Goal: Transaction & Acquisition: Book appointment/travel/reservation

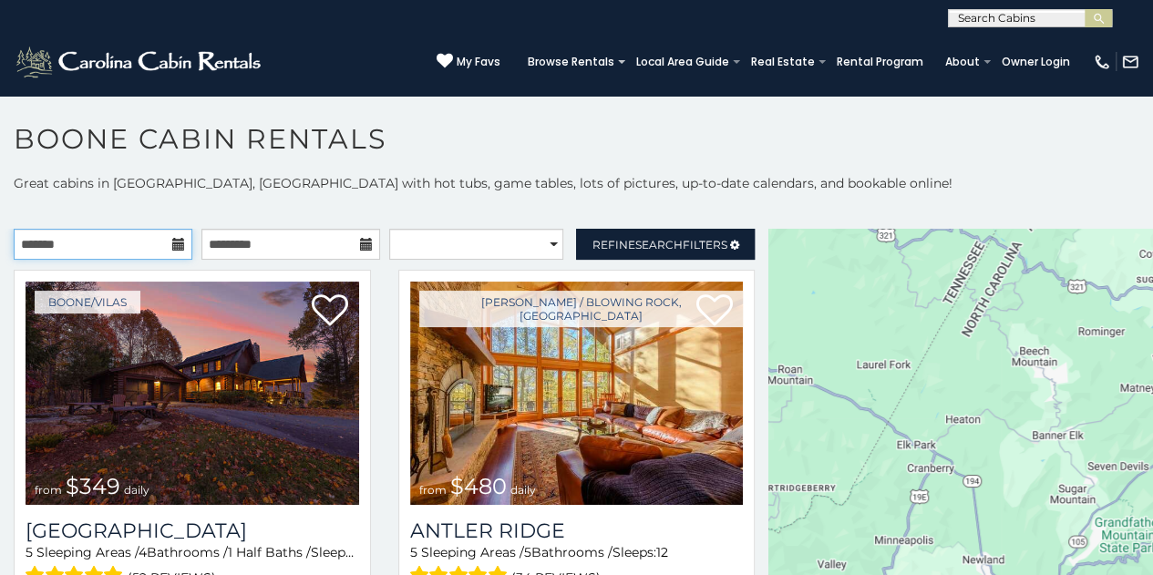
click at [95, 247] on input "text" at bounding box center [103, 244] width 179 height 31
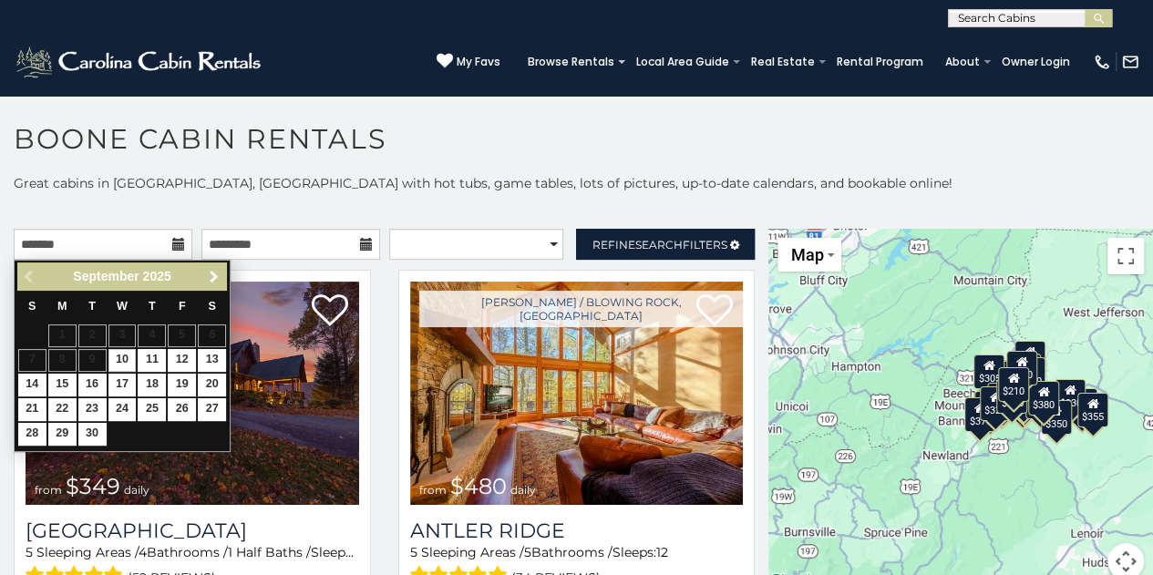
click at [217, 272] on span "Next" at bounding box center [214, 277] width 15 height 15
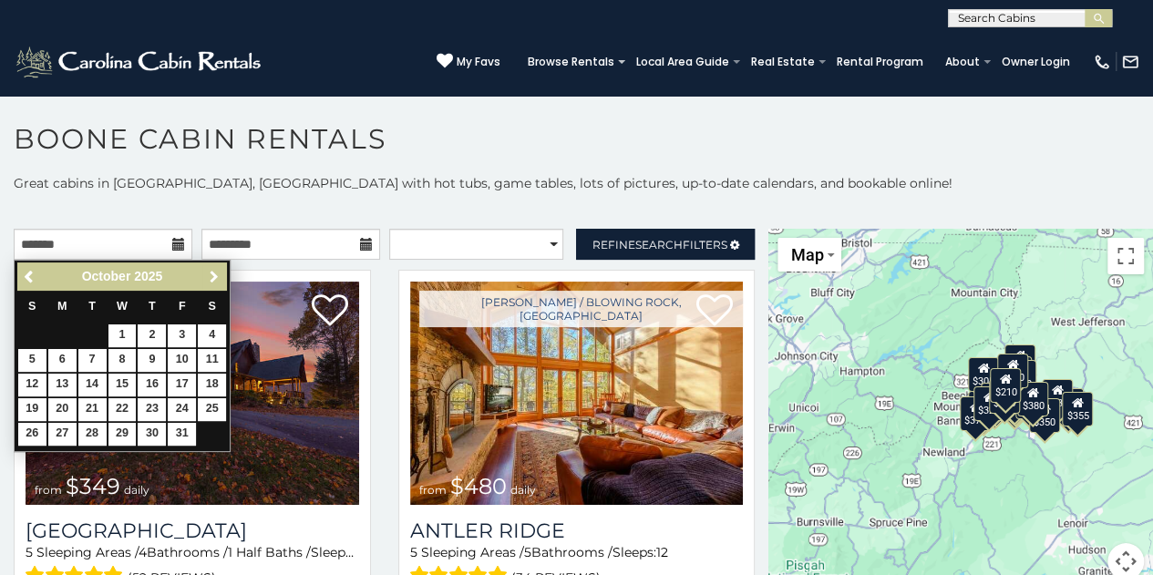
click at [217, 272] on span "Next" at bounding box center [214, 277] width 15 height 15
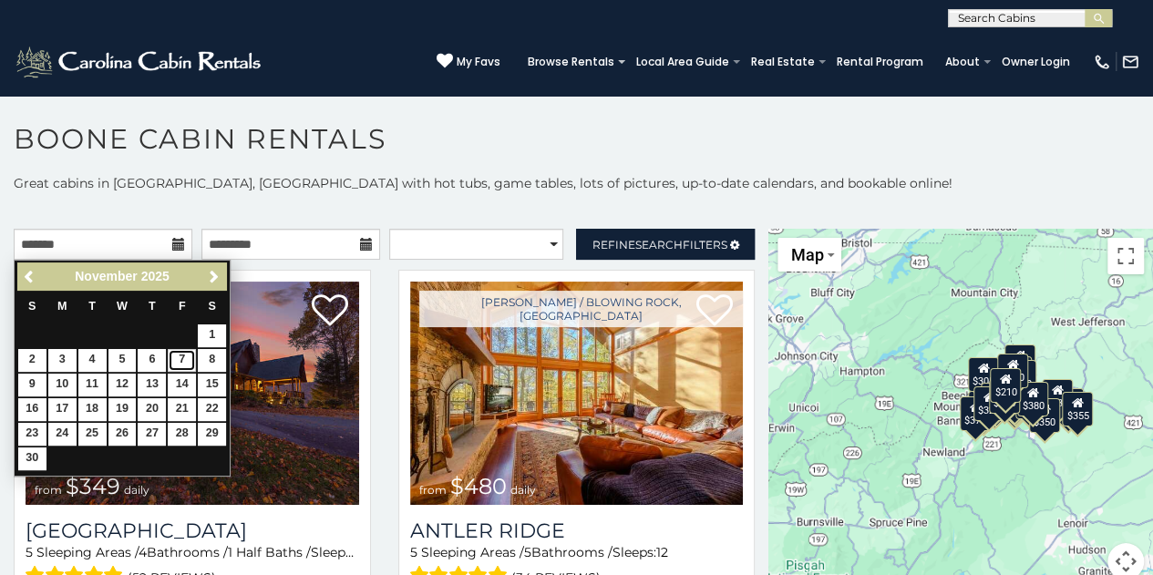
click at [182, 353] on link "7" at bounding box center [182, 360] width 28 height 23
type input "**********"
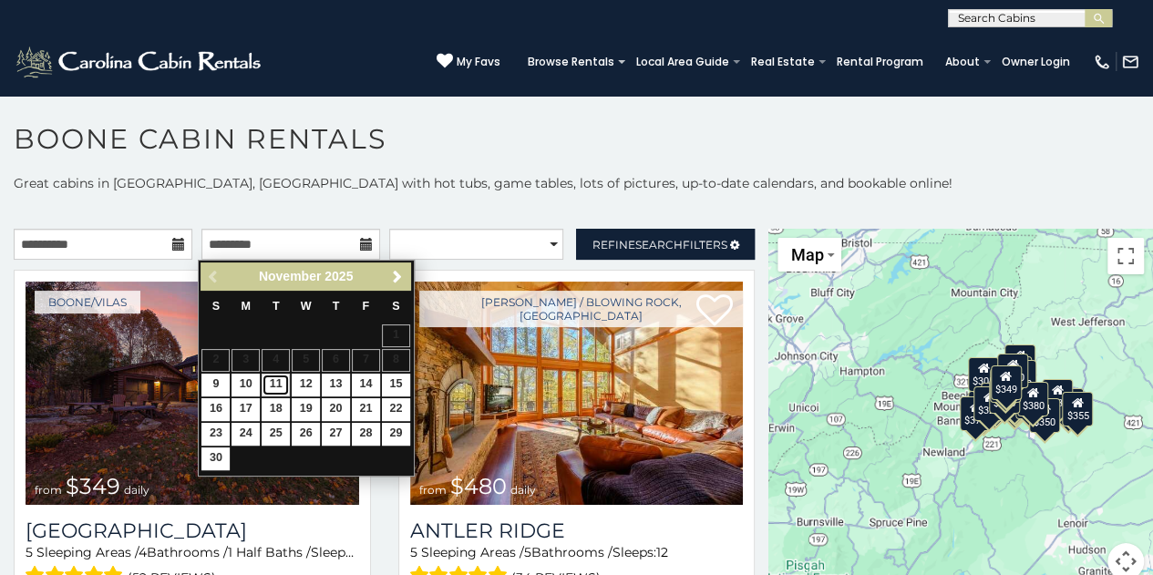
click at [282, 384] on link "11" at bounding box center [275, 385] width 28 height 23
type input "**********"
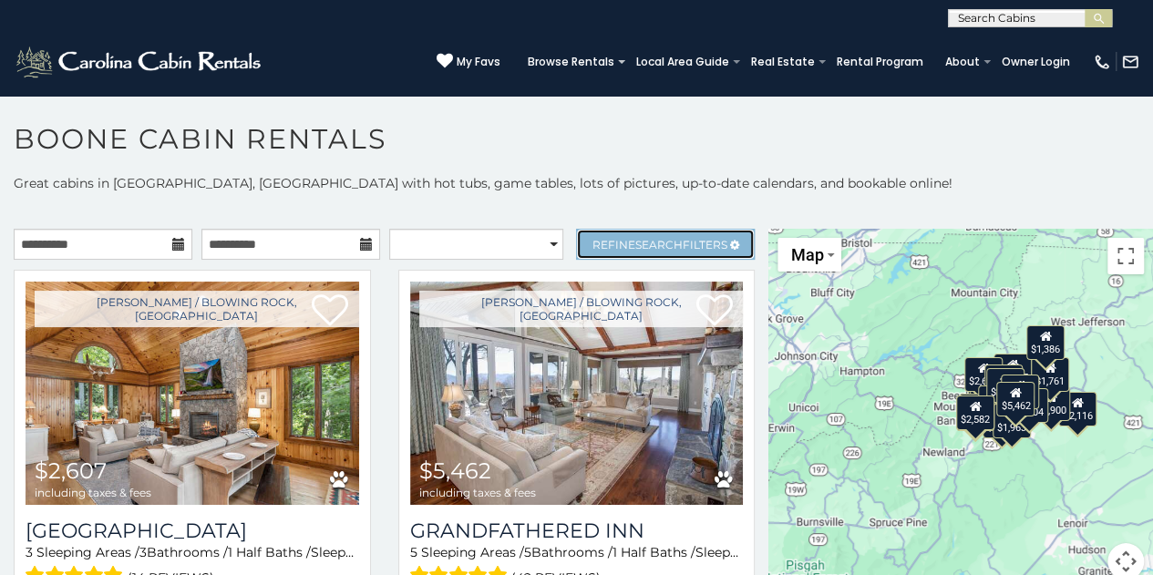
click at [648, 245] on span "Search" at bounding box center [658, 245] width 47 height 14
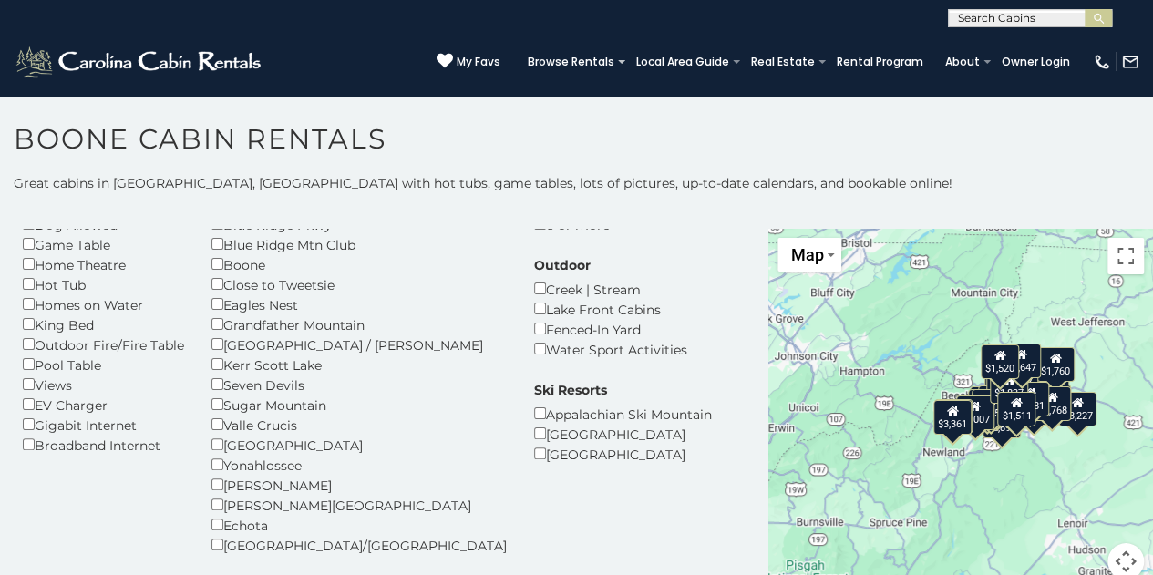
scroll to position [91, 0]
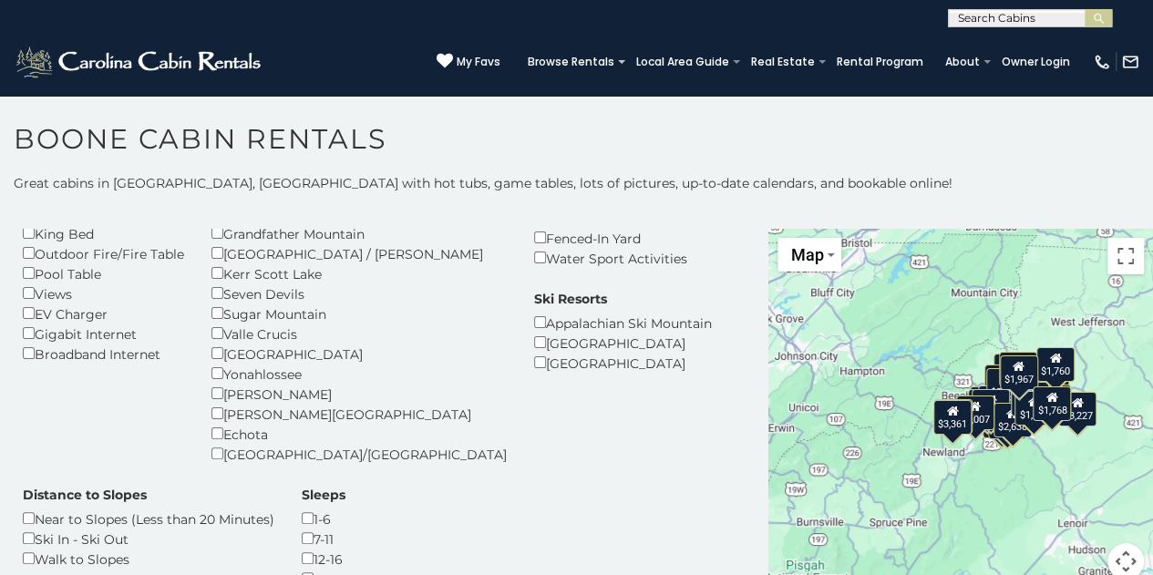
scroll to position [182, 0]
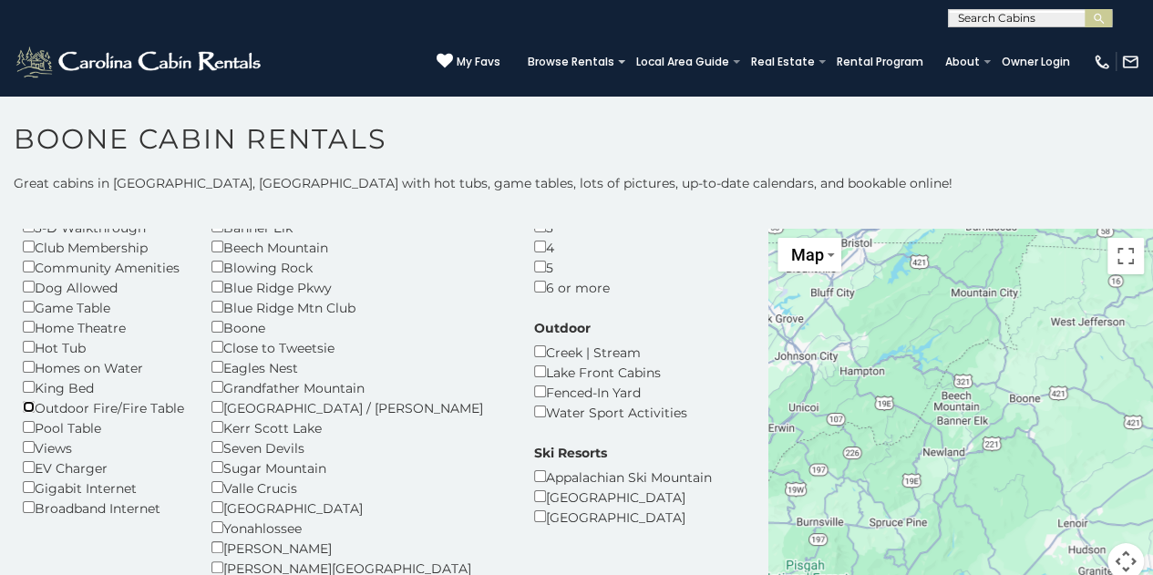
scroll to position [91, 0]
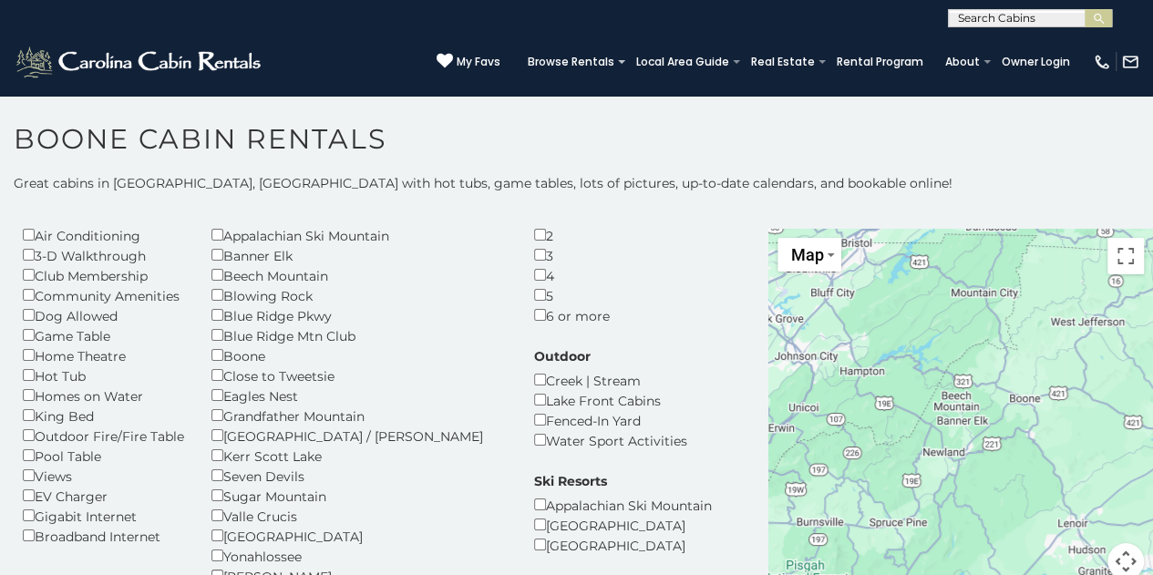
click at [24, 322] on div "Dog Allowed" at bounding box center [103, 315] width 161 height 20
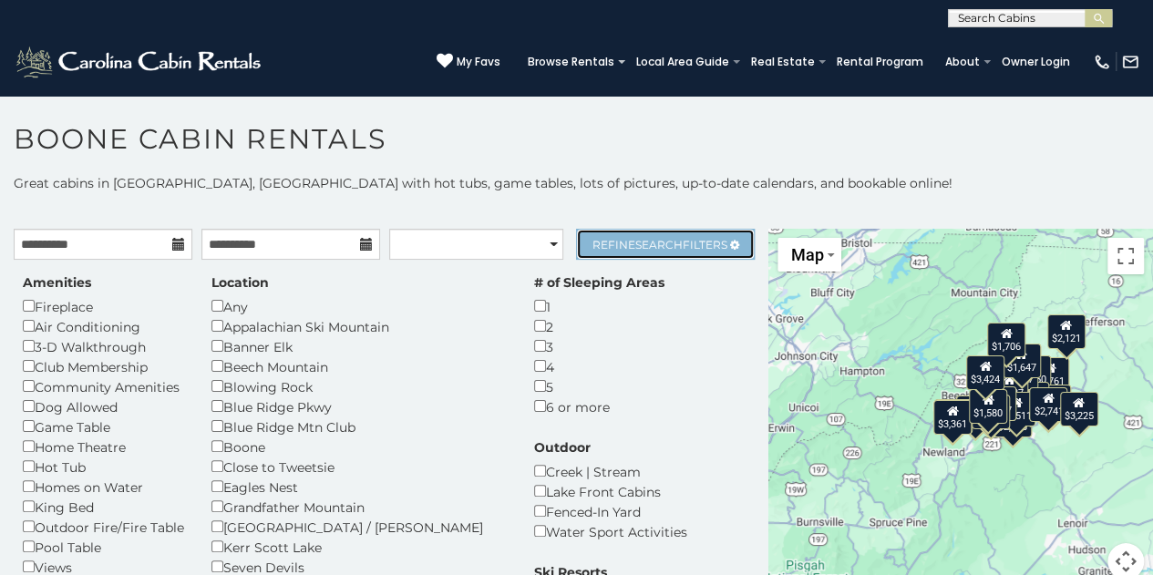
click at [638, 240] on span "Search" at bounding box center [658, 245] width 47 height 14
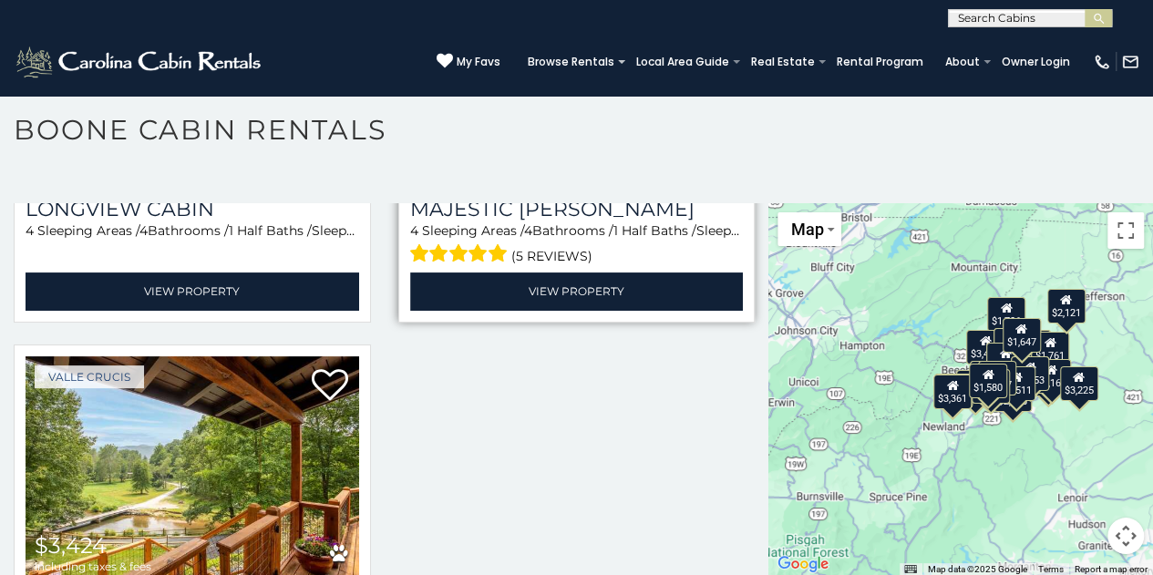
scroll to position [4282, 0]
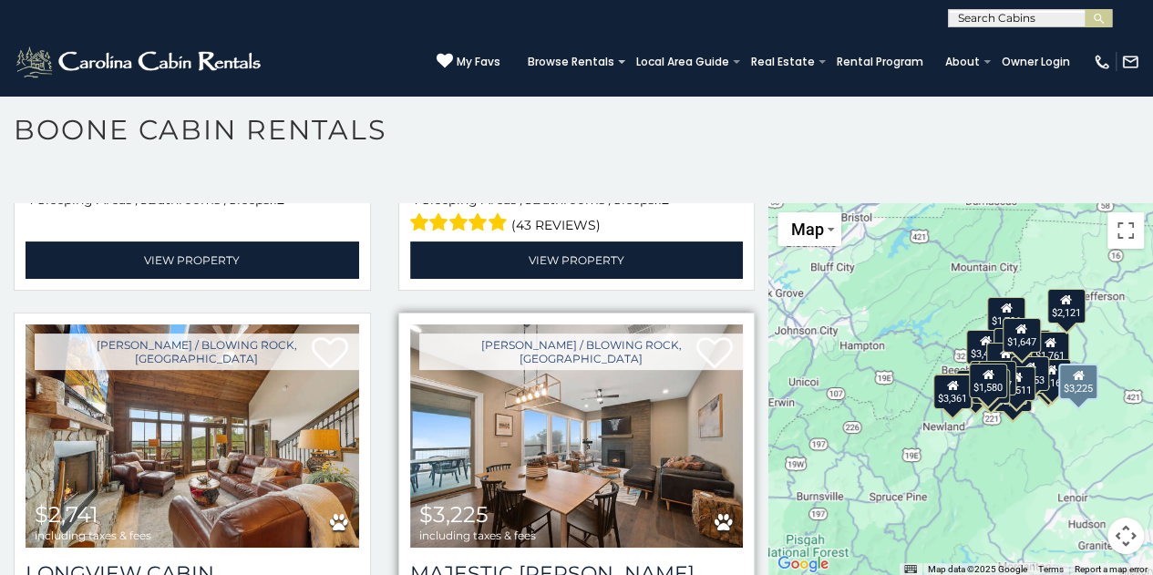
click at [551, 345] on img at bounding box center [576, 435] width 333 height 223
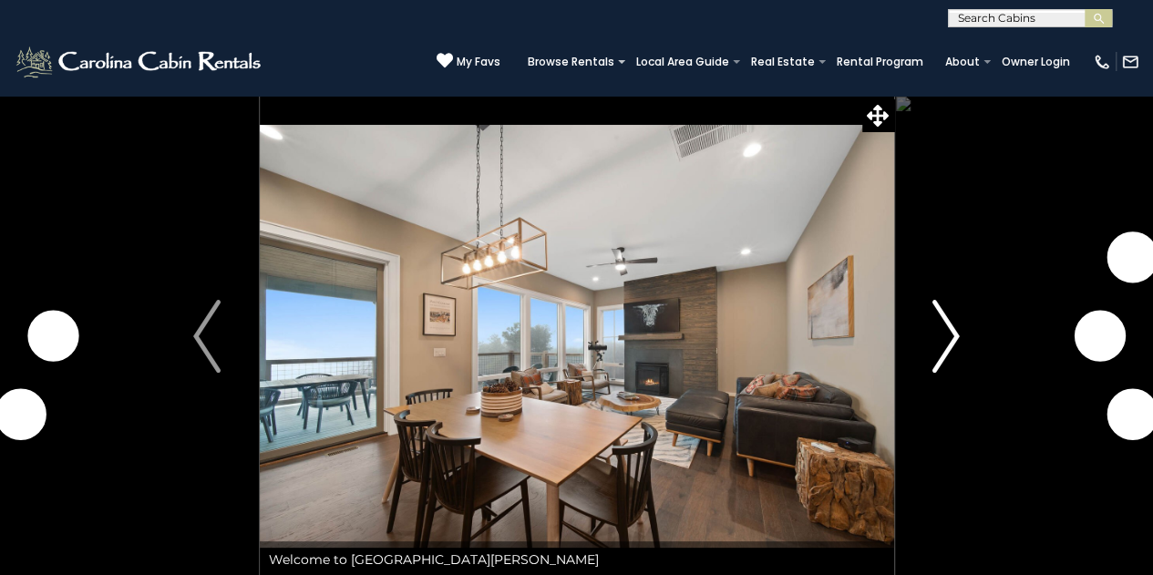
click at [953, 333] on img "Next" at bounding box center [945, 336] width 27 height 73
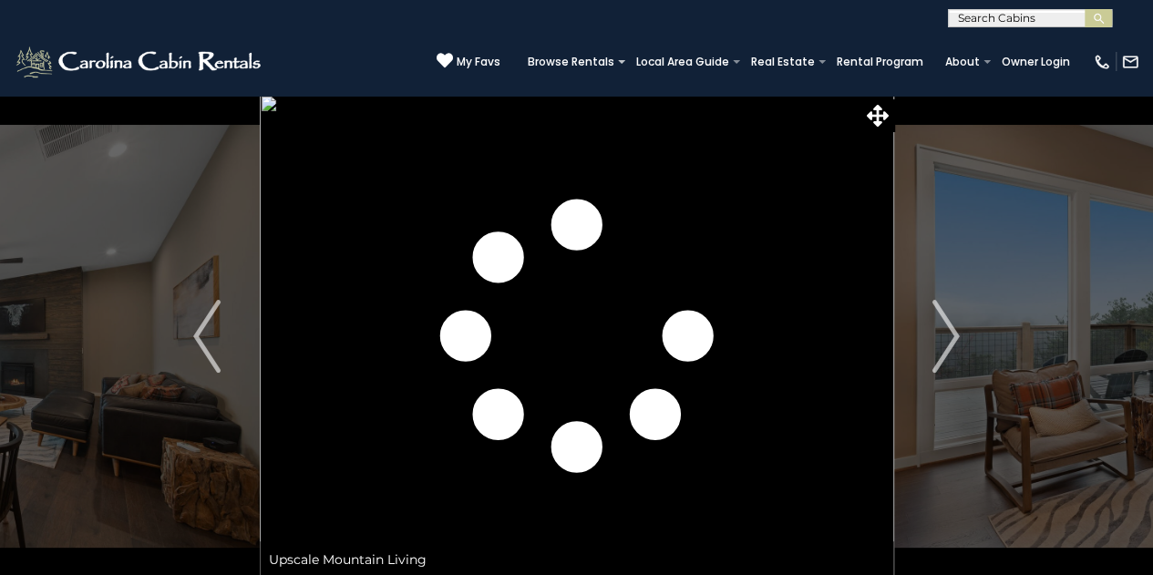
click at [590, 358] on img at bounding box center [577, 336] width 634 height 483
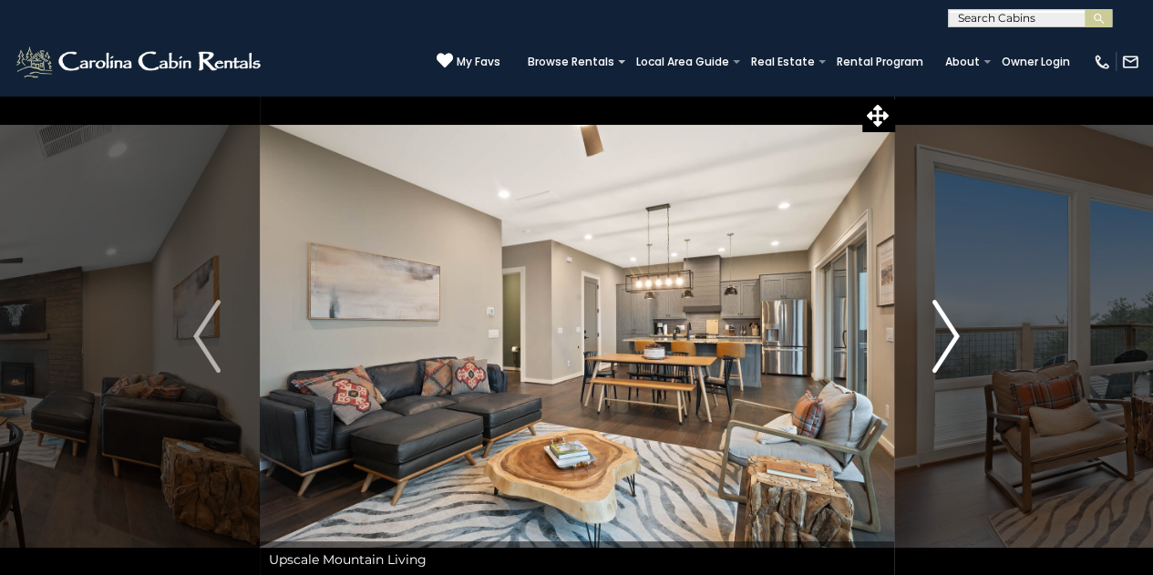
click at [942, 342] on img "Next" at bounding box center [945, 336] width 27 height 73
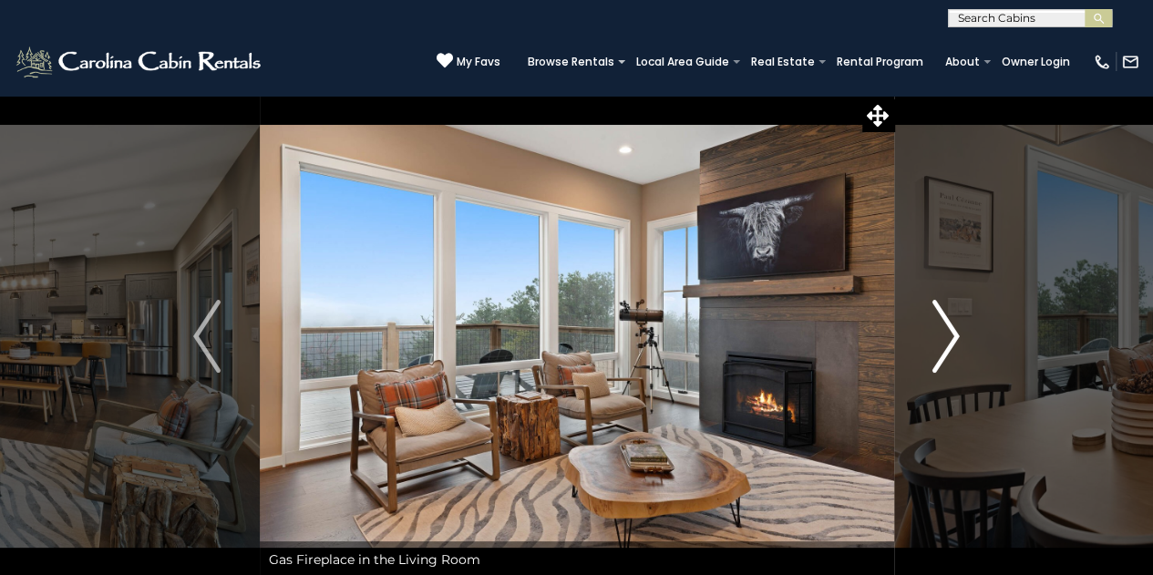
click at [935, 340] on img "Next" at bounding box center [945, 336] width 27 height 73
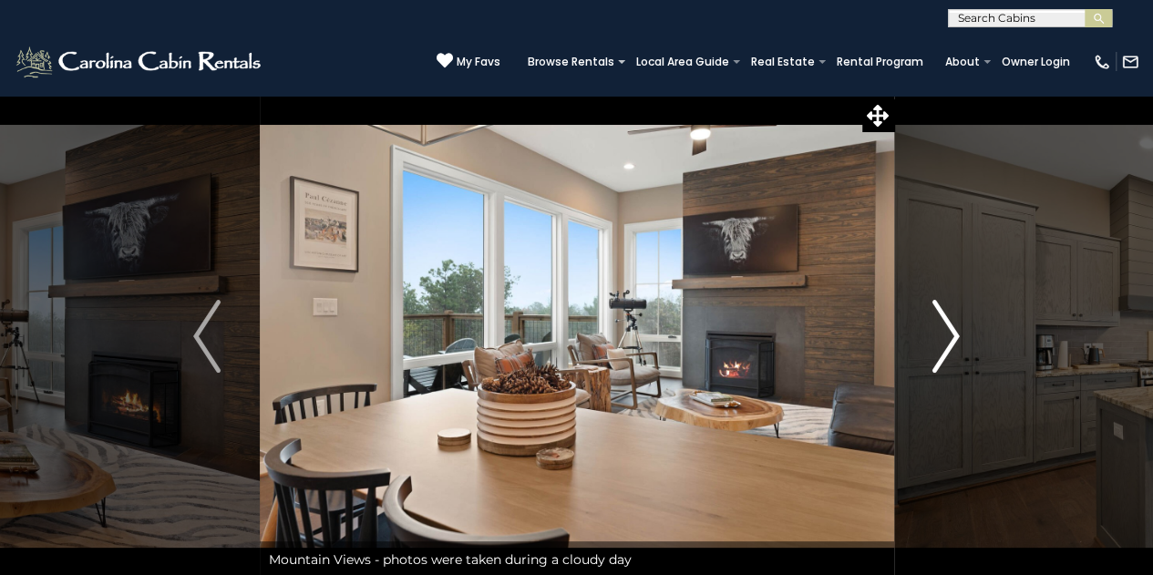
click at [966, 343] on button "Next" at bounding box center [945, 336] width 105 height 483
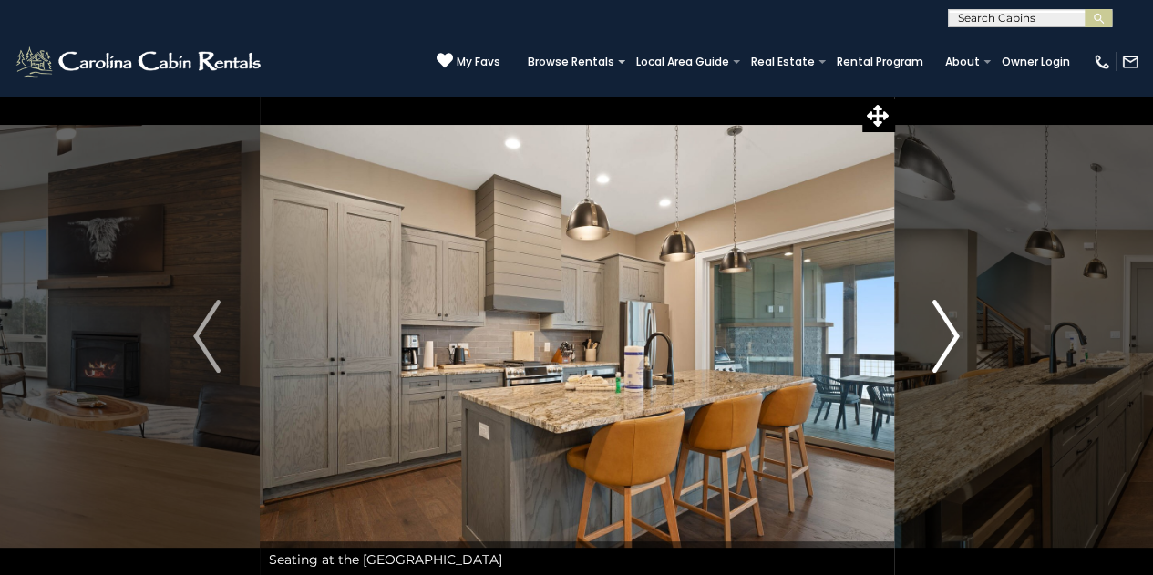
click at [960, 335] on button "Next" at bounding box center [945, 336] width 105 height 483
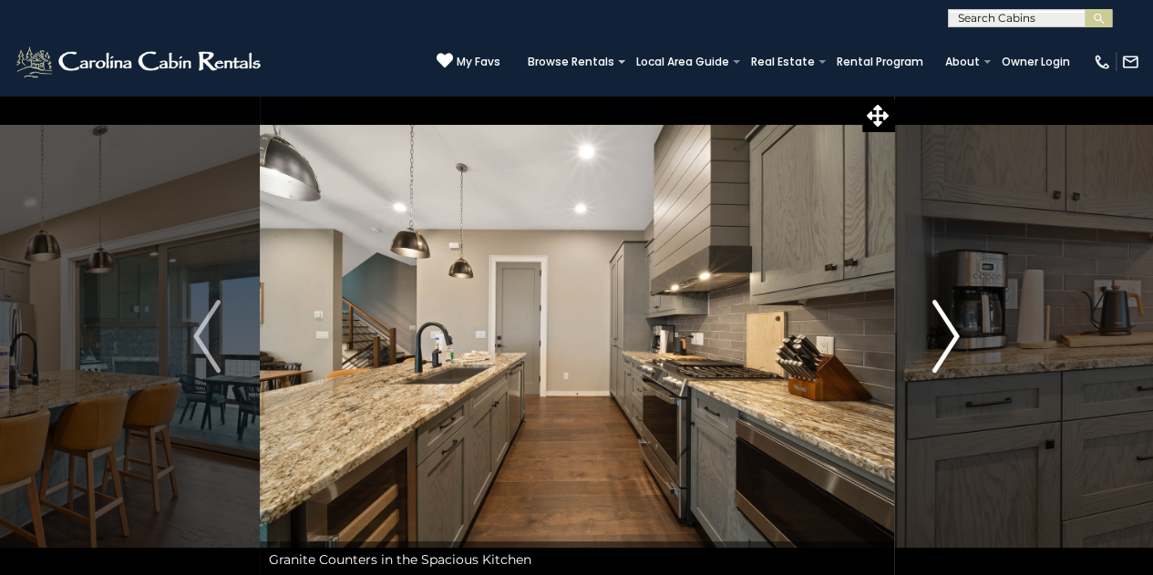
click at [949, 338] on img "Next" at bounding box center [945, 336] width 27 height 73
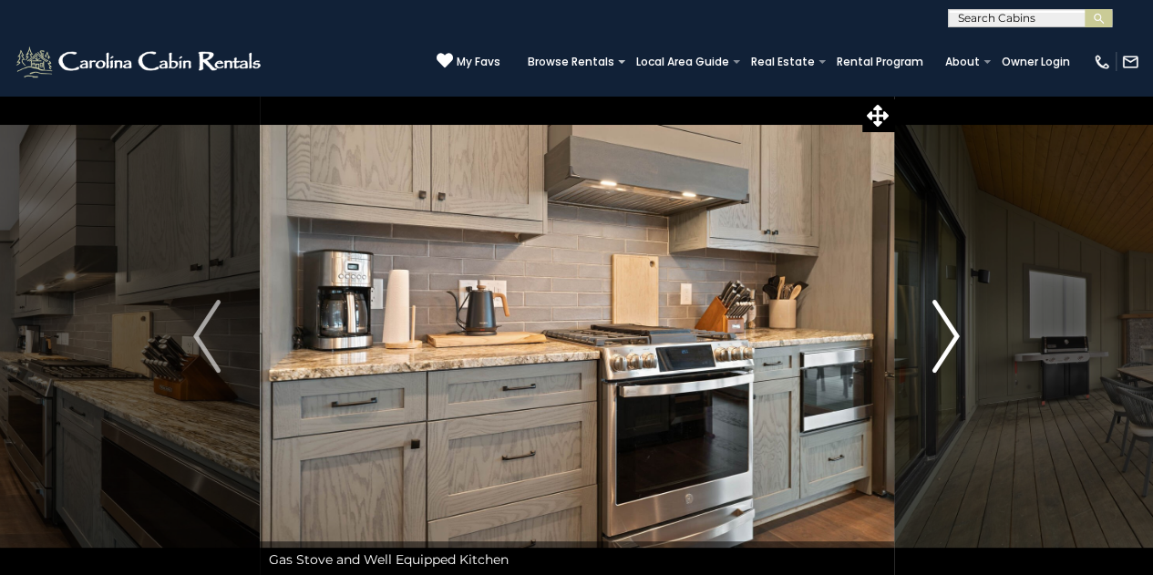
click at [948, 338] on img "Next" at bounding box center [945, 336] width 27 height 73
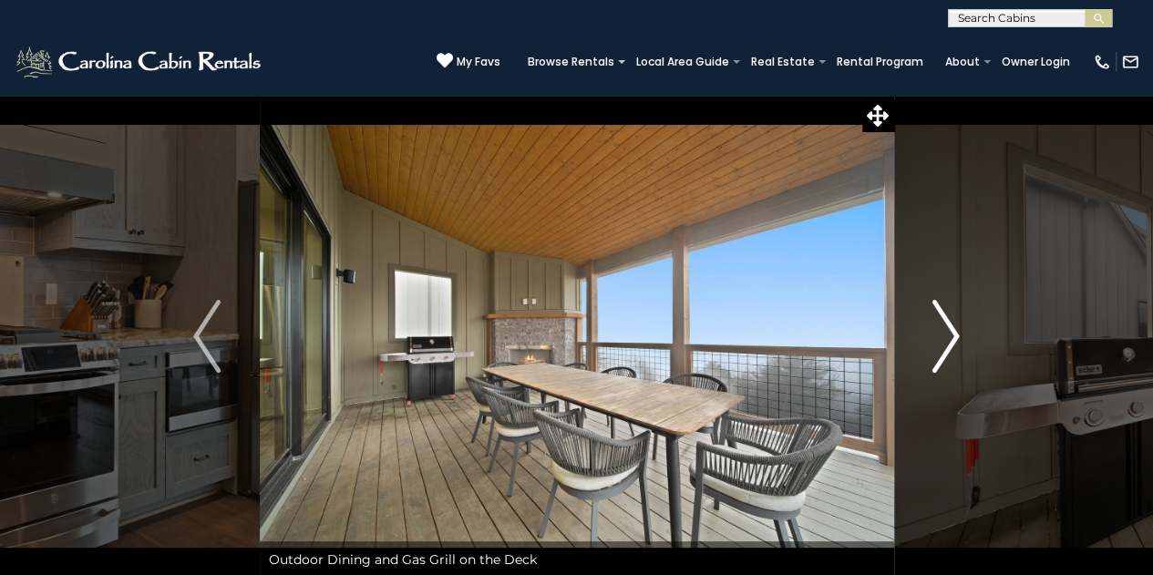
click at [946, 329] on img "Next" at bounding box center [945, 336] width 27 height 73
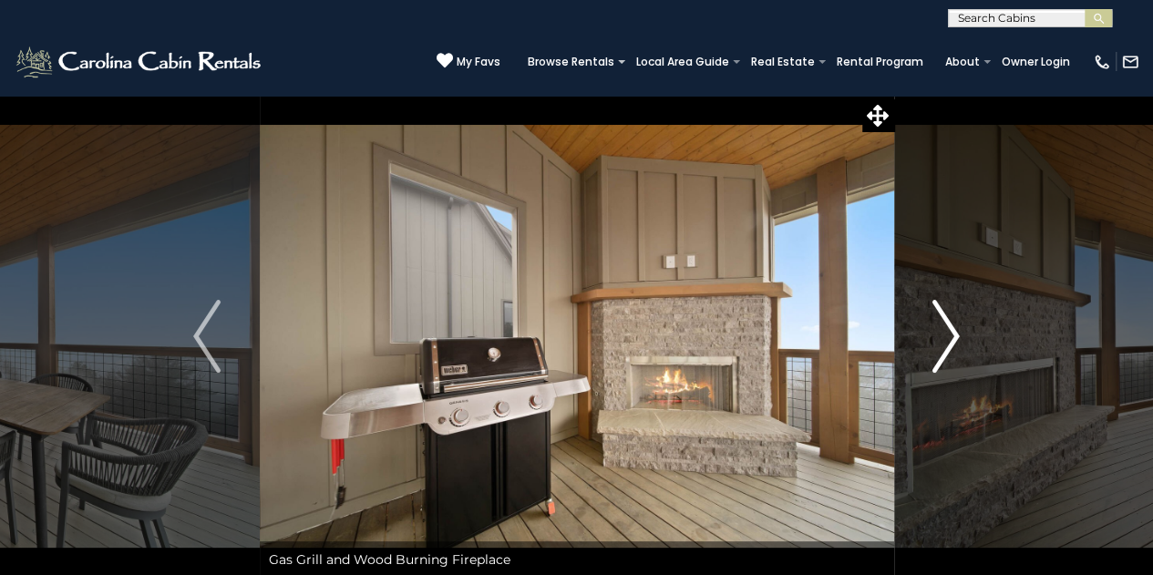
click at [946, 329] on img "Next" at bounding box center [945, 336] width 27 height 73
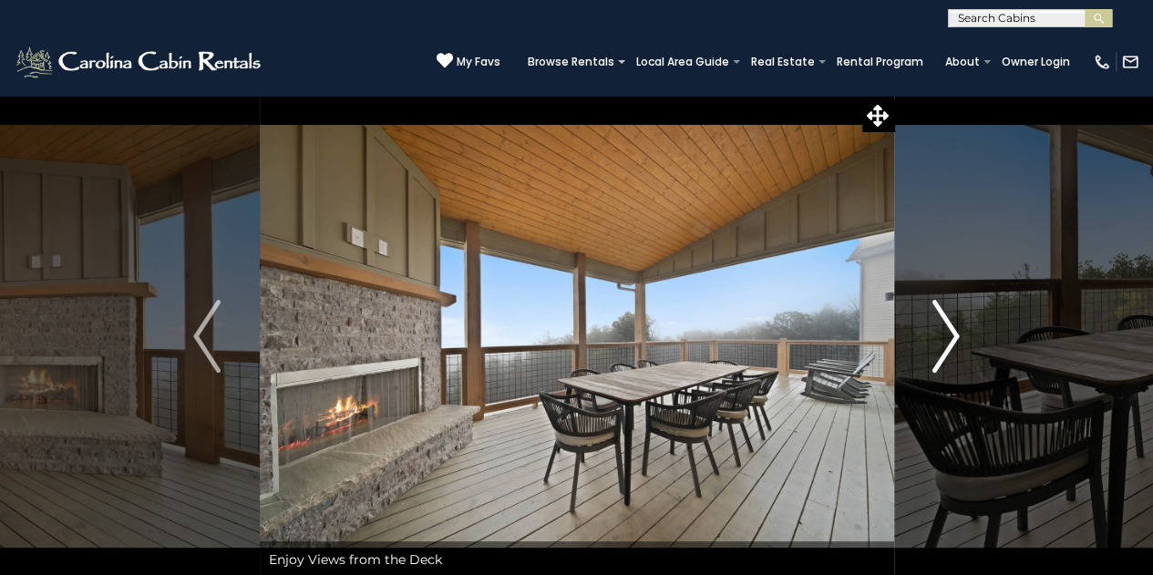
click at [946, 329] on img "Next" at bounding box center [945, 336] width 27 height 73
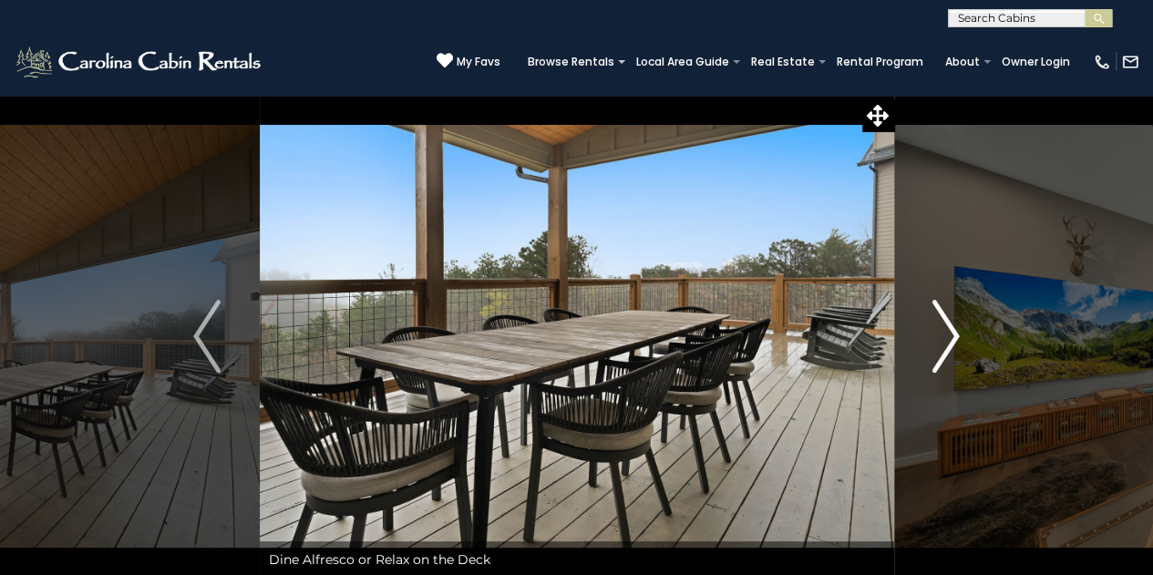
click at [946, 329] on img "Next" at bounding box center [945, 336] width 27 height 73
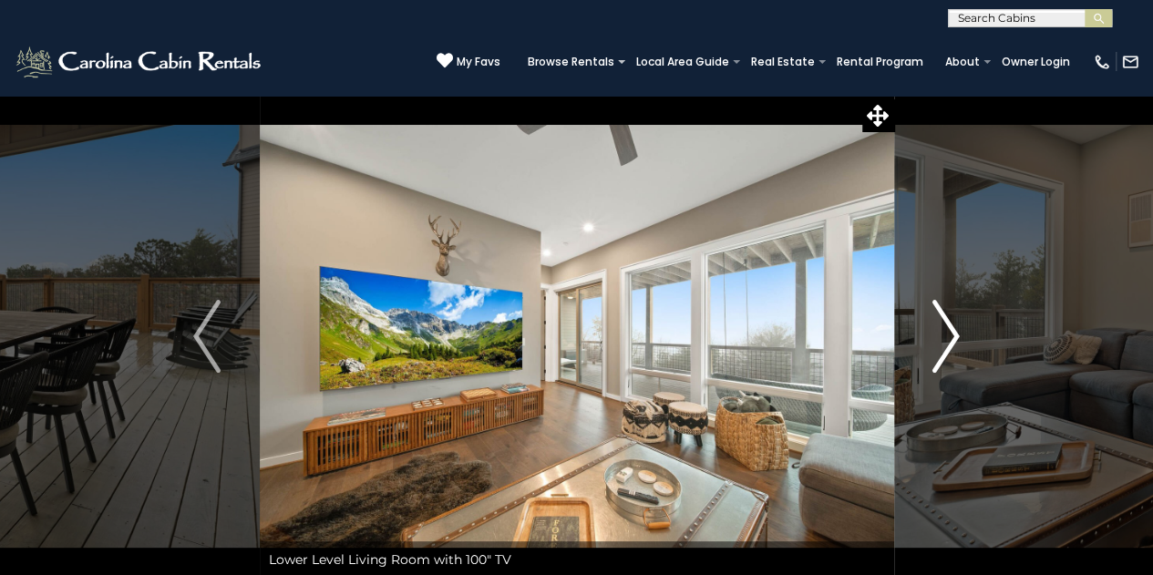
click at [946, 329] on img "Next" at bounding box center [945, 336] width 27 height 73
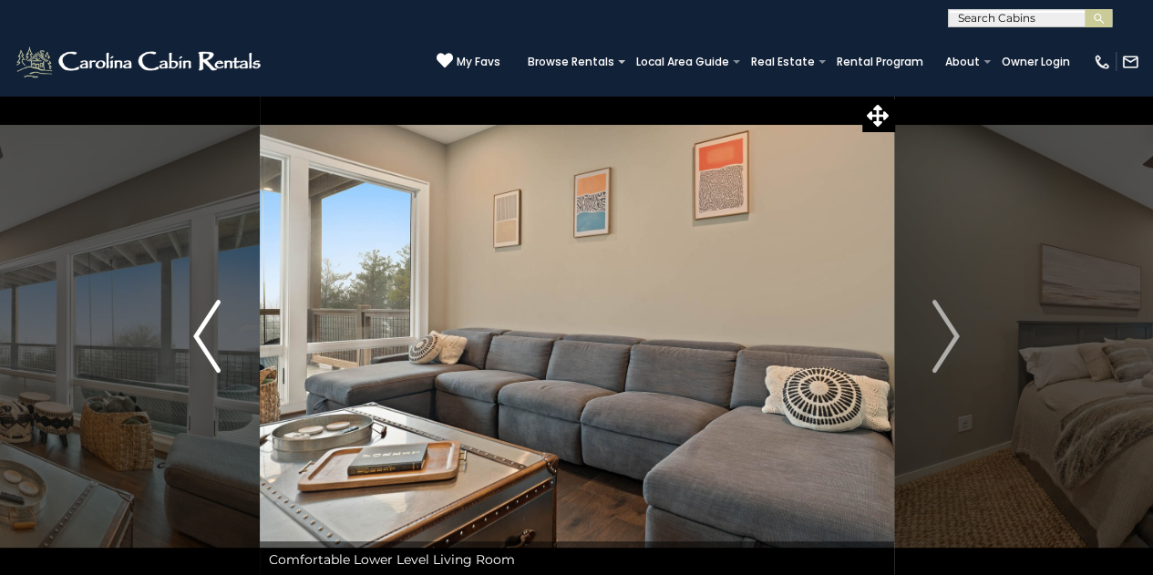
click at [210, 325] on img "Previous" at bounding box center [206, 336] width 27 height 73
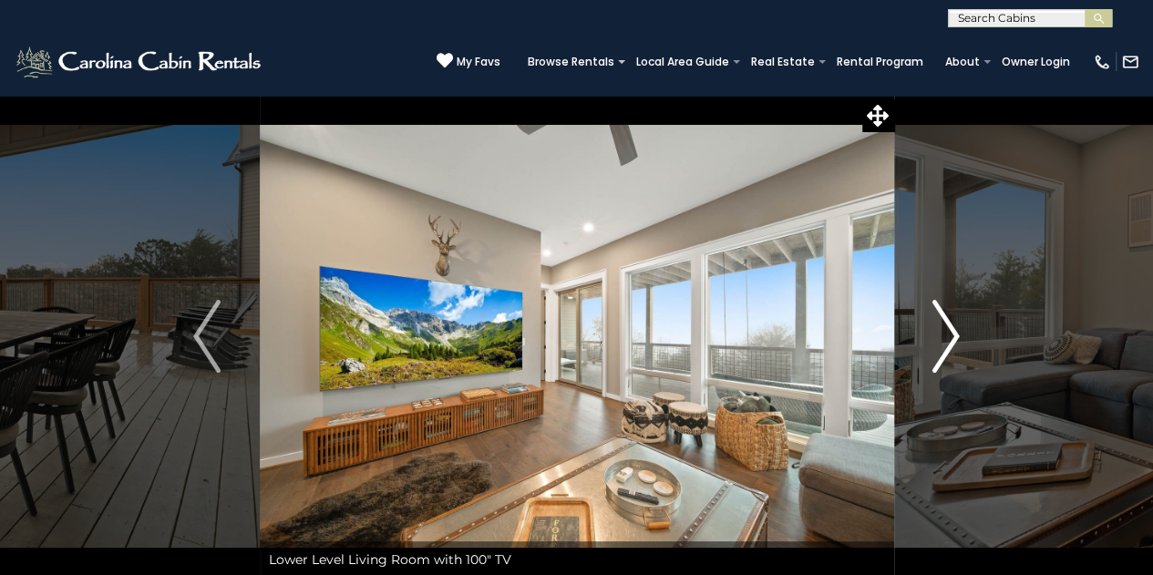
click at [929, 327] on button "Next" at bounding box center [945, 336] width 105 height 483
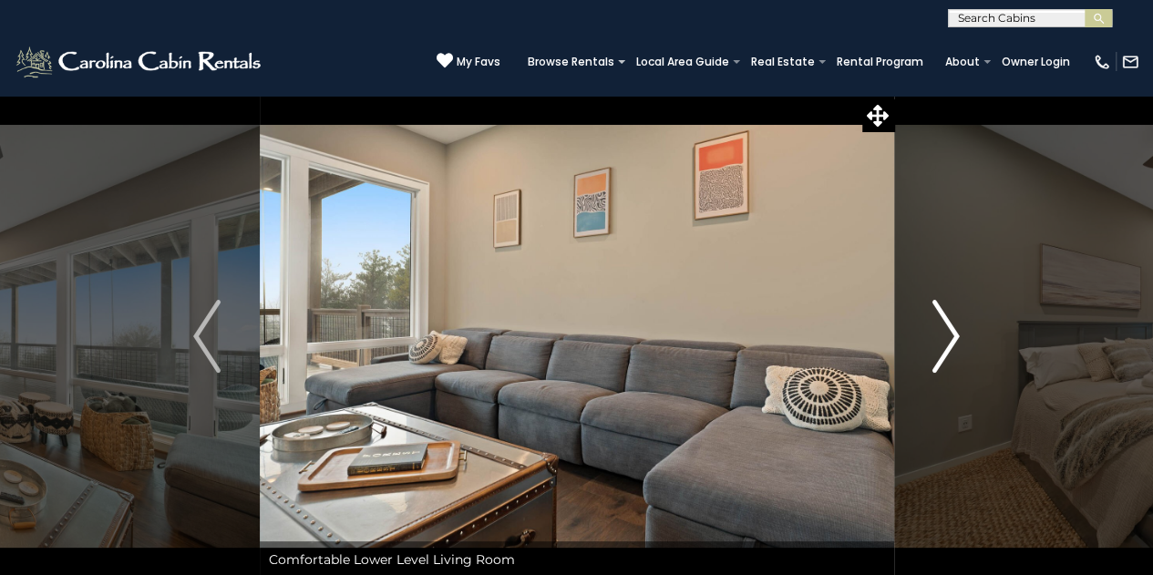
click at [934, 327] on img "Next" at bounding box center [945, 336] width 27 height 73
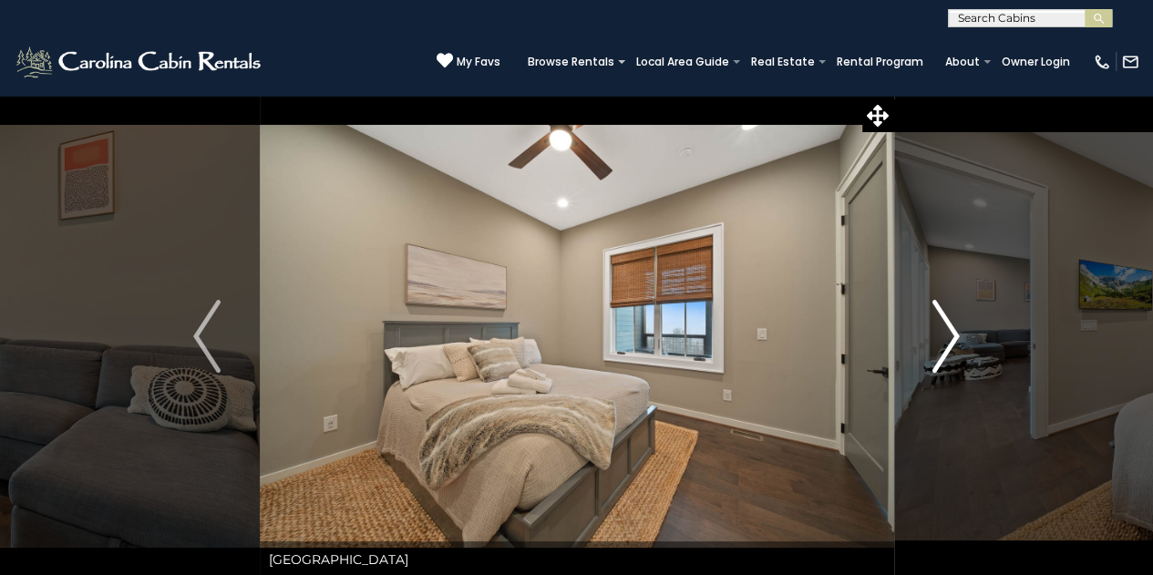
click at [935, 323] on img "Next" at bounding box center [945, 336] width 27 height 73
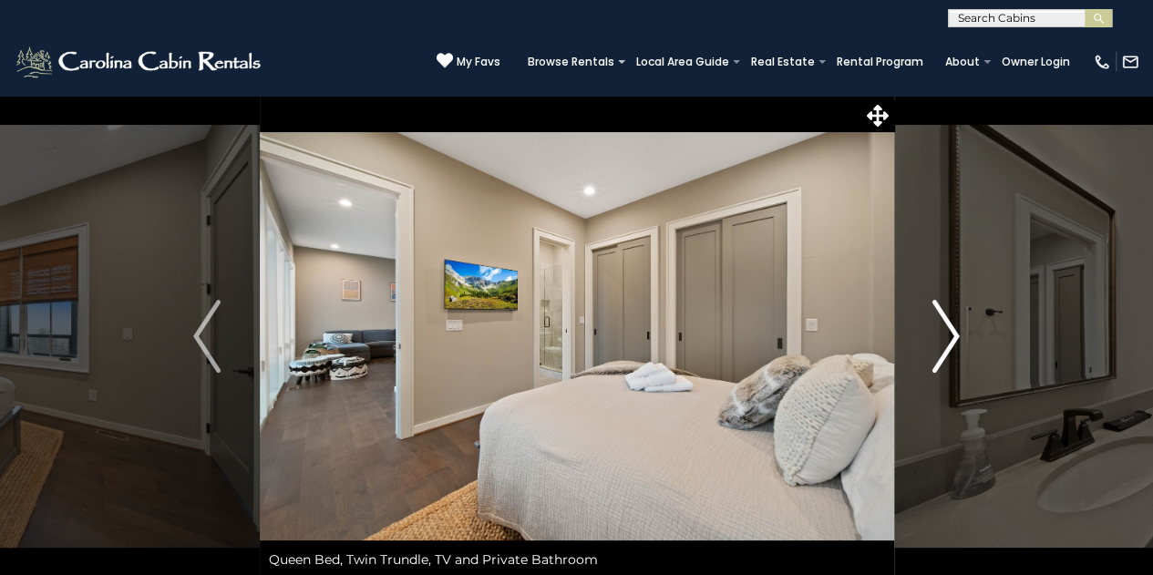
click at [935, 323] on img "Next" at bounding box center [945, 336] width 27 height 73
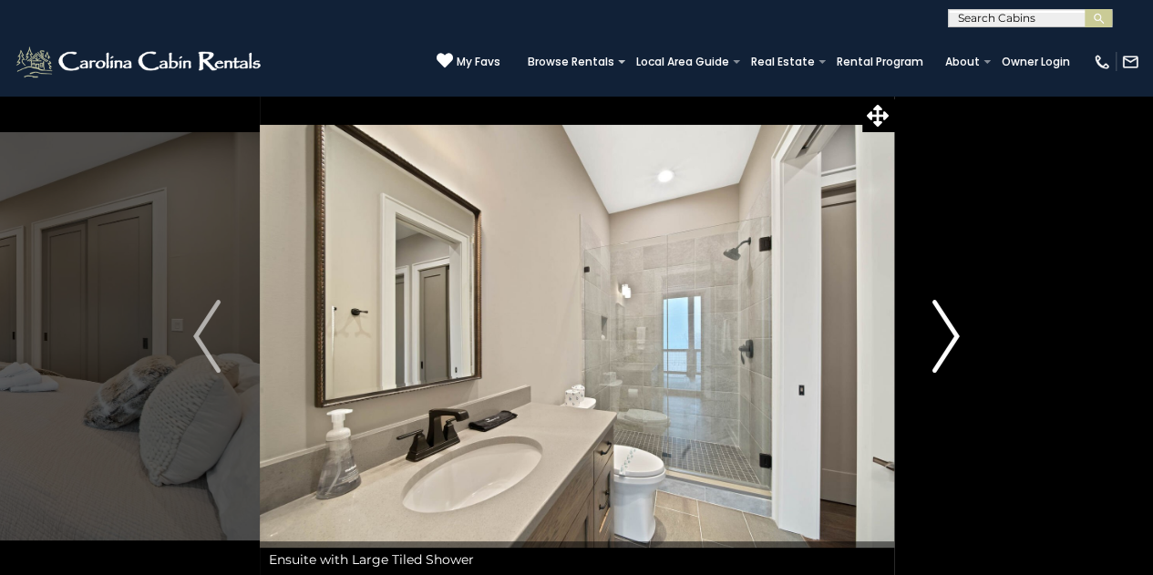
click at [935, 323] on img "Next" at bounding box center [945, 336] width 27 height 73
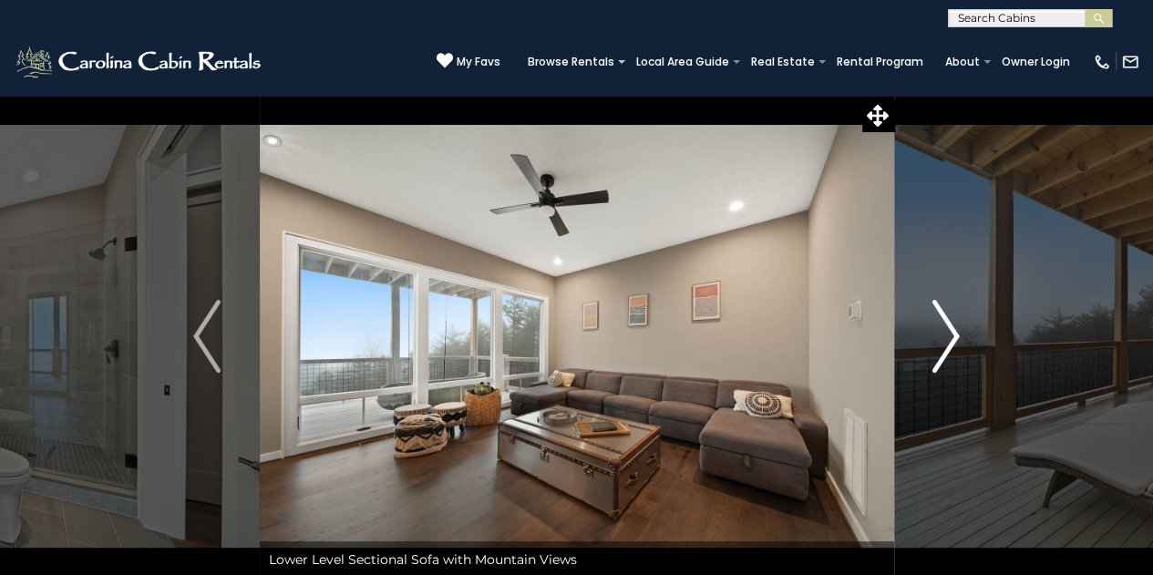
click at [932, 323] on img "Next" at bounding box center [945, 336] width 27 height 73
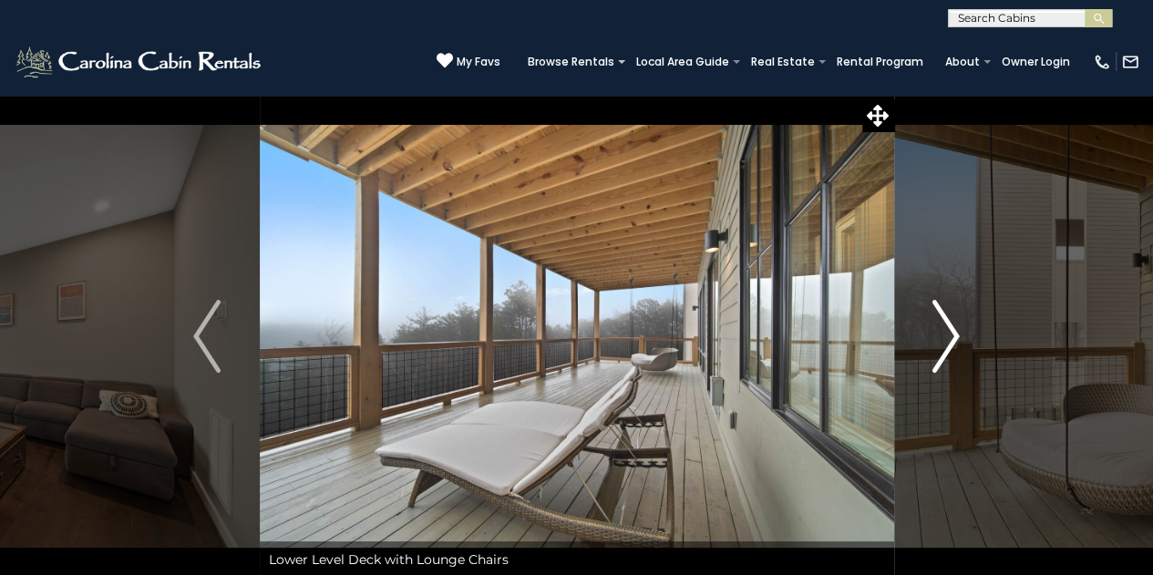
click at [930, 324] on button "Next" at bounding box center [945, 336] width 105 height 483
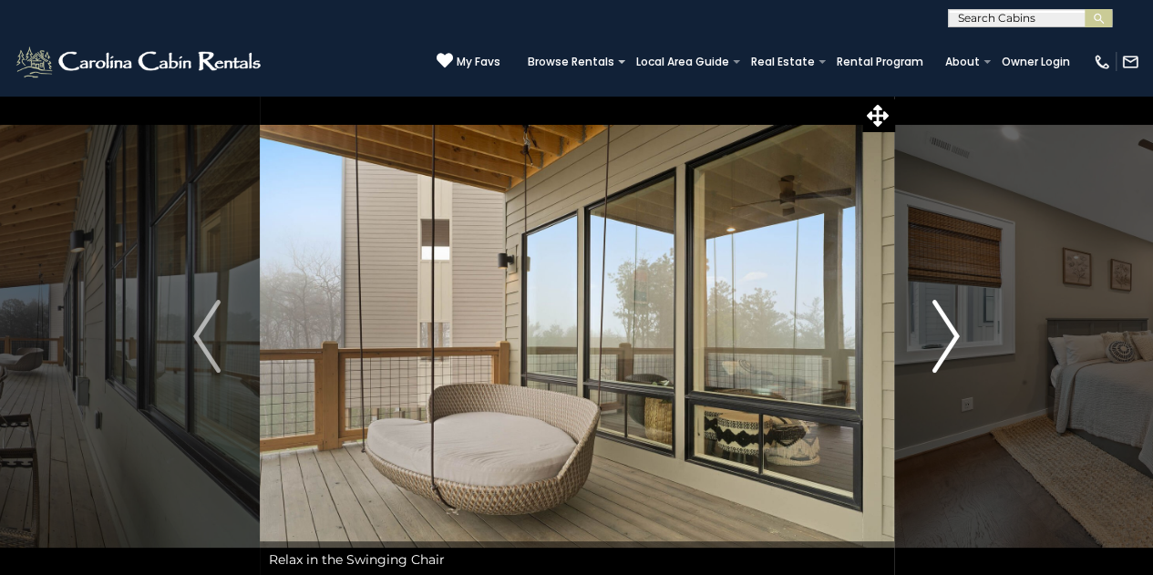
click at [928, 325] on button "Next" at bounding box center [945, 336] width 105 height 483
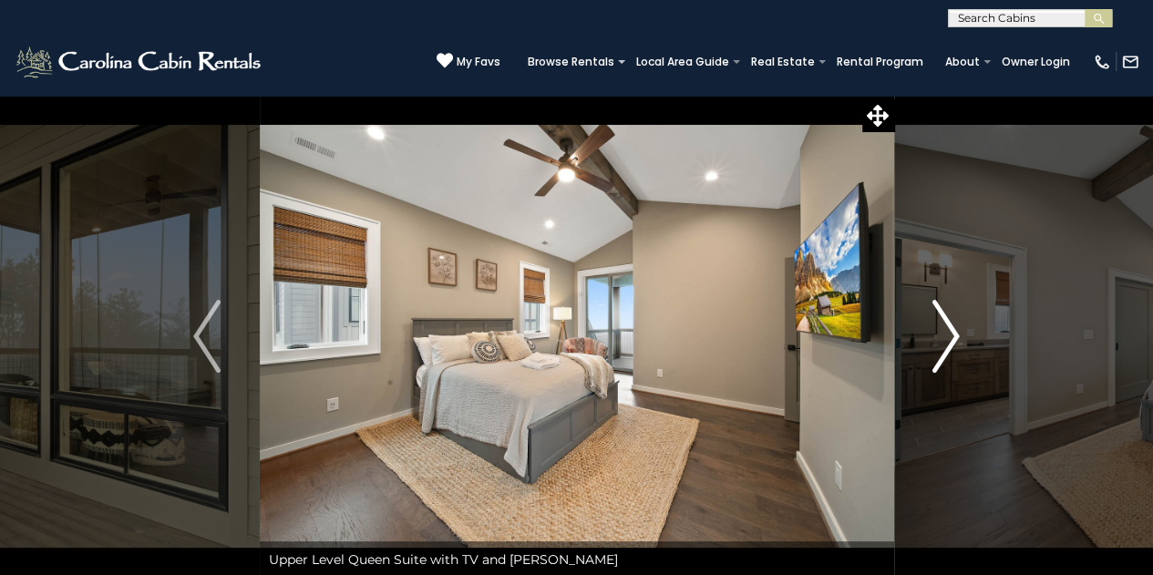
click at [920, 325] on button "Next" at bounding box center [945, 336] width 105 height 483
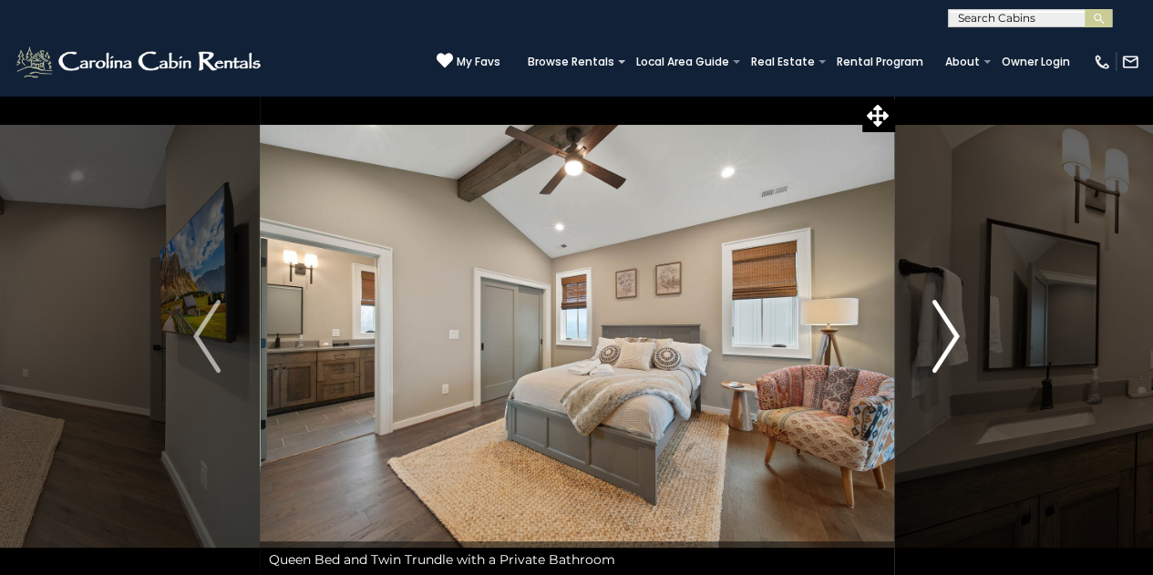
click at [918, 325] on button "Next" at bounding box center [945, 336] width 105 height 483
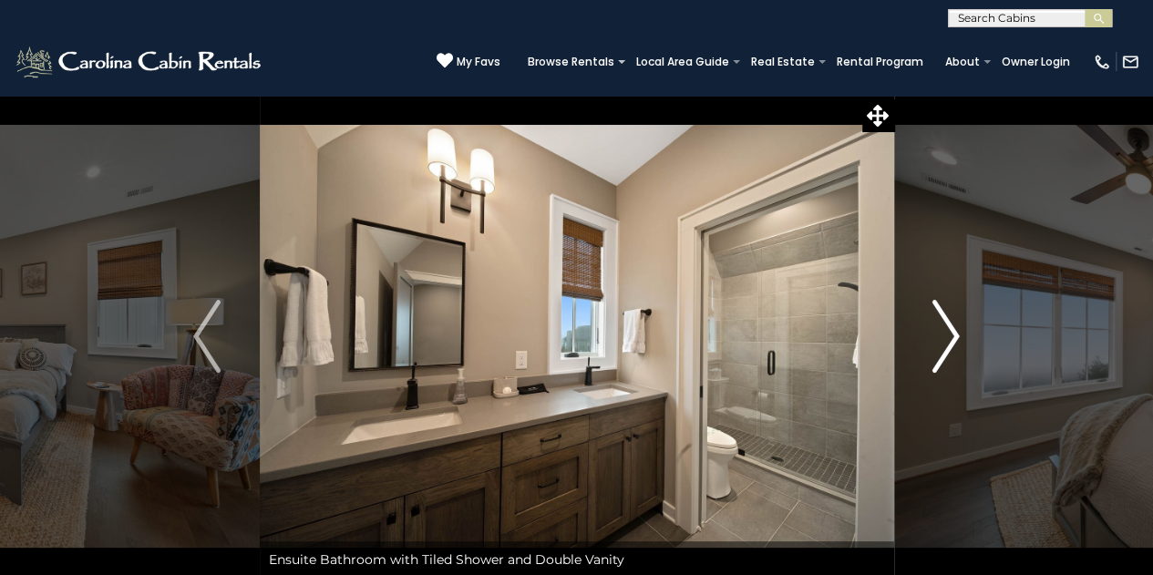
click at [918, 325] on button "Next" at bounding box center [945, 336] width 105 height 483
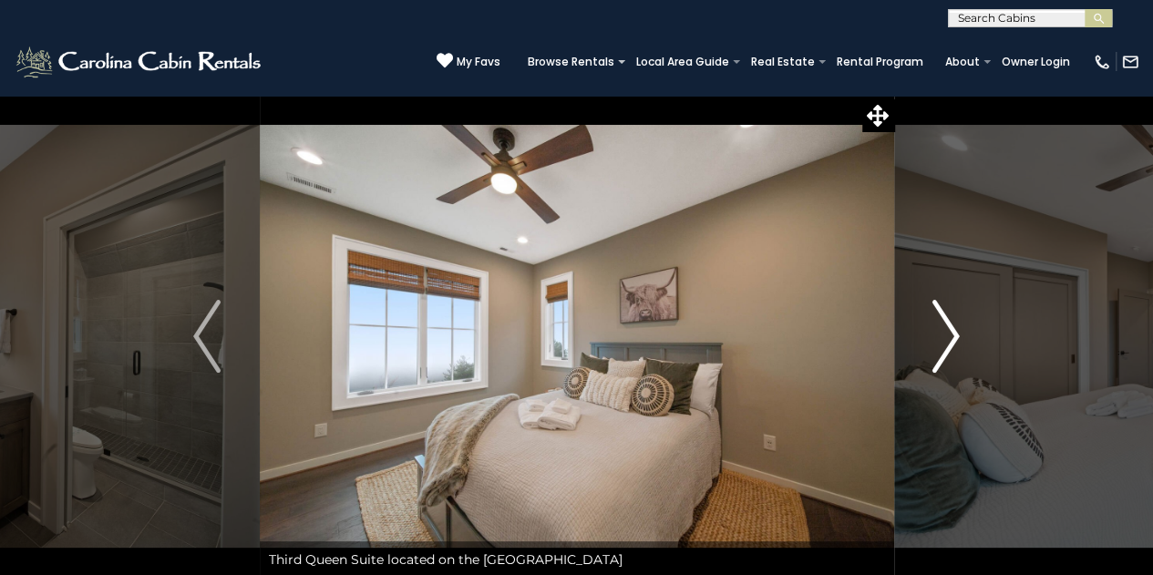
click at [918, 325] on button "Next" at bounding box center [945, 336] width 105 height 483
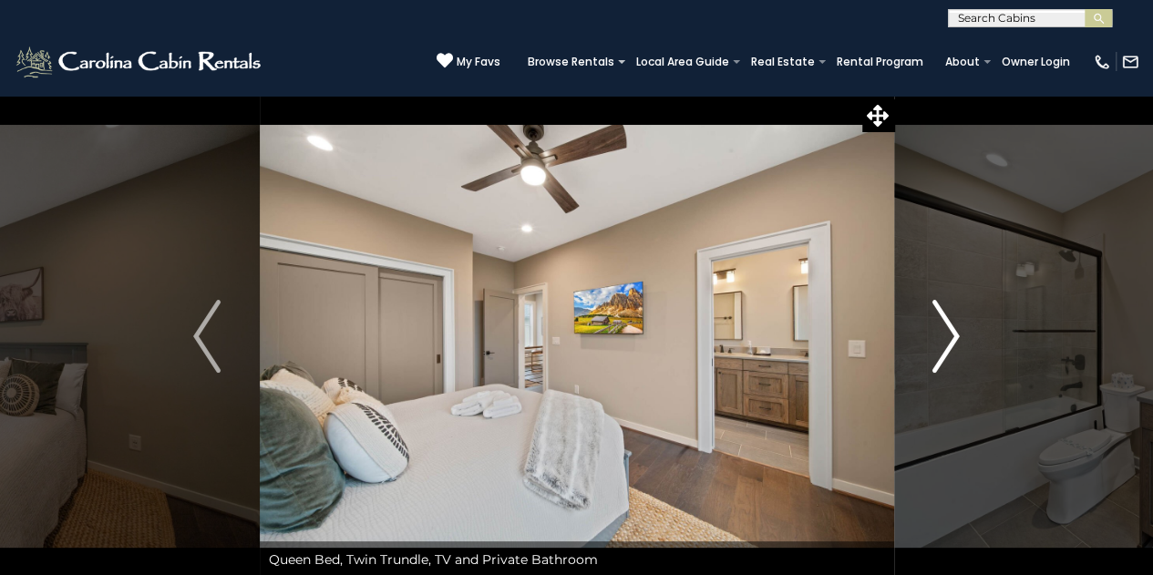
click at [918, 325] on button "Next" at bounding box center [945, 336] width 105 height 483
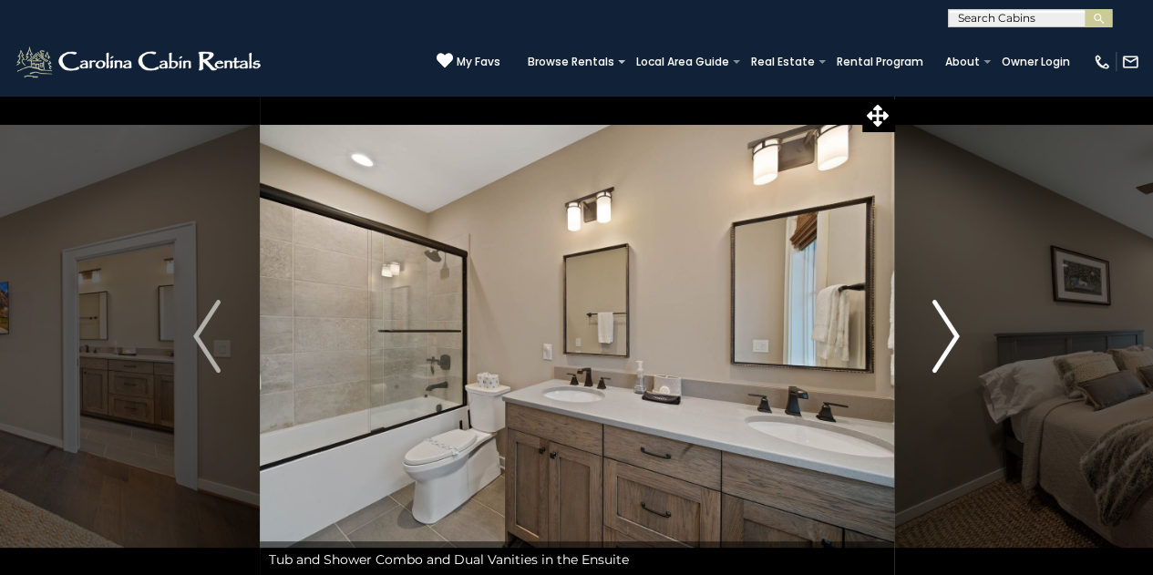
click at [918, 325] on button "Next" at bounding box center [945, 336] width 105 height 483
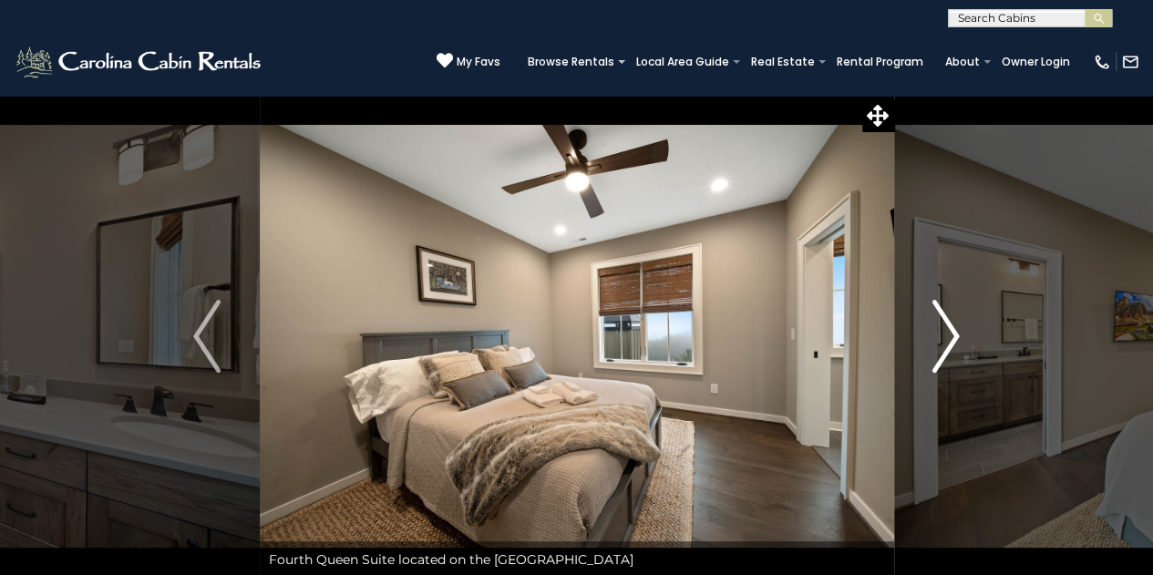
click at [918, 325] on button "Next" at bounding box center [945, 336] width 105 height 483
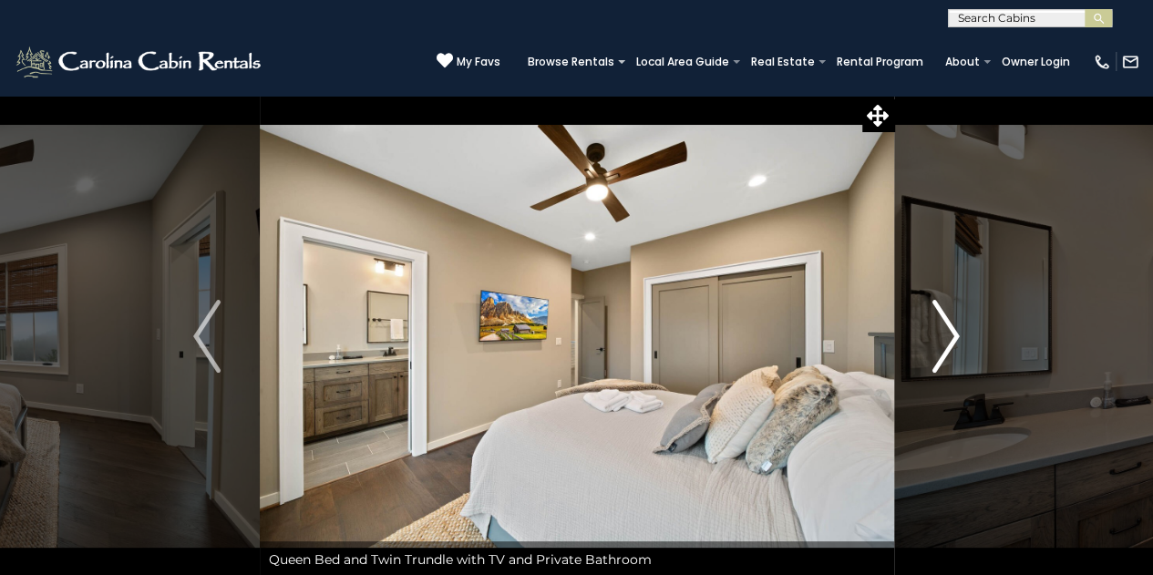
click at [919, 325] on button "Next" at bounding box center [945, 336] width 105 height 483
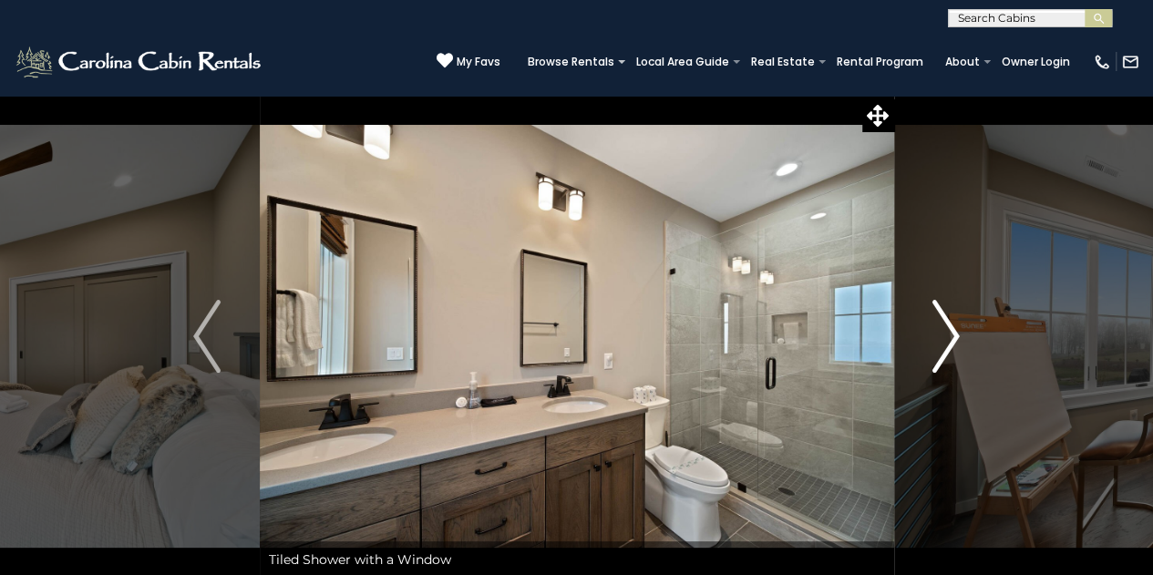
click at [919, 325] on button "Next" at bounding box center [945, 336] width 105 height 483
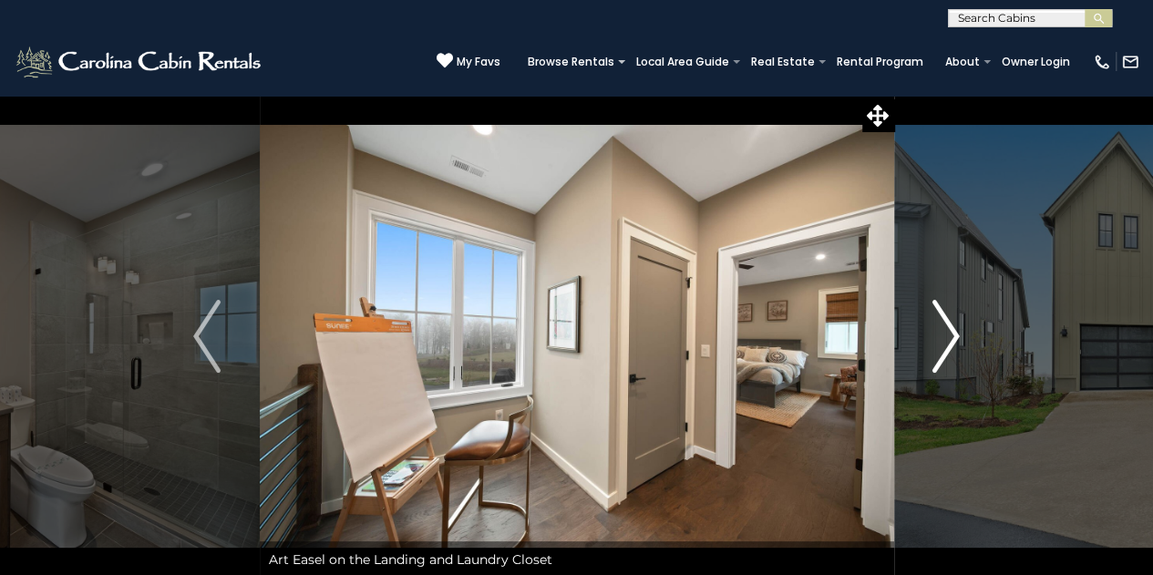
click at [920, 325] on button "Next" at bounding box center [945, 336] width 105 height 483
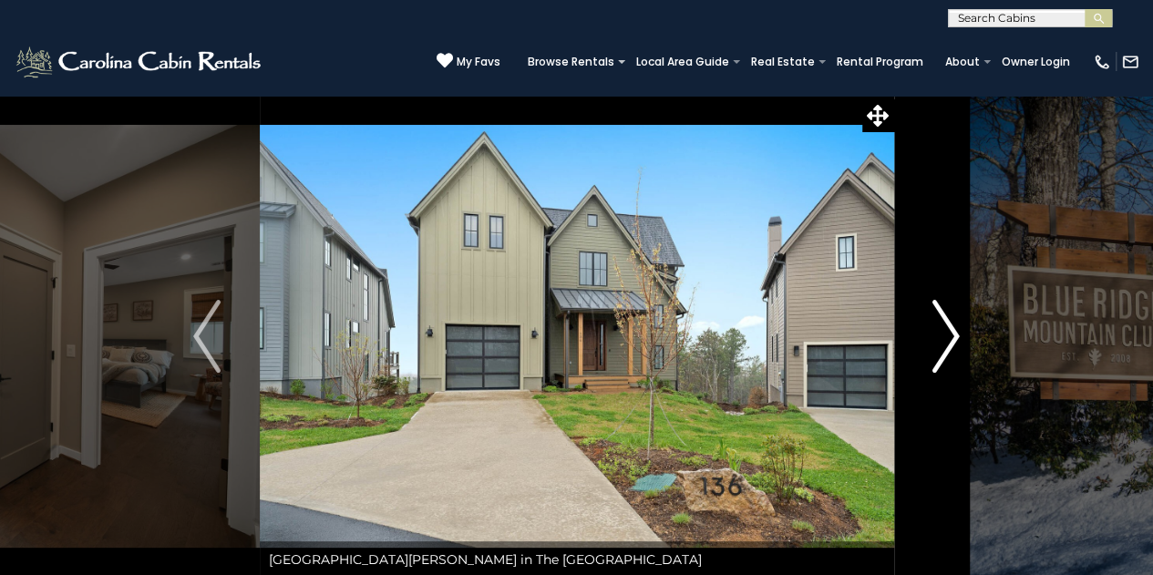
click at [920, 318] on button "Next" at bounding box center [945, 336] width 105 height 483
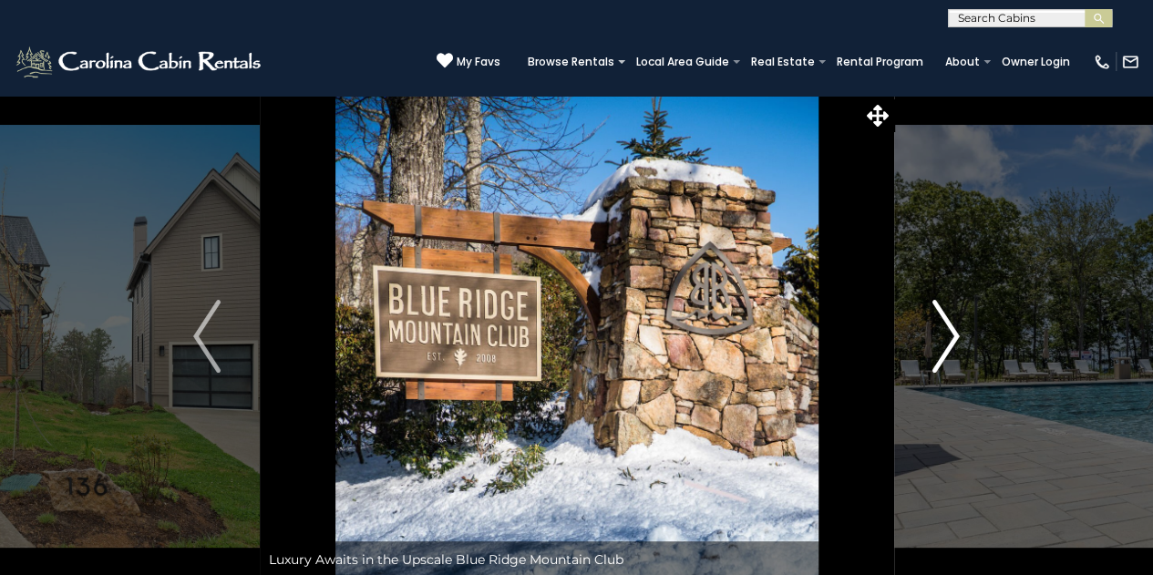
click at [918, 316] on button "Next" at bounding box center [945, 336] width 105 height 483
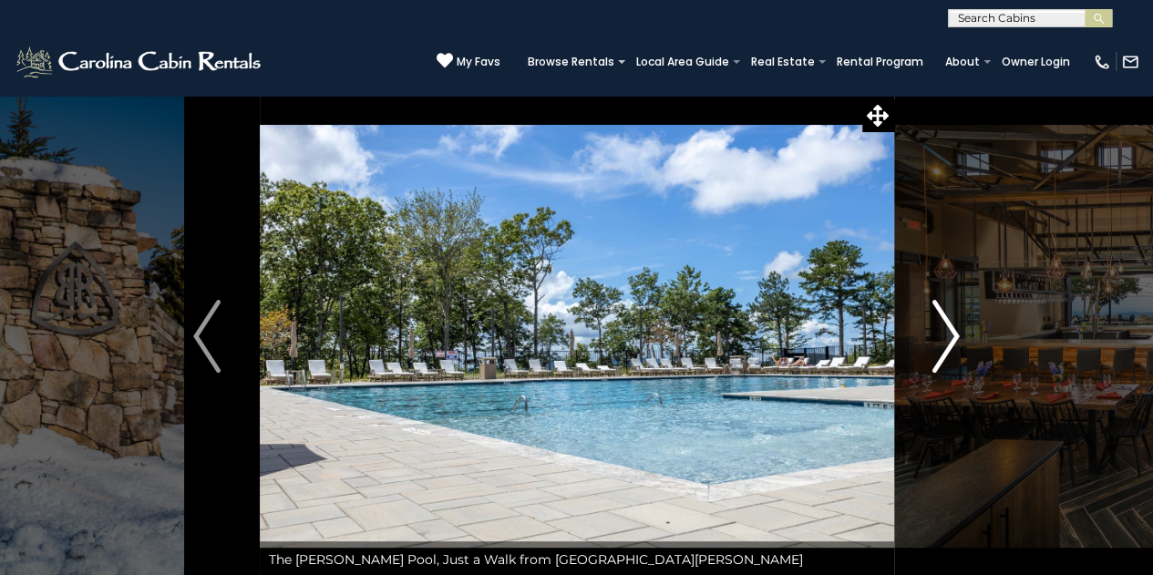
click at [920, 316] on button "Next" at bounding box center [945, 336] width 105 height 483
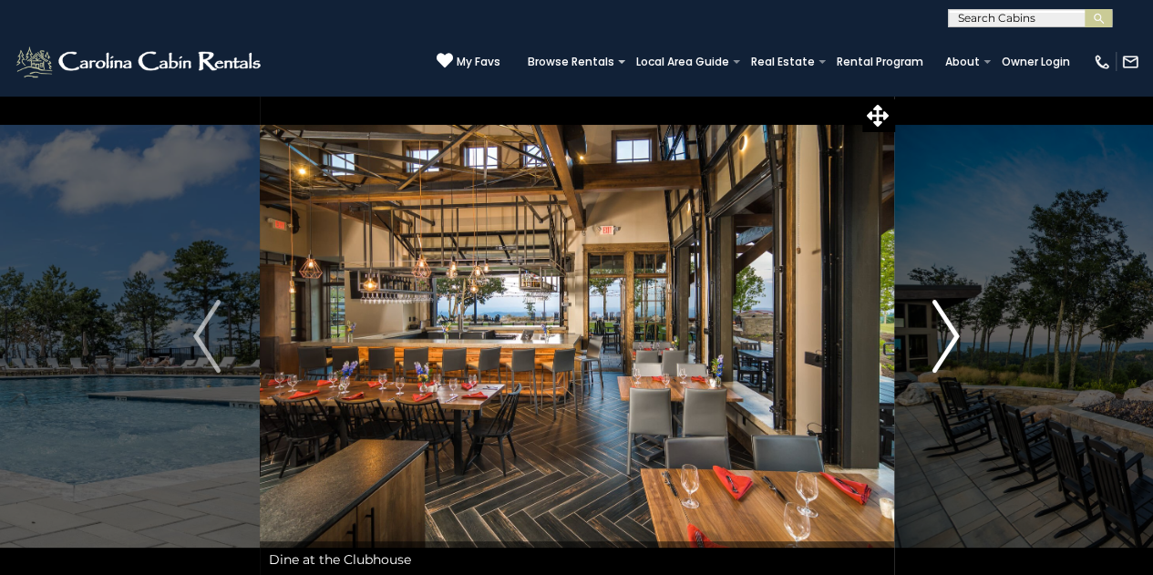
click at [920, 316] on button "Next" at bounding box center [945, 336] width 105 height 483
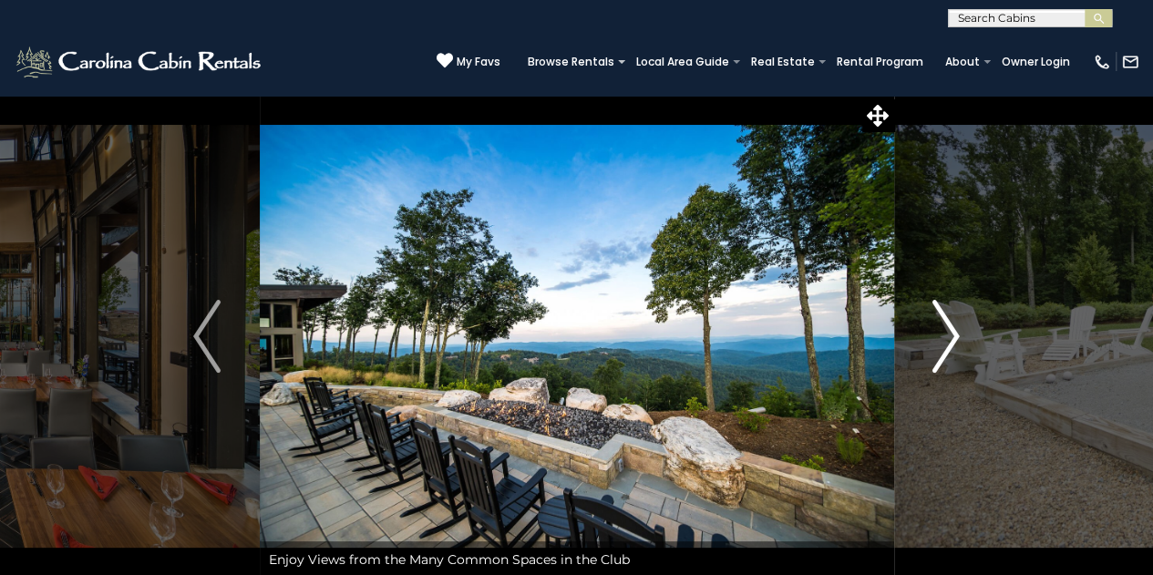
click at [917, 315] on button "Next" at bounding box center [945, 336] width 105 height 483
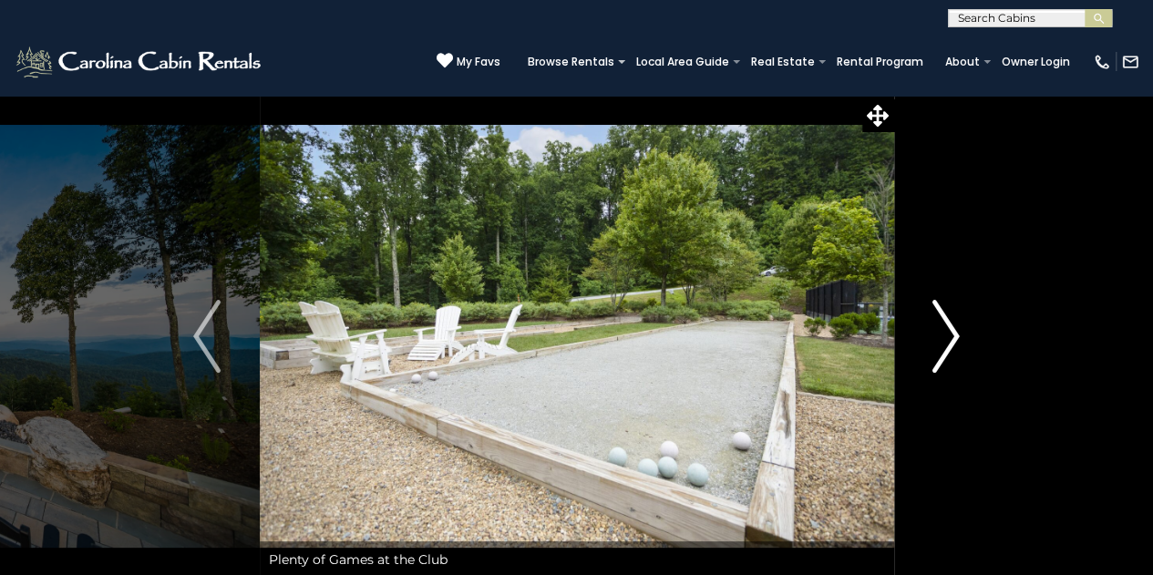
click at [914, 314] on button "Next" at bounding box center [945, 336] width 105 height 483
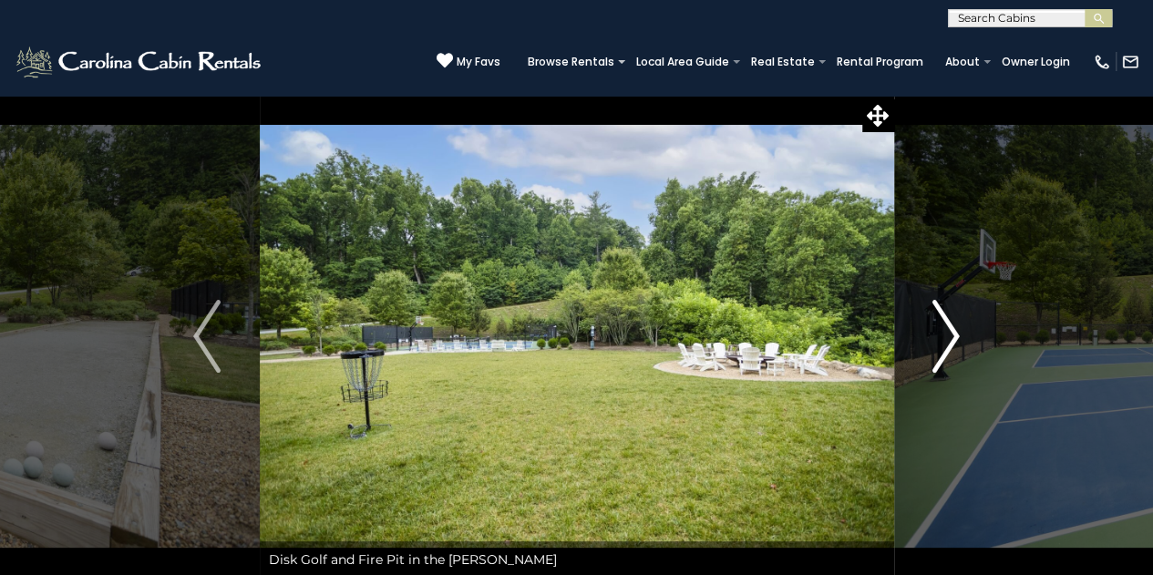
click at [914, 314] on button "Next" at bounding box center [945, 336] width 105 height 483
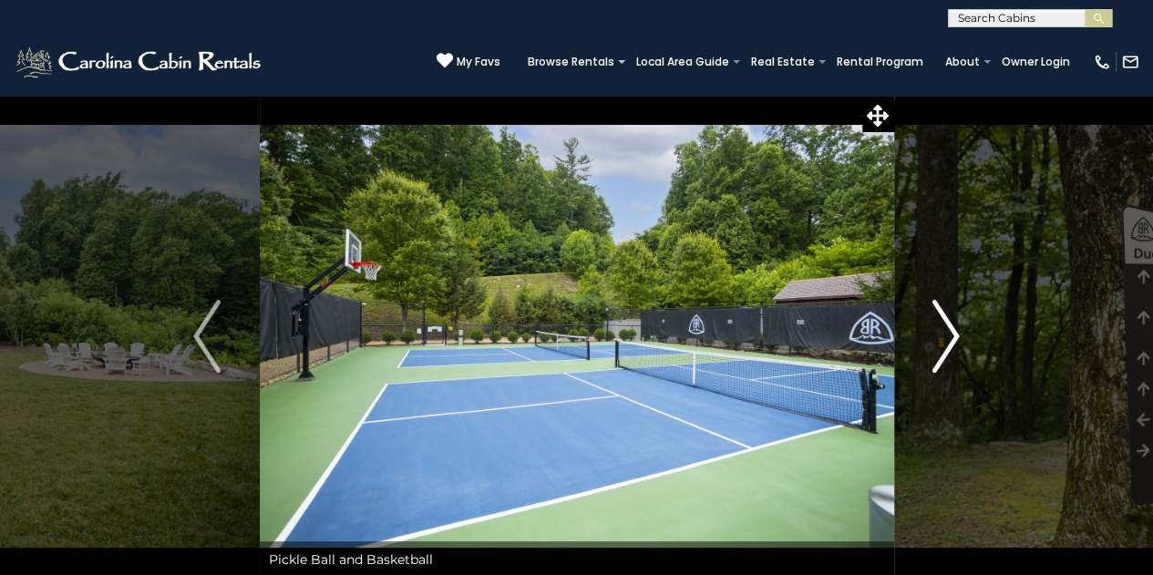
click at [914, 314] on button "Next" at bounding box center [945, 336] width 105 height 483
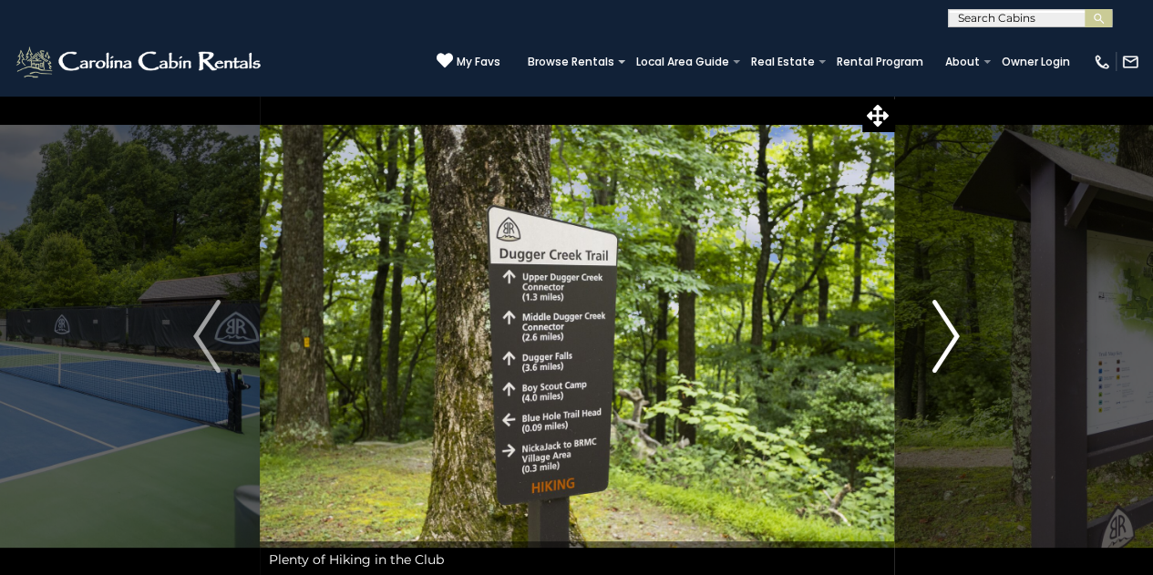
click at [913, 312] on button "Next" at bounding box center [945, 336] width 105 height 483
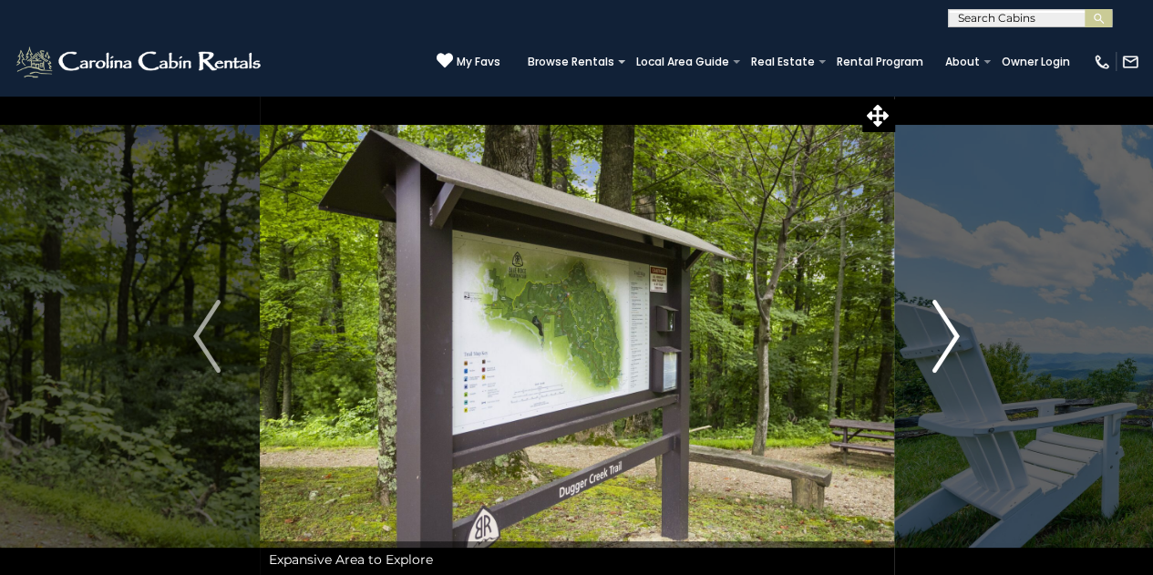
click at [913, 312] on button "Next" at bounding box center [945, 336] width 105 height 483
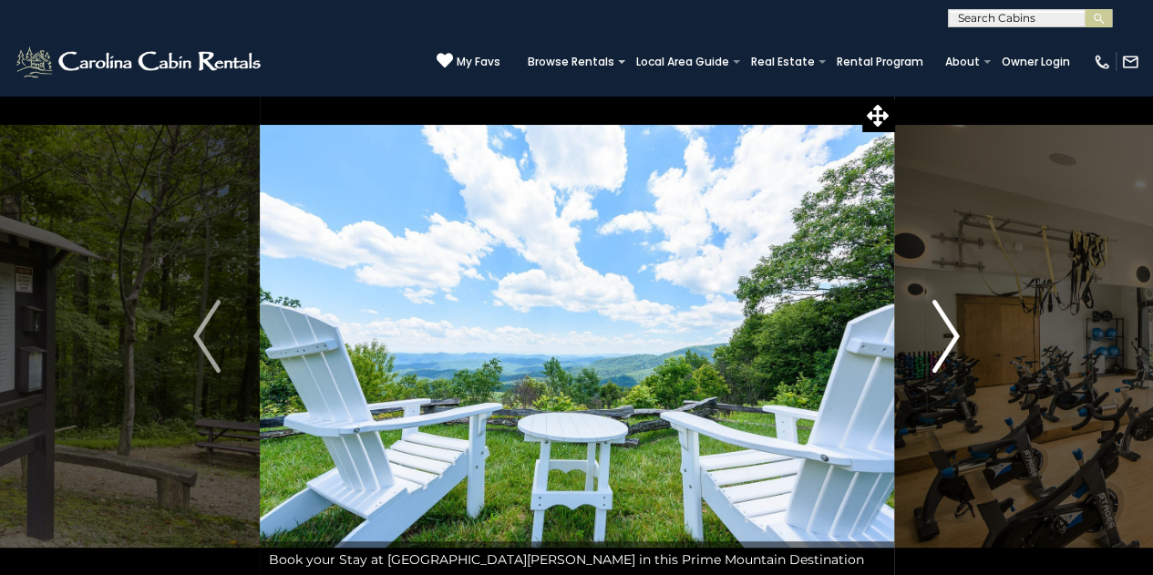
click at [913, 312] on button "Next" at bounding box center [945, 336] width 105 height 483
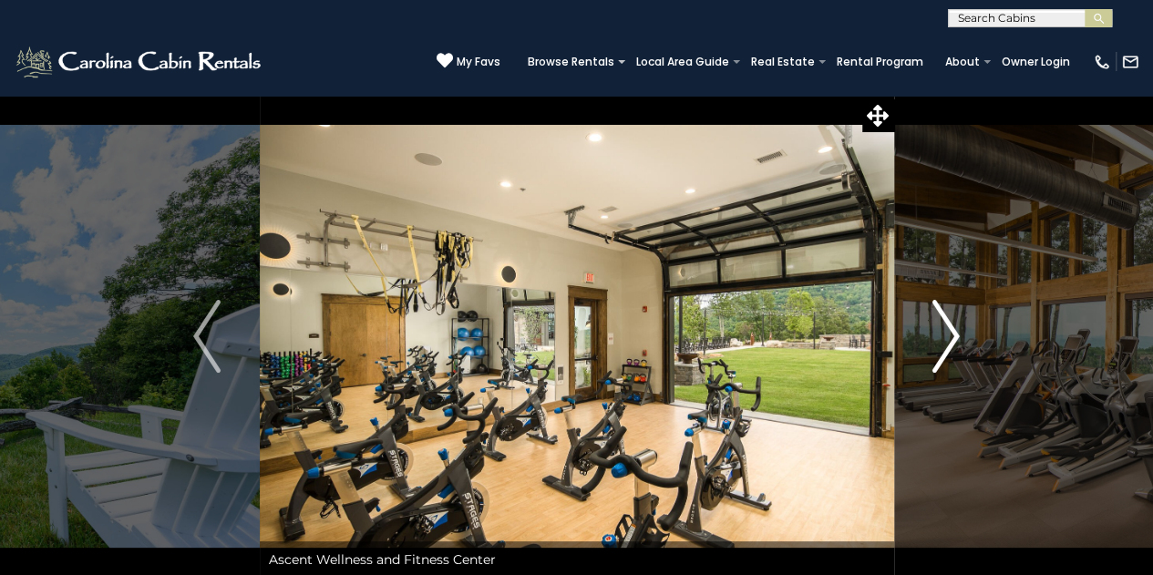
click at [913, 312] on button "Next" at bounding box center [945, 336] width 105 height 483
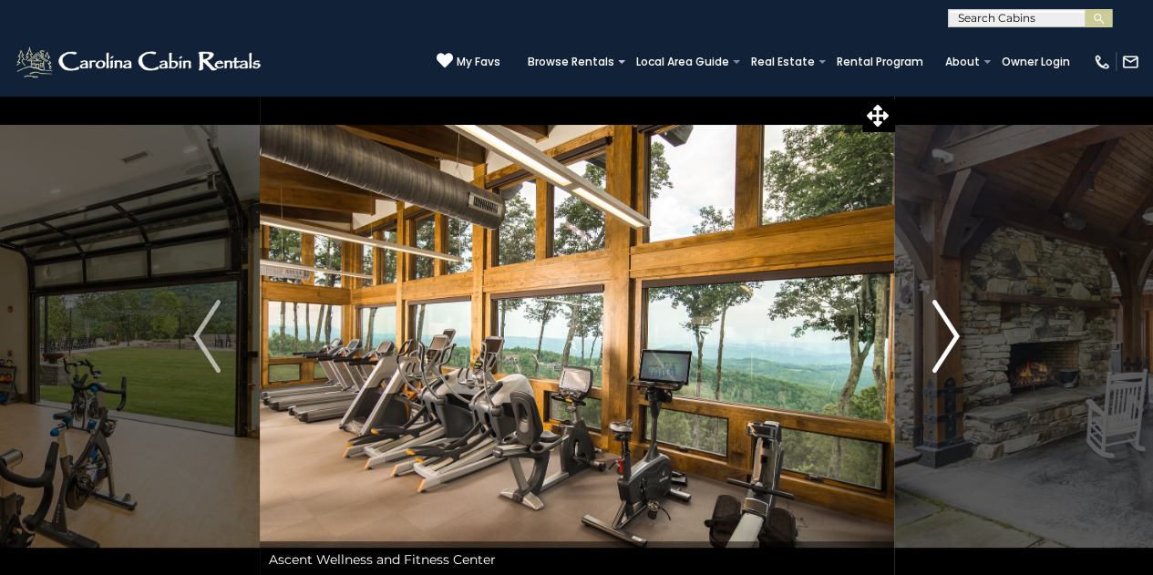
click at [913, 312] on button "Next" at bounding box center [945, 336] width 105 height 483
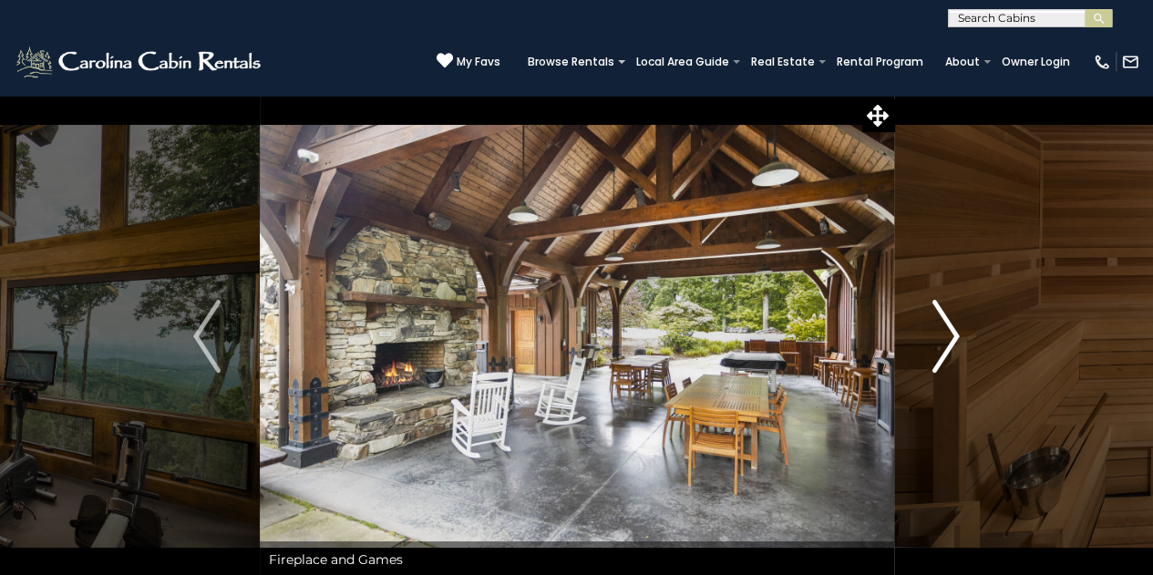
click at [923, 315] on button "Next" at bounding box center [945, 336] width 105 height 483
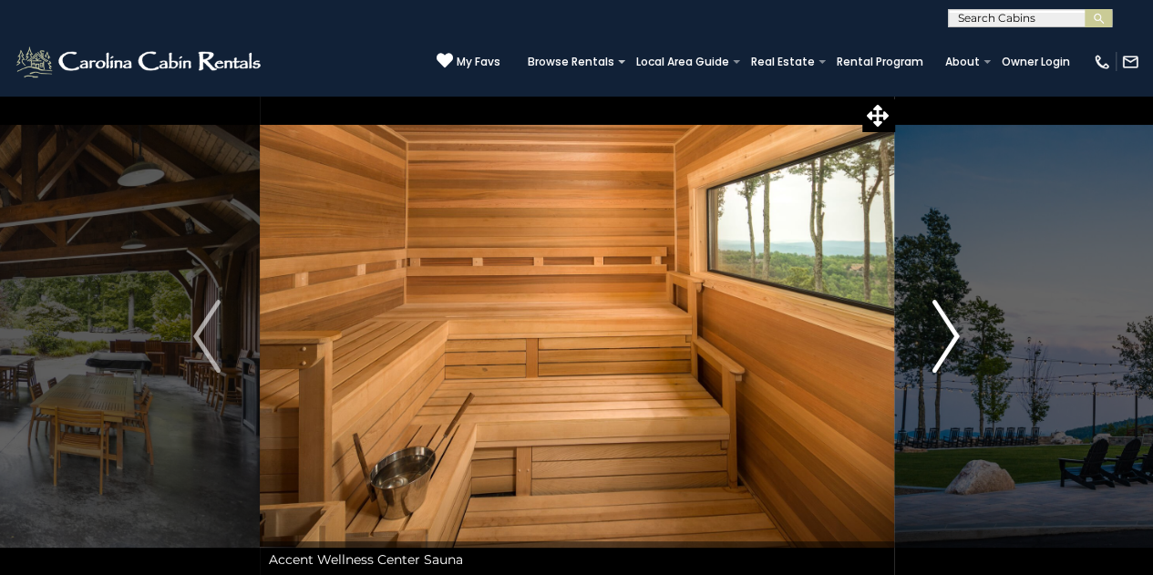
click at [924, 317] on button "Next" at bounding box center [945, 336] width 105 height 483
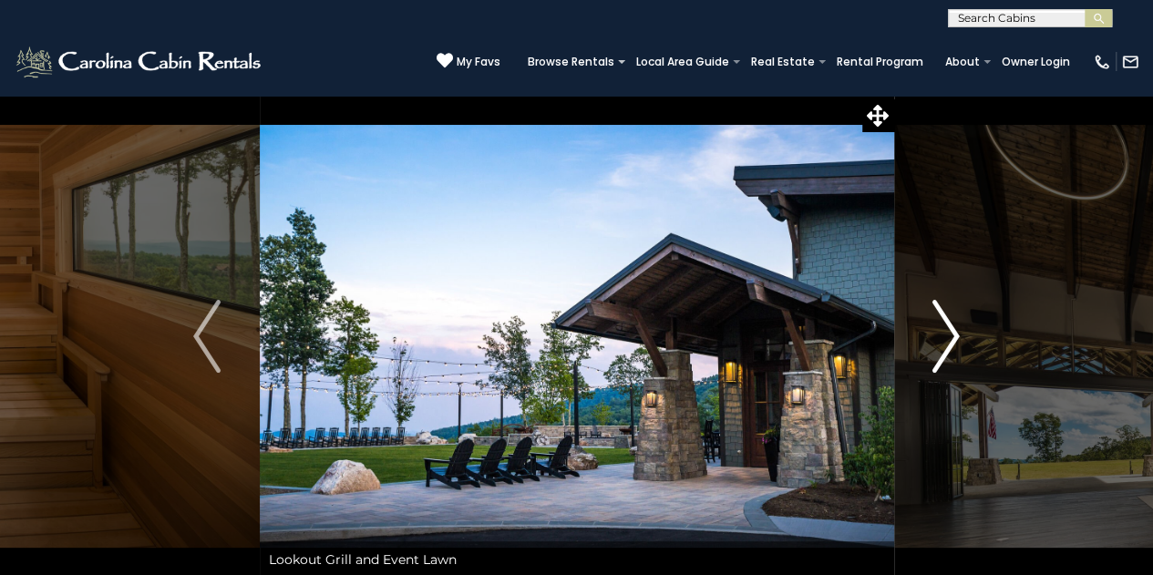
click at [924, 319] on button "Next" at bounding box center [945, 336] width 105 height 483
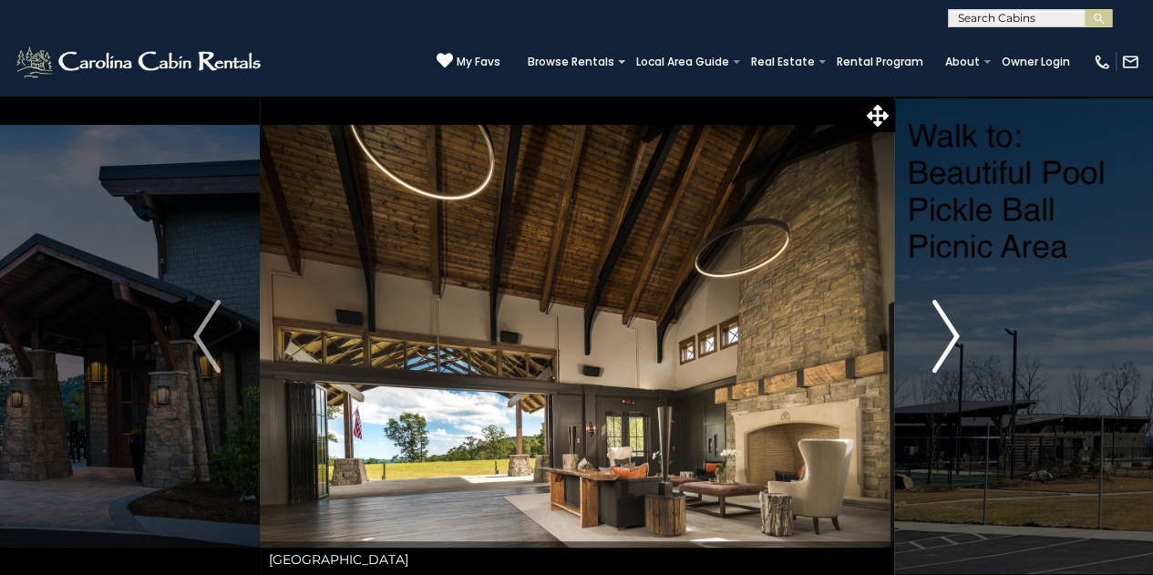
click at [924, 319] on button "Next" at bounding box center [945, 336] width 105 height 483
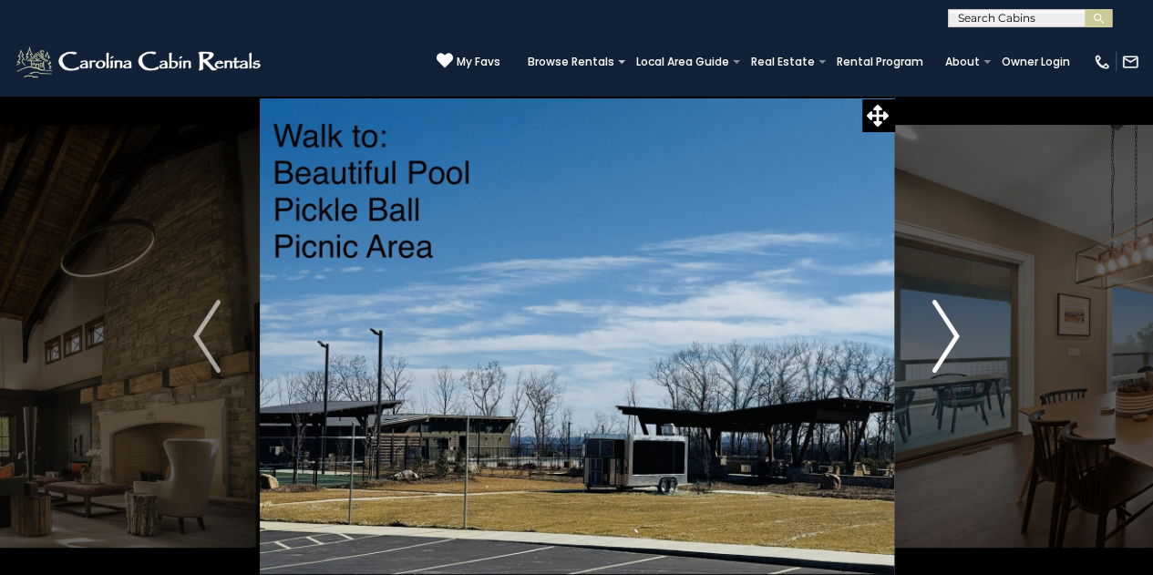
click at [924, 319] on button "Next" at bounding box center [945, 336] width 105 height 483
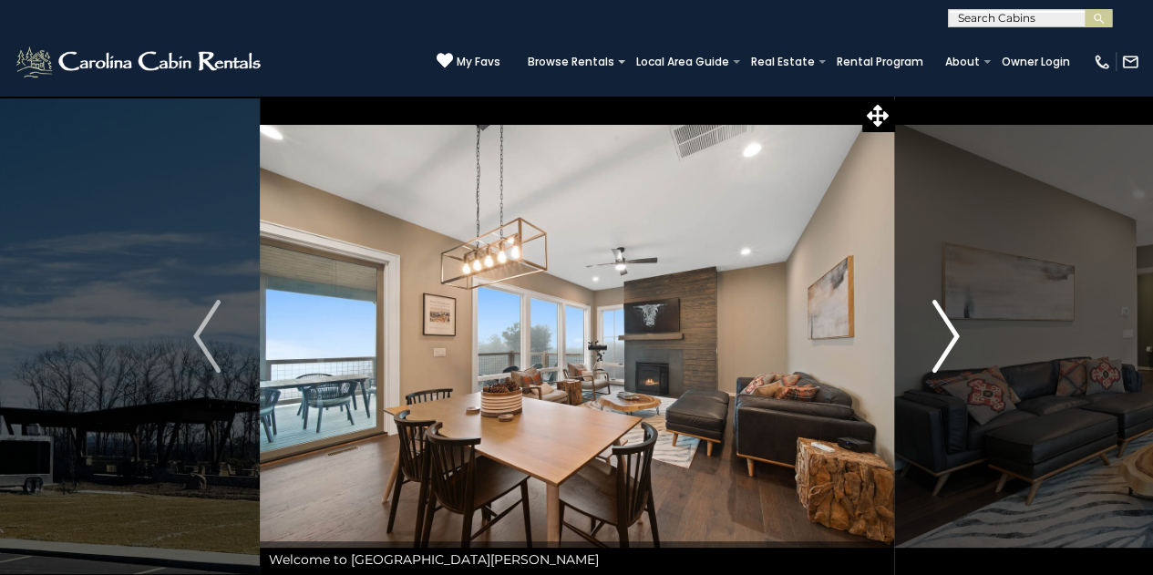
click at [924, 319] on button "Next" at bounding box center [945, 336] width 105 height 483
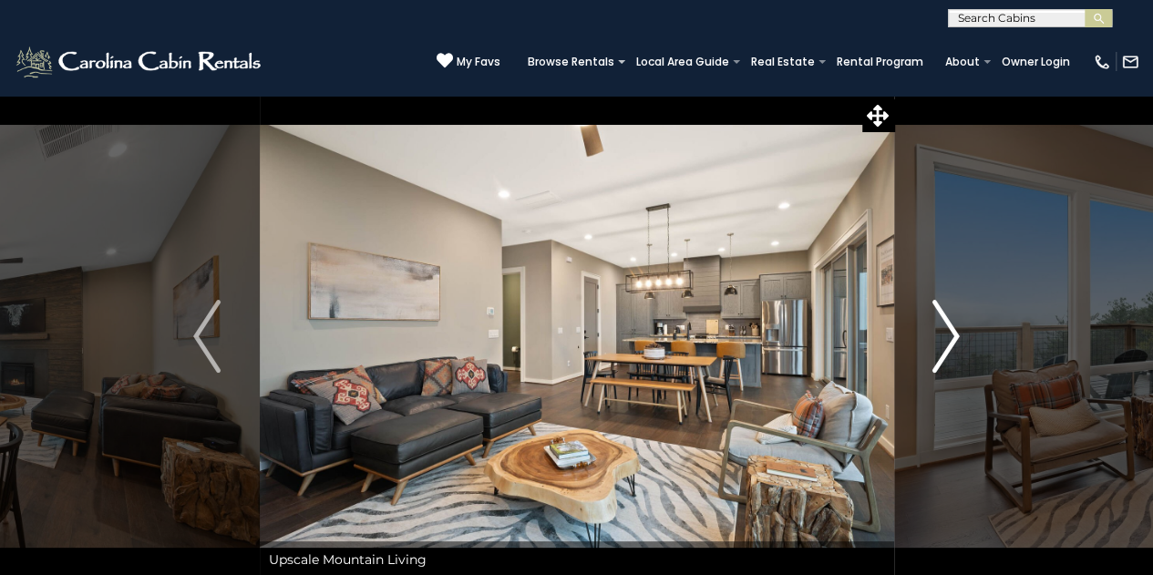
click at [946, 340] on img "Next" at bounding box center [945, 336] width 27 height 73
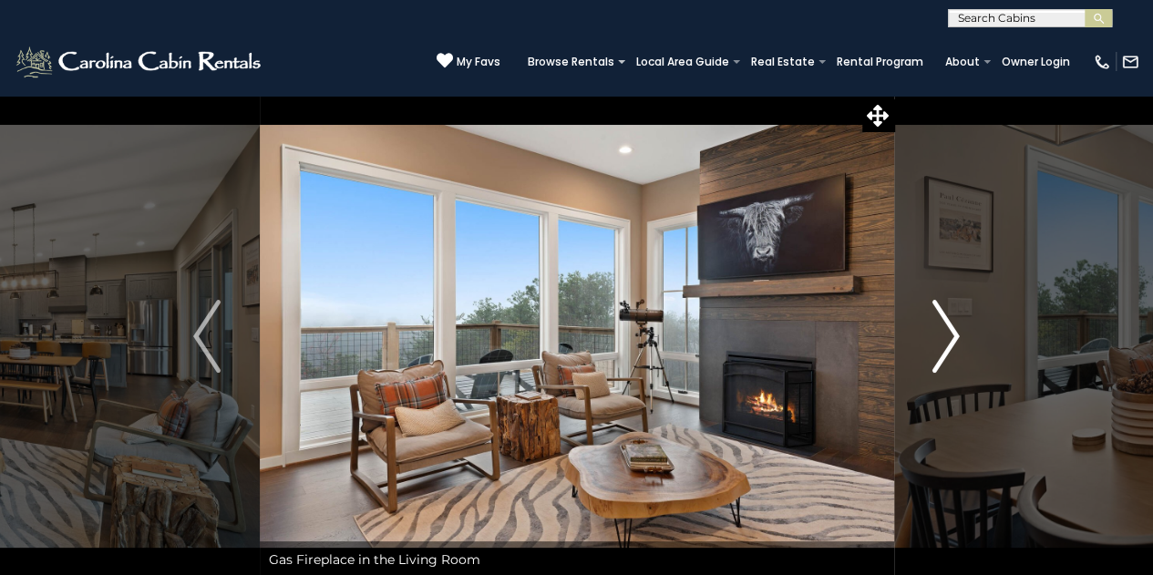
click at [946, 340] on img "Next" at bounding box center [945, 336] width 27 height 73
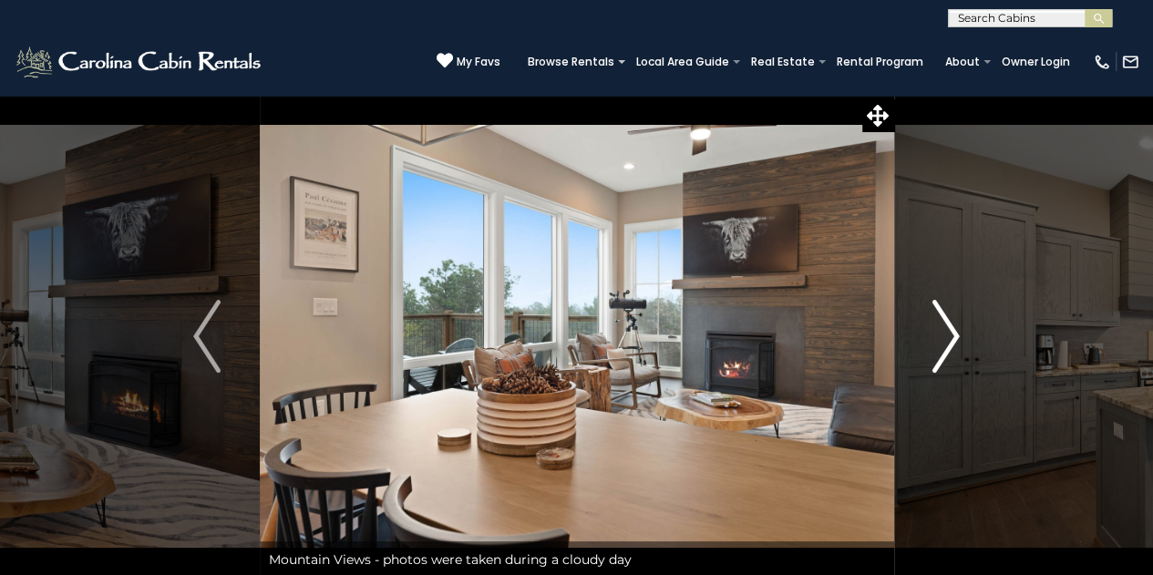
click at [946, 341] on img "Next" at bounding box center [945, 336] width 27 height 73
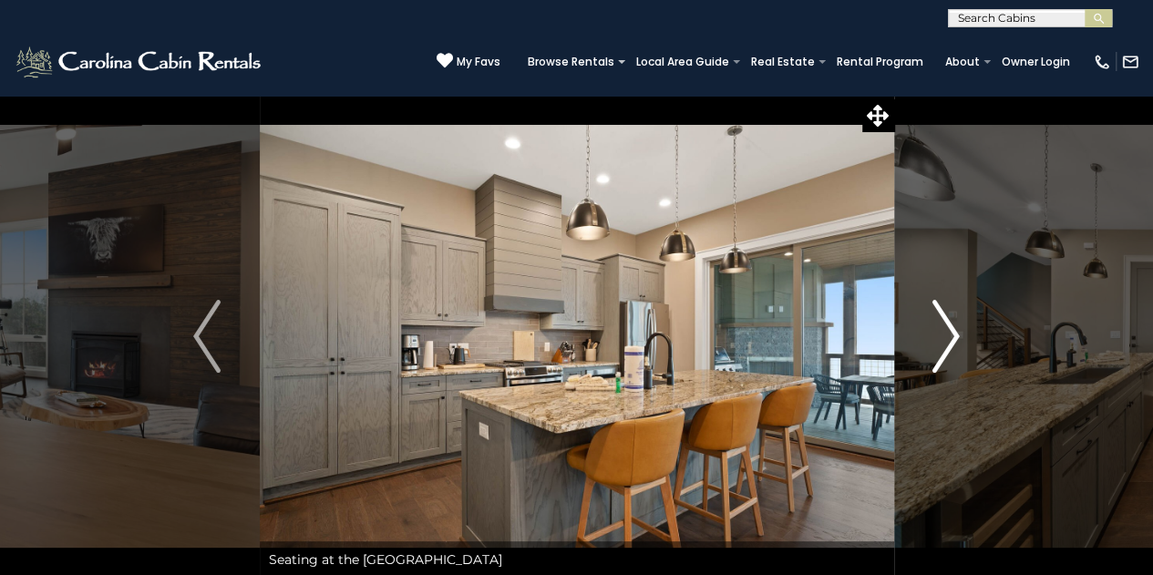
click at [946, 341] on img "Next" at bounding box center [945, 336] width 27 height 73
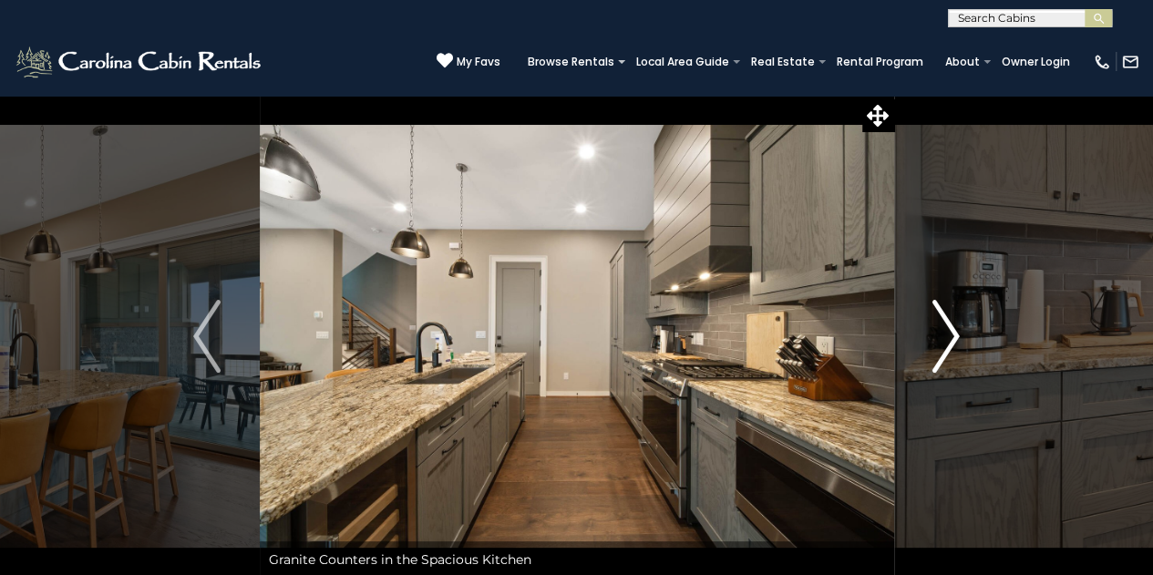
click at [946, 341] on img "Next" at bounding box center [945, 336] width 27 height 73
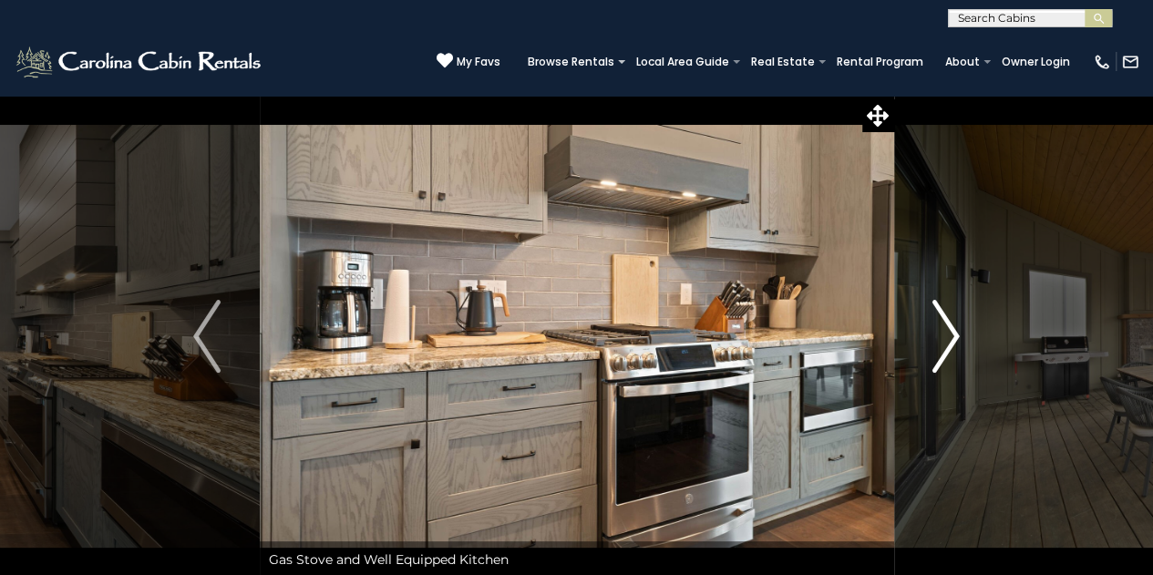
click at [946, 341] on img "Next" at bounding box center [945, 336] width 27 height 73
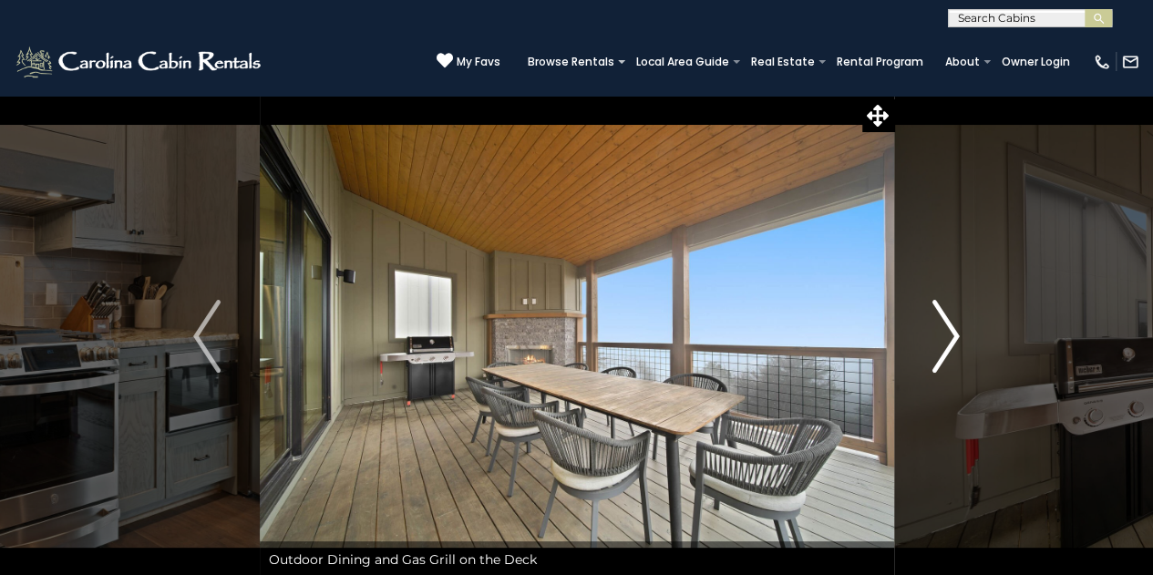
click at [946, 341] on img "Next" at bounding box center [945, 336] width 27 height 73
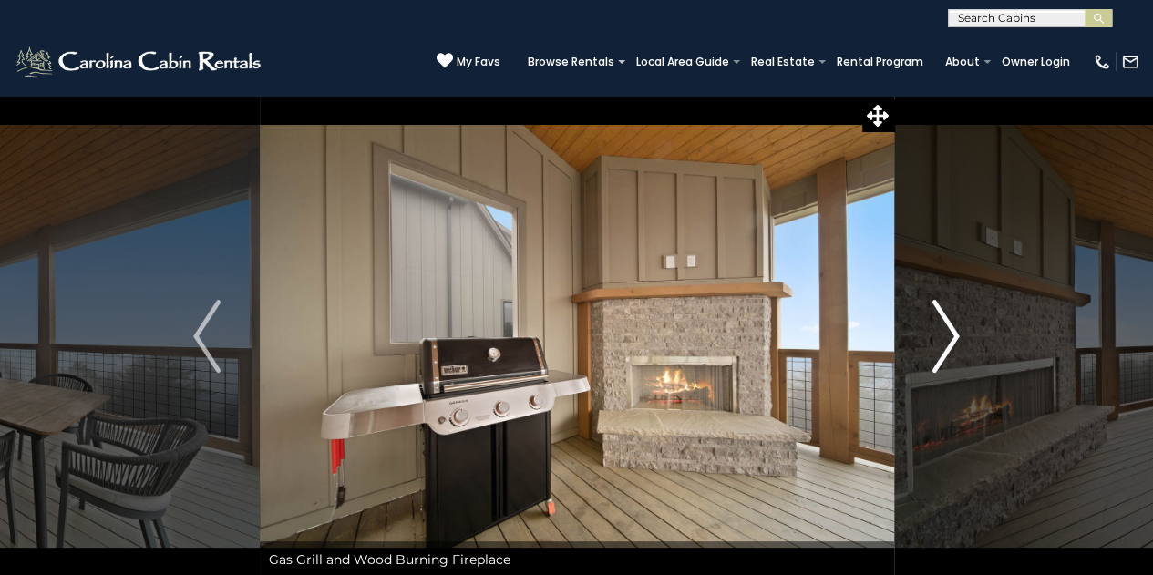
click at [946, 341] on img "Next" at bounding box center [945, 336] width 27 height 73
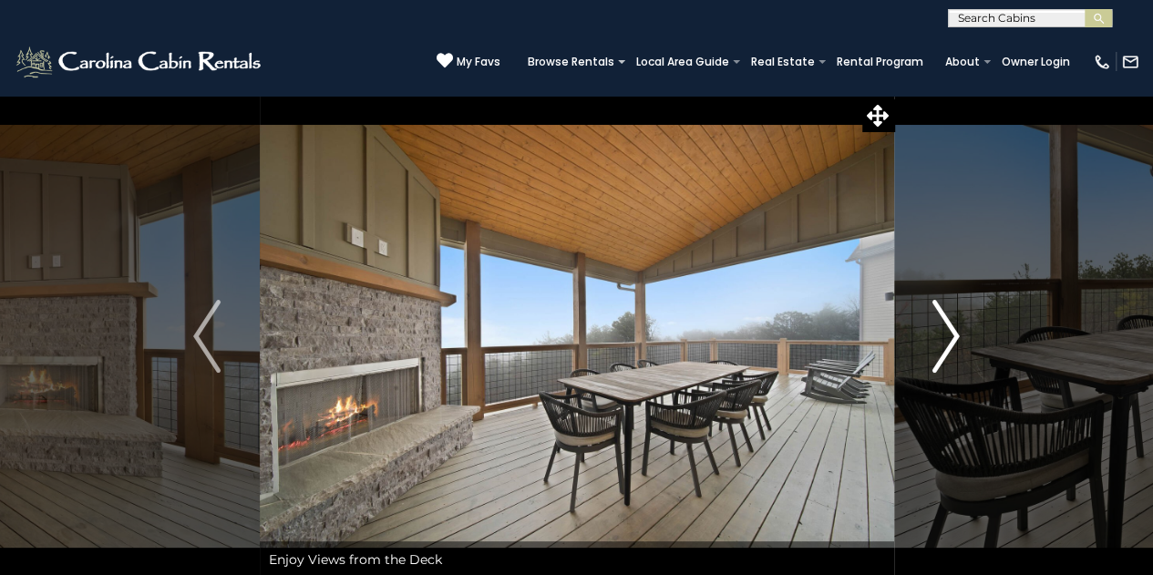
click at [946, 341] on img "Next" at bounding box center [945, 336] width 27 height 73
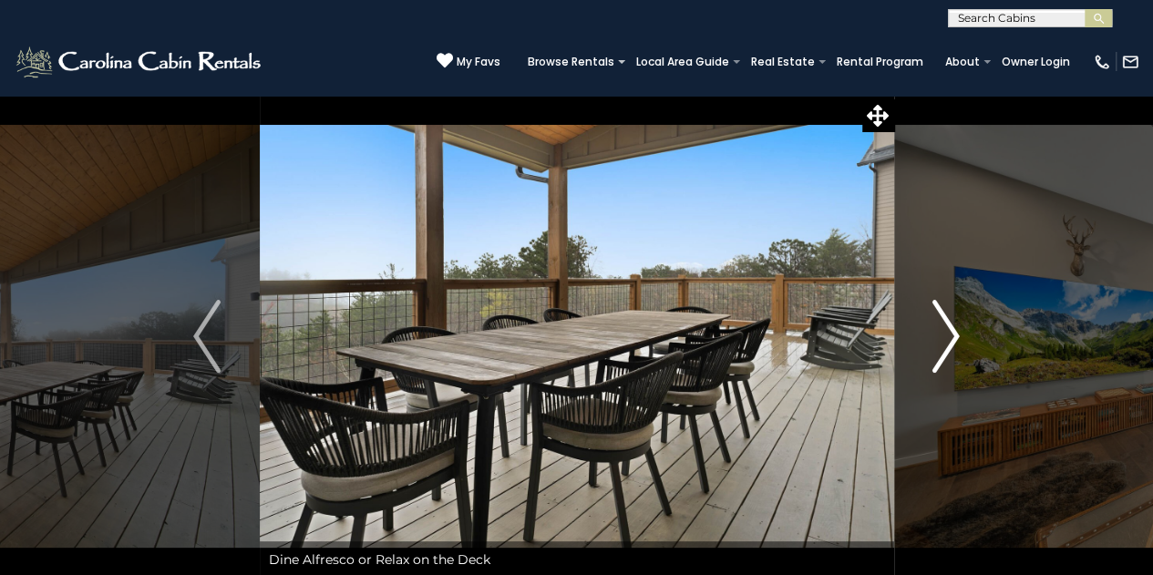
click at [946, 341] on img "Next" at bounding box center [945, 336] width 27 height 73
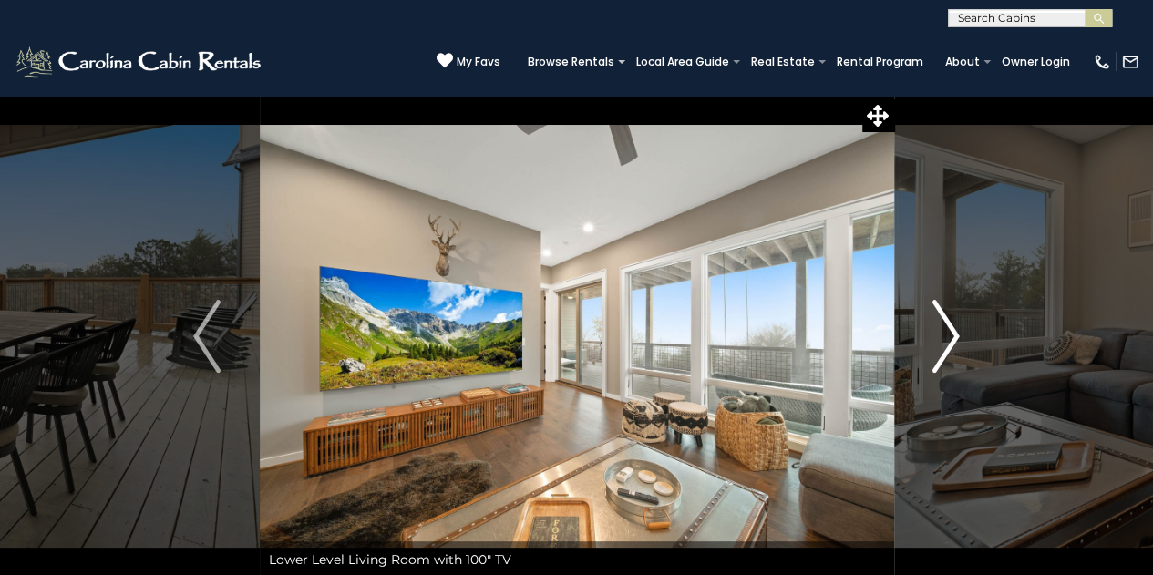
click at [946, 341] on img "Next" at bounding box center [945, 336] width 27 height 73
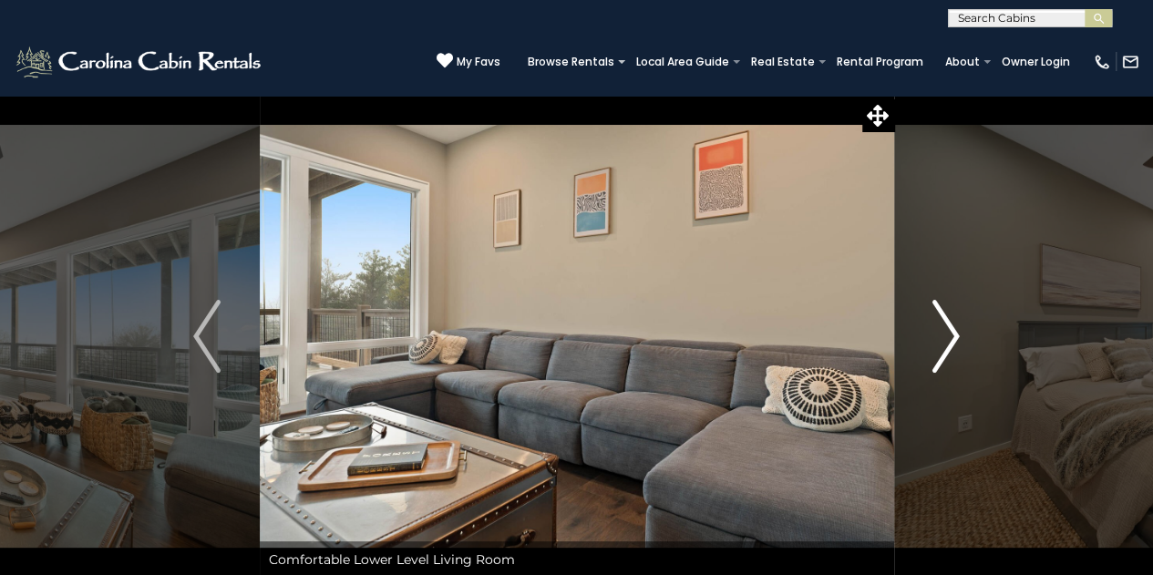
click at [946, 341] on img "Next" at bounding box center [945, 336] width 27 height 73
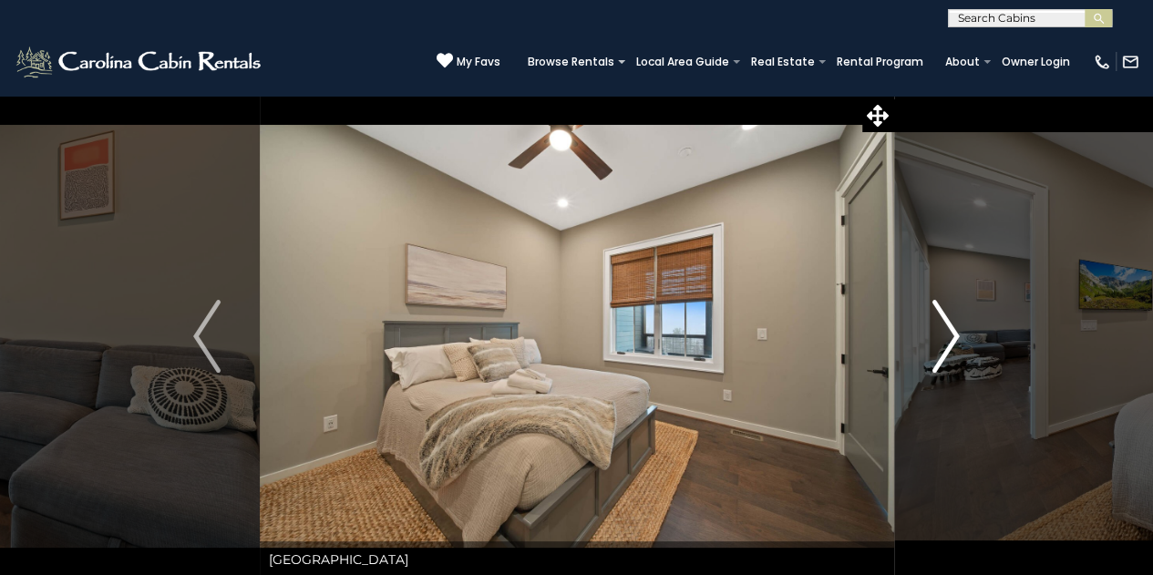
click at [946, 341] on img "Next" at bounding box center [945, 336] width 27 height 73
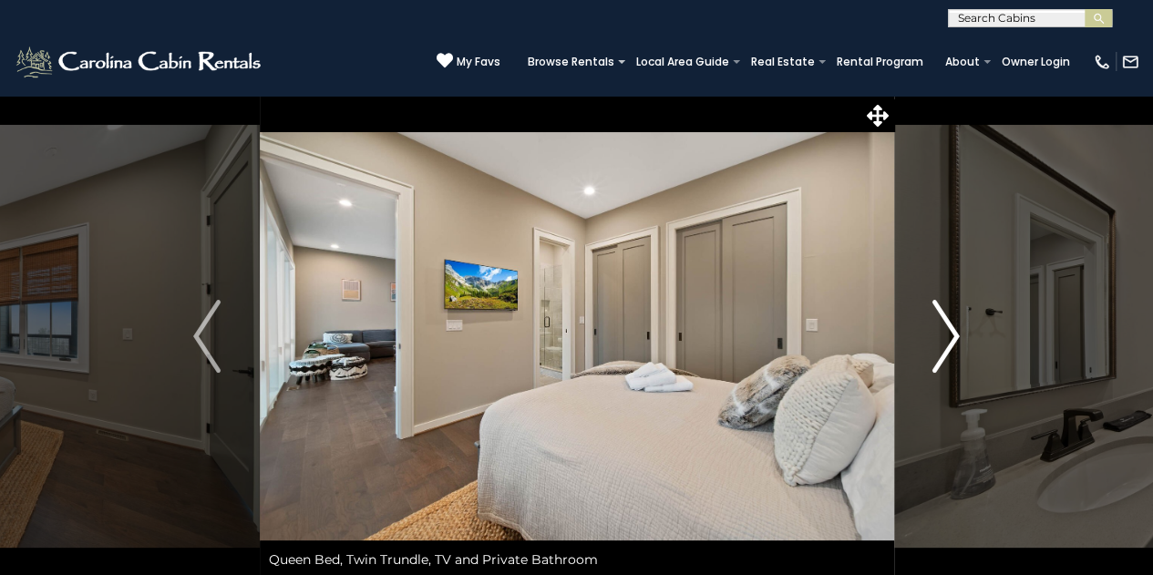
click at [946, 341] on img "Next" at bounding box center [945, 336] width 27 height 73
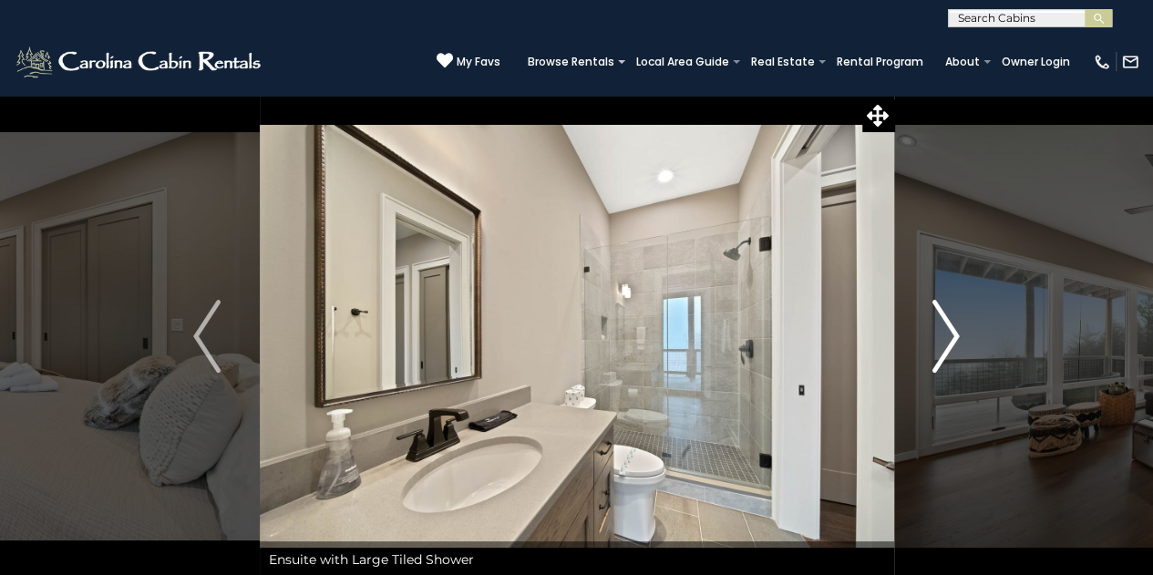
click at [946, 341] on img "Next" at bounding box center [945, 336] width 27 height 73
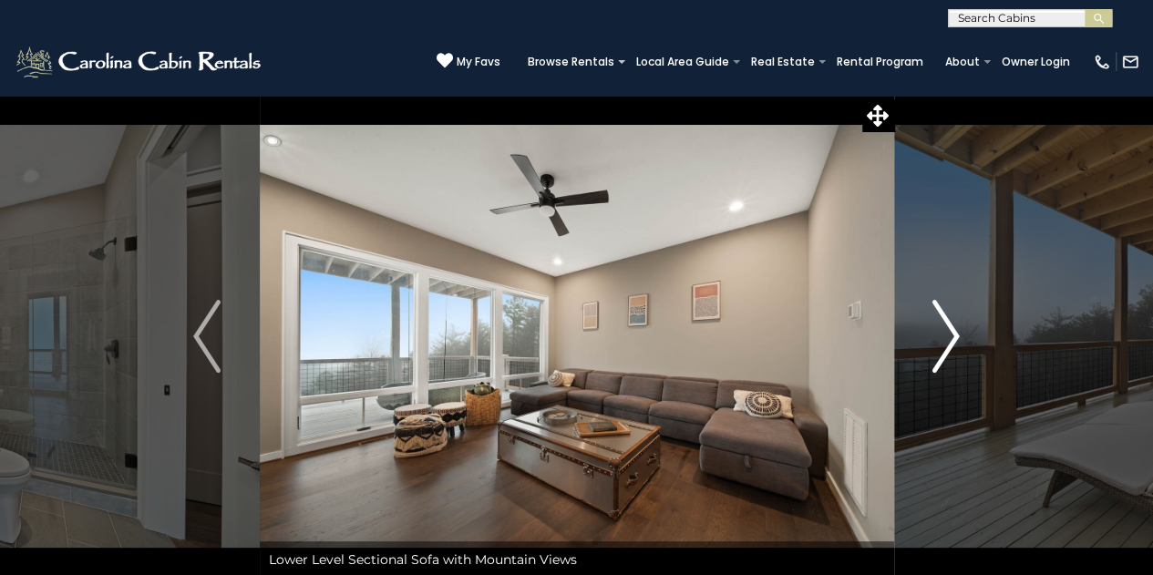
click at [946, 341] on img "Next" at bounding box center [945, 336] width 27 height 73
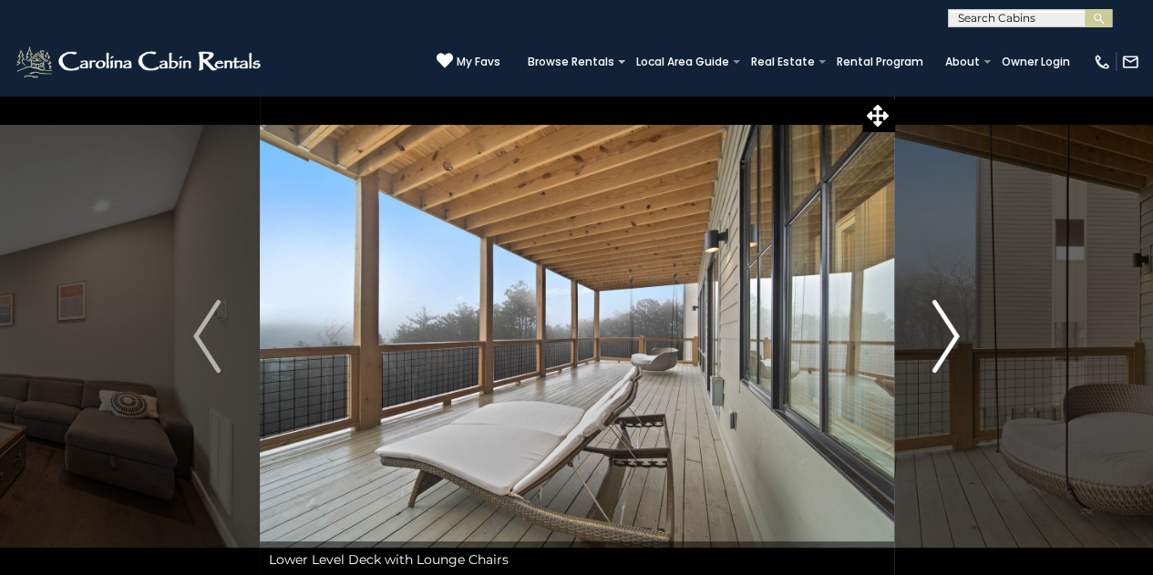
click at [946, 341] on img "Next" at bounding box center [945, 336] width 27 height 73
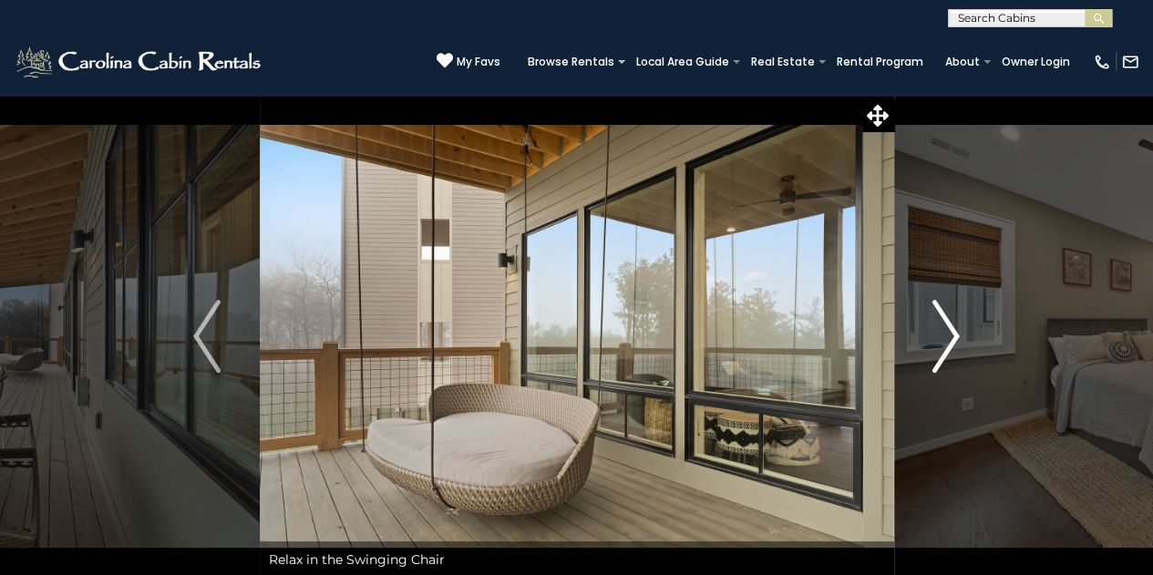
click at [946, 341] on img "Next" at bounding box center [945, 336] width 27 height 73
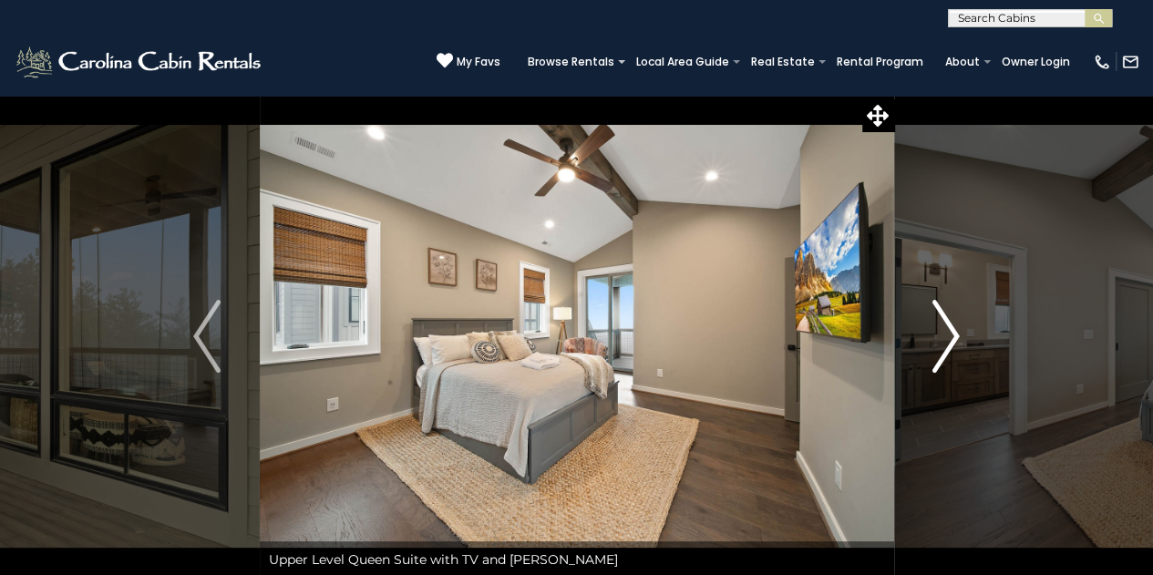
click at [946, 341] on img "Next" at bounding box center [945, 336] width 27 height 73
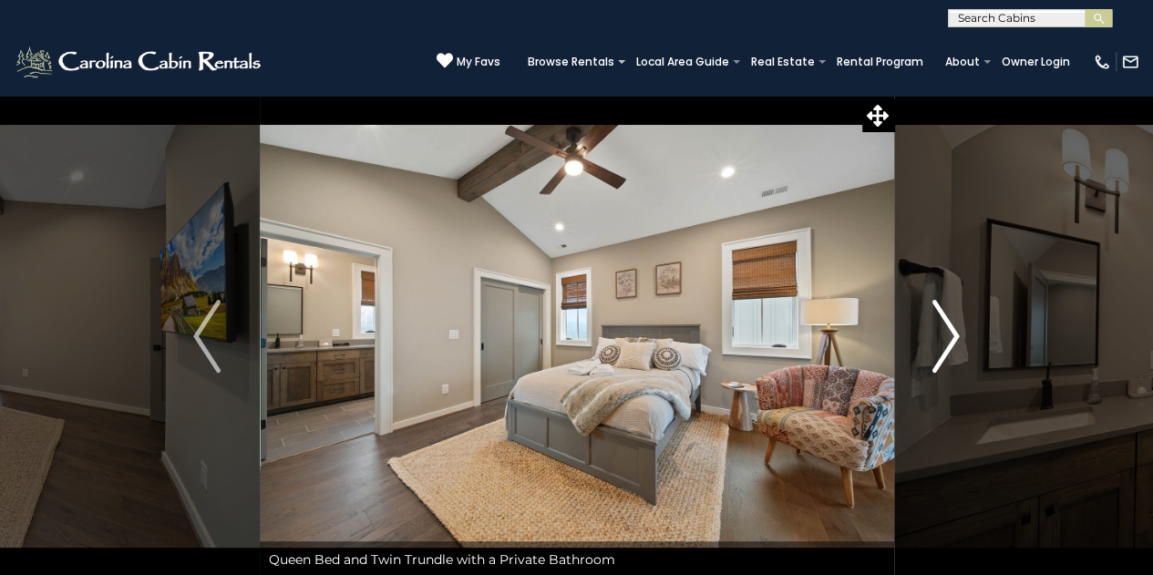
click at [946, 341] on img "Next" at bounding box center [945, 336] width 27 height 73
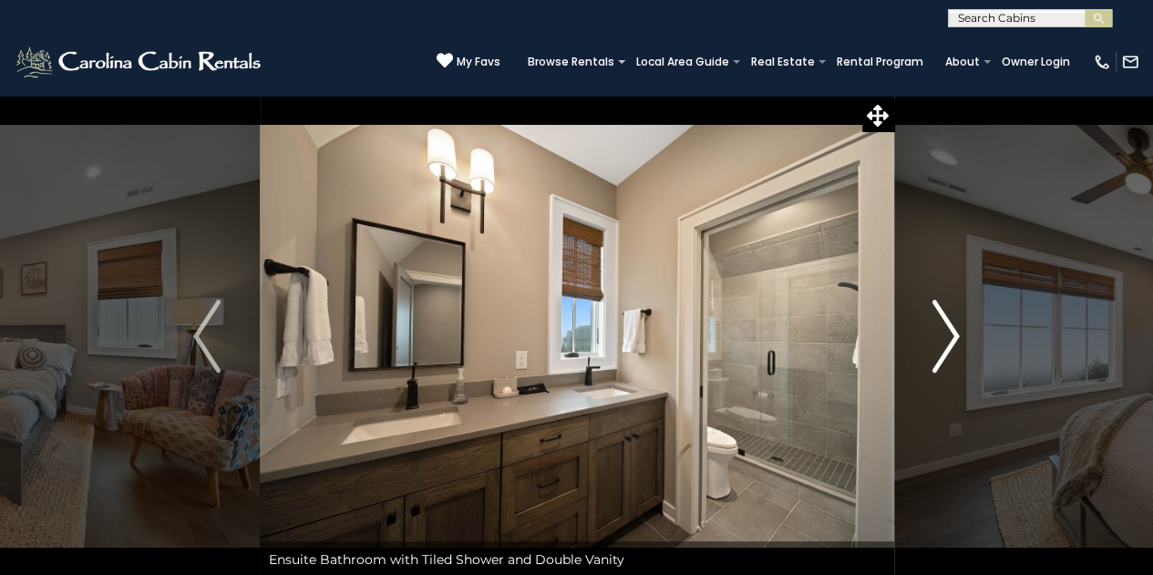
click at [946, 341] on img "Next" at bounding box center [945, 336] width 27 height 73
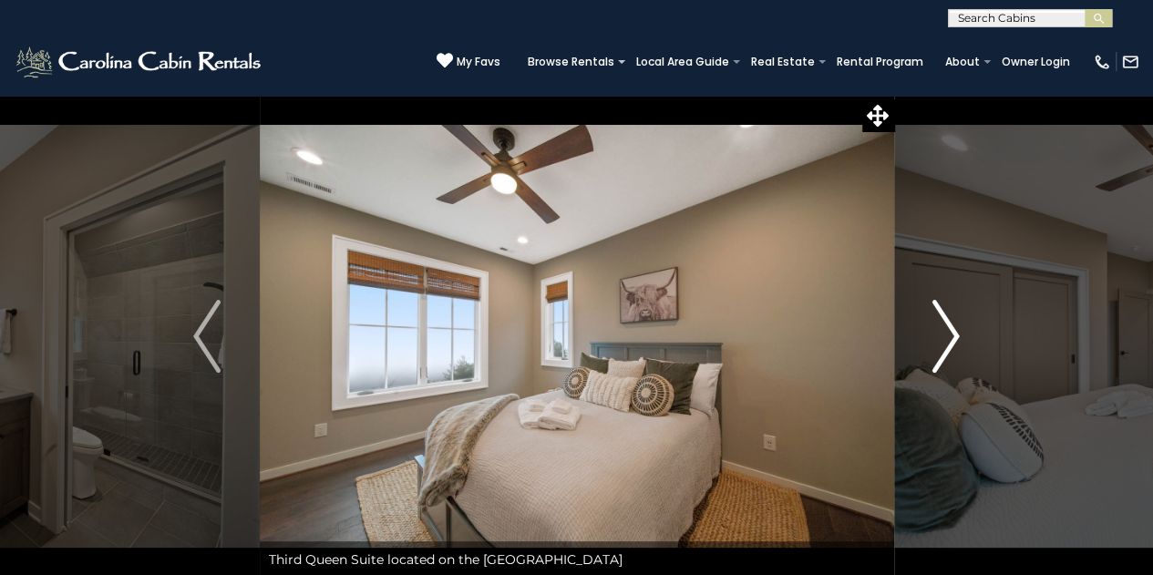
click at [946, 341] on img "Next" at bounding box center [945, 336] width 27 height 73
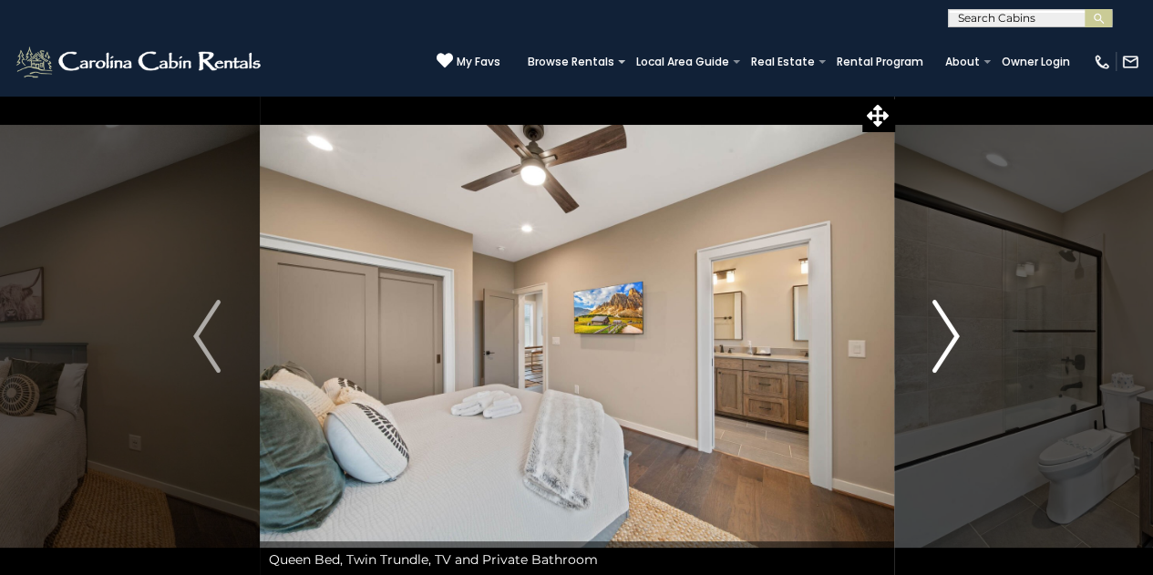
click at [954, 335] on img "Next" at bounding box center [945, 336] width 27 height 73
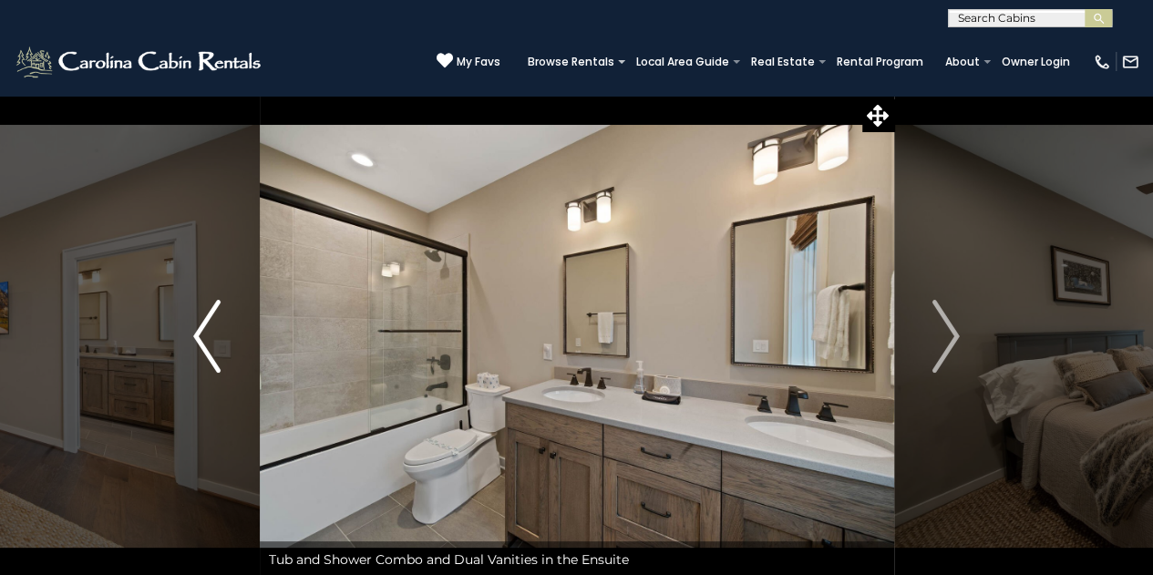
click at [215, 325] on img "Previous" at bounding box center [206, 336] width 27 height 73
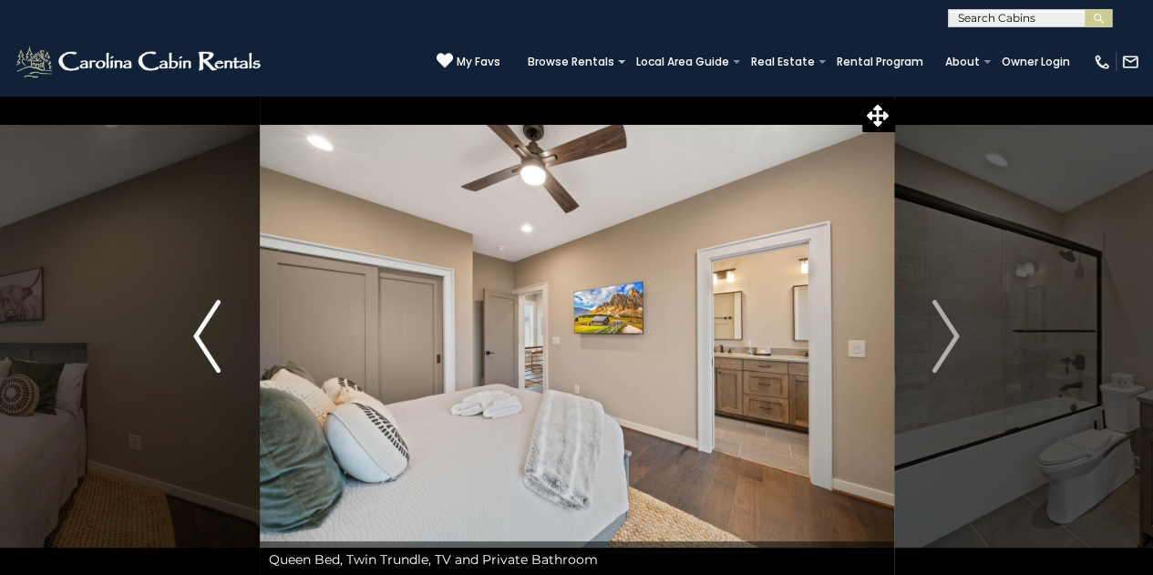
click at [217, 324] on img "Previous" at bounding box center [206, 336] width 27 height 73
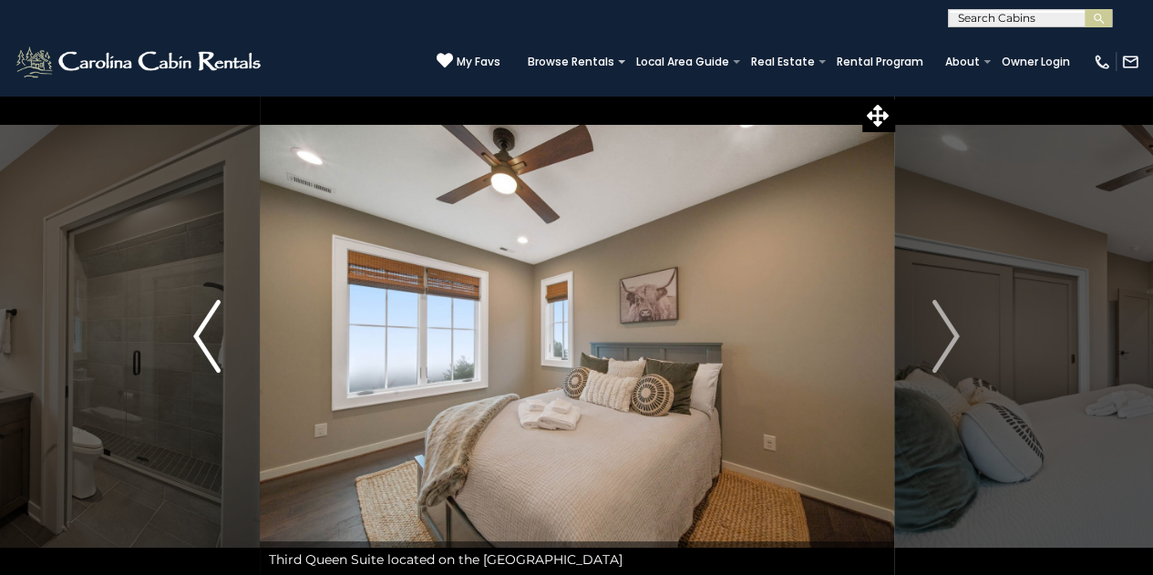
click at [217, 325] on img "Previous" at bounding box center [206, 336] width 27 height 73
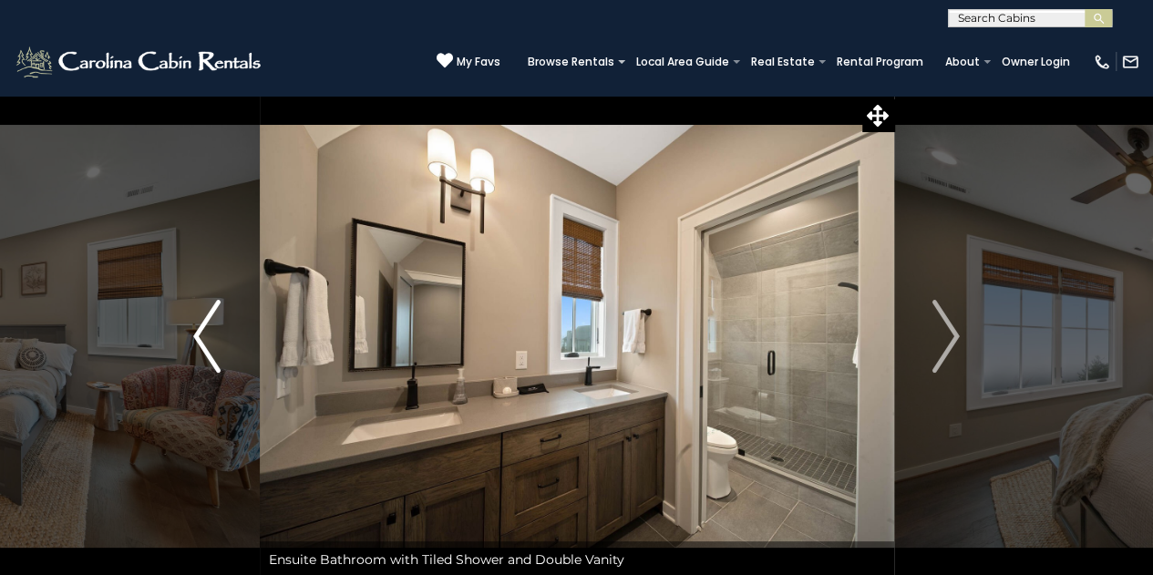
click at [217, 323] on img "Previous" at bounding box center [206, 336] width 27 height 73
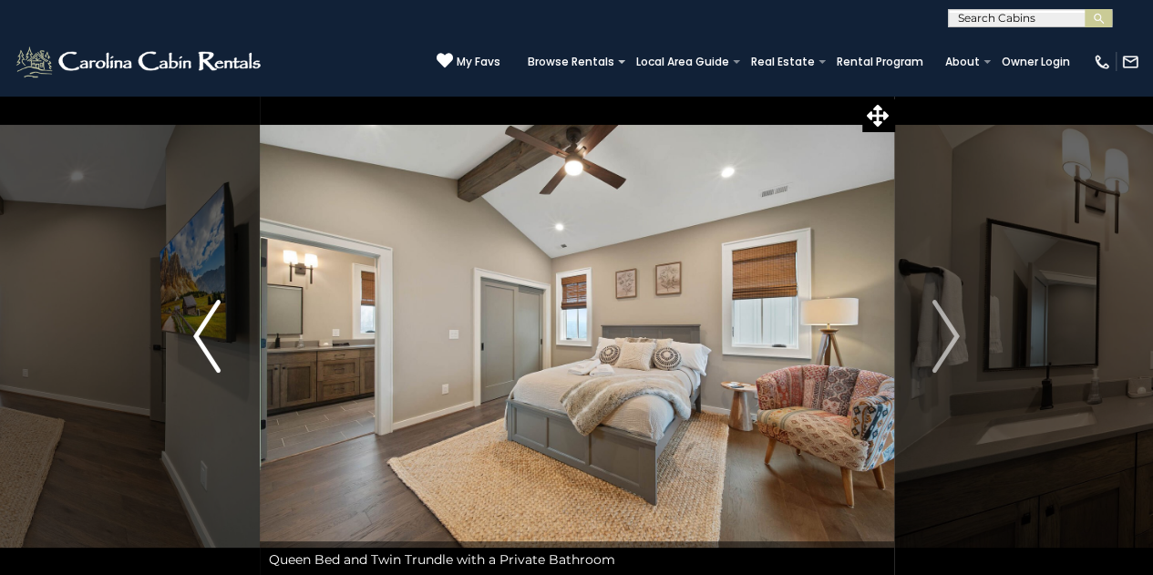
click at [216, 323] on img "Previous" at bounding box center [206, 336] width 27 height 73
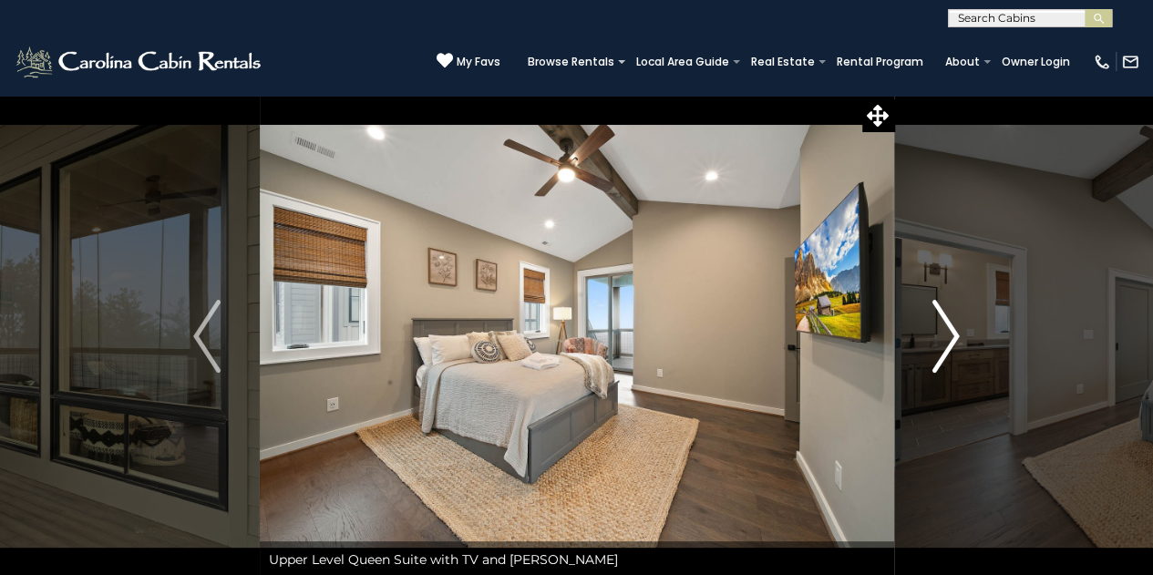
click at [930, 327] on button "Next" at bounding box center [945, 336] width 105 height 483
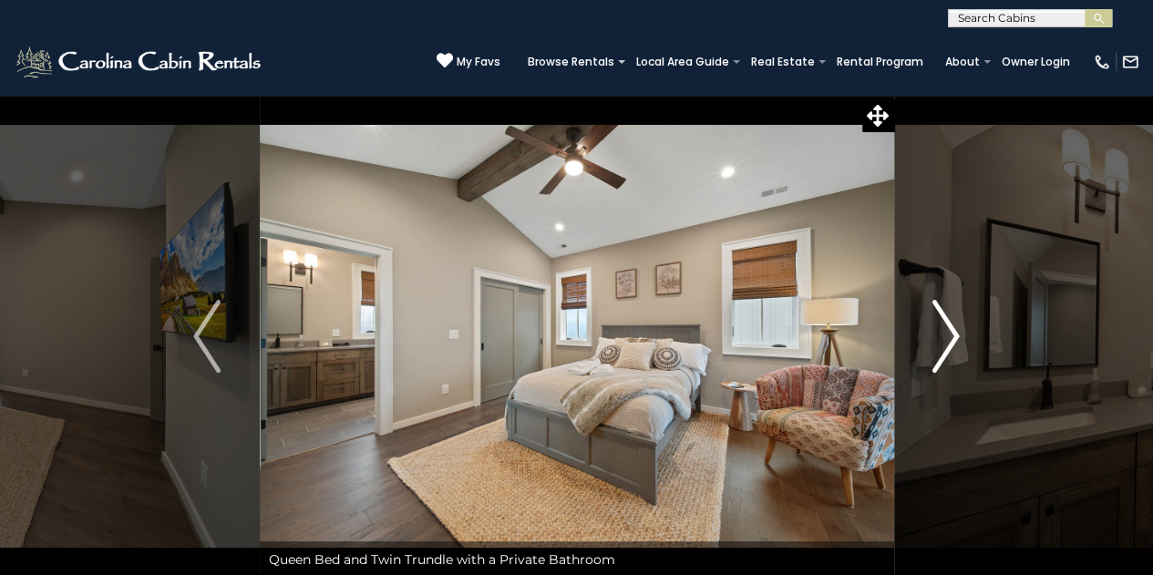
click at [929, 327] on button "Next" at bounding box center [945, 336] width 105 height 483
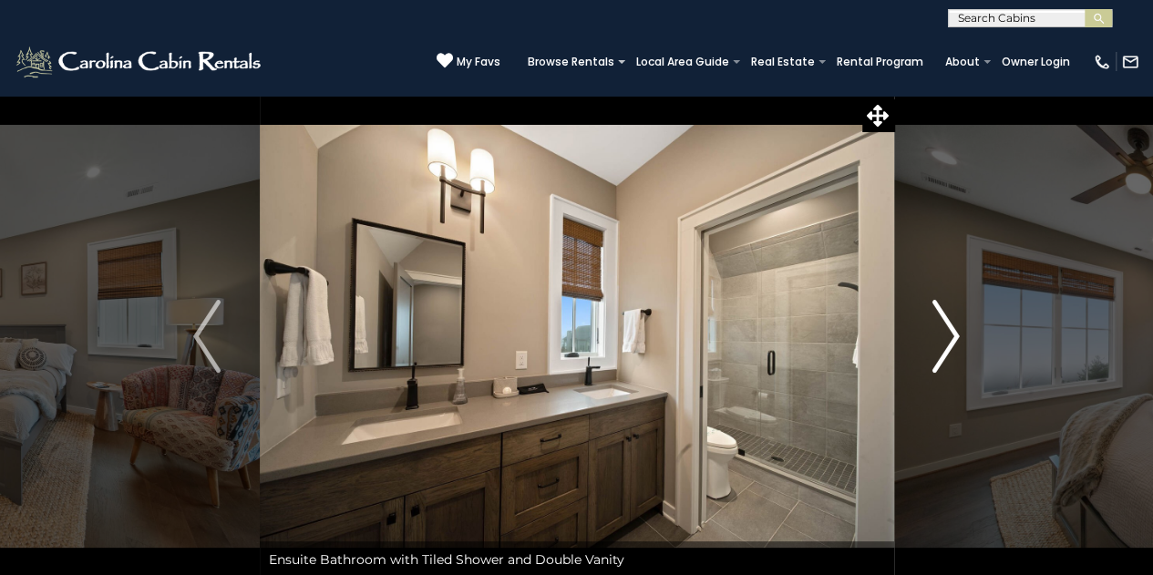
click at [927, 328] on button "Next" at bounding box center [945, 336] width 105 height 483
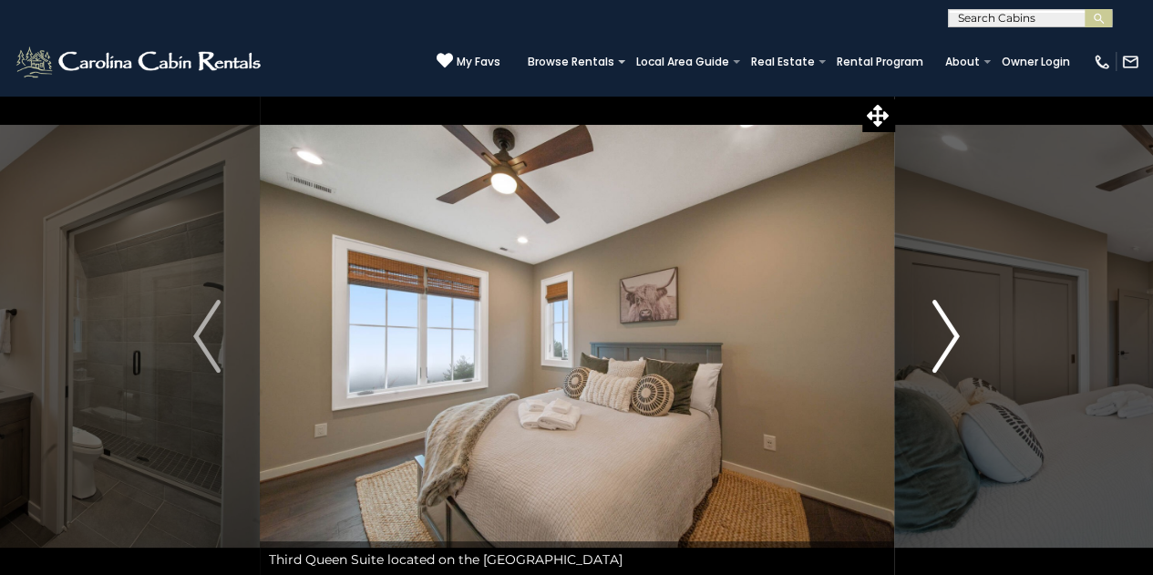
click at [927, 329] on button "Next" at bounding box center [945, 336] width 105 height 483
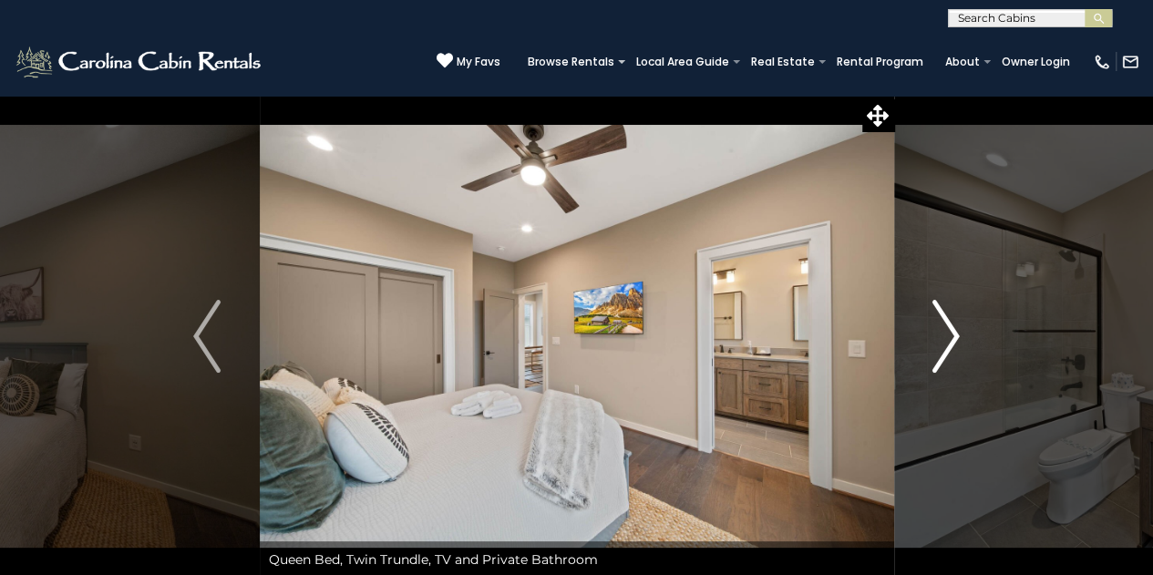
click at [926, 329] on button "Next" at bounding box center [945, 336] width 105 height 483
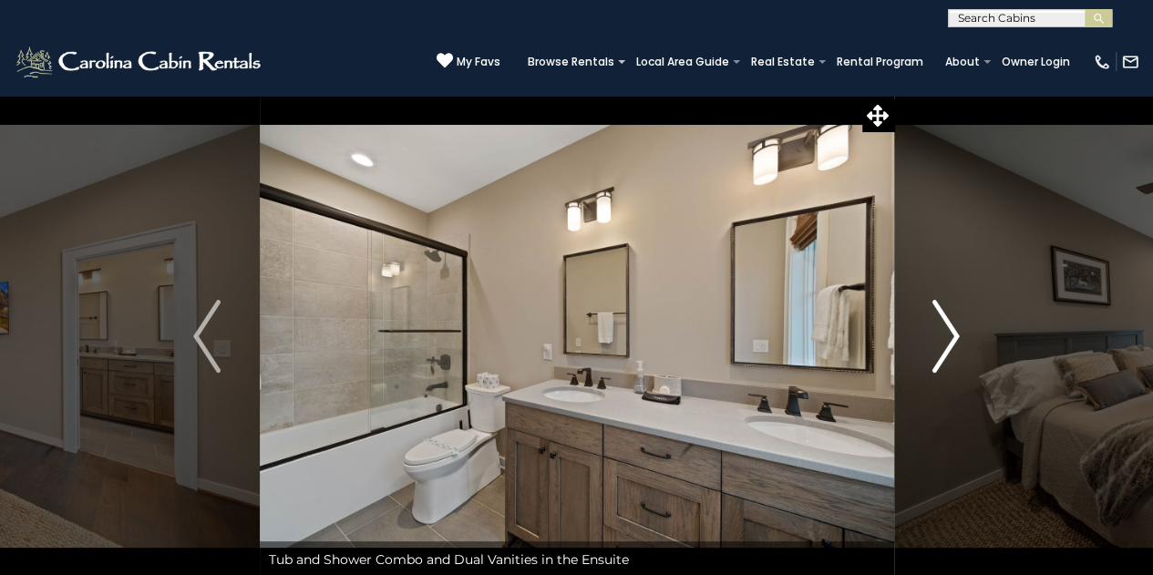
click at [926, 329] on button "Next" at bounding box center [945, 336] width 105 height 483
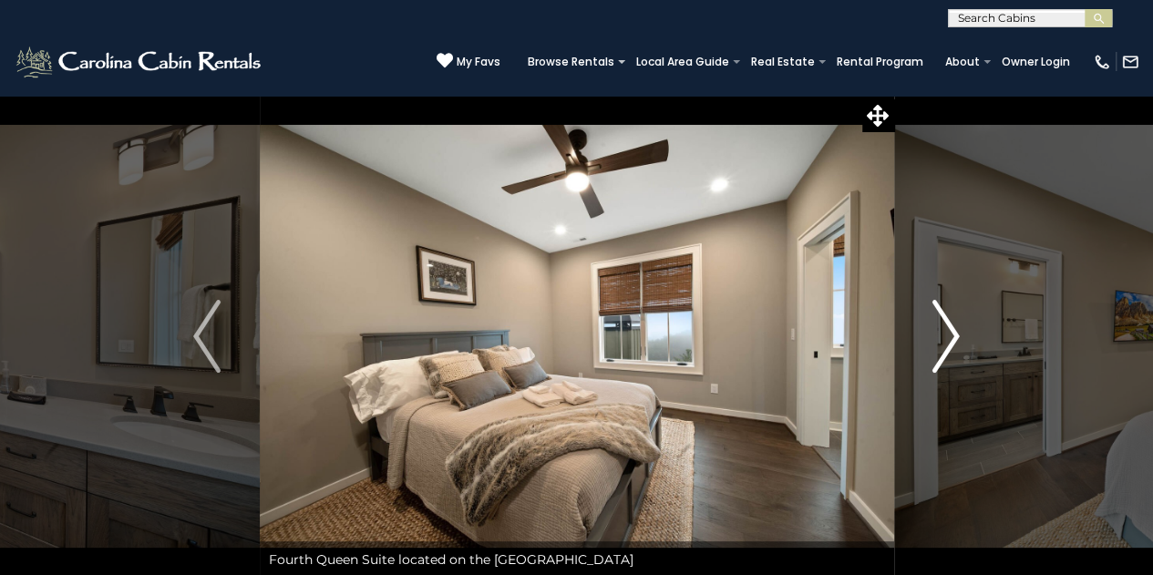
click at [925, 329] on button "Next" at bounding box center [945, 336] width 105 height 483
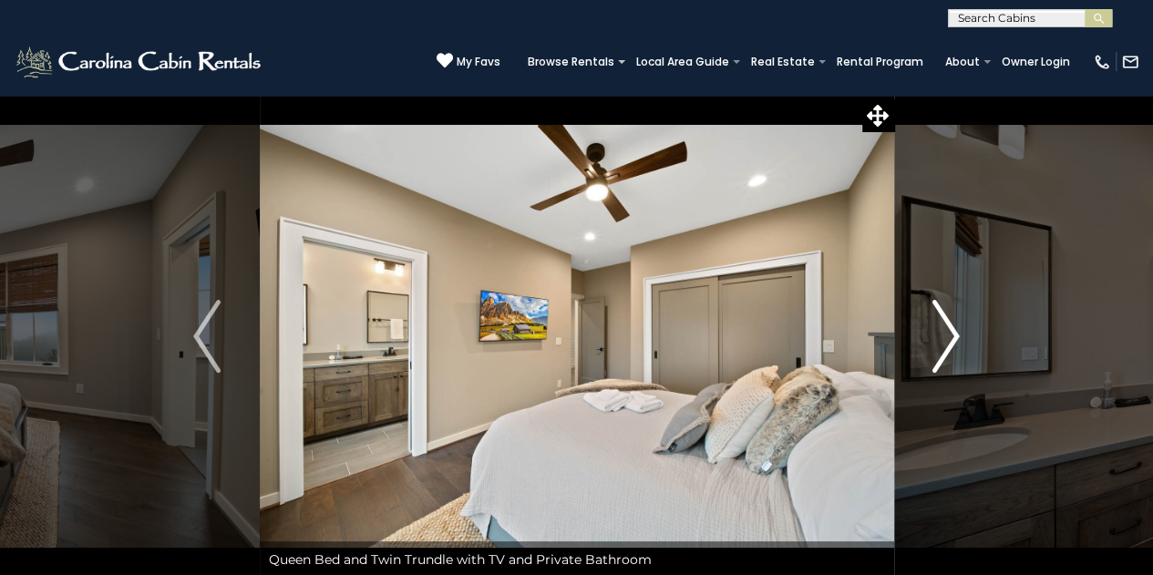
click at [922, 329] on button "Next" at bounding box center [945, 336] width 105 height 483
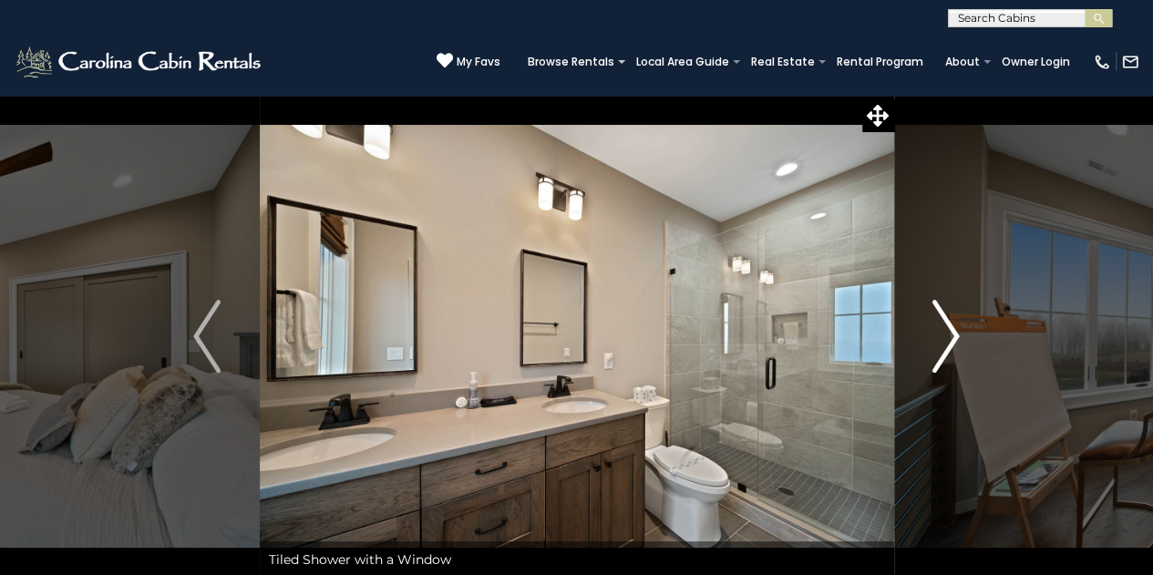
click at [921, 329] on button "Next" at bounding box center [945, 336] width 105 height 483
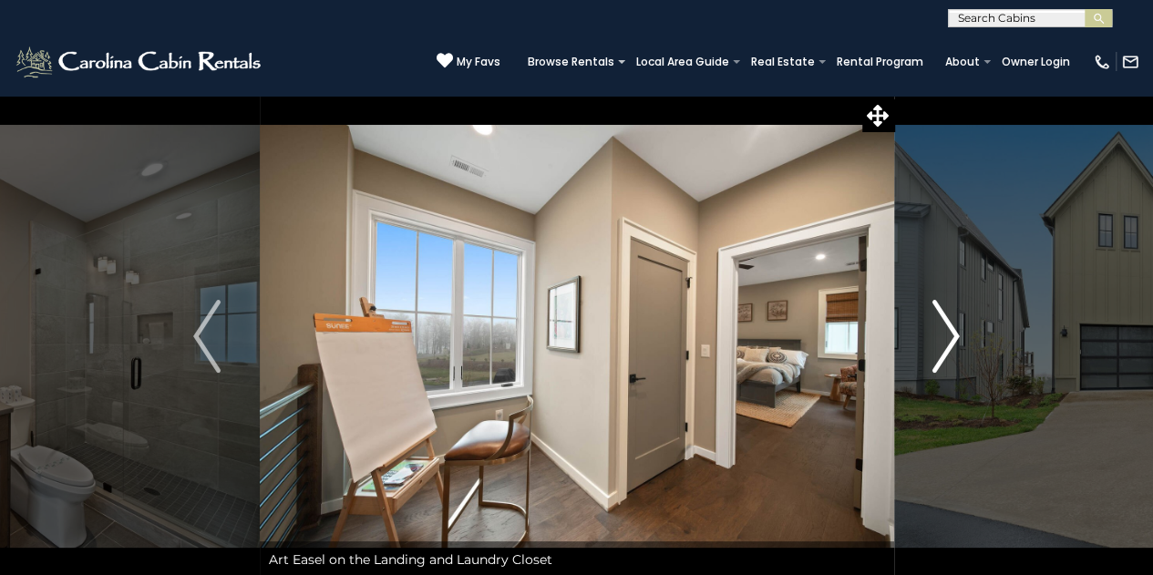
click at [919, 329] on button "Next" at bounding box center [945, 336] width 105 height 483
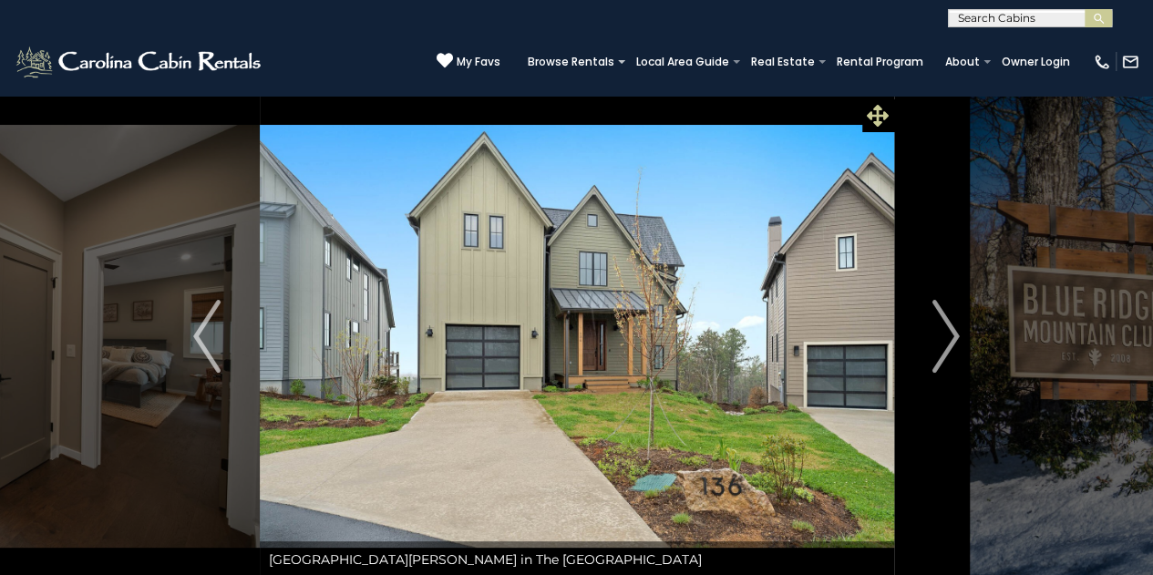
click at [871, 105] on icon at bounding box center [877, 116] width 22 height 22
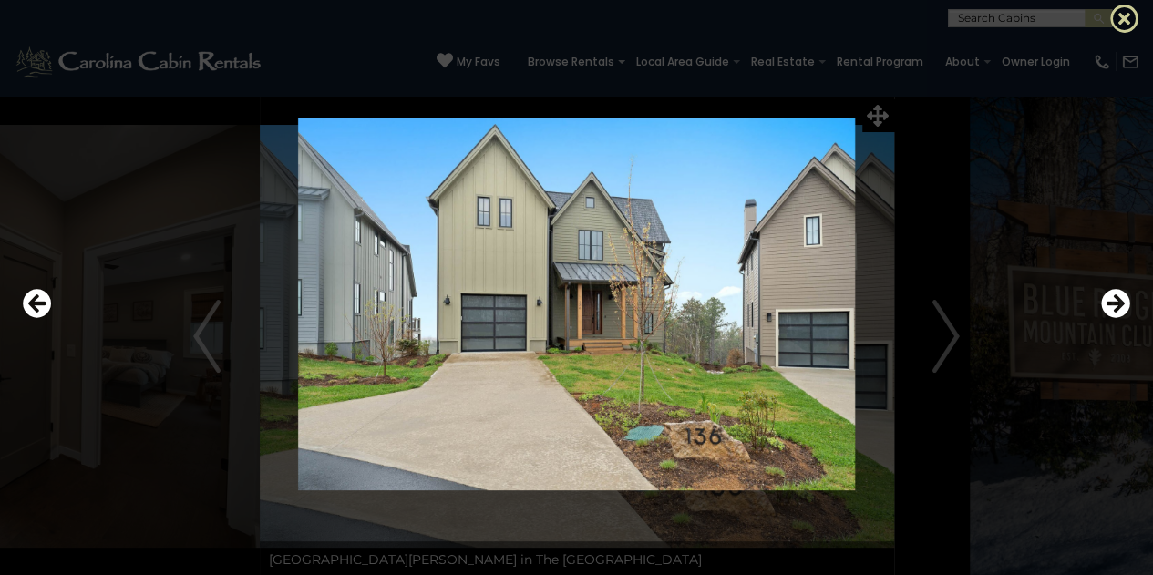
click at [1125, 20] on icon at bounding box center [1124, 18] width 29 height 29
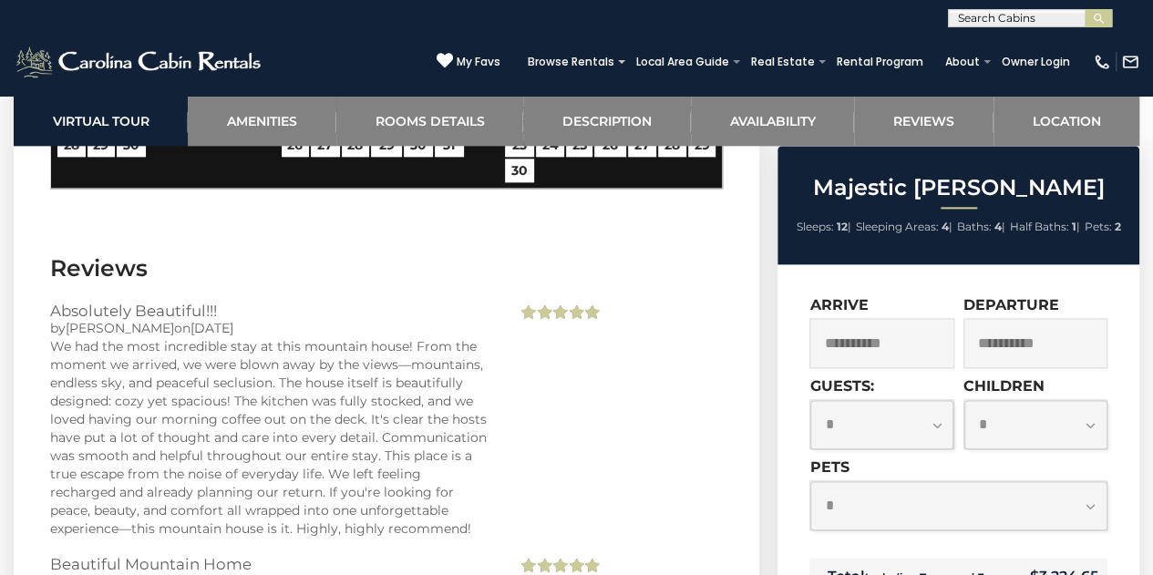
scroll to position [4555, 0]
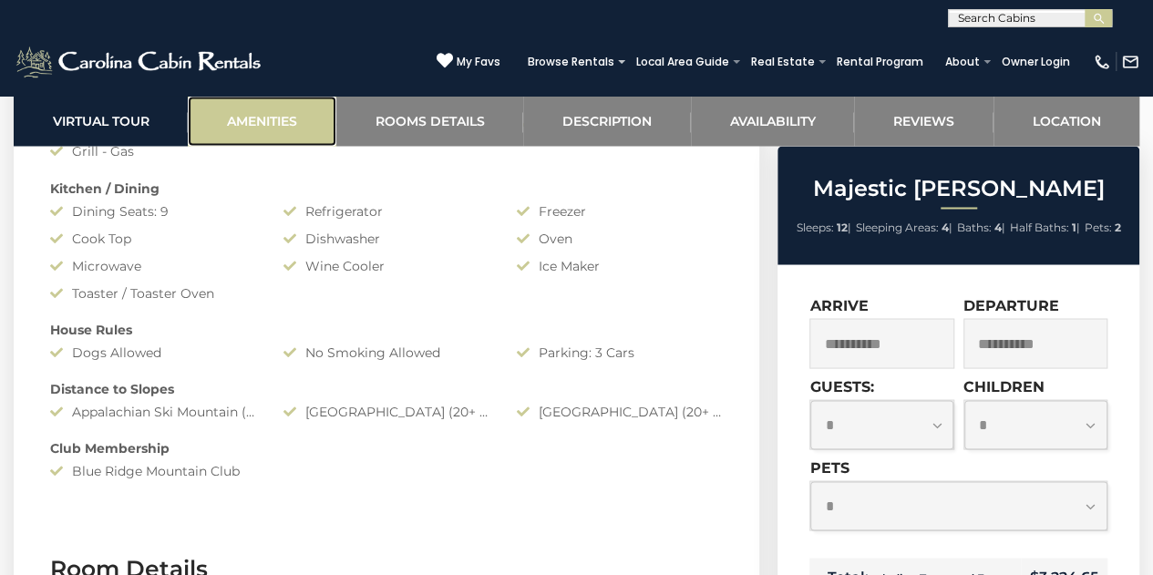
click at [258, 101] on link "Amenities" at bounding box center [262, 121] width 148 height 50
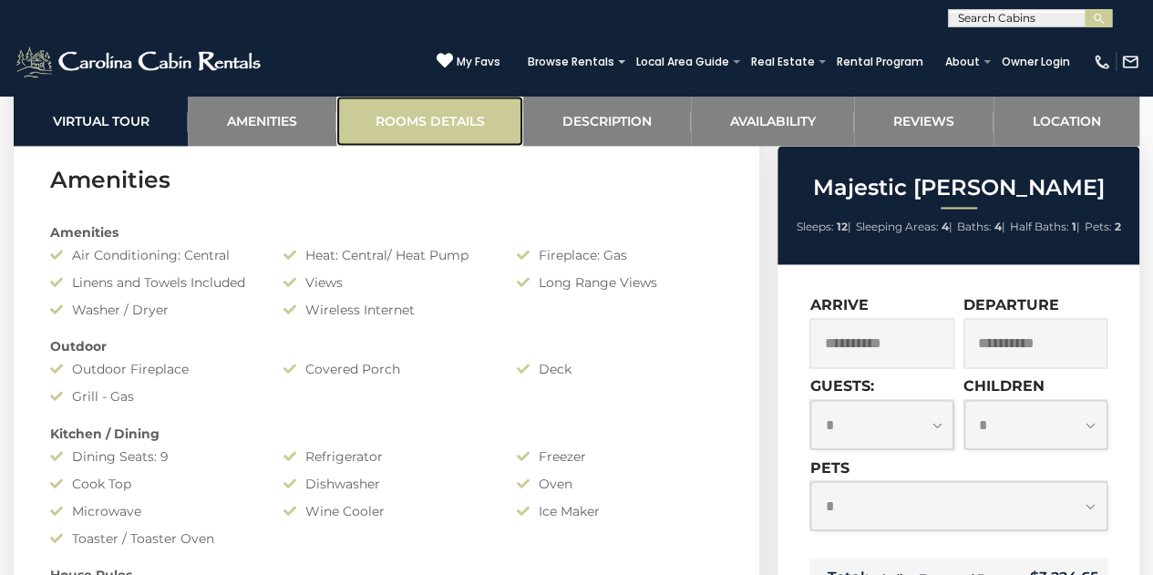
click at [423, 128] on link "Rooms Details" at bounding box center [429, 121] width 187 height 50
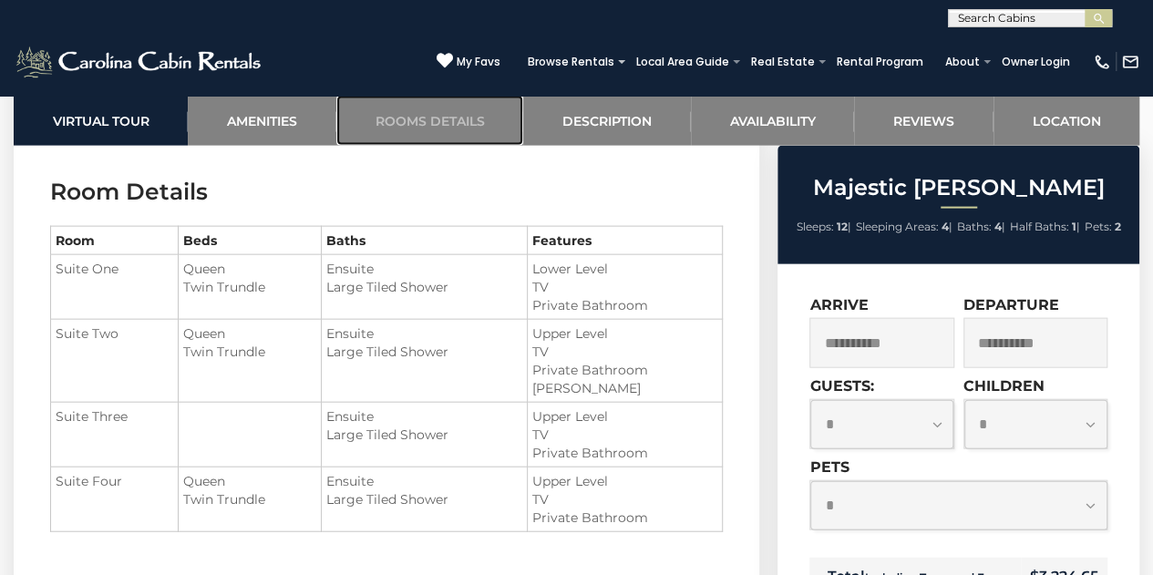
scroll to position [1937, 0]
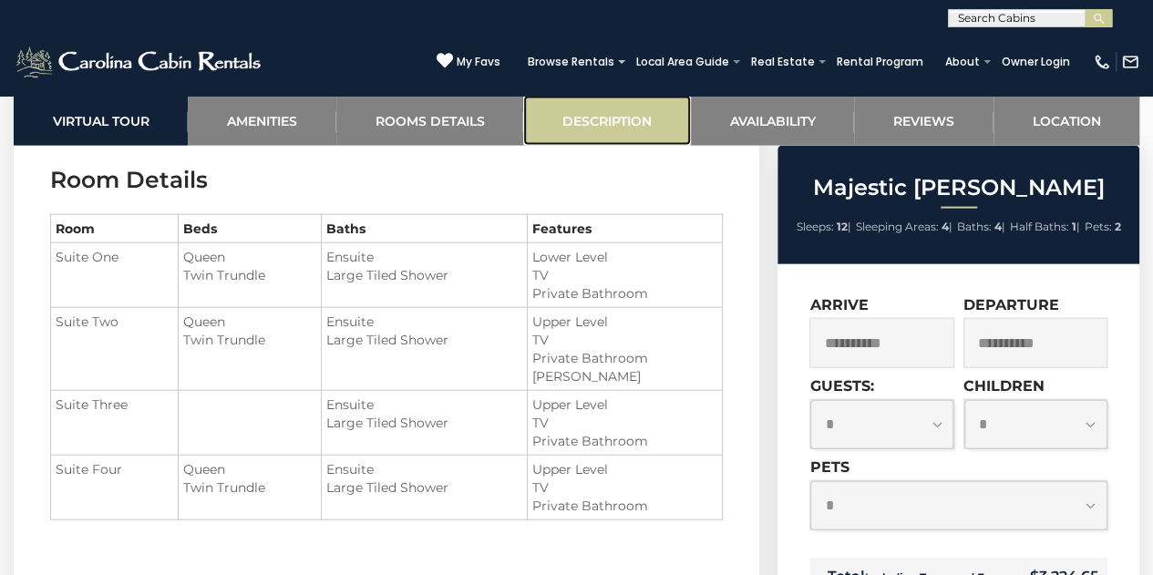
click at [567, 122] on link "Description" at bounding box center [606, 121] width 167 height 50
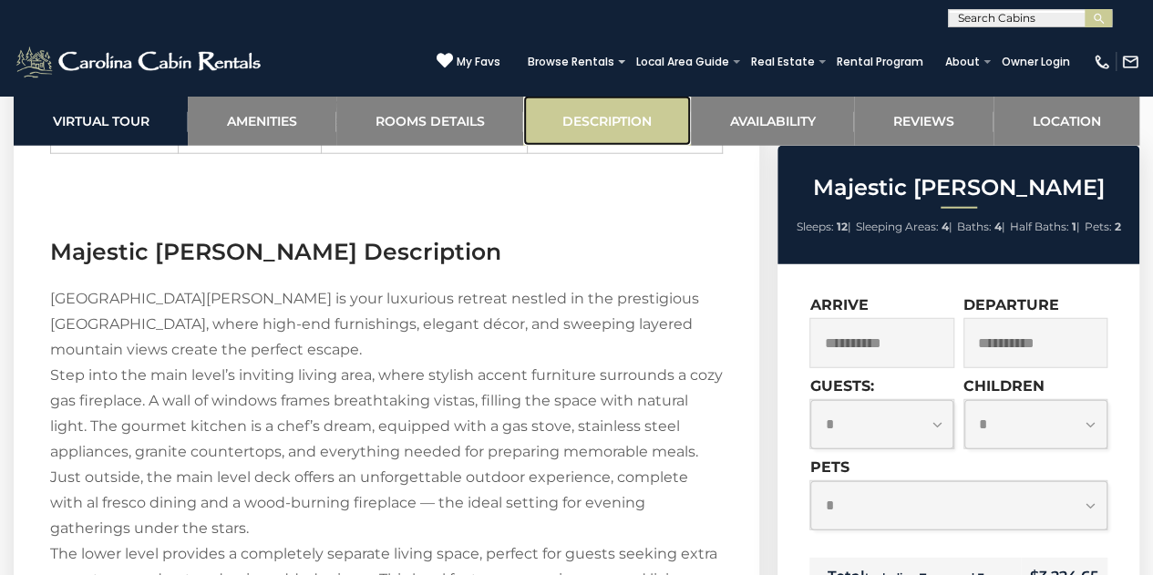
scroll to position [2373, 0]
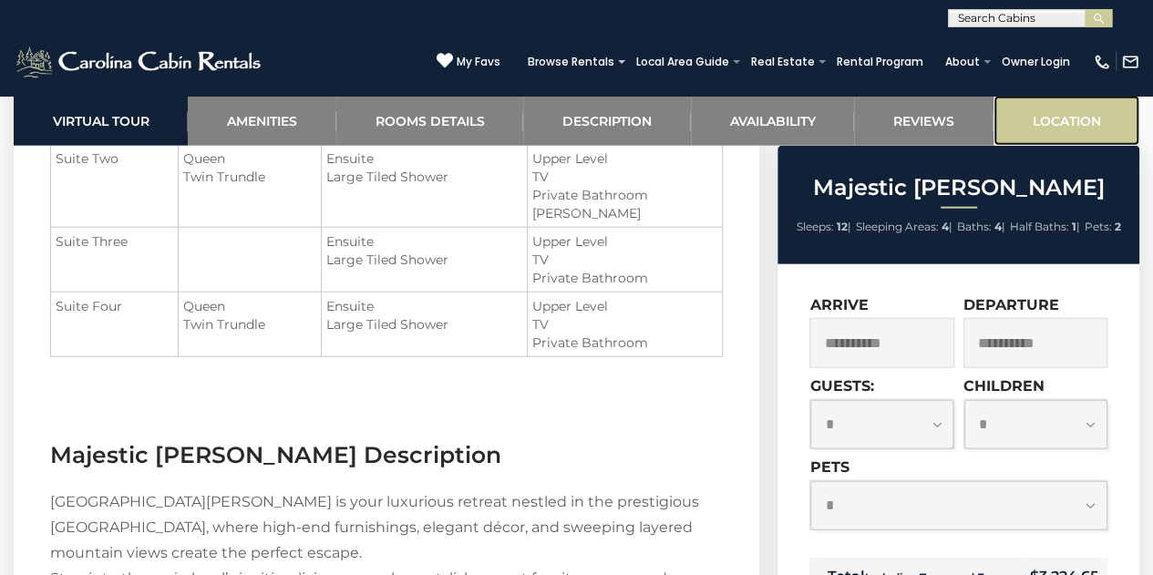
click at [1071, 121] on link "Location" at bounding box center [1066, 121] width 146 height 50
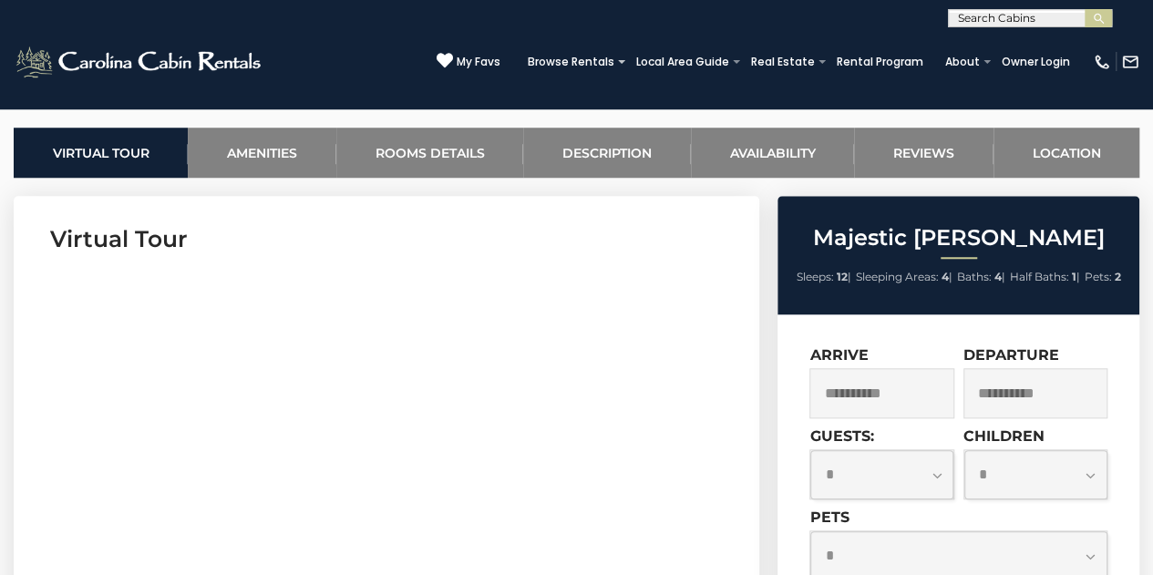
scroll to position [686, 0]
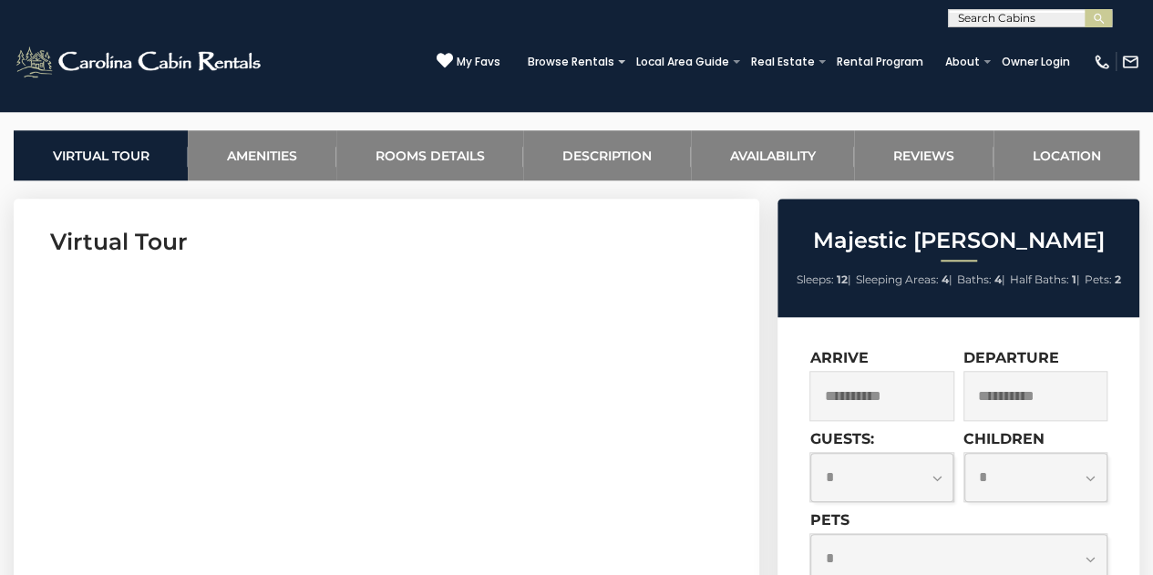
click at [282, 156] on link "Amenities" at bounding box center [262, 155] width 148 height 50
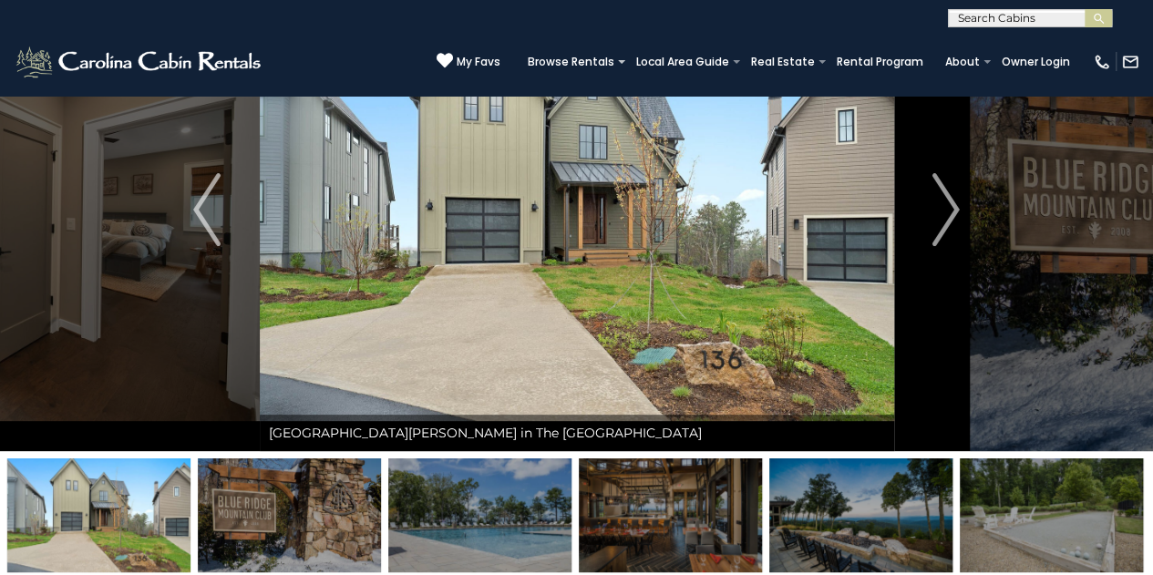
scroll to position [119, 0]
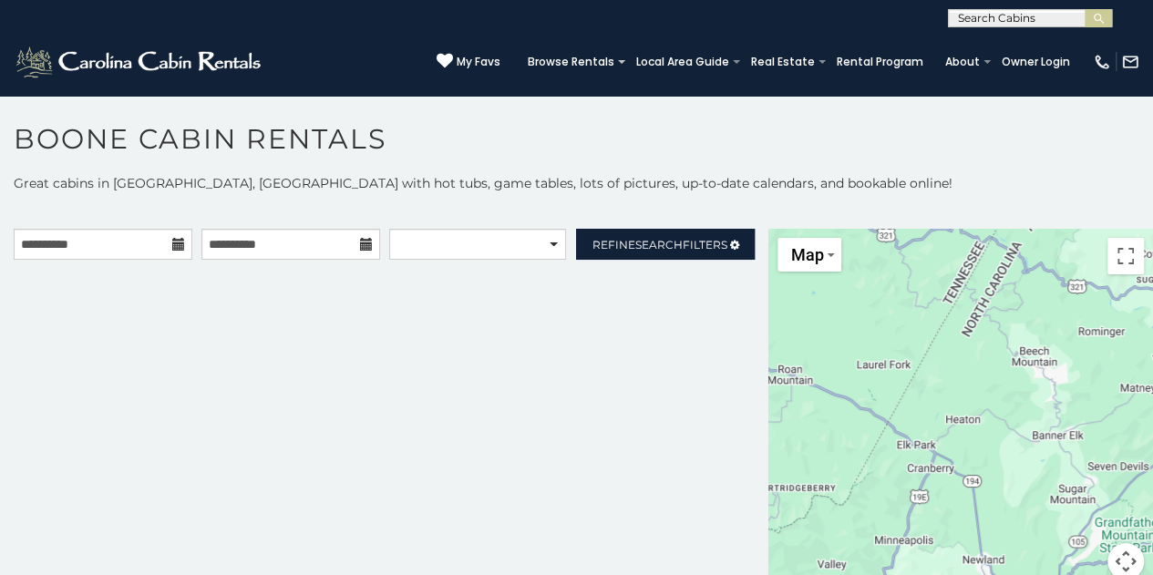
scroll to position [9, 0]
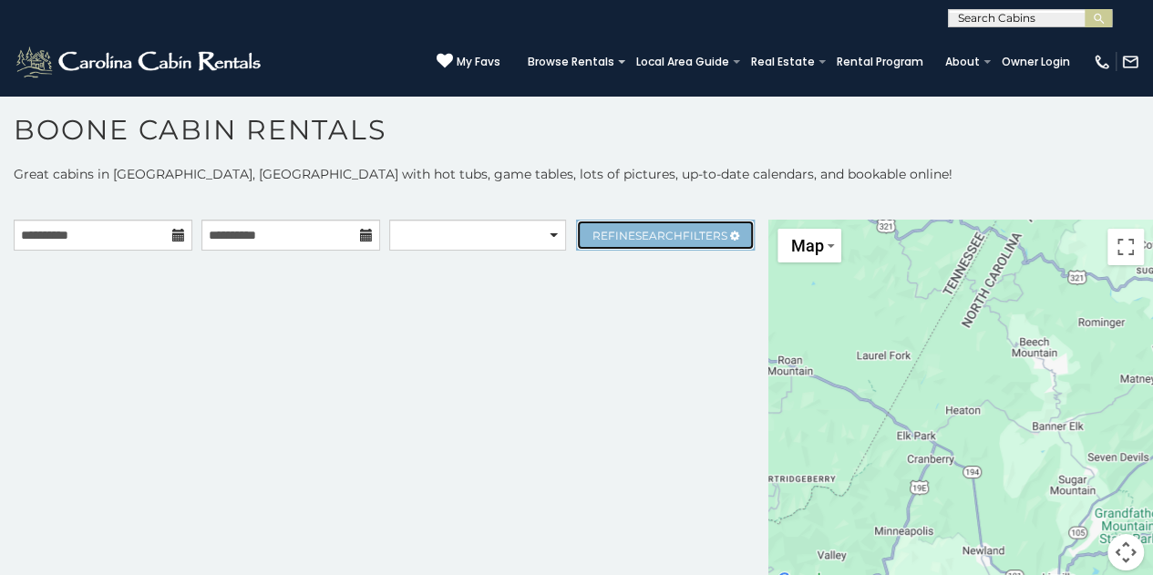
click at [627, 232] on span "Refine Search Filters" at bounding box center [659, 236] width 135 height 14
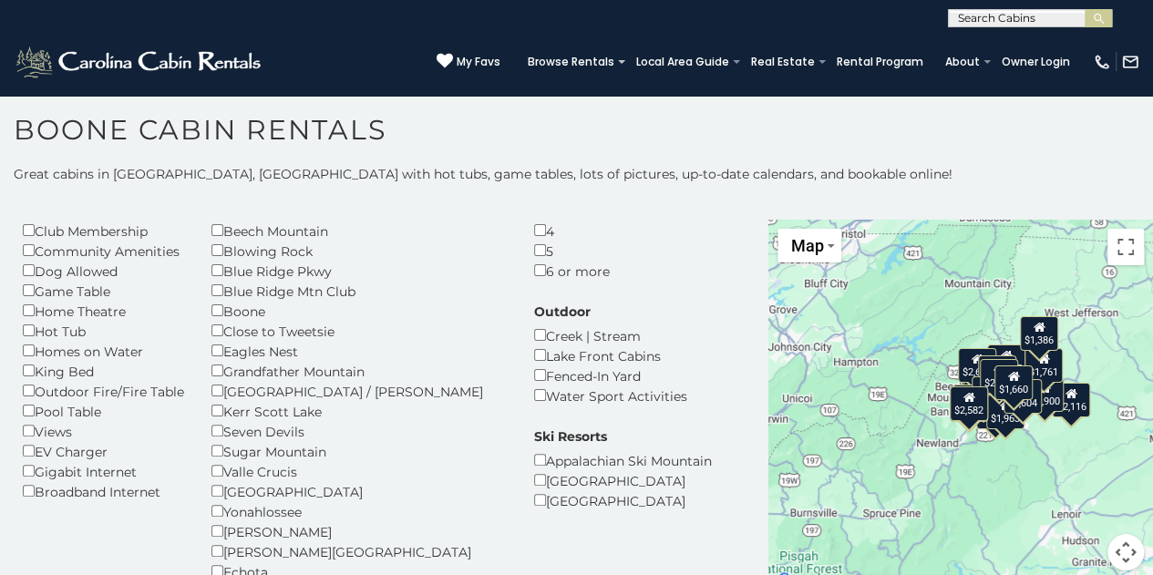
scroll to position [0, 0]
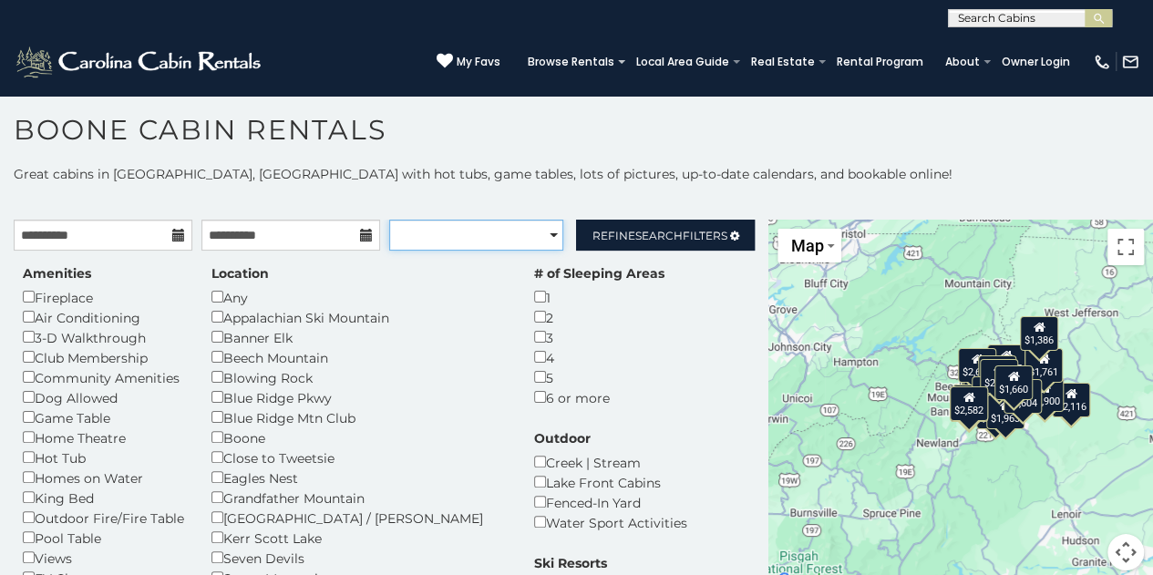
click at [504, 244] on select "**********" at bounding box center [476, 235] width 175 height 31
click at [504, 243] on select "**********" at bounding box center [476, 235] width 175 height 31
click at [641, 231] on span "Search" at bounding box center [658, 236] width 47 height 14
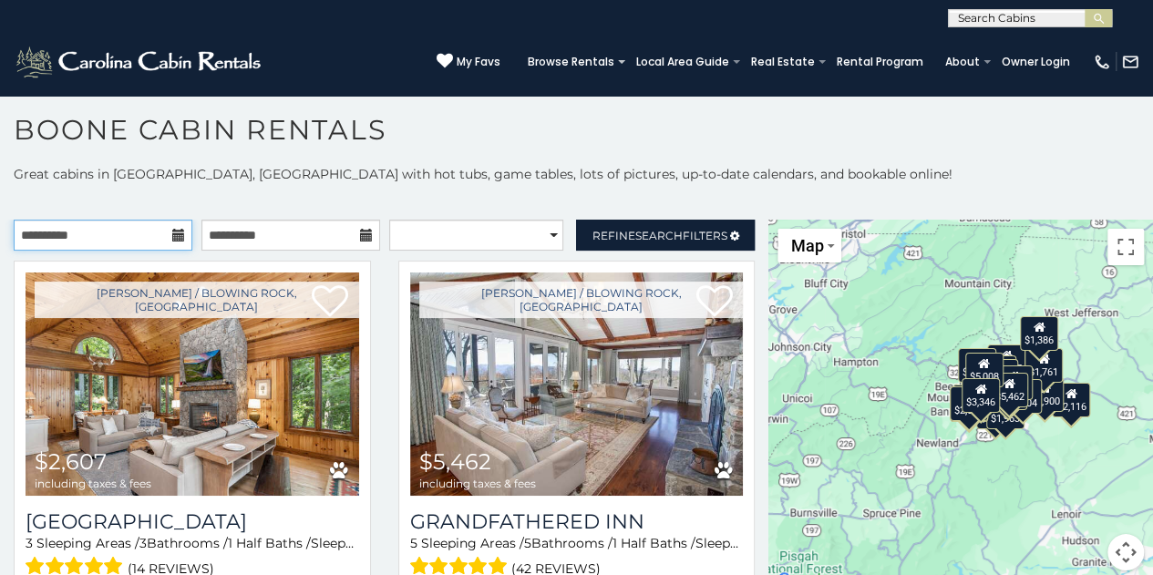
click at [164, 231] on input "**********" at bounding box center [103, 235] width 179 height 31
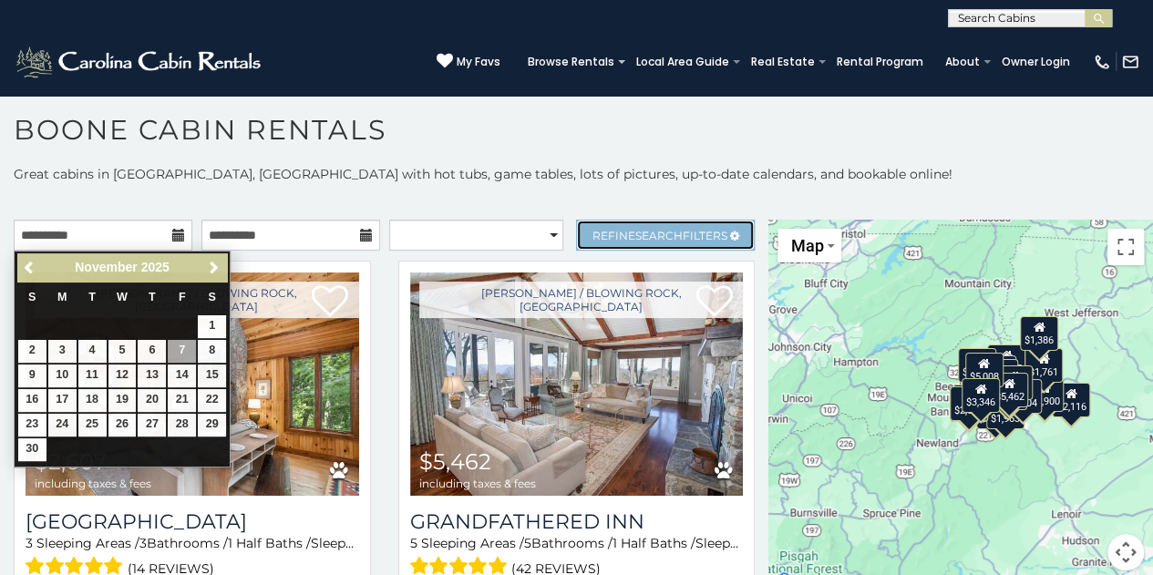
click at [611, 223] on link "Refine Search Filters" at bounding box center [665, 235] width 179 height 31
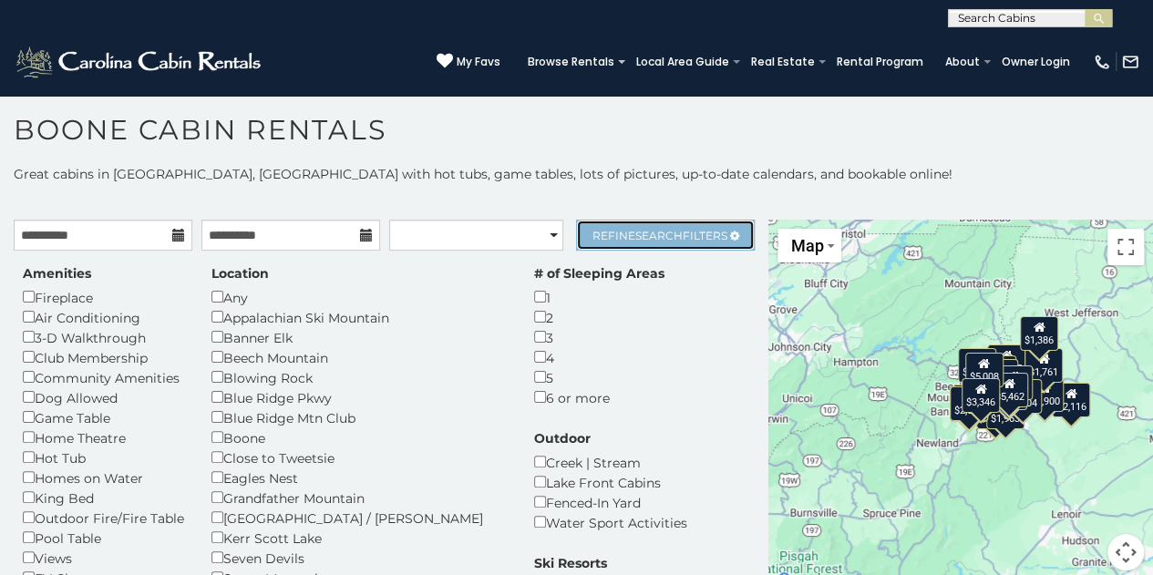
click at [640, 229] on span "Search" at bounding box center [658, 236] width 47 height 14
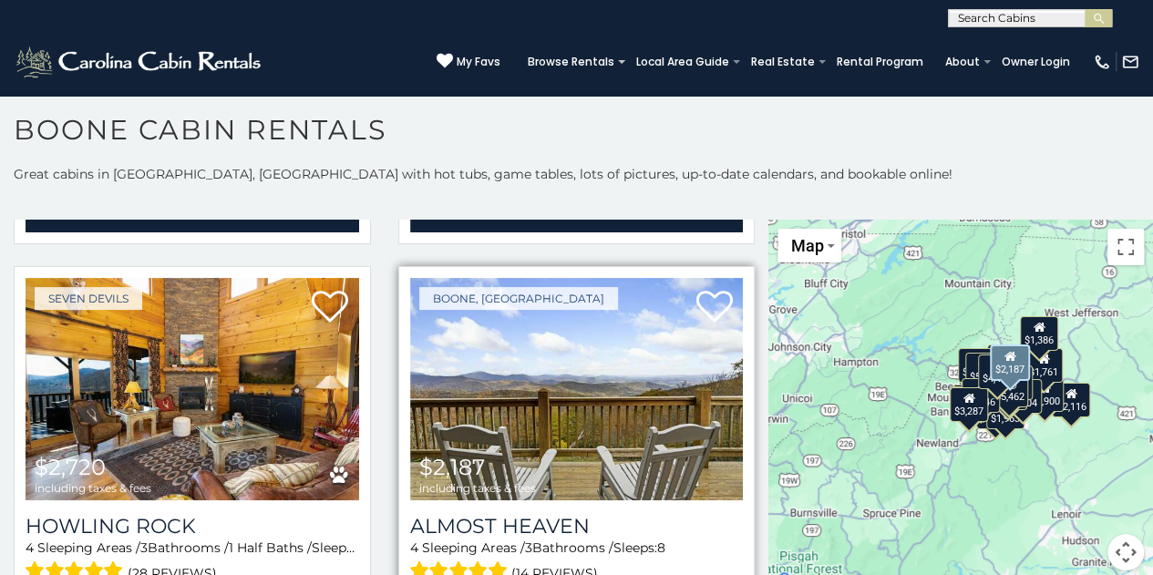
scroll to position [1549, 0]
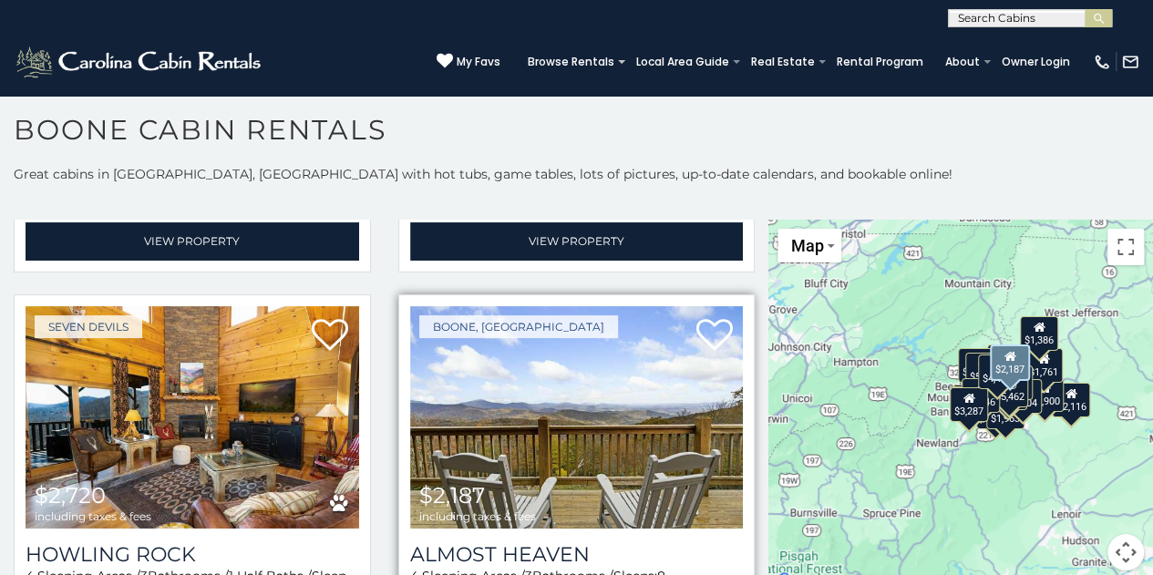
click at [581, 401] on img at bounding box center [576, 417] width 333 height 223
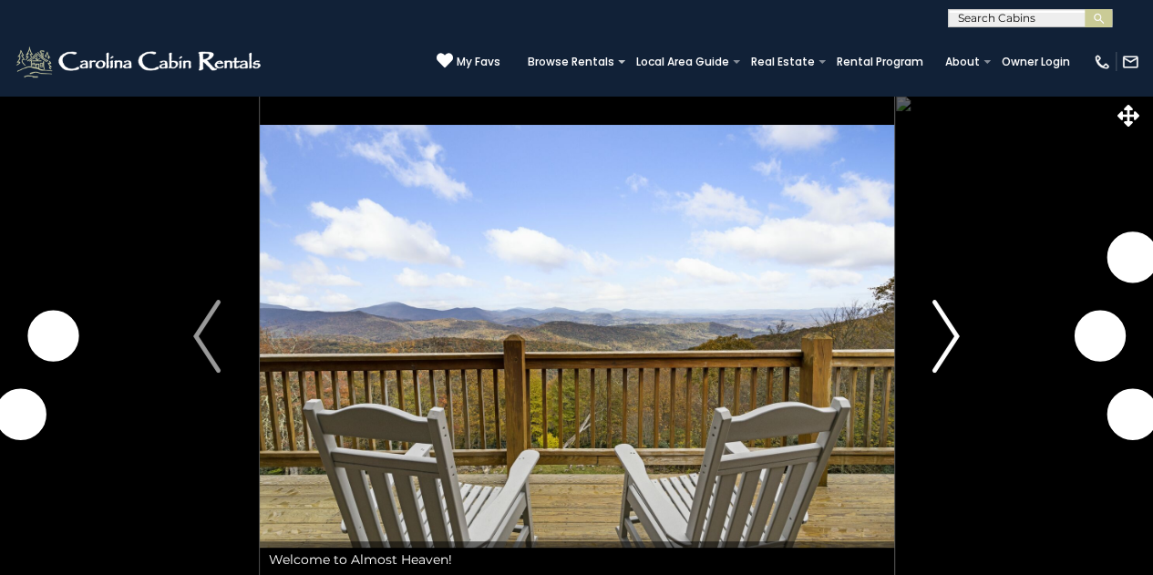
click at [953, 336] on img "Next" at bounding box center [945, 336] width 27 height 73
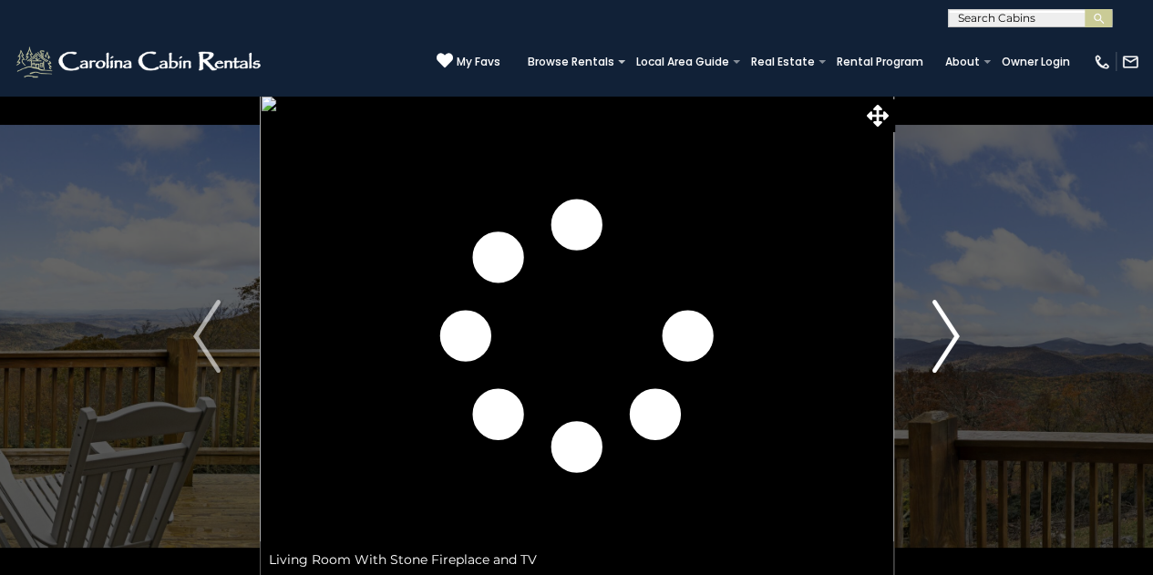
click at [959, 338] on button "Next" at bounding box center [945, 336] width 105 height 483
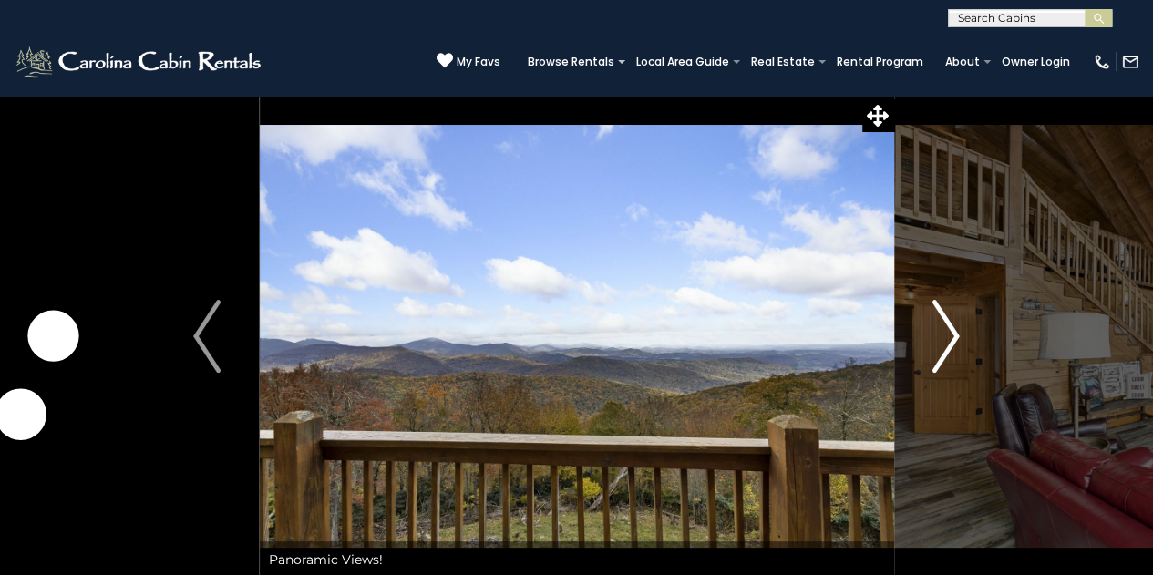
click at [958, 337] on img "Next" at bounding box center [945, 336] width 27 height 73
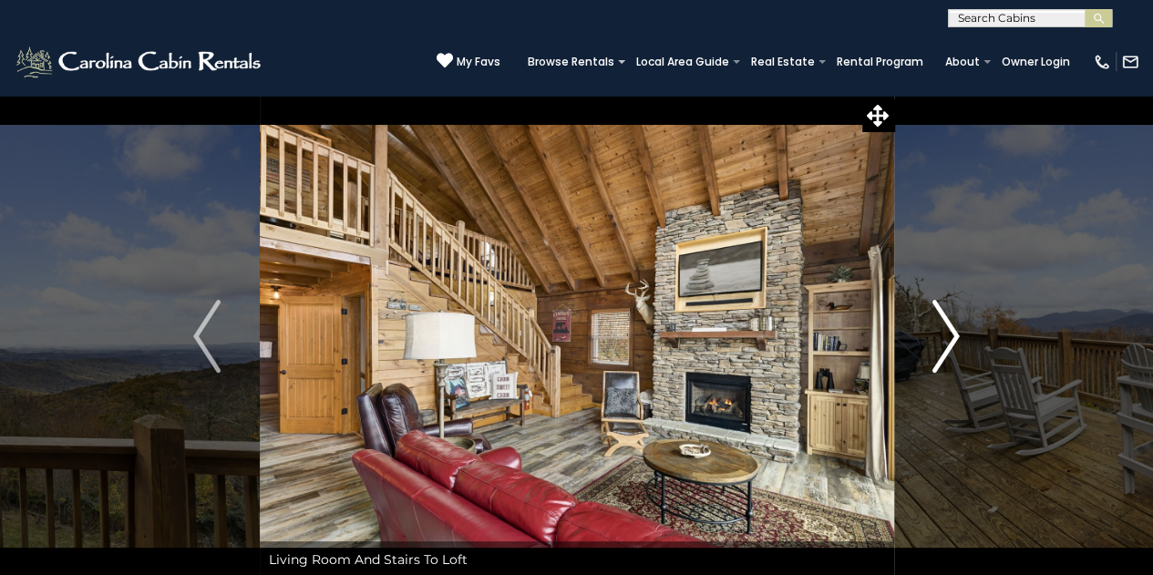
click at [955, 337] on img "Next" at bounding box center [945, 336] width 27 height 73
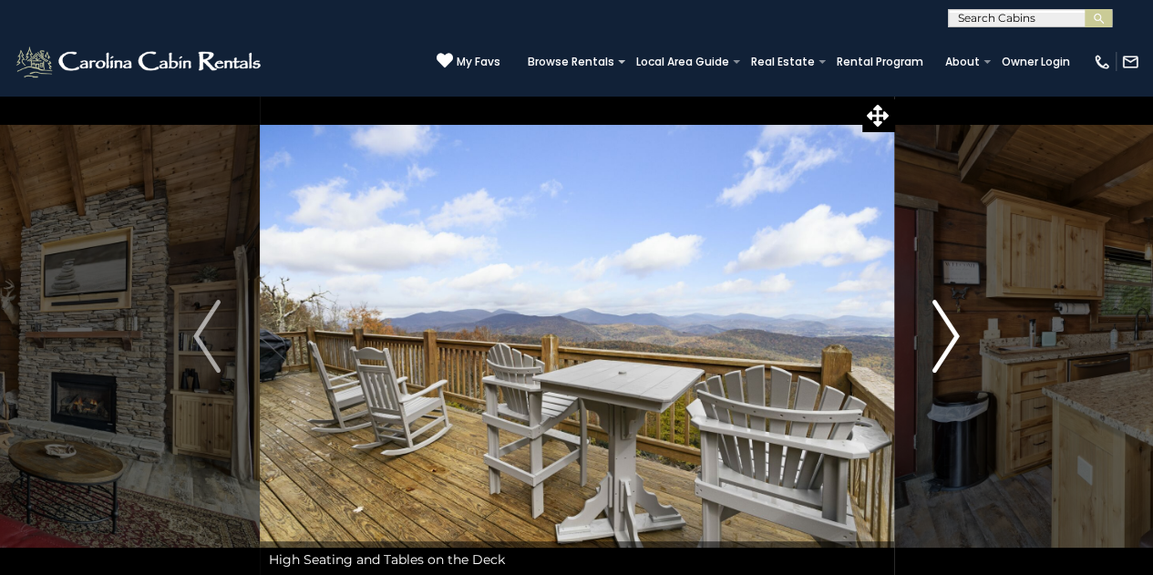
click at [954, 337] on img "Next" at bounding box center [945, 336] width 27 height 73
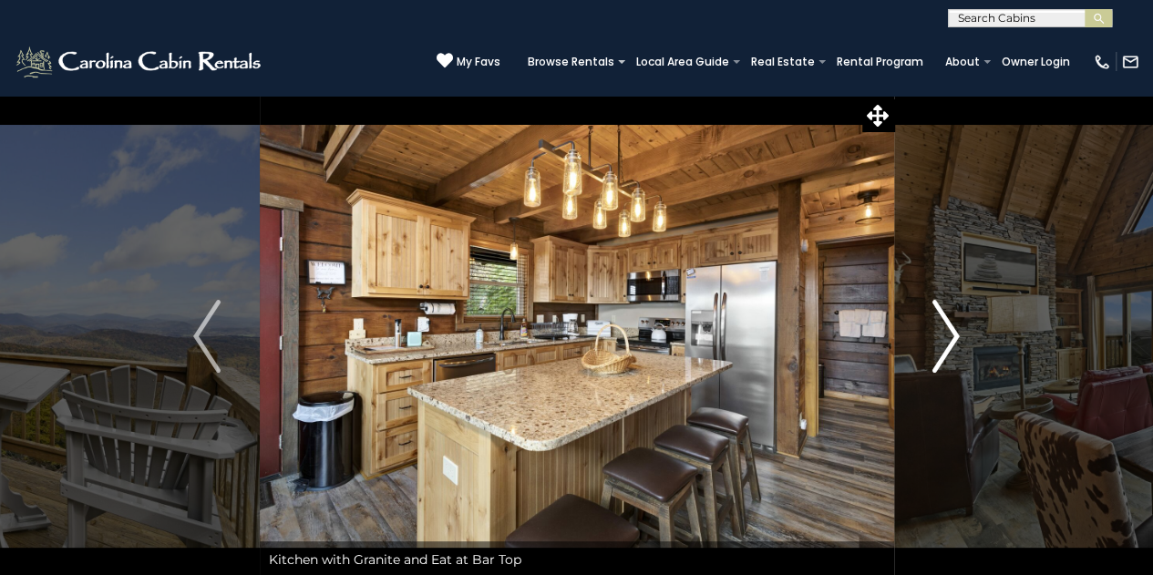
click at [953, 336] on img "Next" at bounding box center [945, 336] width 27 height 73
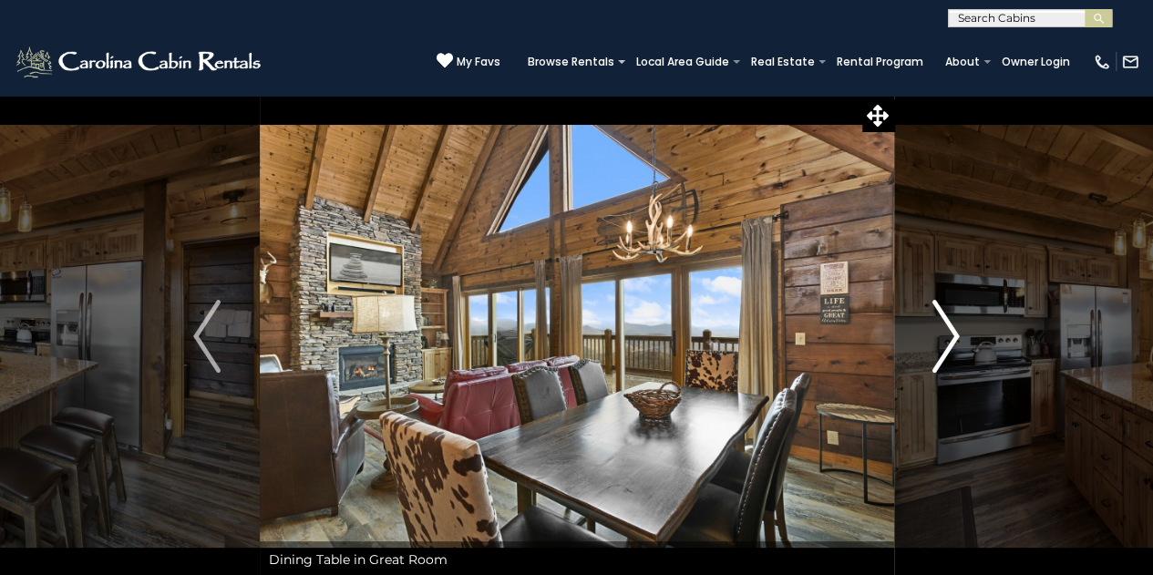
click at [953, 336] on img "Next" at bounding box center [945, 336] width 27 height 73
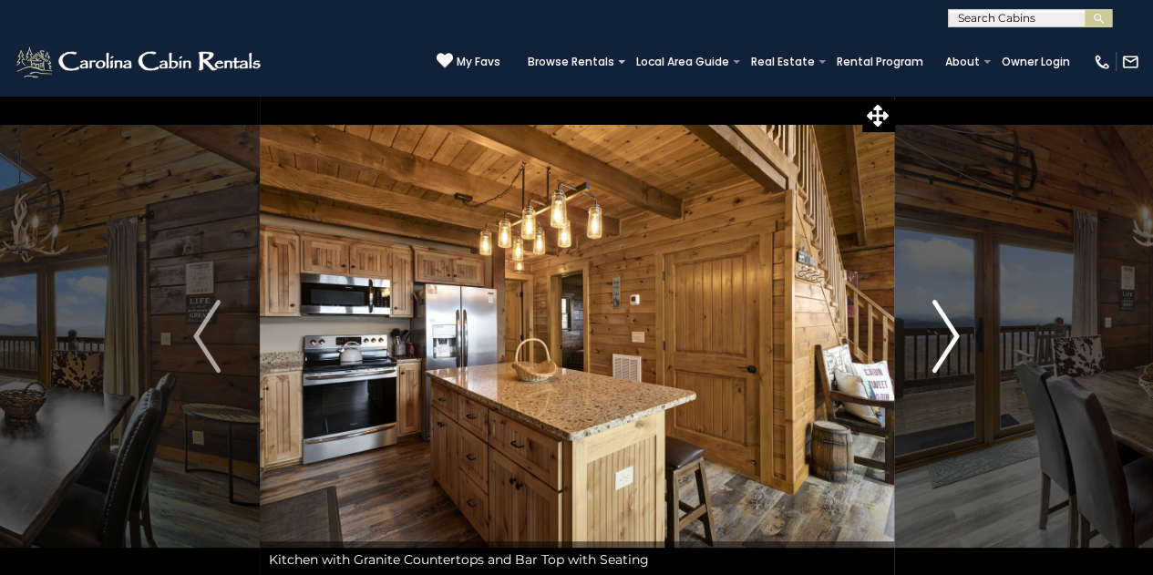
click at [953, 336] on img "Next" at bounding box center [945, 336] width 27 height 73
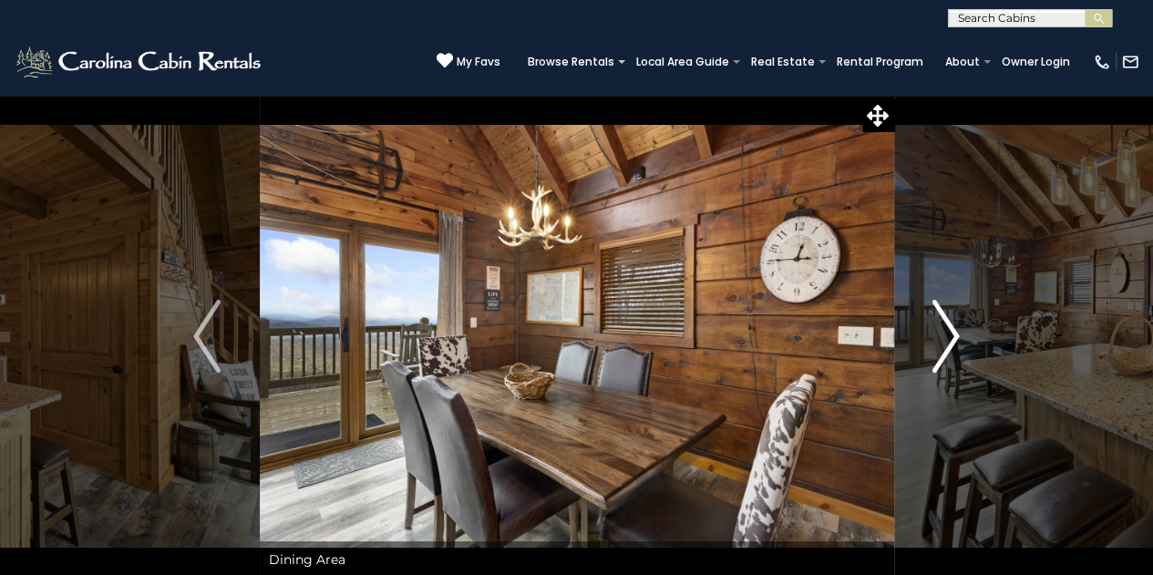
click at [953, 336] on img "Next" at bounding box center [945, 336] width 27 height 73
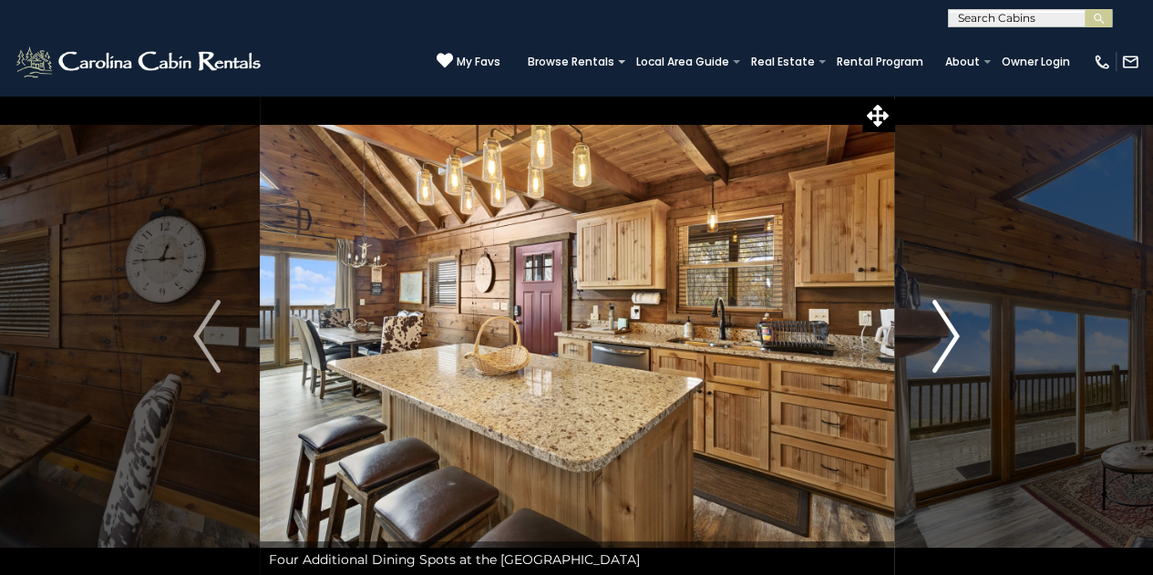
click at [953, 336] on img "Next" at bounding box center [945, 336] width 27 height 73
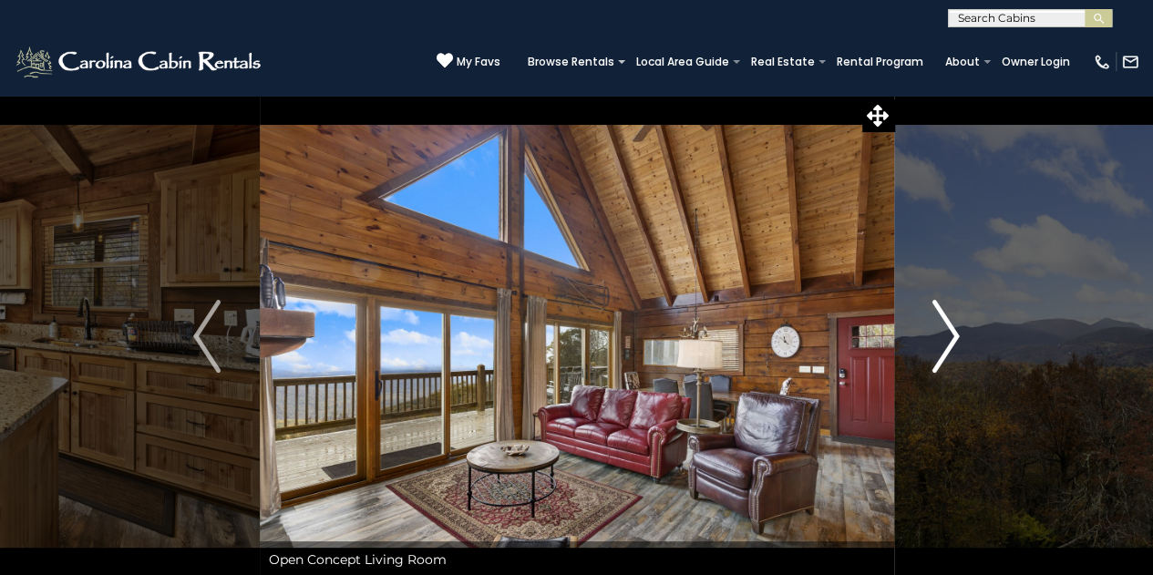
click at [954, 336] on img "Next" at bounding box center [945, 336] width 27 height 73
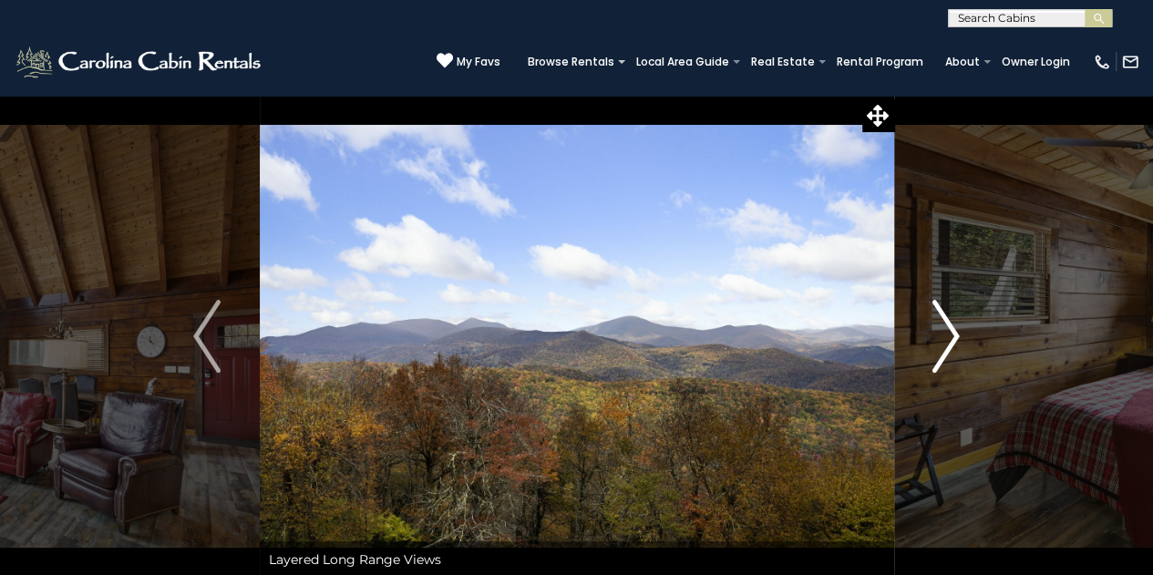
click at [954, 336] on img "Next" at bounding box center [945, 336] width 27 height 73
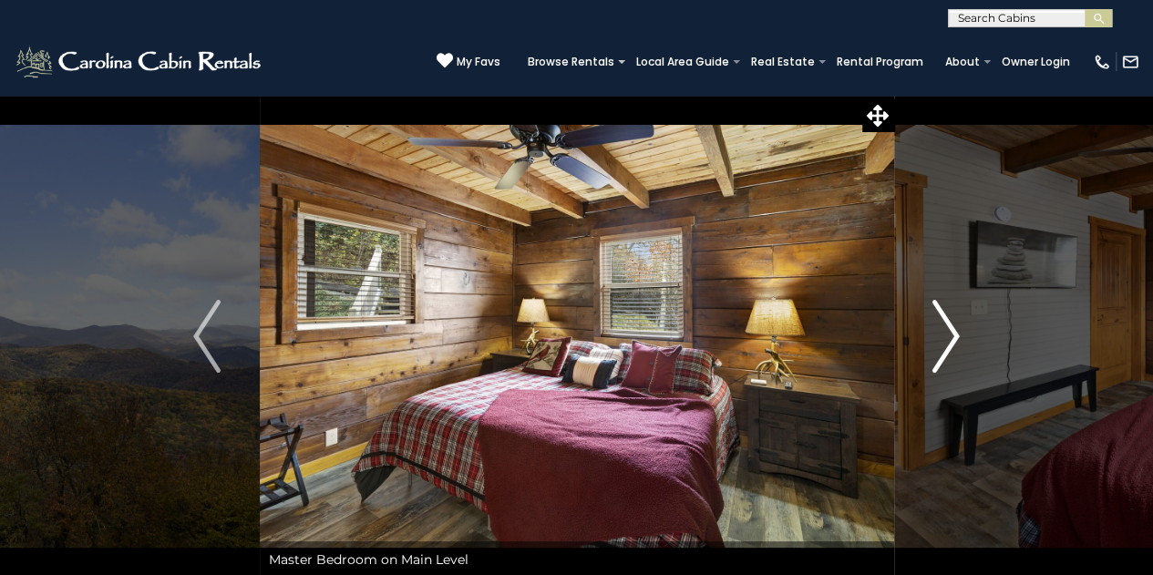
click at [954, 336] on img "Next" at bounding box center [945, 336] width 27 height 73
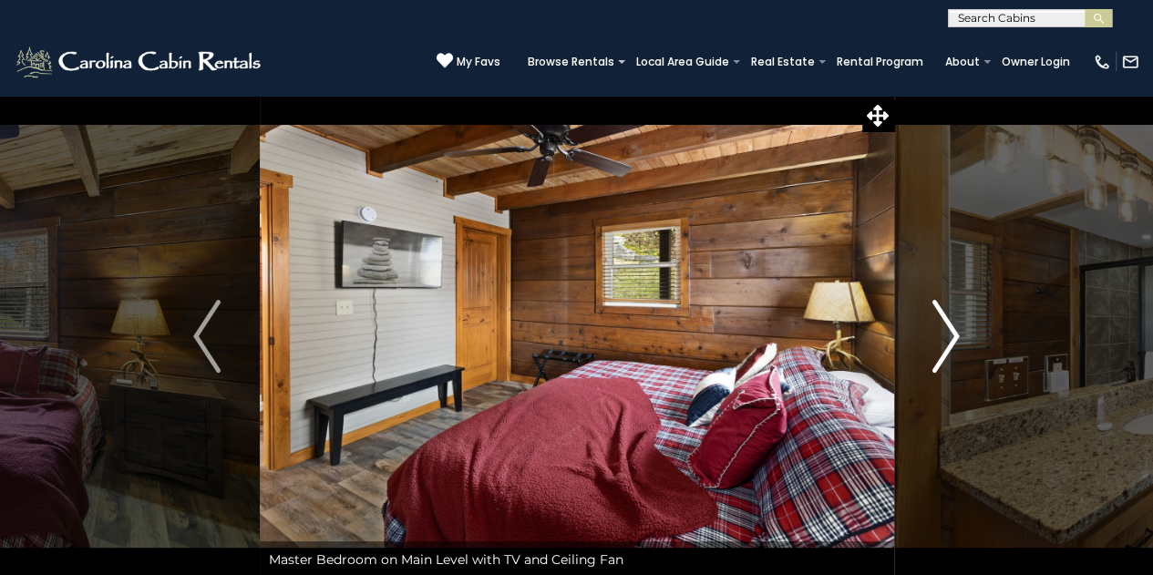
click at [954, 336] on img "Next" at bounding box center [945, 336] width 27 height 73
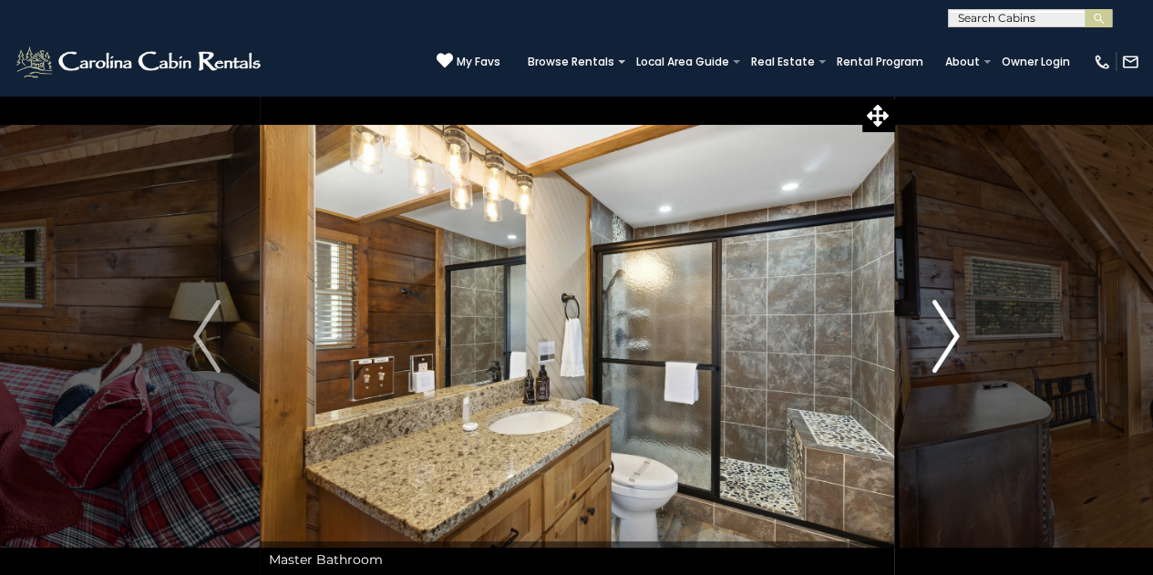
click at [954, 336] on img "Next" at bounding box center [945, 336] width 27 height 73
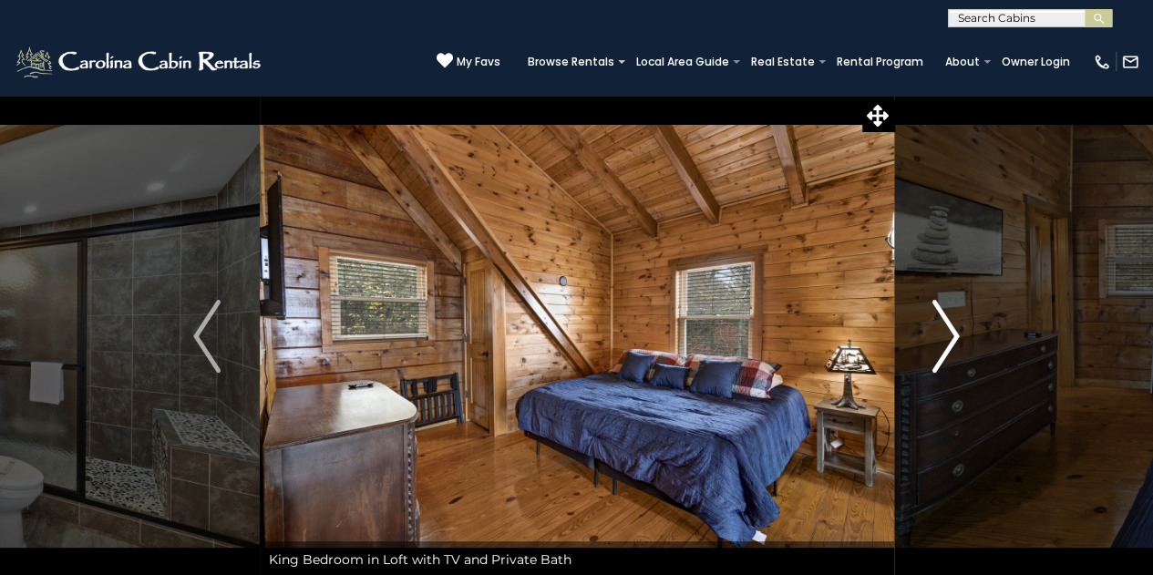
click at [954, 336] on img "Next" at bounding box center [945, 336] width 27 height 73
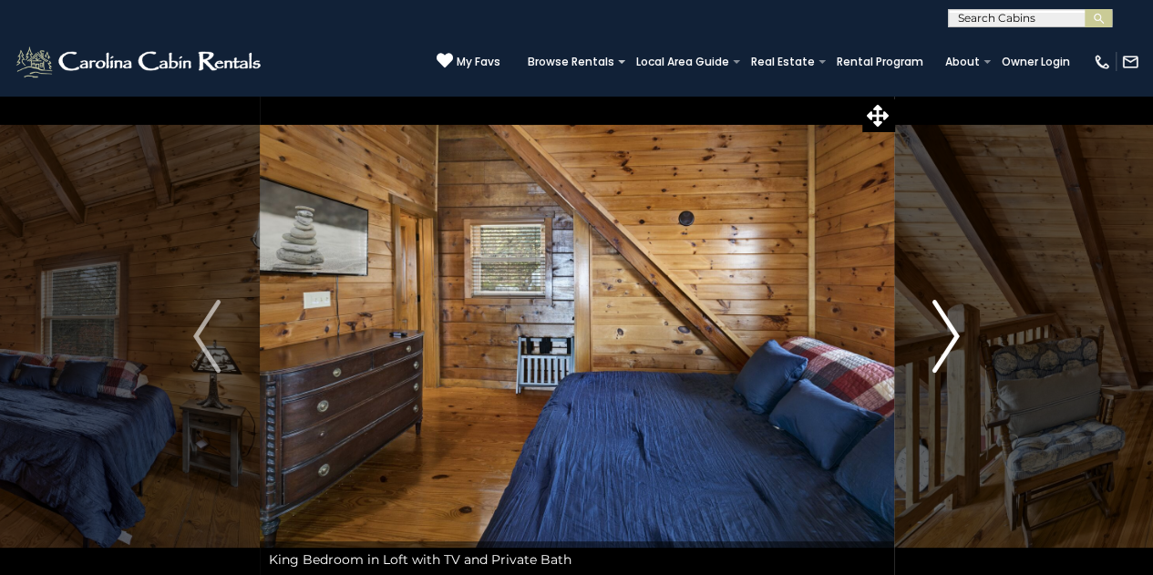
click at [954, 336] on img "Next" at bounding box center [945, 336] width 27 height 73
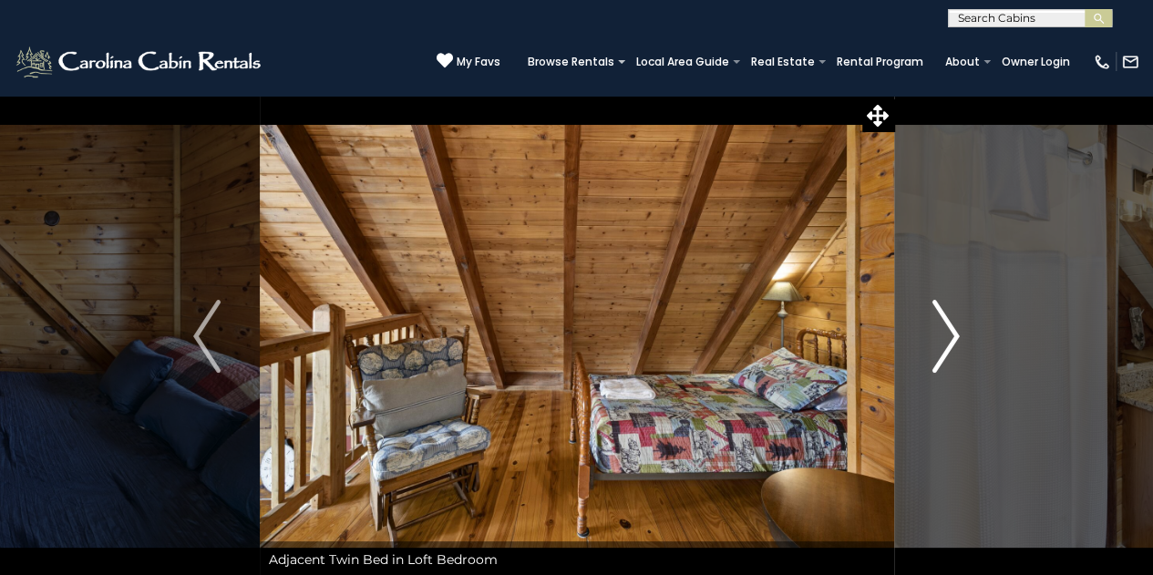
click at [954, 336] on img "Next" at bounding box center [945, 336] width 27 height 73
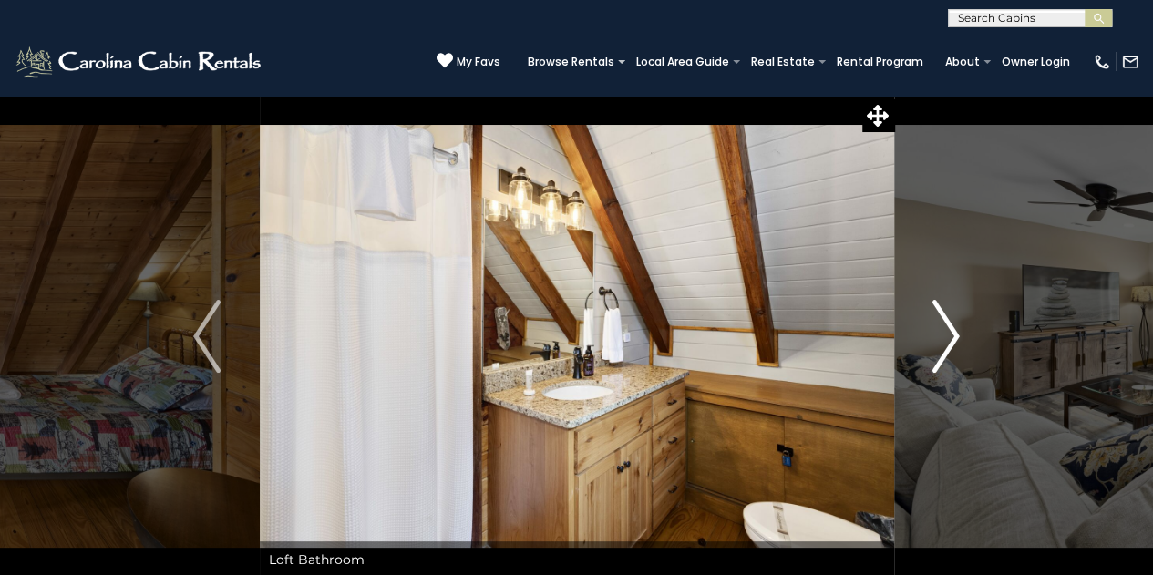
click at [954, 336] on img "Next" at bounding box center [945, 336] width 27 height 73
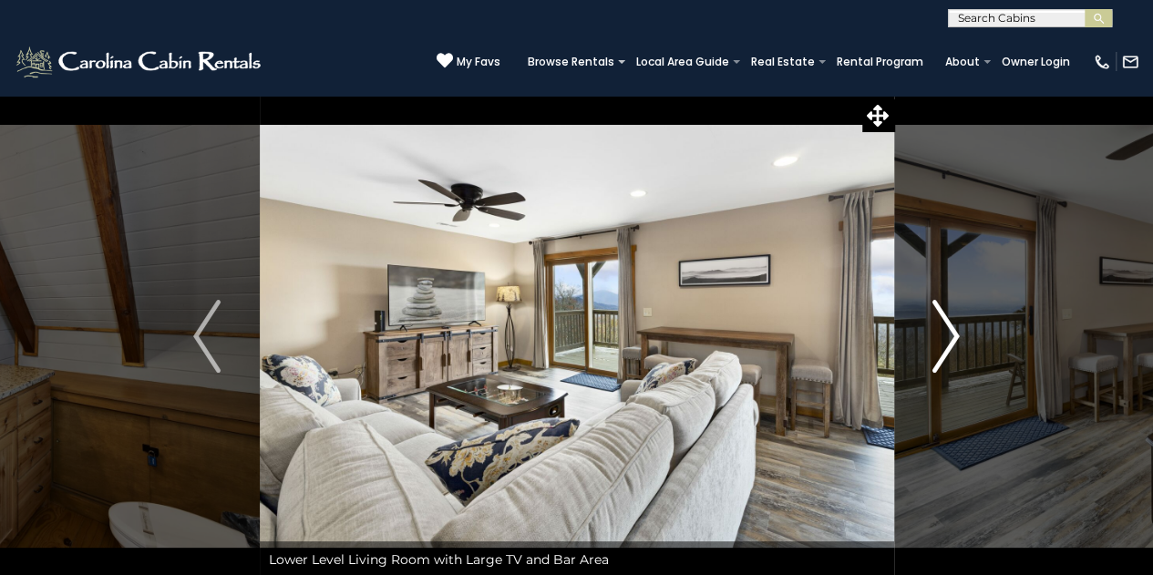
click at [954, 336] on img "Next" at bounding box center [945, 336] width 27 height 73
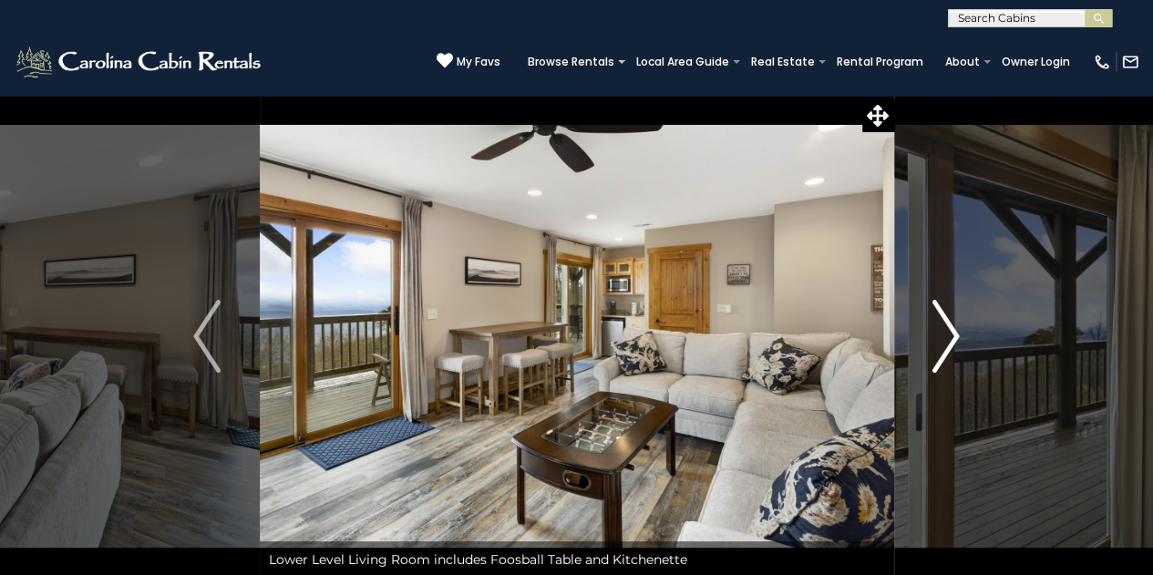
click at [954, 336] on img "Next" at bounding box center [945, 336] width 27 height 73
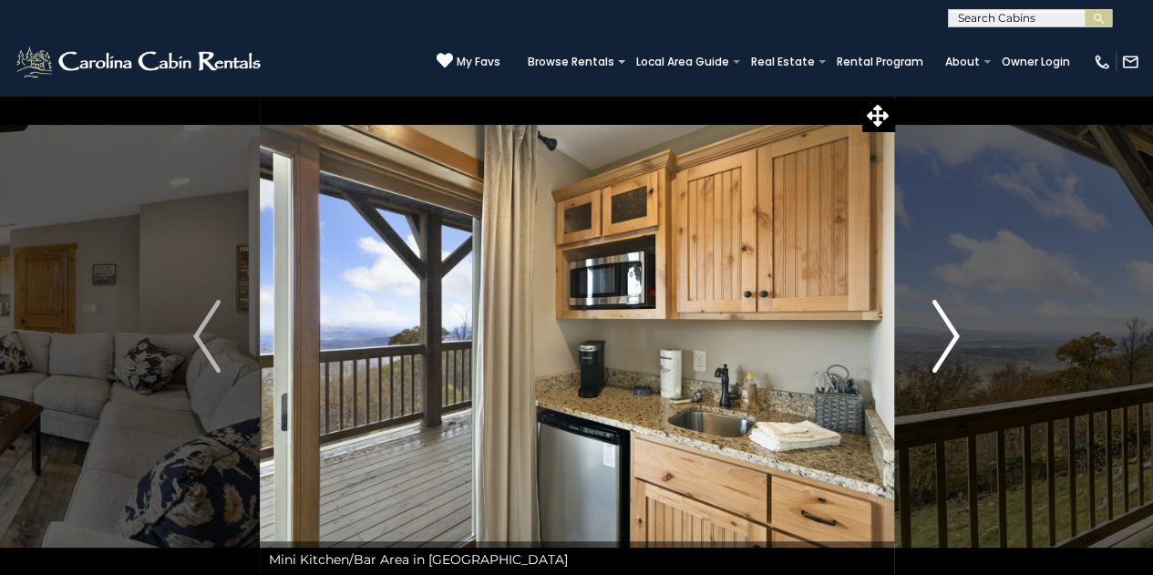
click at [954, 336] on img "Next" at bounding box center [945, 336] width 27 height 73
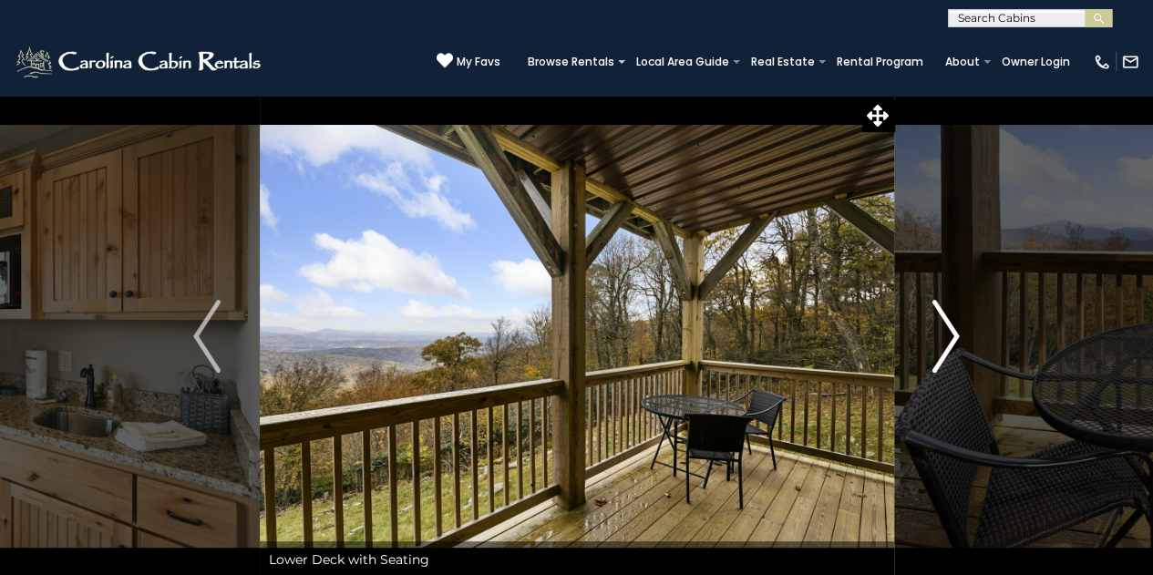
click at [954, 336] on img "Next" at bounding box center [945, 336] width 27 height 73
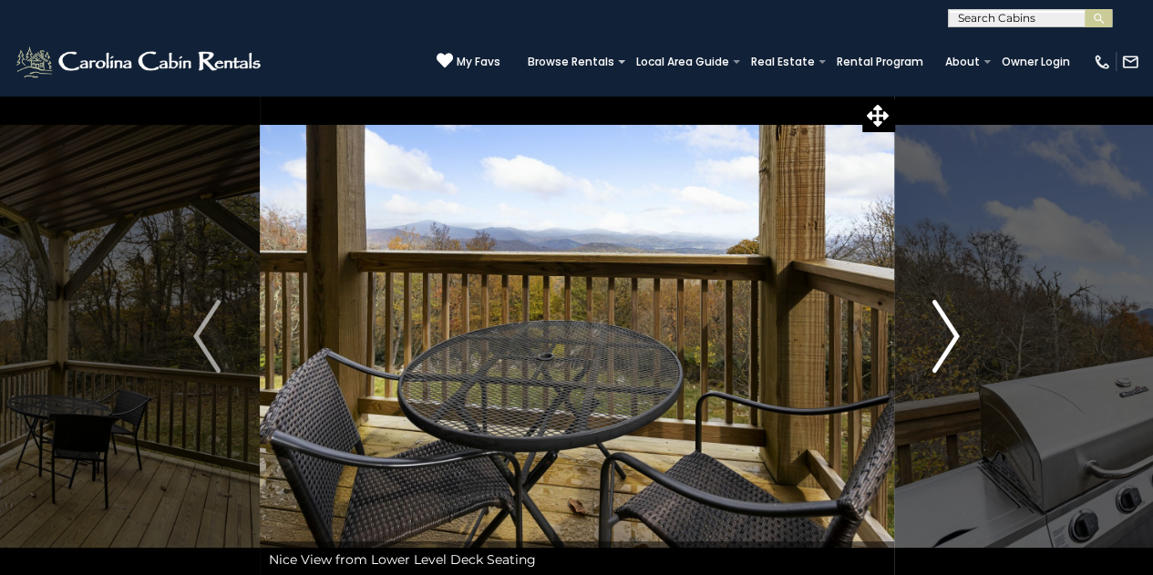
click at [954, 336] on img "Next" at bounding box center [945, 336] width 27 height 73
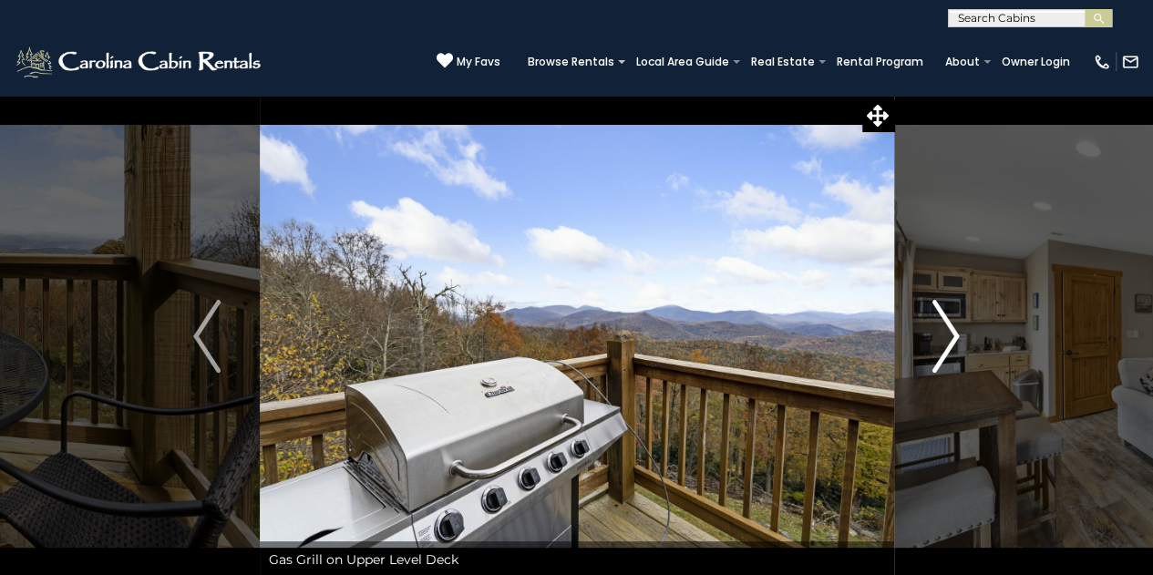
click at [954, 336] on img "Next" at bounding box center [945, 336] width 27 height 73
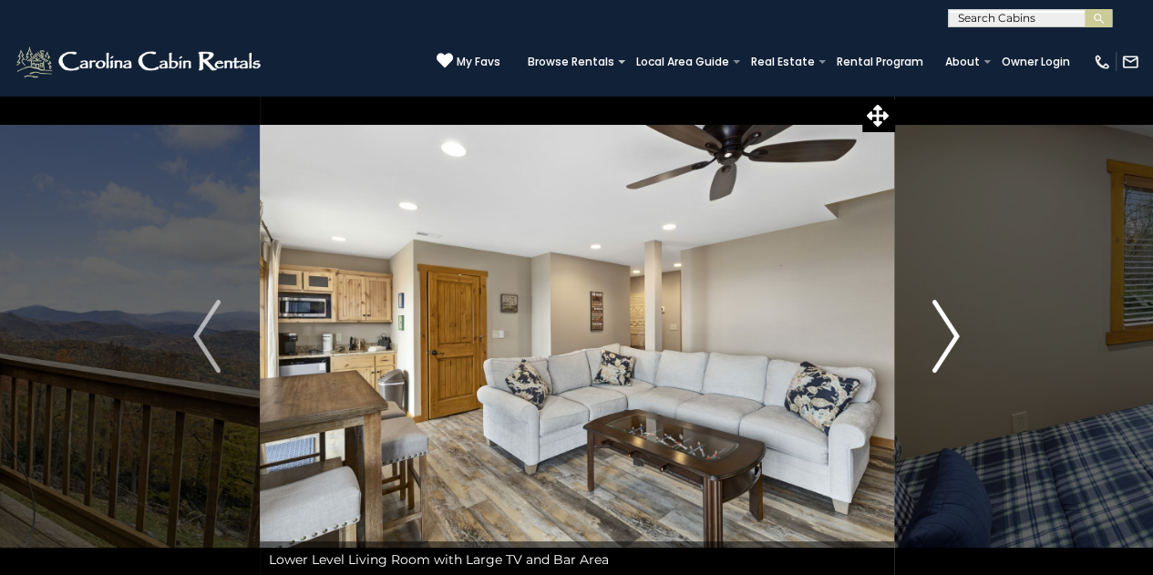
click at [954, 336] on img "Next" at bounding box center [945, 336] width 27 height 73
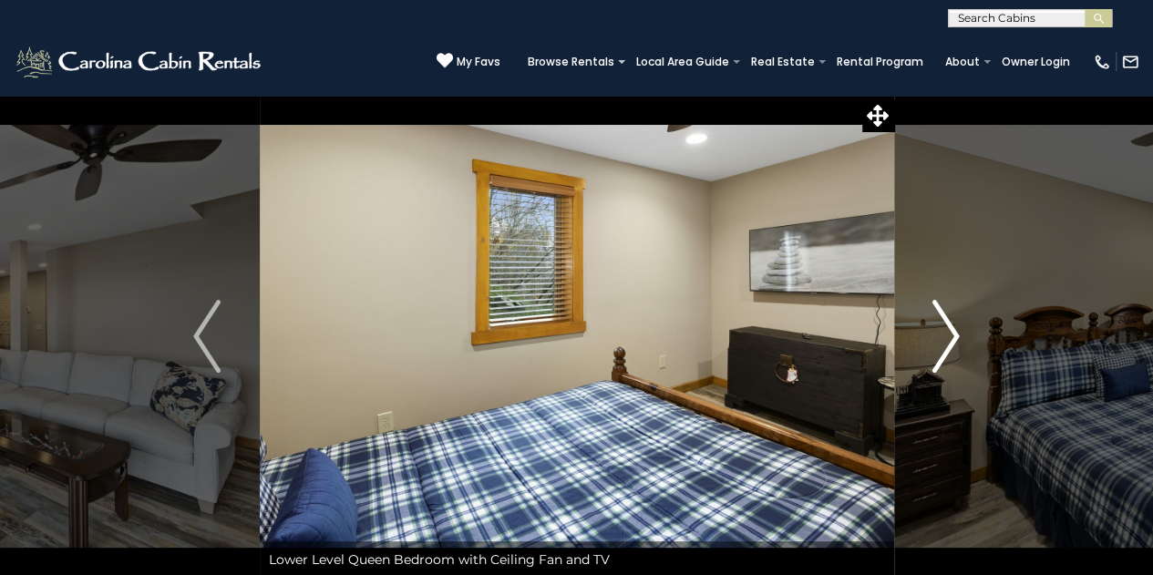
click at [954, 336] on img "Next" at bounding box center [945, 336] width 27 height 73
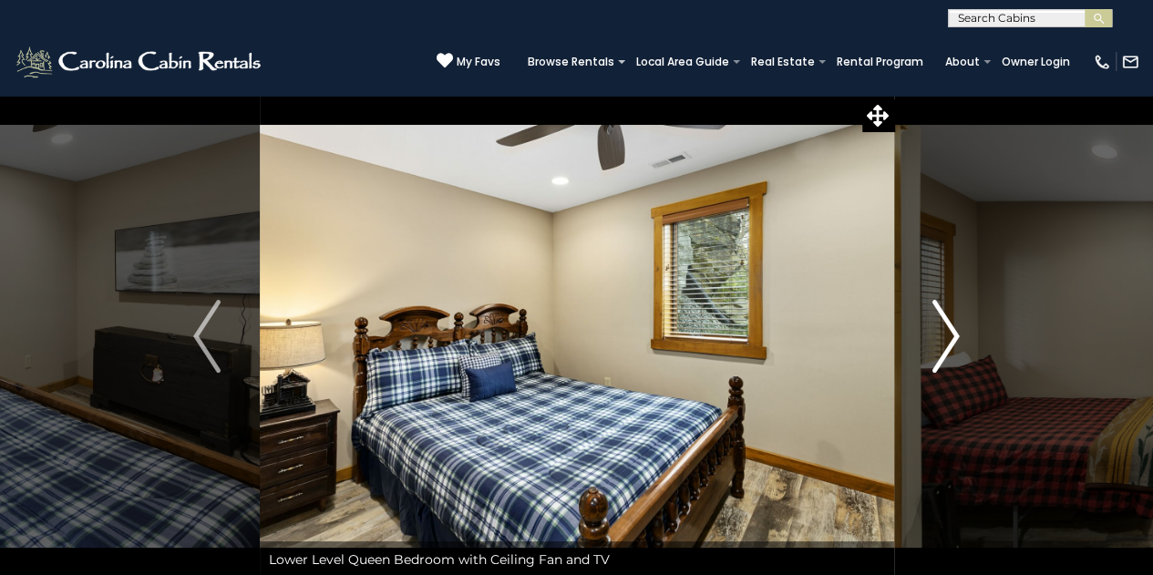
click at [954, 336] on img "Next" at bounding box center [945, 336] width 27 height 73
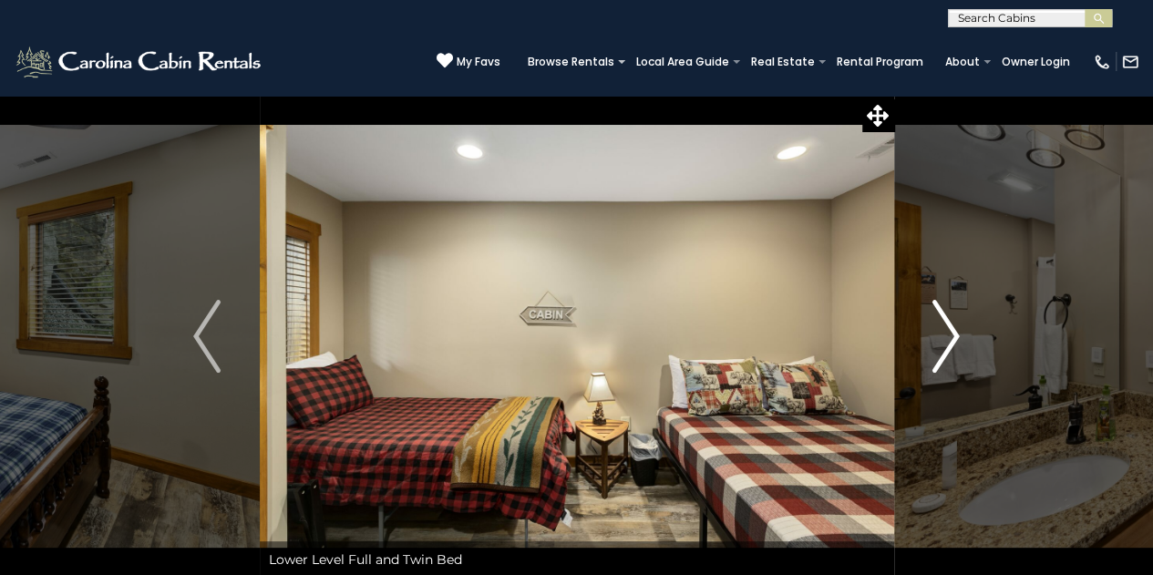
click at [954, 336] on img "Next" at bounding box center [945, 336] width 27 height 73
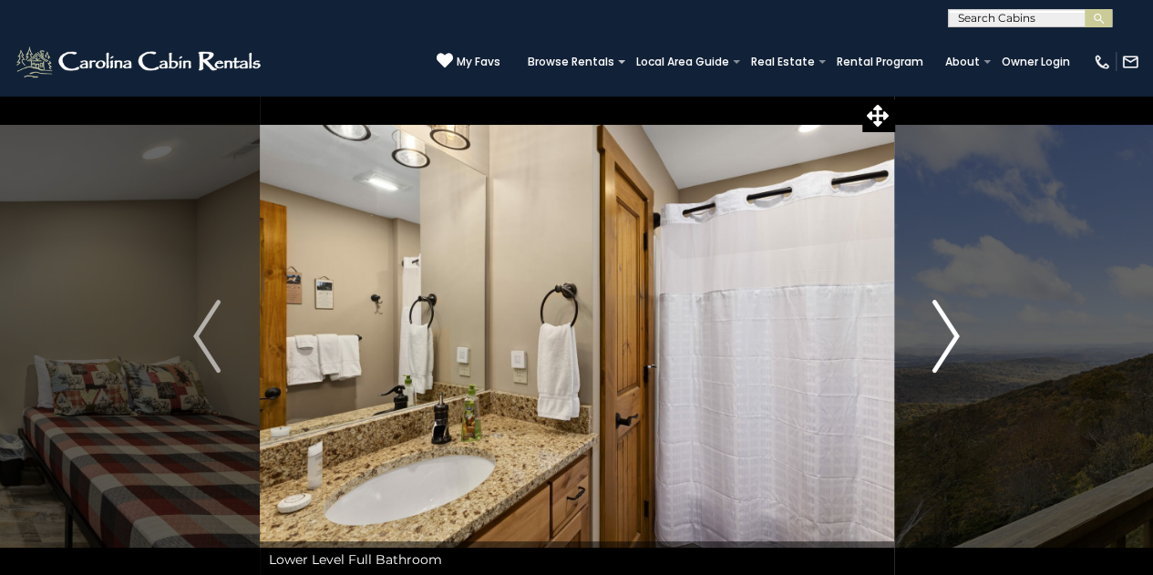
click at [954, 336] on img "Next" at bounding box center [945, 336] width 27 height 73
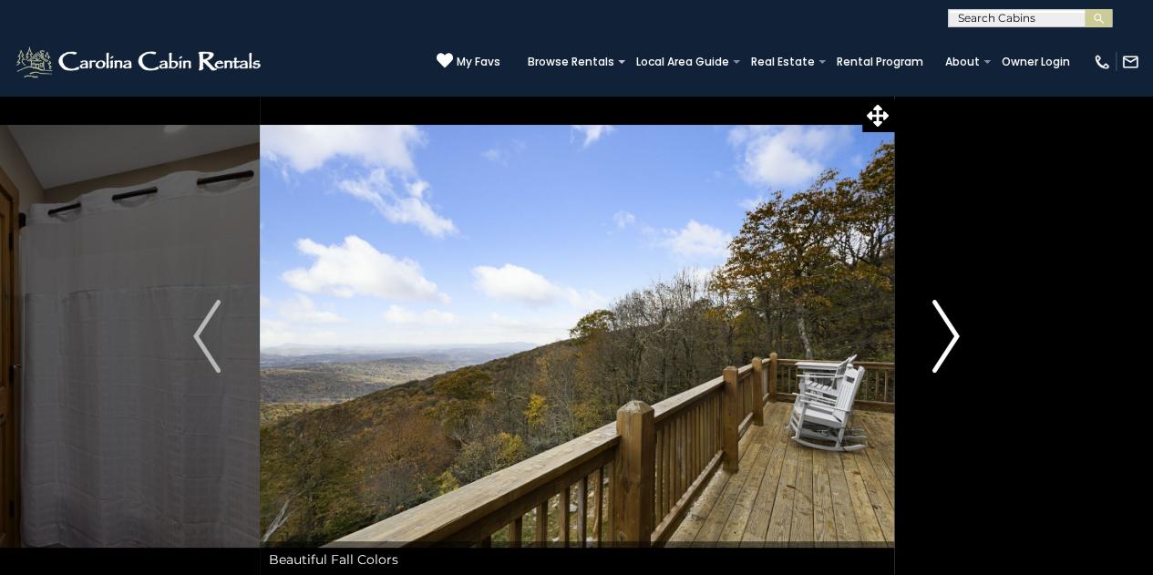
click at [954, 336] on img "Next" at bounding box center [945, 336] width 27 height 73
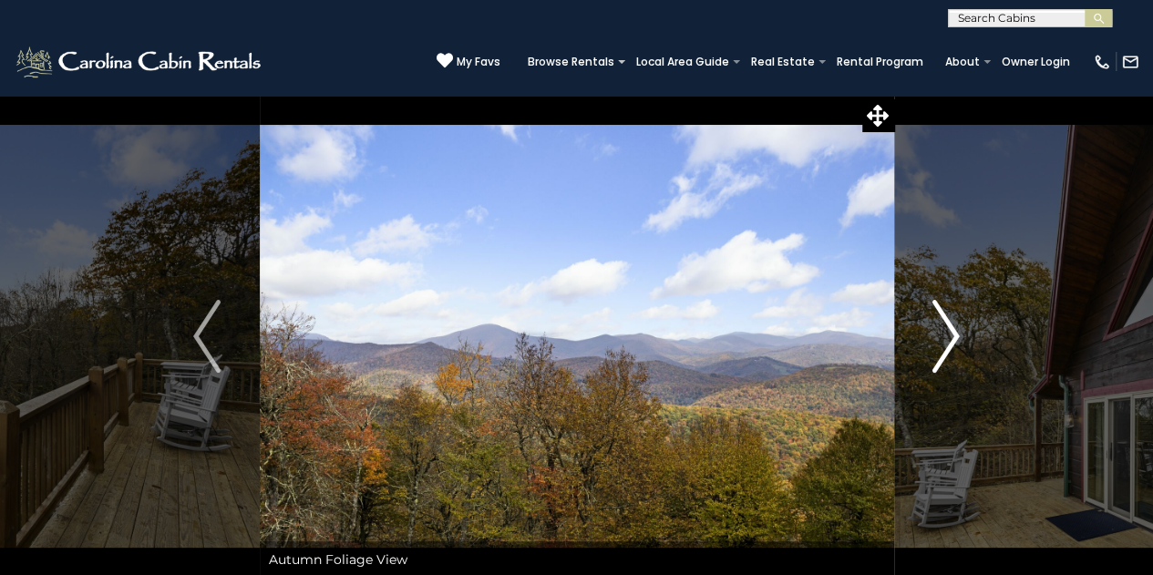
click at [954, 336] on img "Next" at bounding box center [945, 336] width 27 height 73
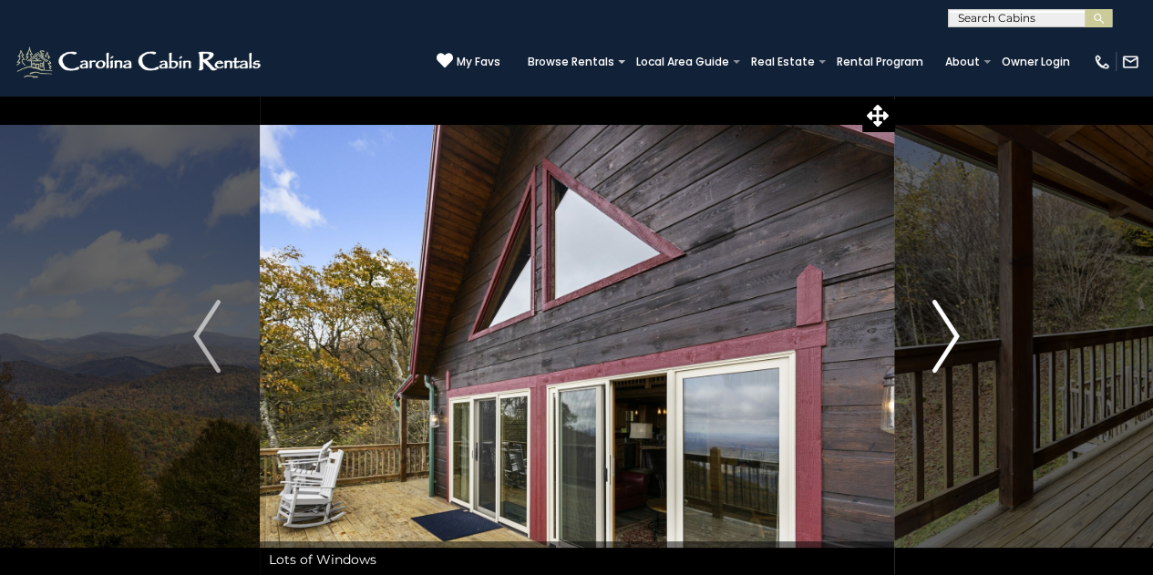
click at [954, 336] on img "Next" at bounding box center [945, 336] width 27 height 73
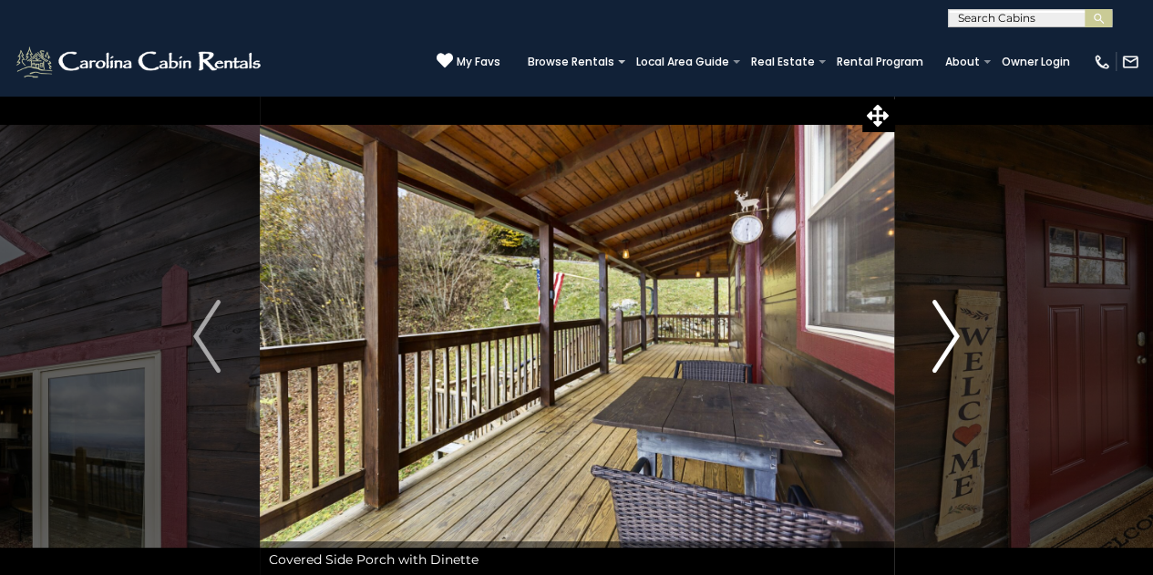
click at [954, 336] on img "Next" at bounding box center [945, 336] width 27 height 73
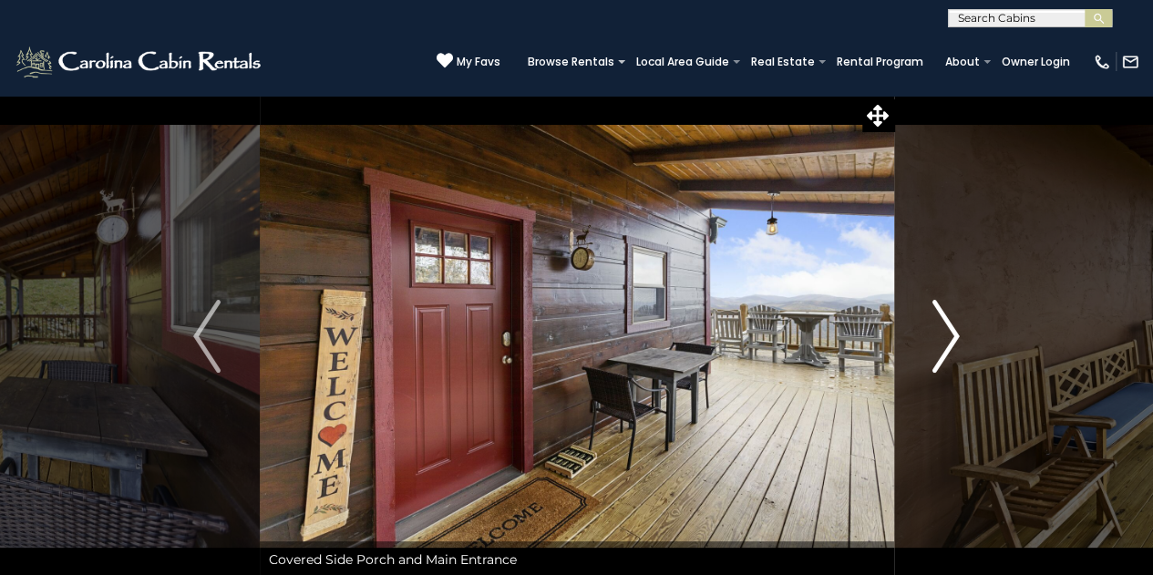
click at [954, 336] on img "Next" at bounding box center [945, 336] width 27 height 73
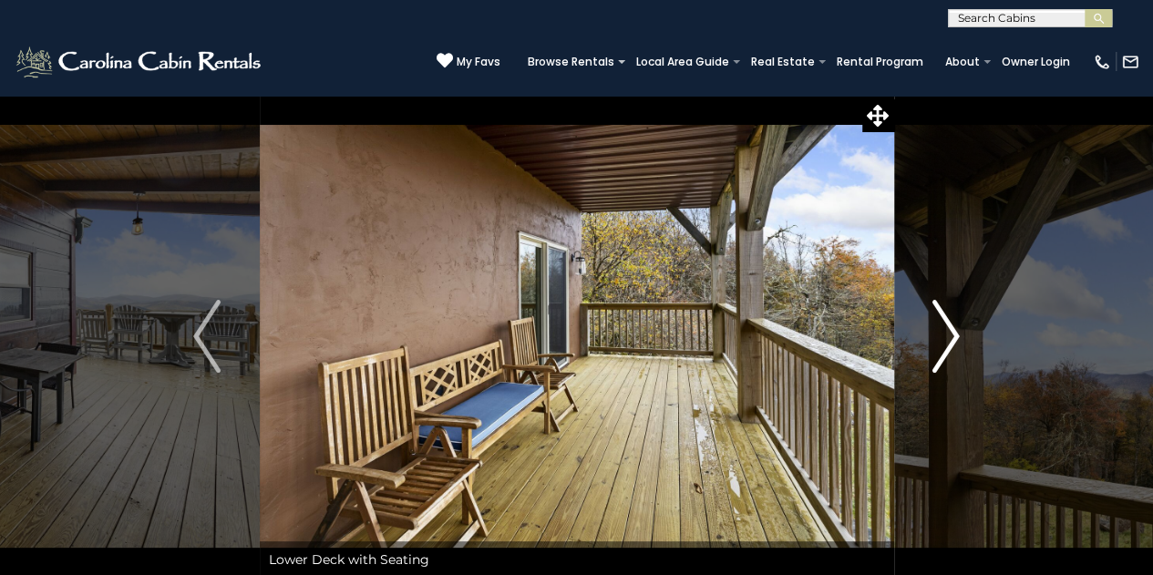
click at [954, 336] on img "Next" at bounding box center [945, 336] width 27 height 73
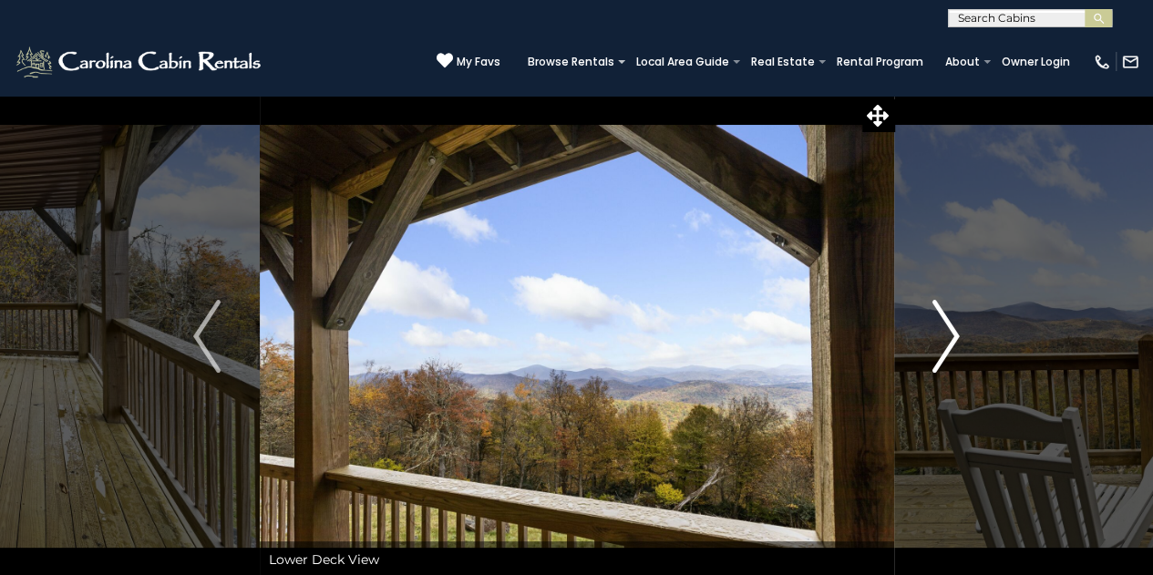
click at [954, 336] on img "Next" at bounding box center [945, 336] width 27 height 73
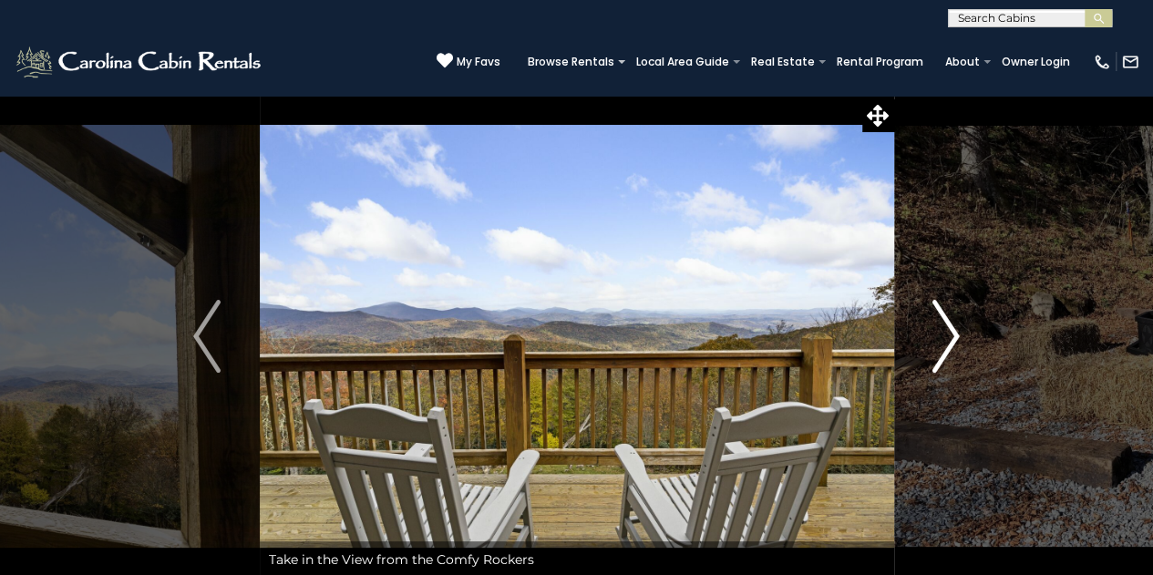
click at [954, 336] on img "Next" at bounding box center [945, 336] width 27 height 73
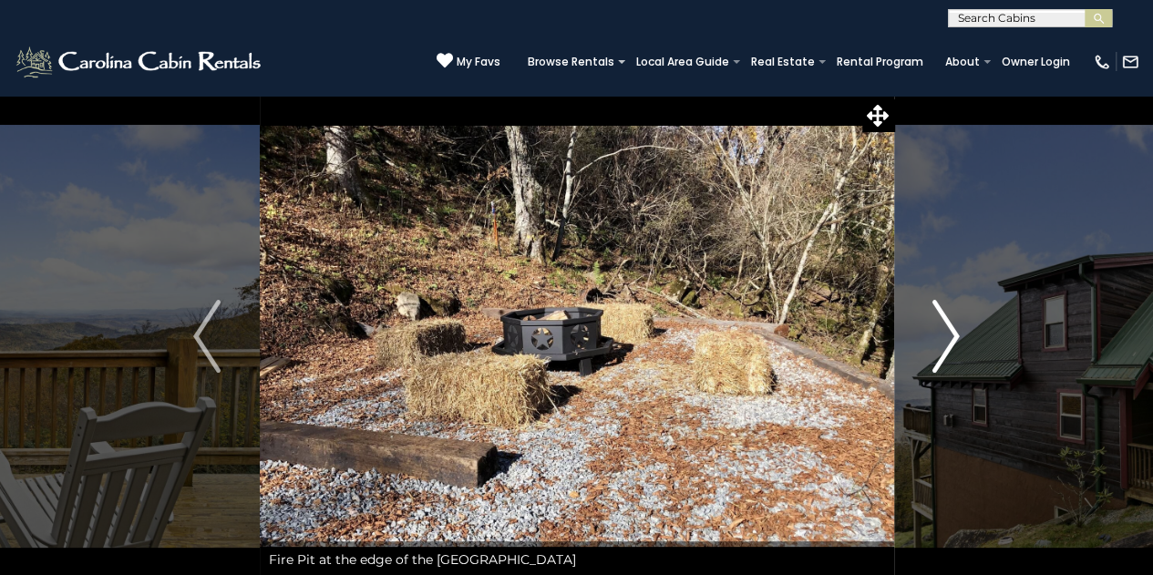
click at [955, 337] on img "Next" at bounding box center [945, 336] width 27 height 73
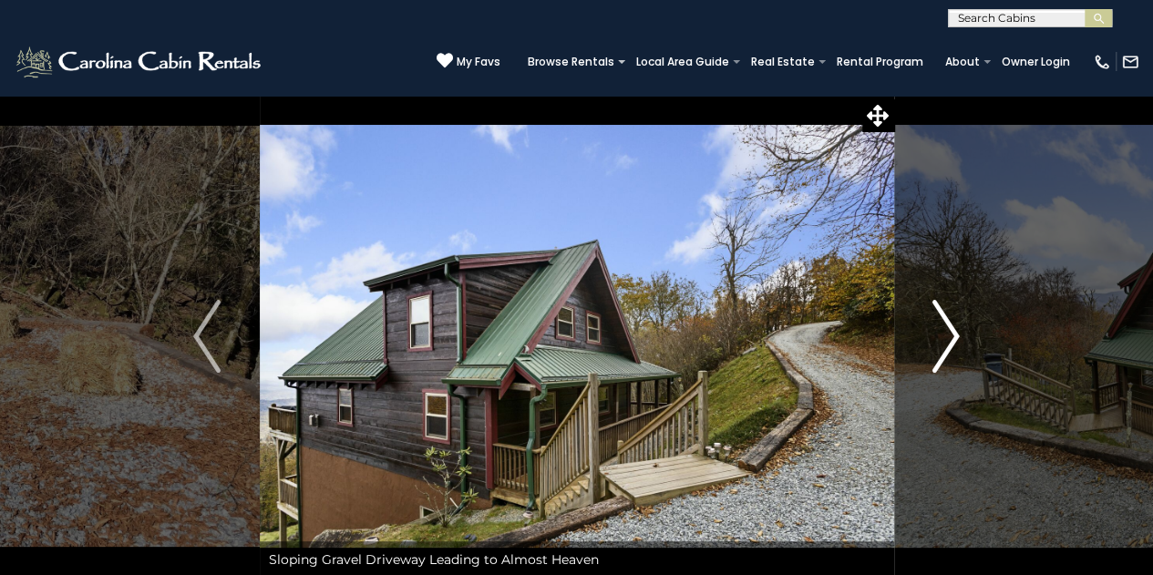
click at [963, 331] on button "Next" at bounding box center [945, 336] width 105 height 483
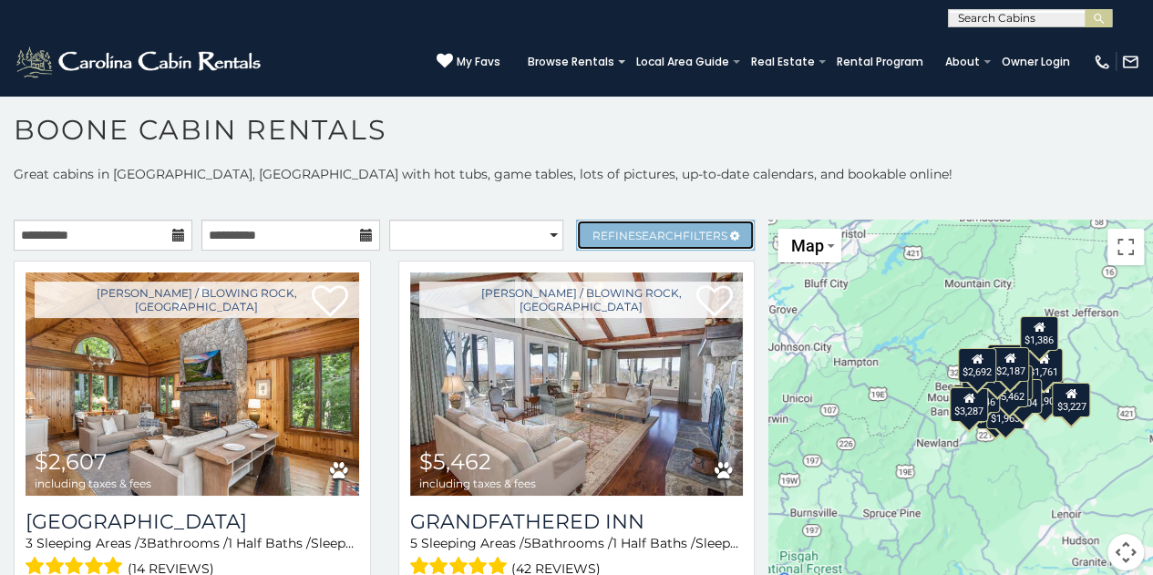
click at [641, 223] on link "Refine Search Filters" at bounding box center [665, 235] width 179 height 31
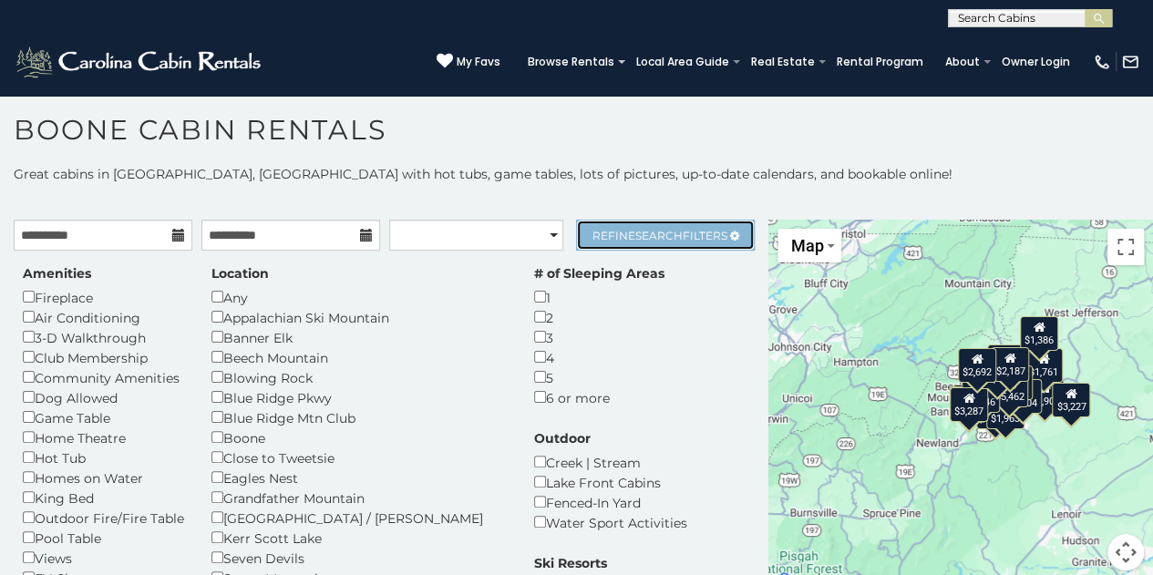
click at [612, 224] on link "Refine Search Filters" at bounding box center [665, 235] width 179 height 31
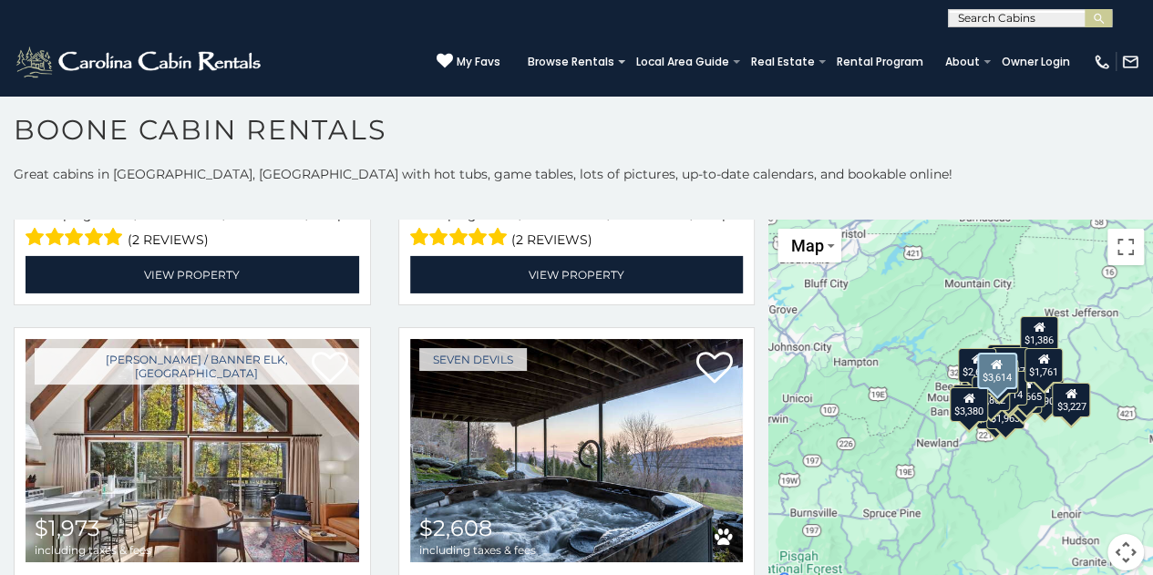
scroll to position [3098, 0]
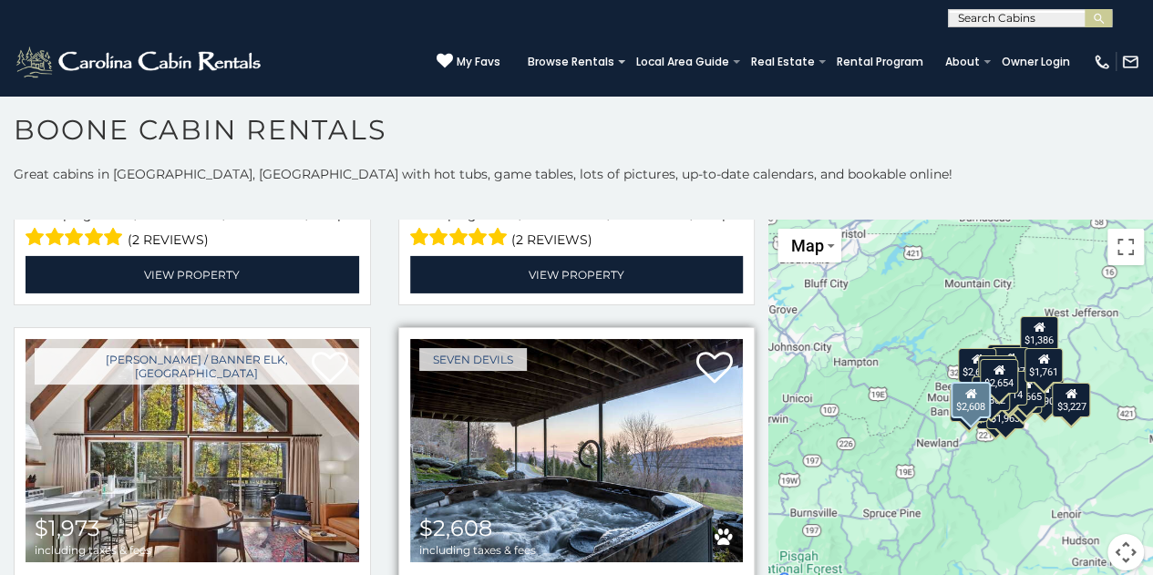
click at [581, 442] on img at bounding box center [576, 450] width 333 height 223
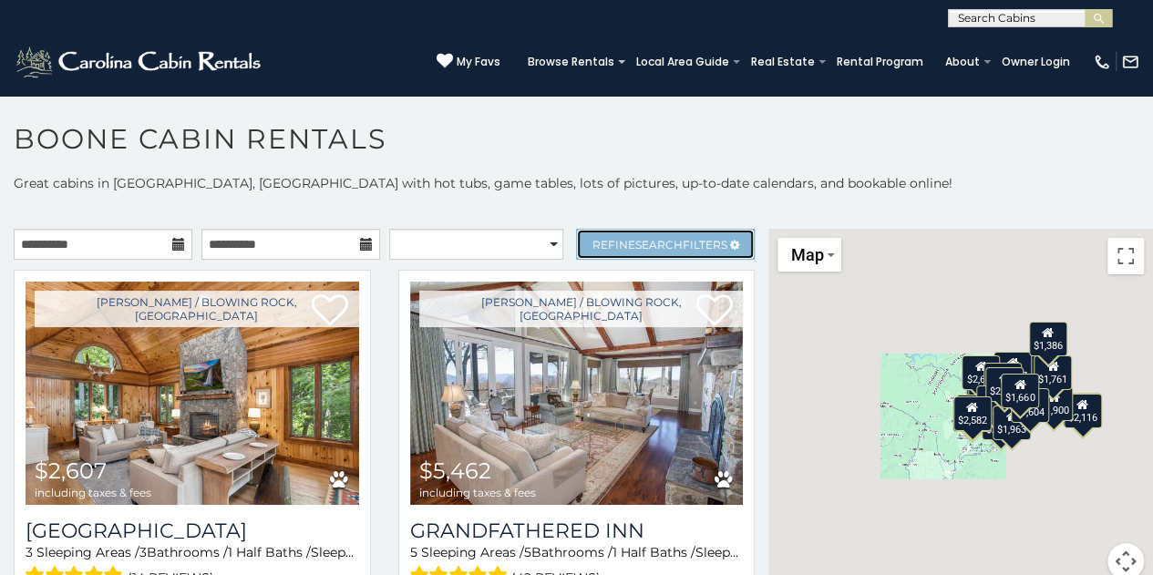
scroll to position [9, 0]
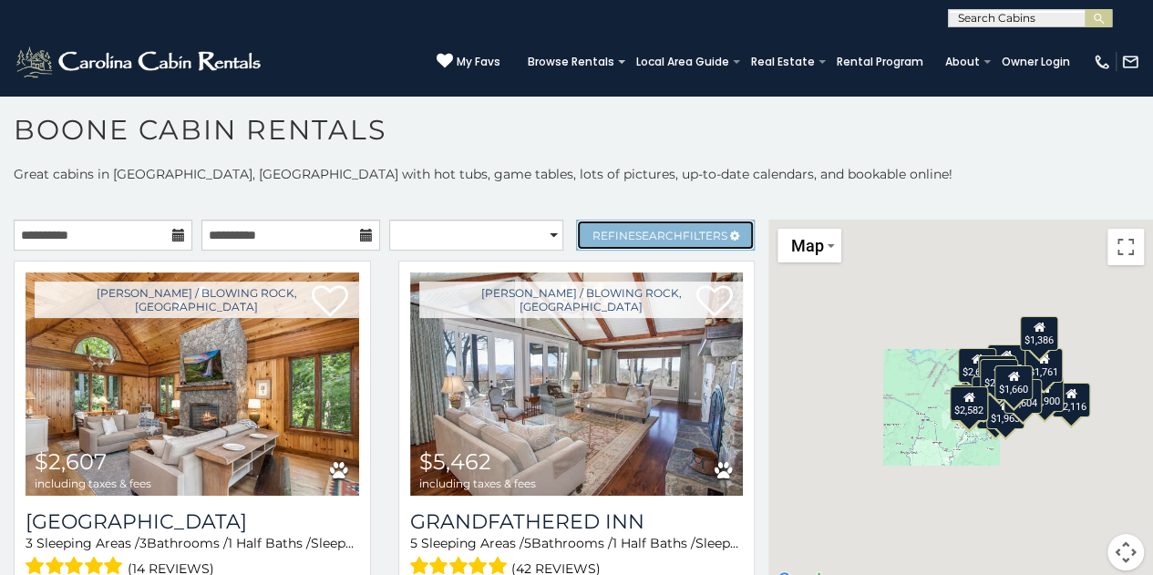
click at [670, 241] on link "Refine Search Filters" at bounding box center [665, 235] width 179 height 31
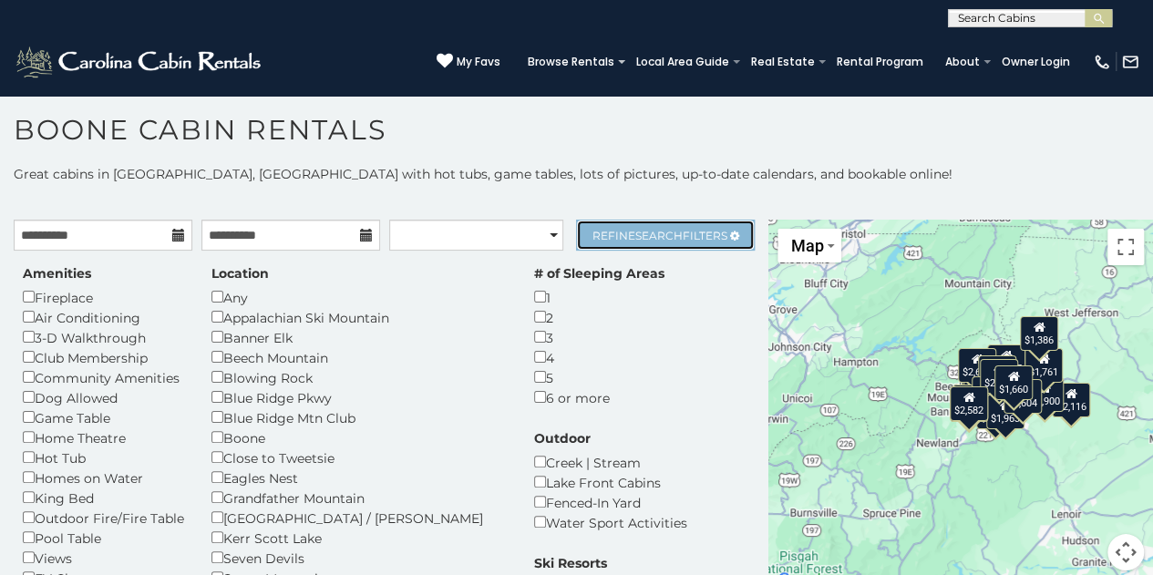
click at [643, 231] on span "Search" at bounding box center [658, 236] width 47 height 14
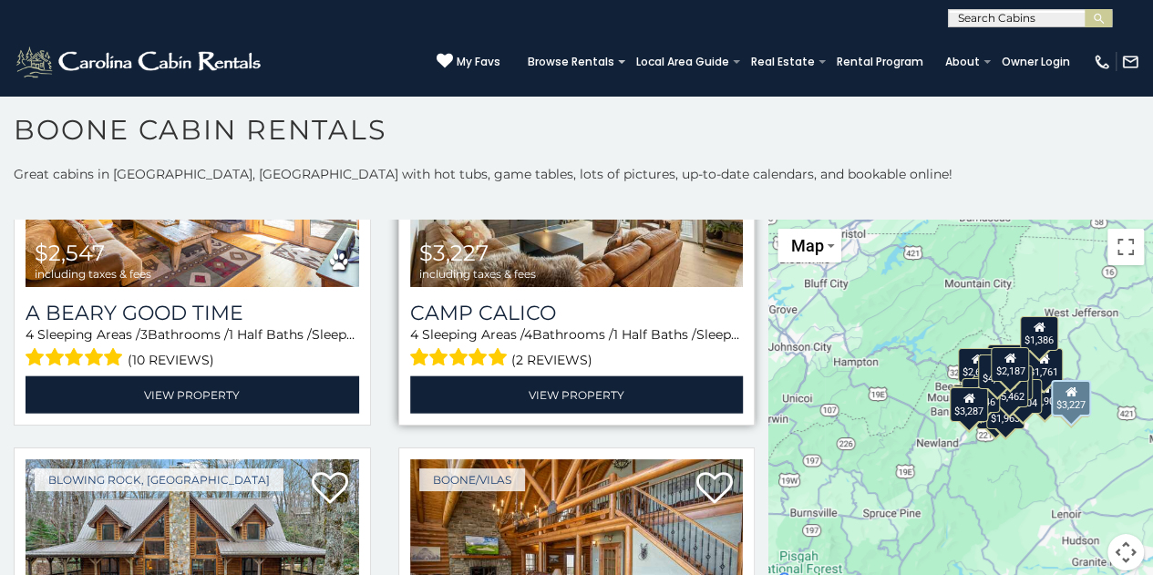
scroll to position [2369, 0]
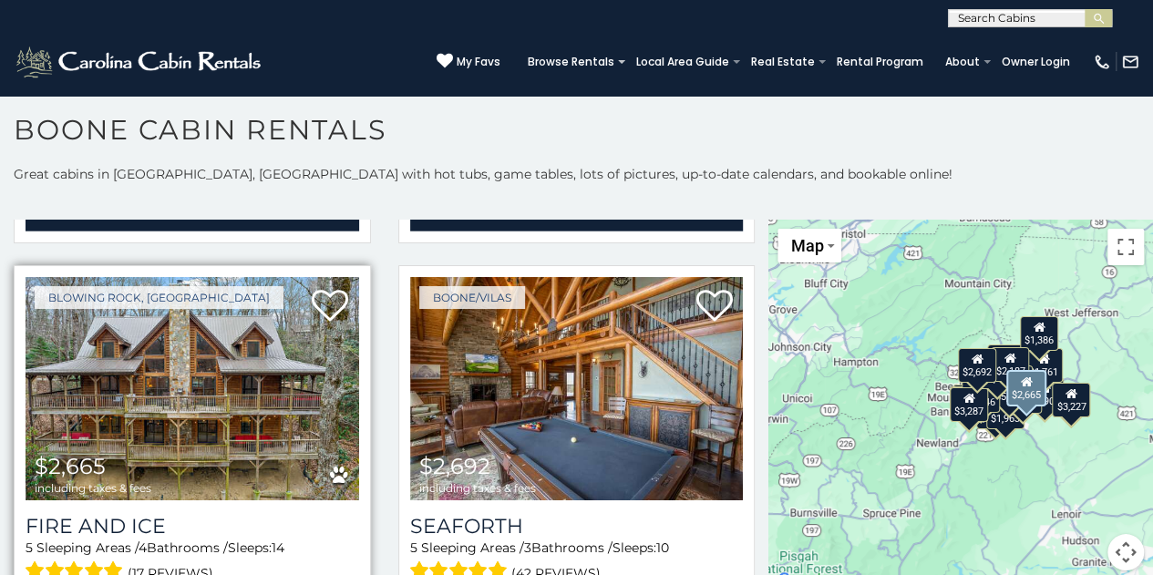
click at [157, 360] on img at bounding box center [192, 388] width 333 height 223
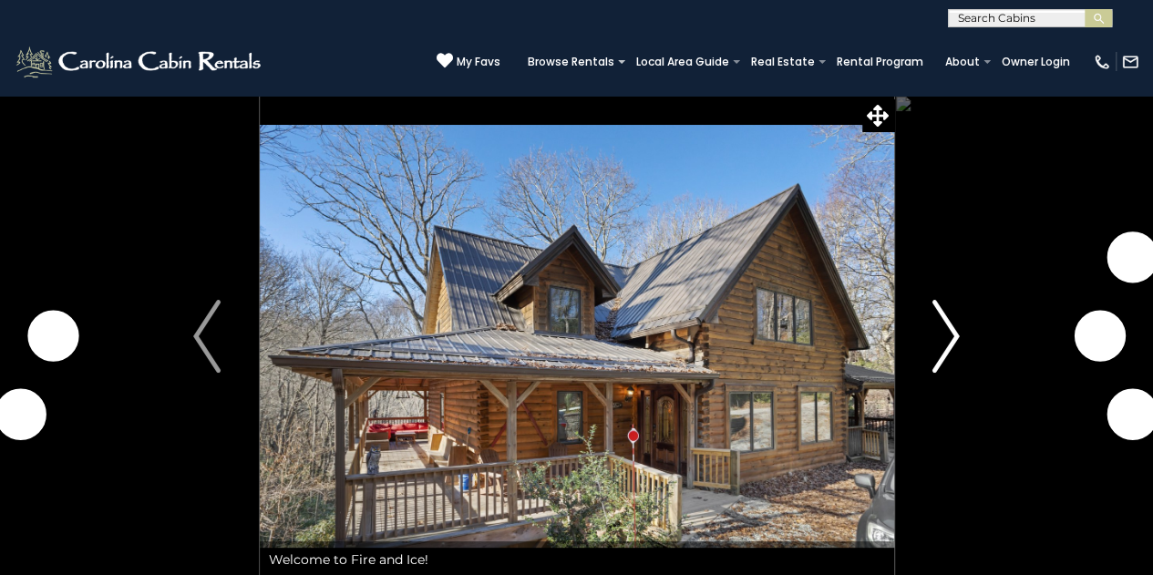
click at [943, 342] on img "Next" at bounding box center [945, 336] width 27 height 73
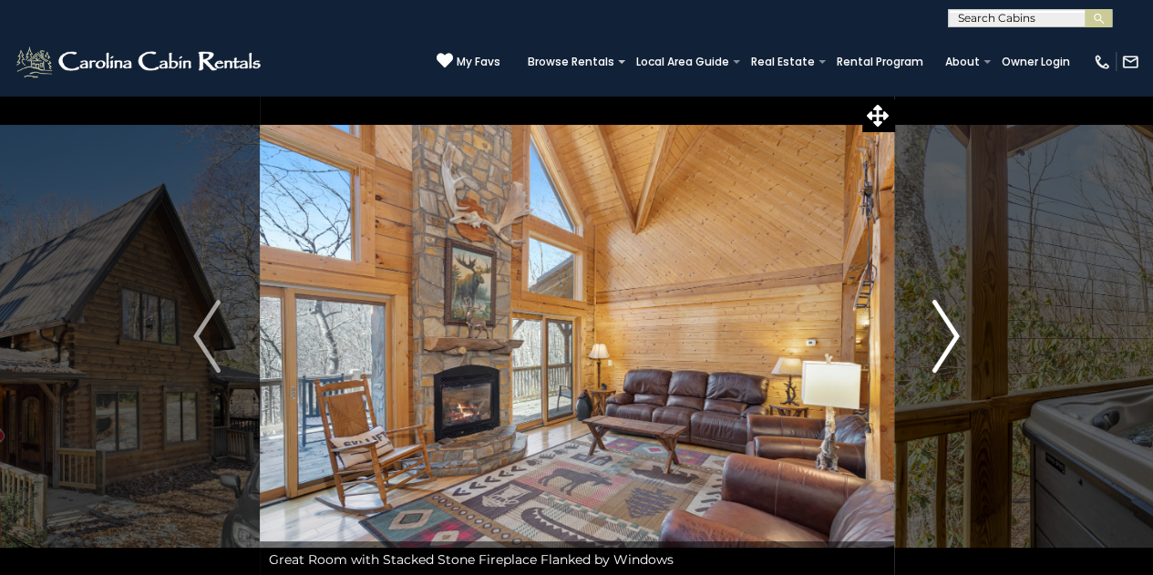
click at [949, 357] on img "Next" at bounding box center [945, 336] width 27 height 73
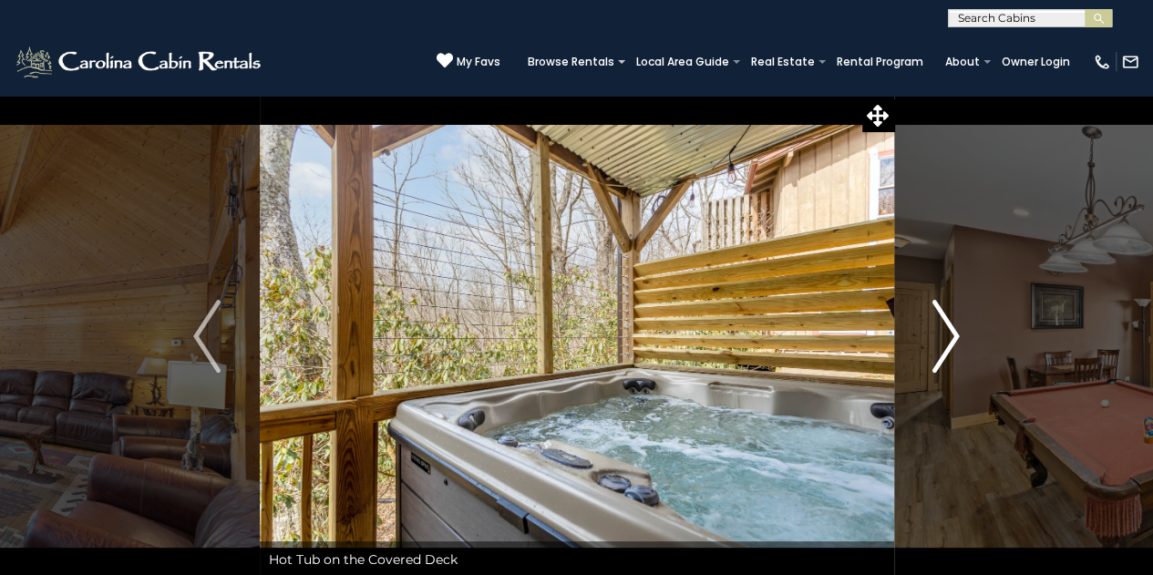
click at [950, 357] on img "Next" at bounding box center [945, 336] width 27 height 73
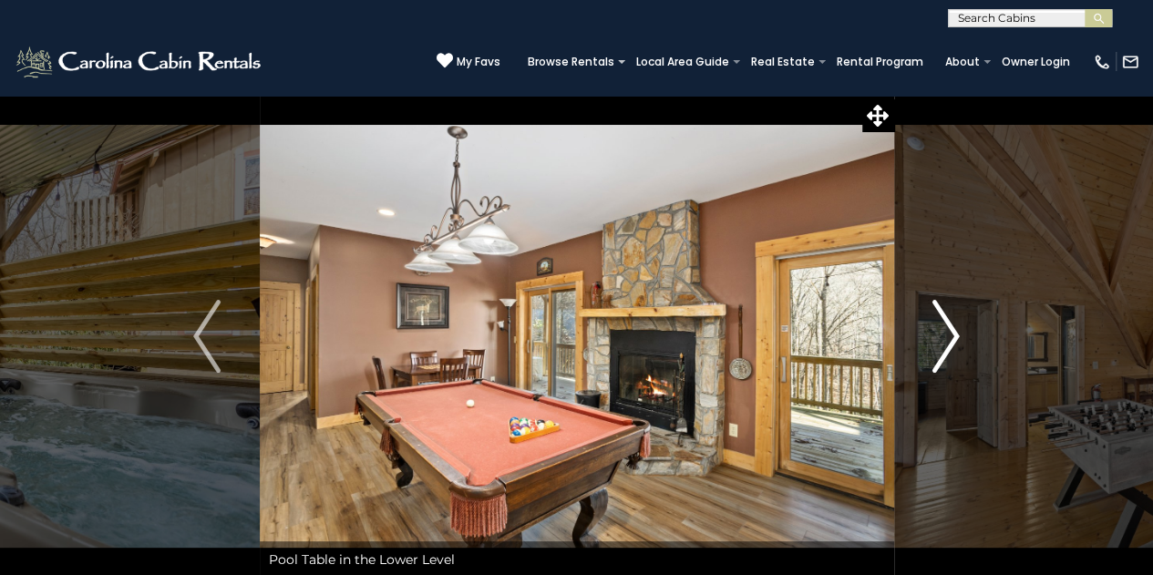
click at [948, 357] on img "Next" at bounding box center [945, 336] width 27 height 73
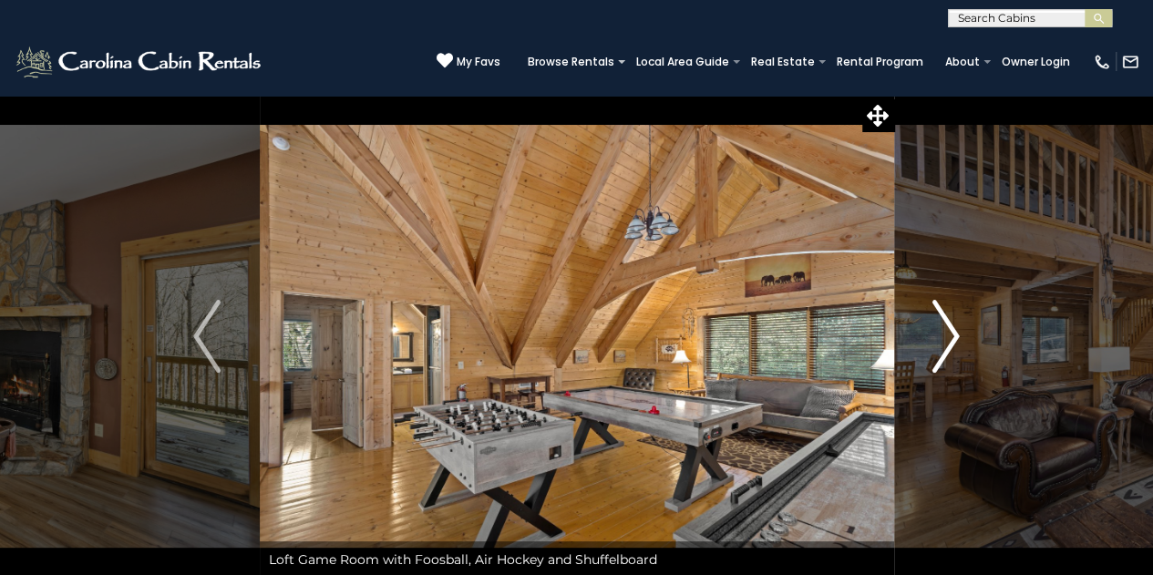
click at [948, 357] on img "Next" at bounding box center [945, 336] width 27 height 73
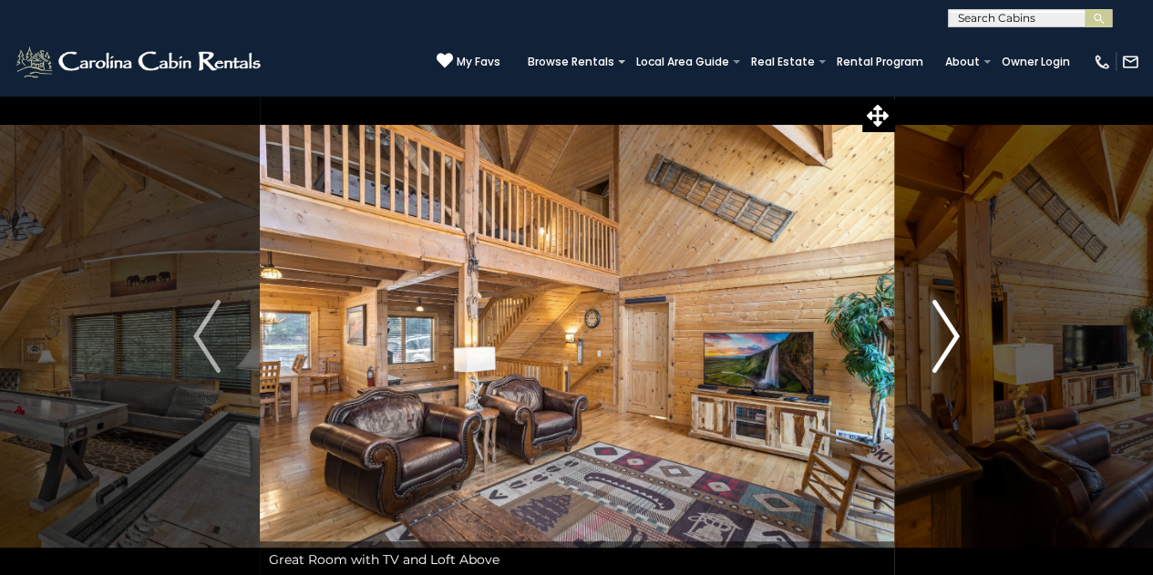
click at [948, 357] on img "Next" at bounding box center [945, 336] width 27 height 73
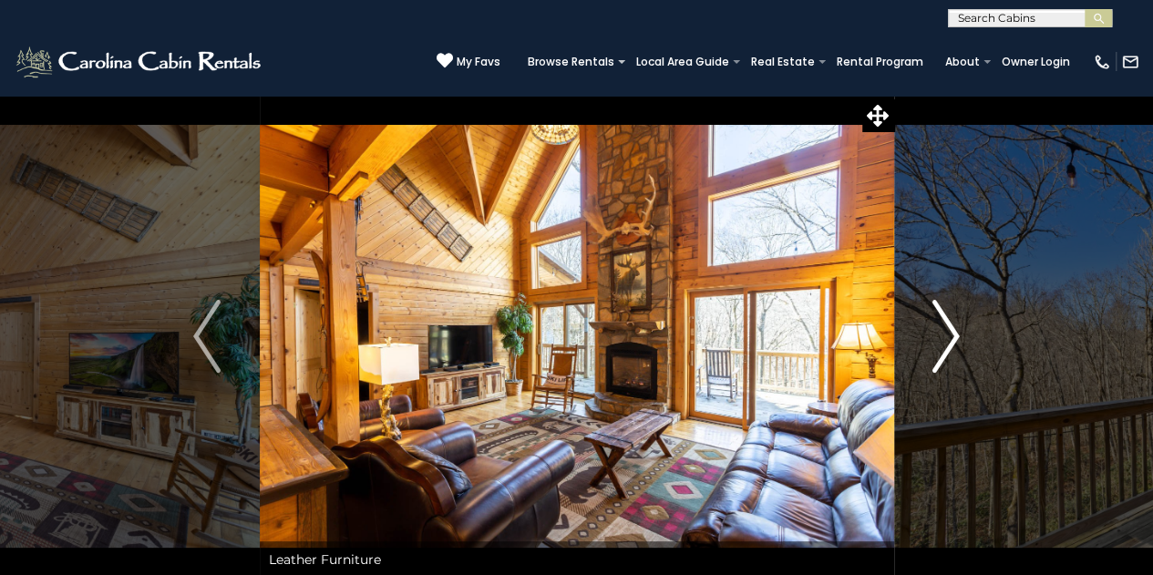
click at [948, 357] on img "Next" at bounding box center [945, 336] width 27 height 73
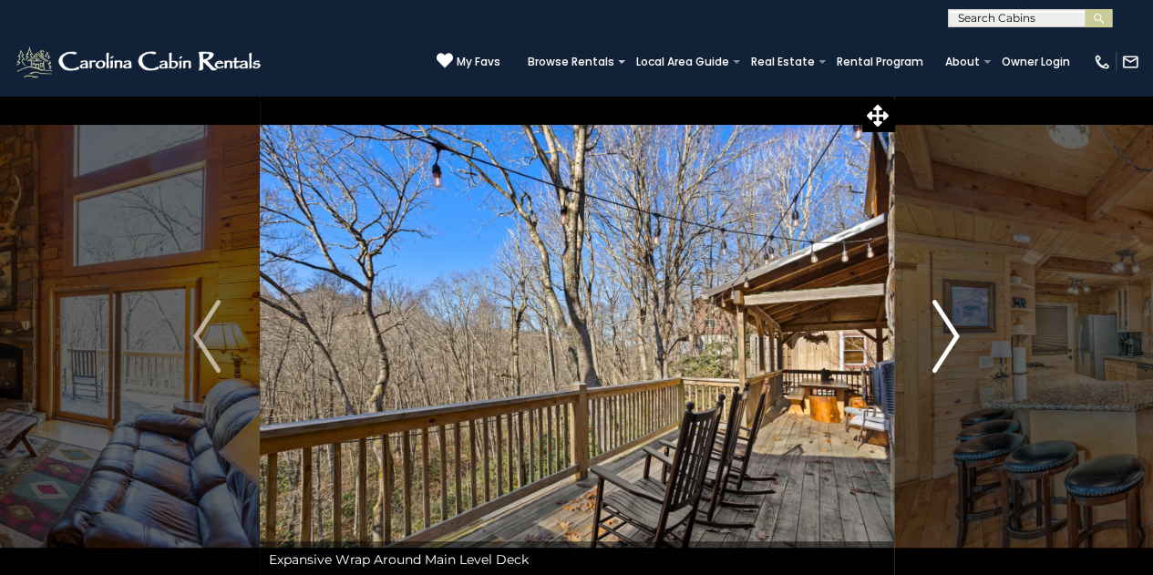
click at [948, 357] on img "Next" at bounding box center [945, 336] width 27 height 73
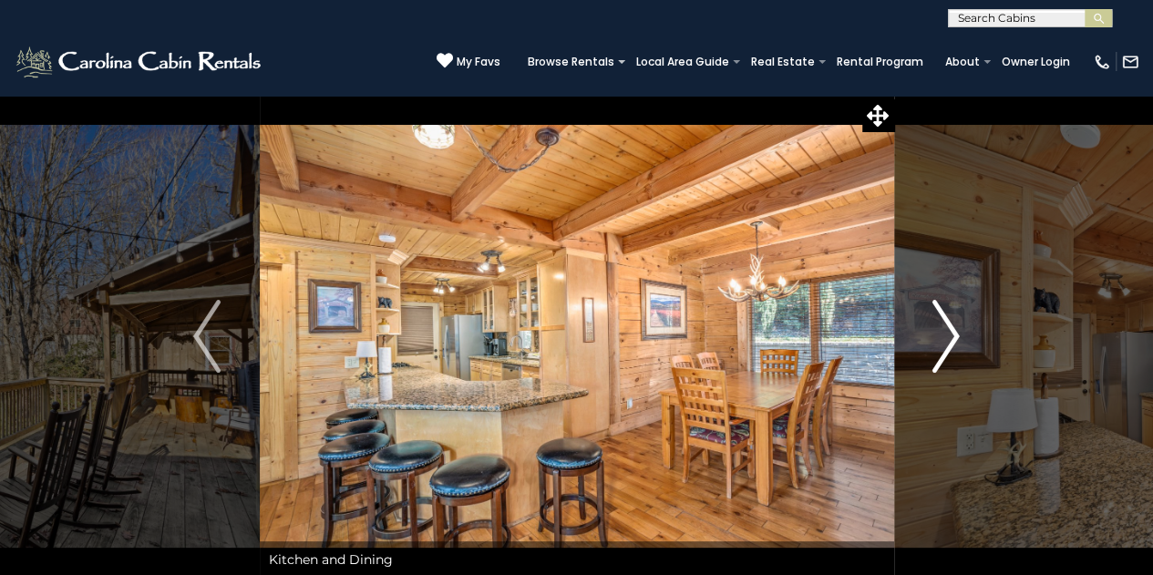
click at [948, 357] on img "Next" at bounding box center [945, 336] width 27 height 73
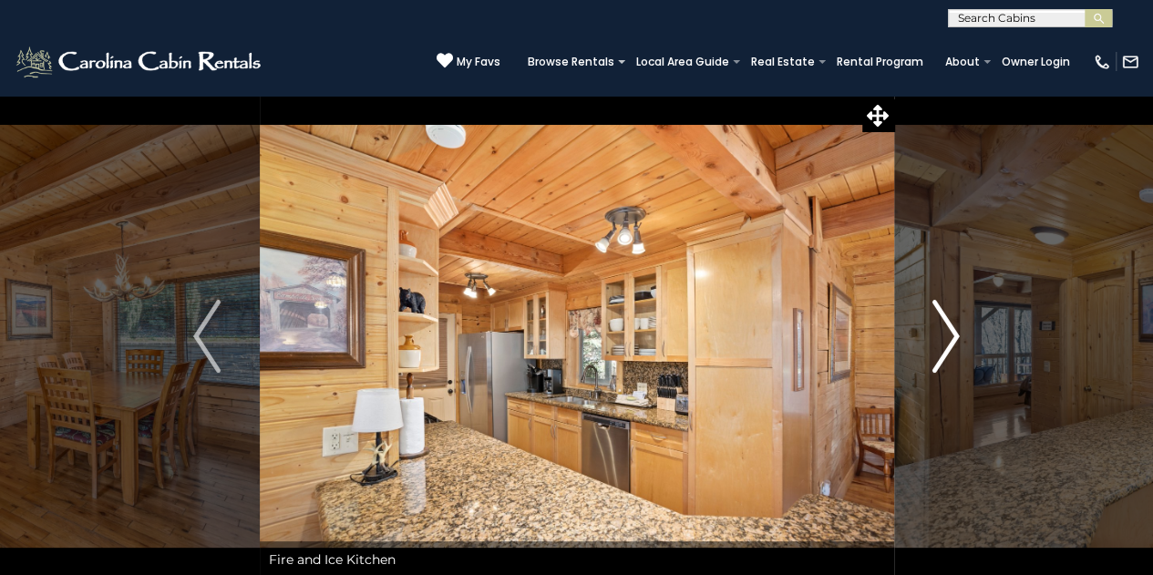
click at [948, 357] on img "Next" at bounding box center [945, 336] width 27 height 73
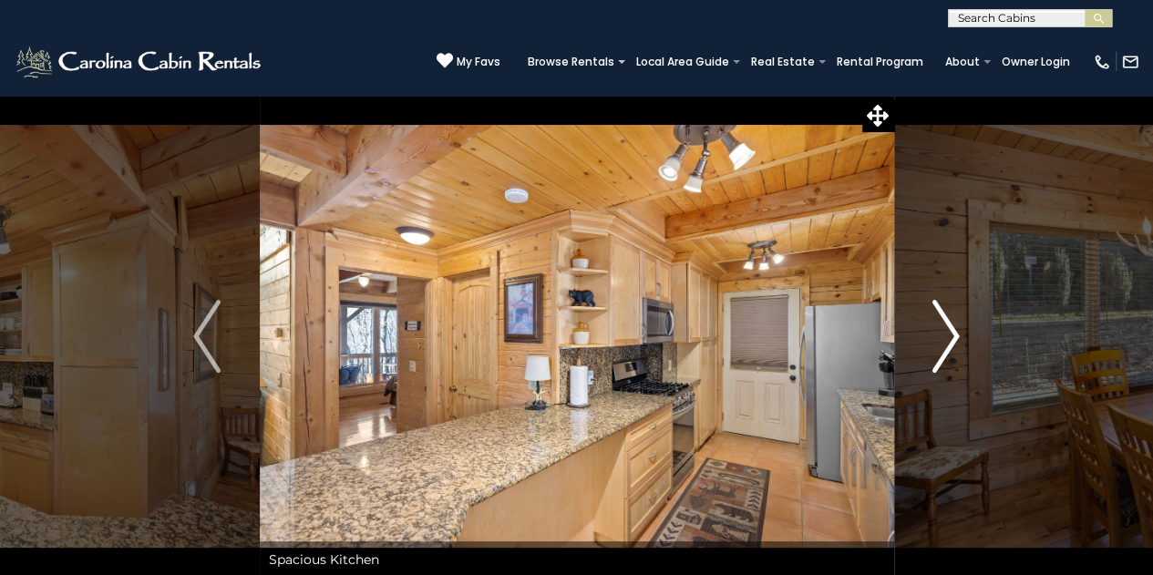
click at [948, 357] on img "Next" at bounding box center [945, 336] width 27 height 73
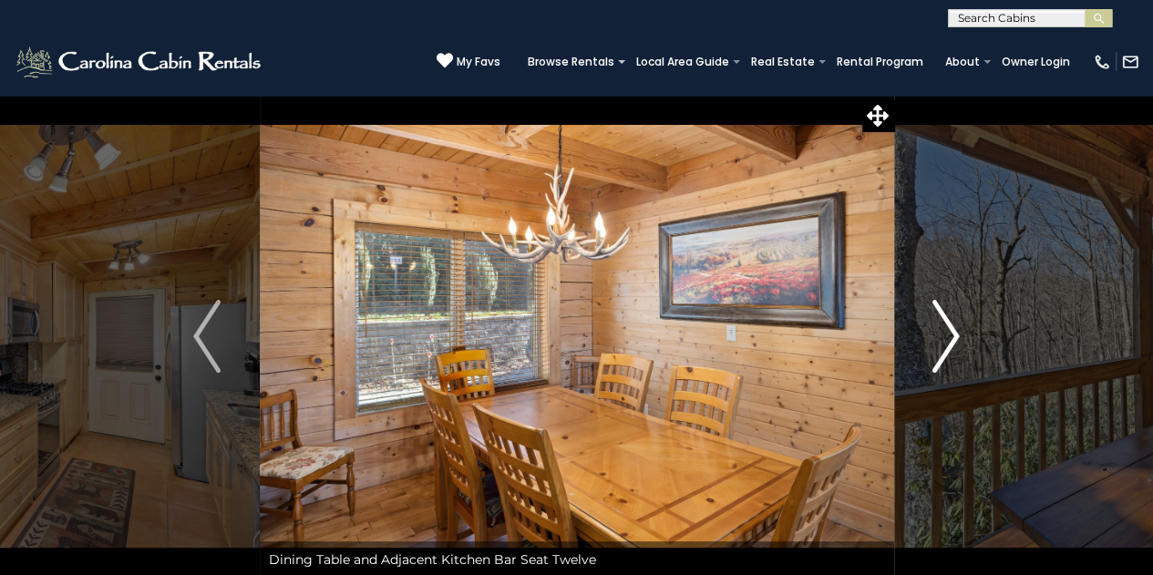
click at [948, 357] on img "Next" at bounding box center [945, 336] width 27 height 73
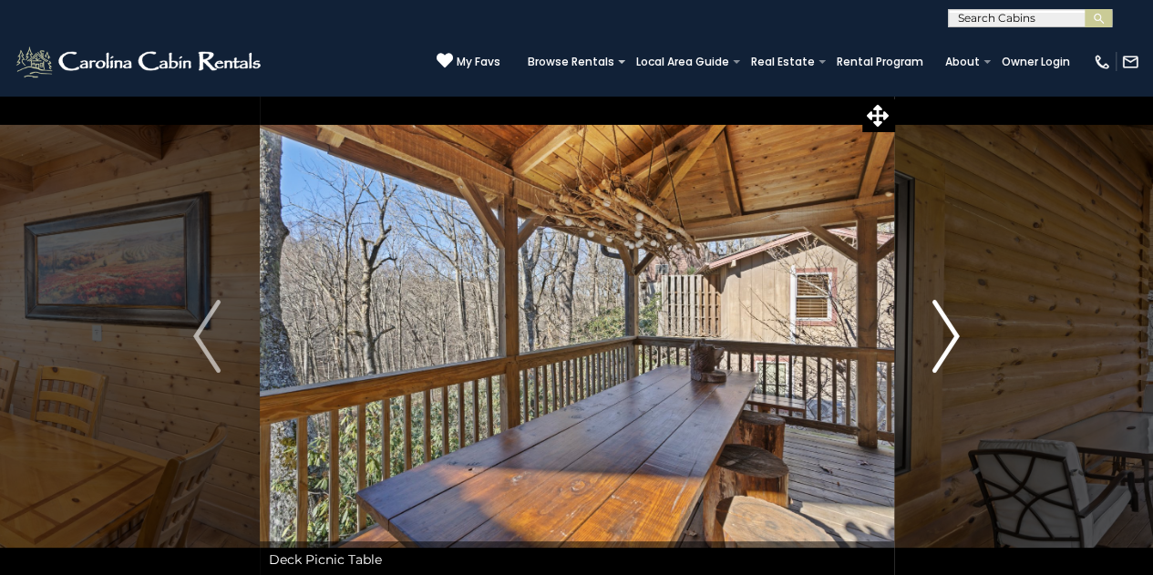
click at [948, 357] on img "Next" at bounding box center [945, 336] width 27 height 73
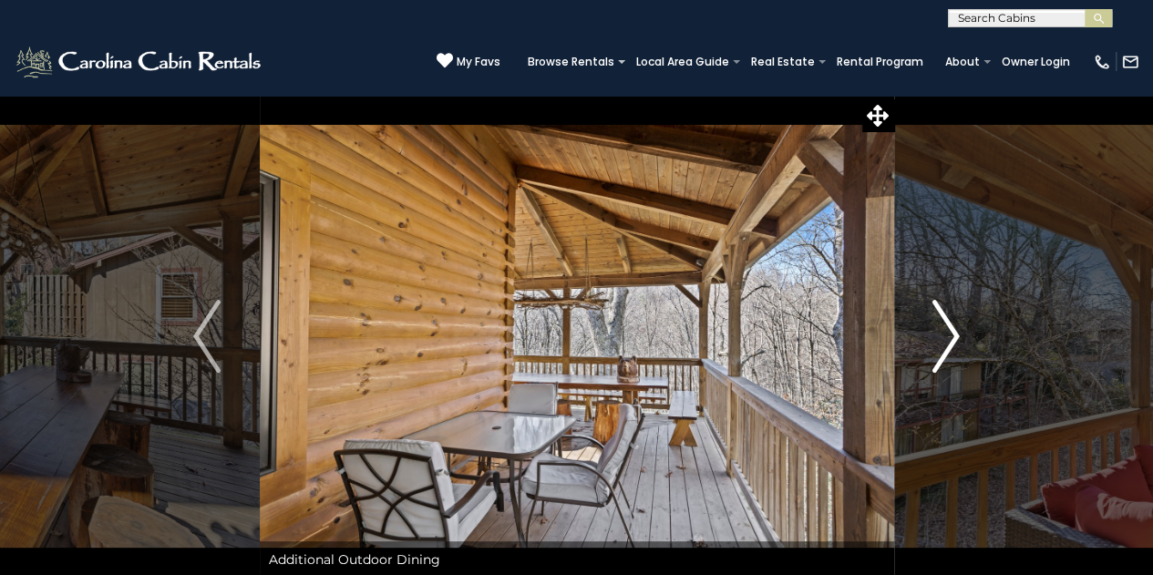
click at [948, 357] on img "Next" at bounding box center [945, 336] width 27 height 73
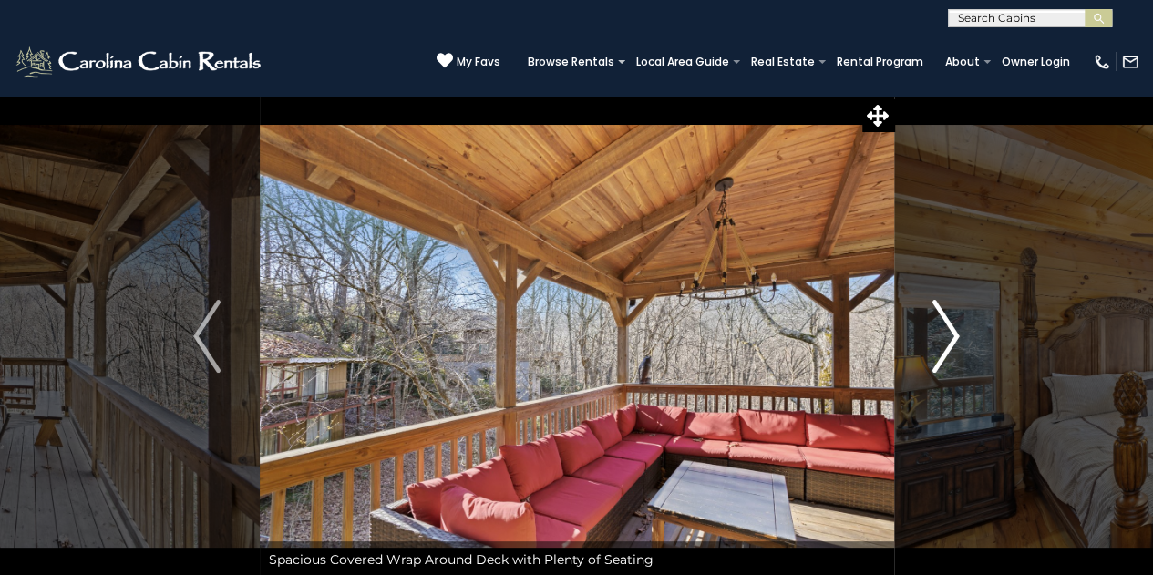
click at [948, 357] on img "Next" at bounding box center [945, 336] width 27 height 73
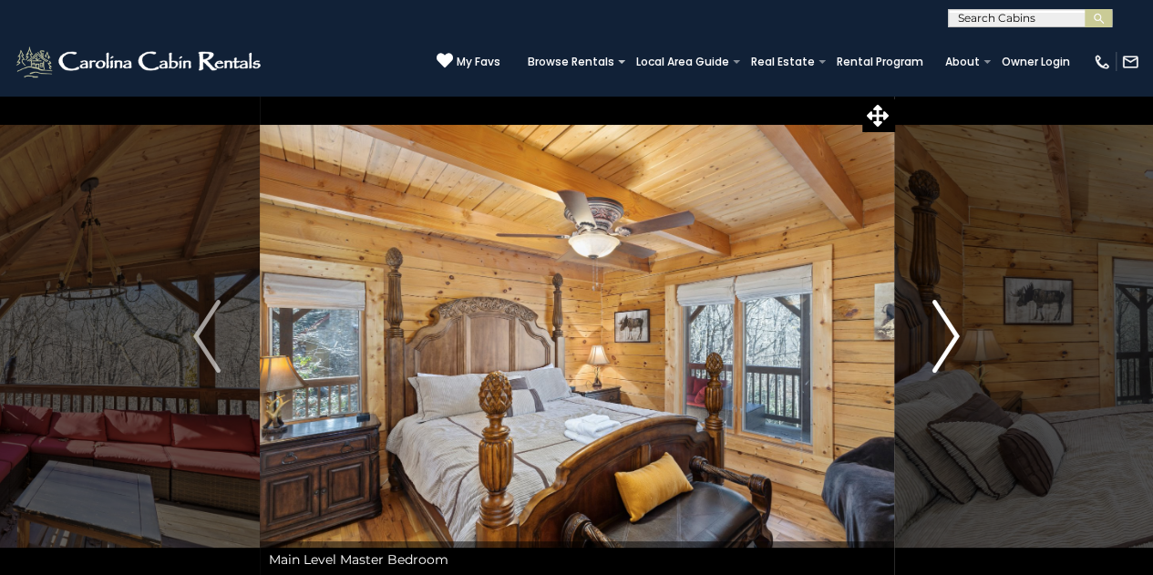
click at [948, 357] on img "Next" at bounding box center [945, 336] width 27 height 73
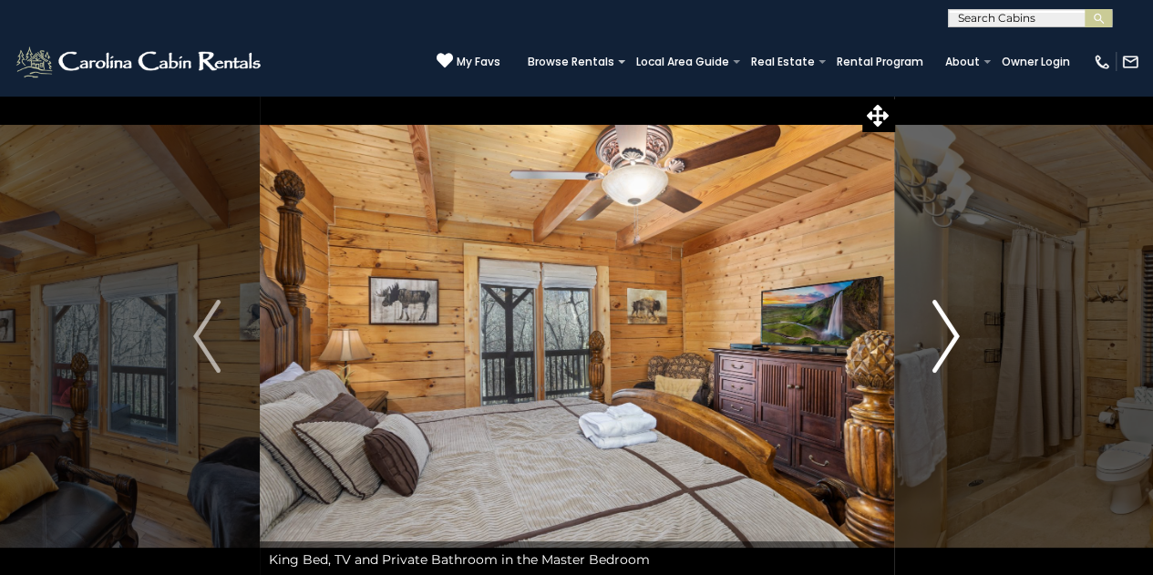
click at [948, 357] on img "Next" at bounding box center [945, 336] width 27 height 73
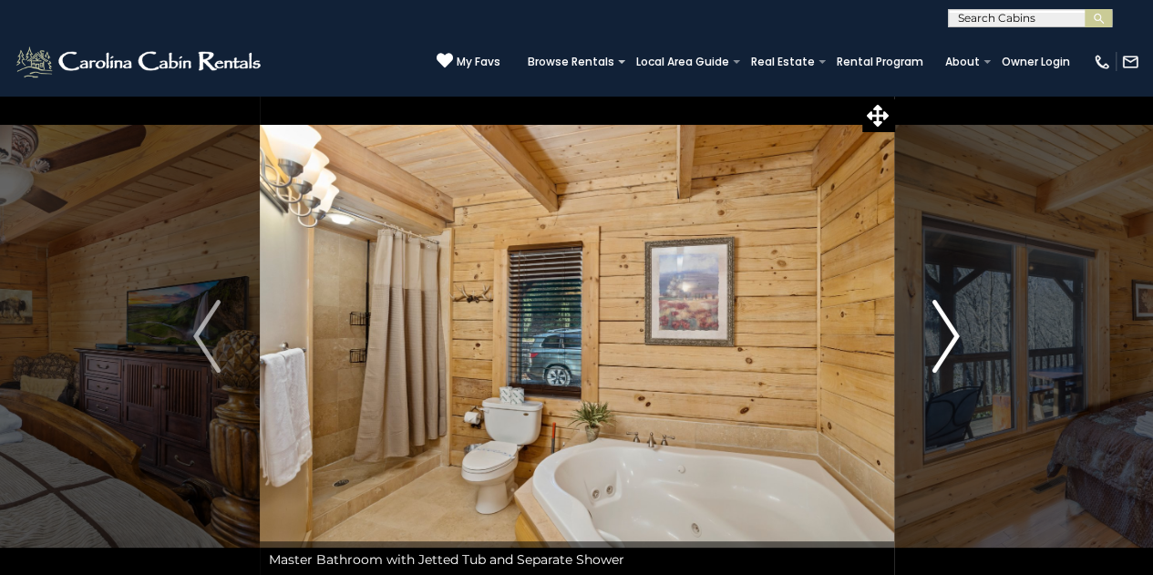
click at [948, 357] on img "Next" at bounding box center [945, 336] width 27 height 73
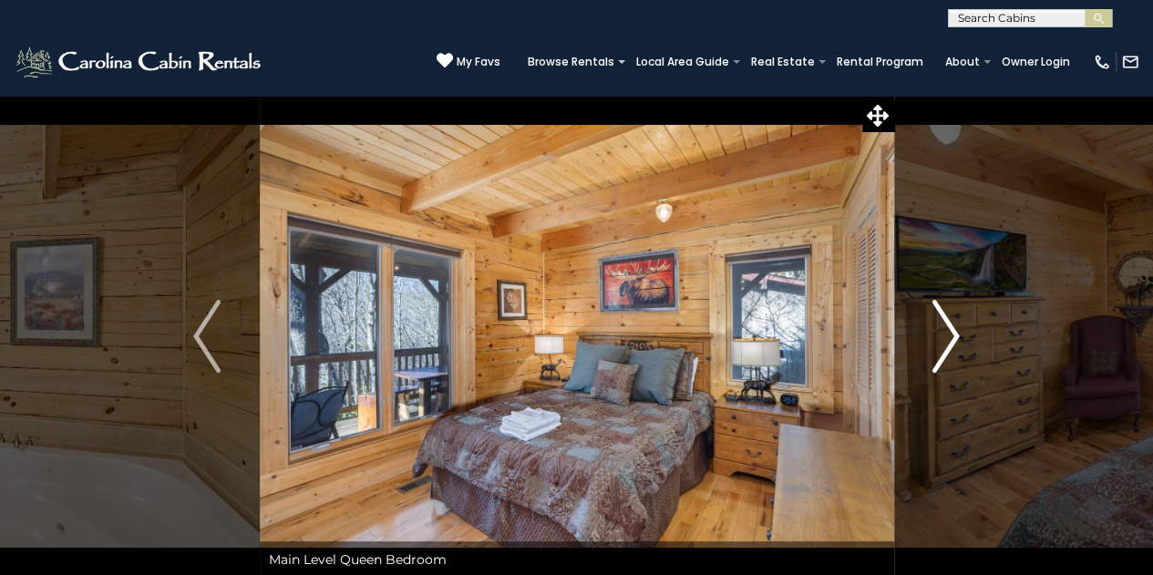
click at [948, 357] on img "Next" at bounding box center [945, 336] width 27 height 73
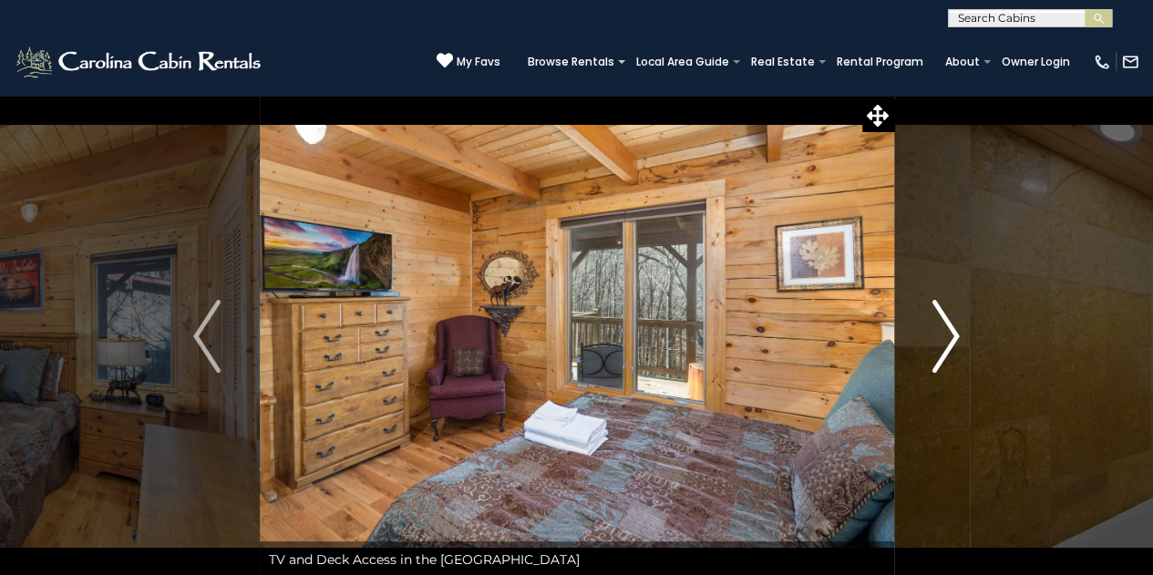
click at [948, 357] on img "Next" at bounding box center [945, 336] width 27 height 73
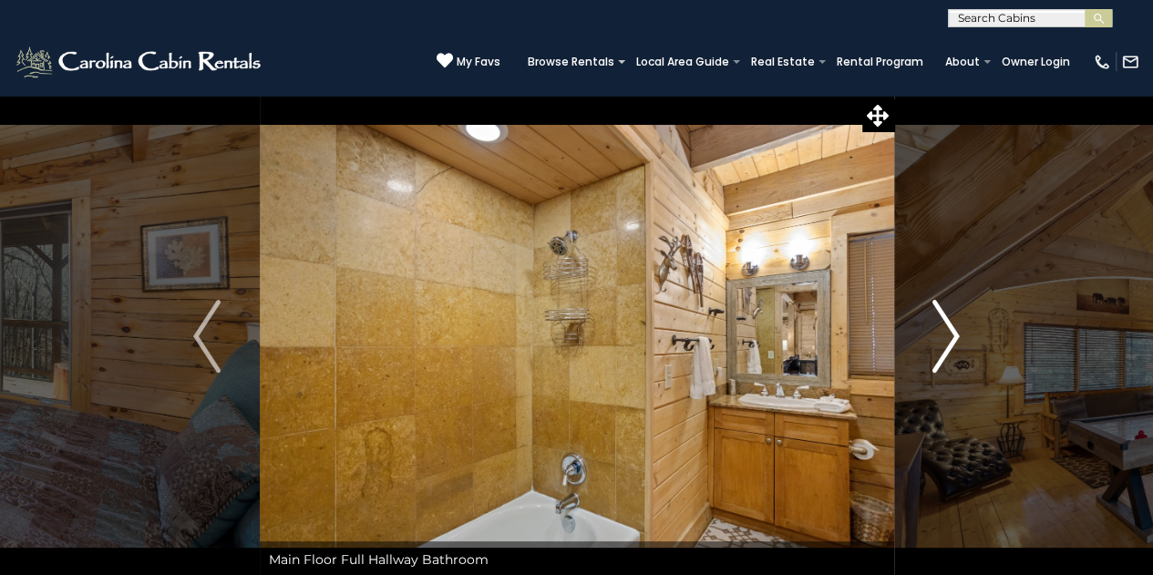
click at [948, 357] on img "Next" at bounding box center [945, 336] width 27 height 73
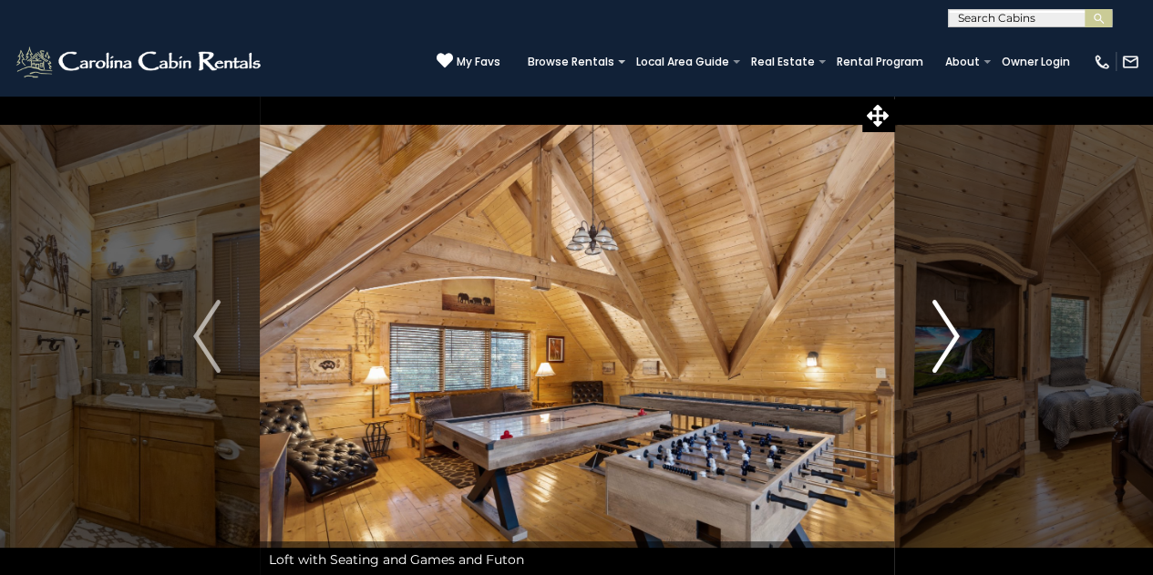
click at [948, 357] on img "Next" at bounding box center [945, 336] width 27 height 73
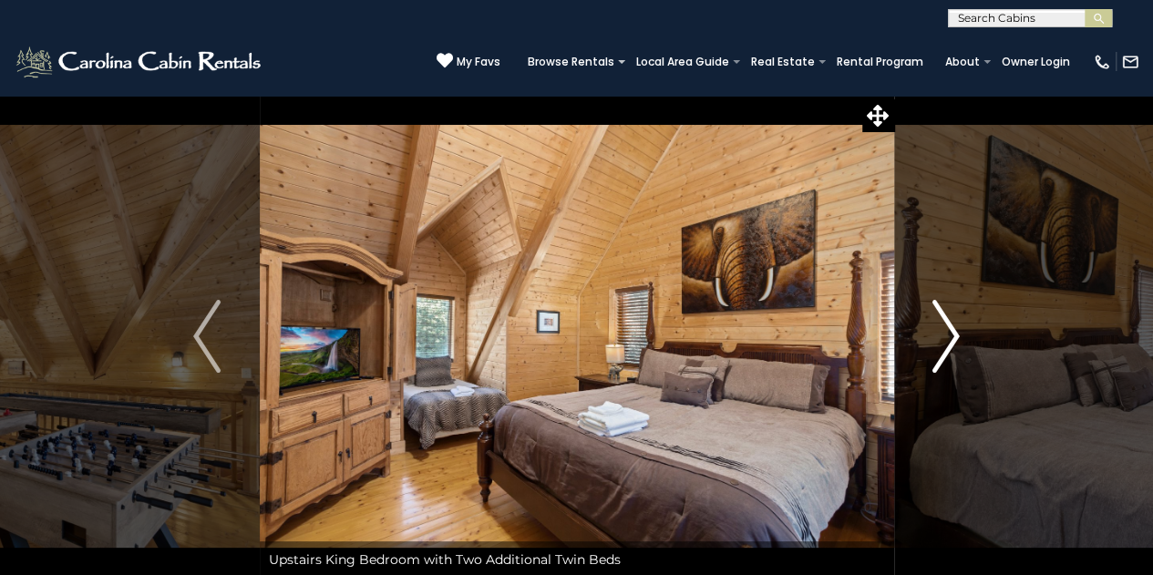
click at [948, 357] on img "Next" at bounding box center [945, 336] width 27 height 73
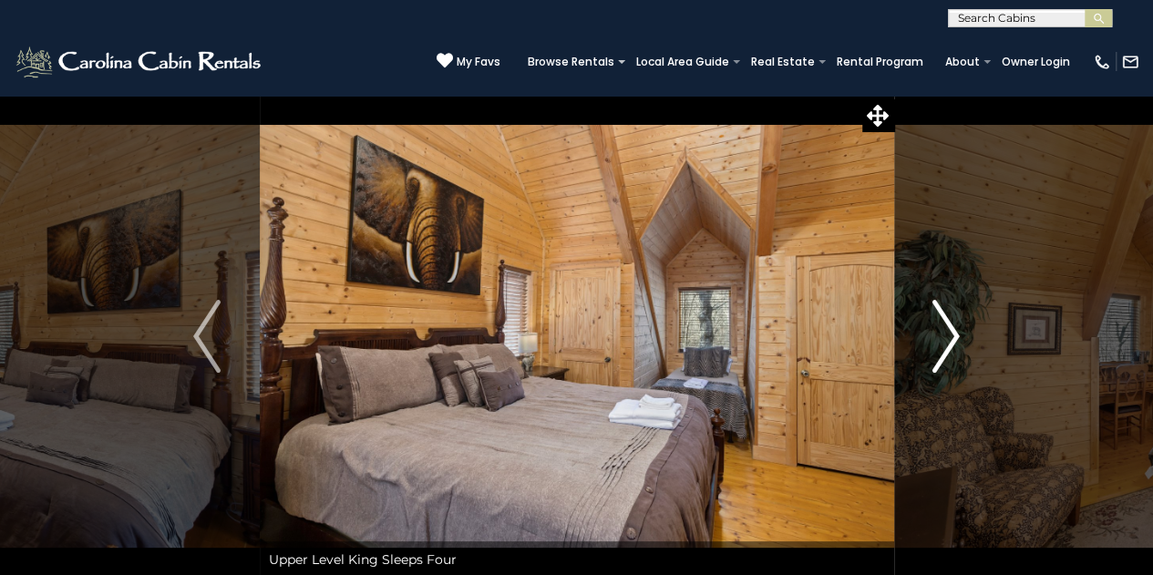
click at [948, 357] on img "Next" at bounding box center [945, 336] width 27 height 73
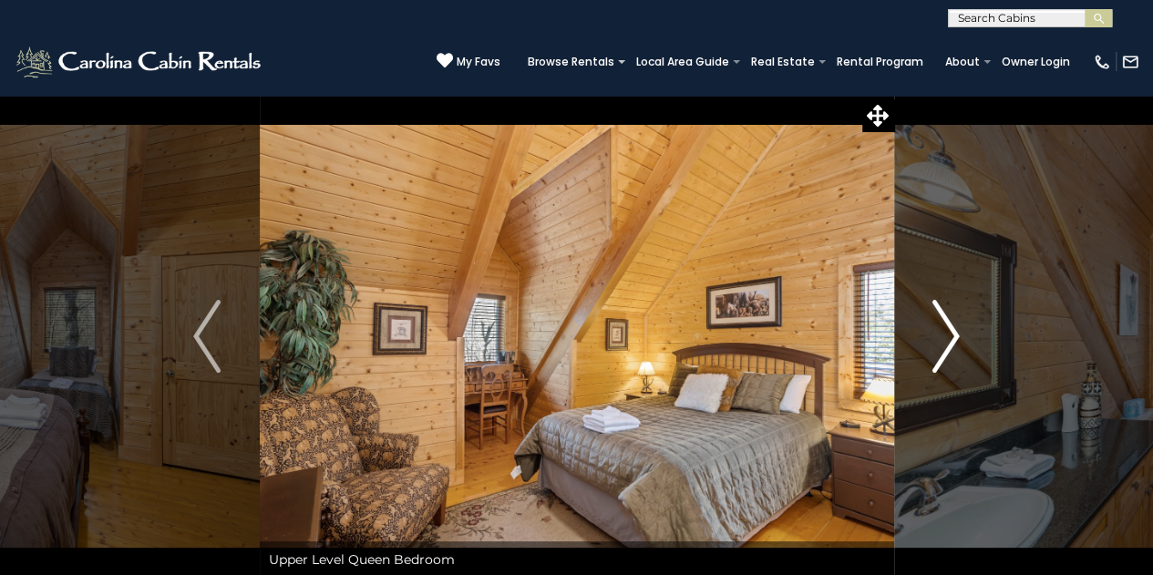
click at [948, 357] on img "Next" at bounding box center [945, 336] width 27 height 73
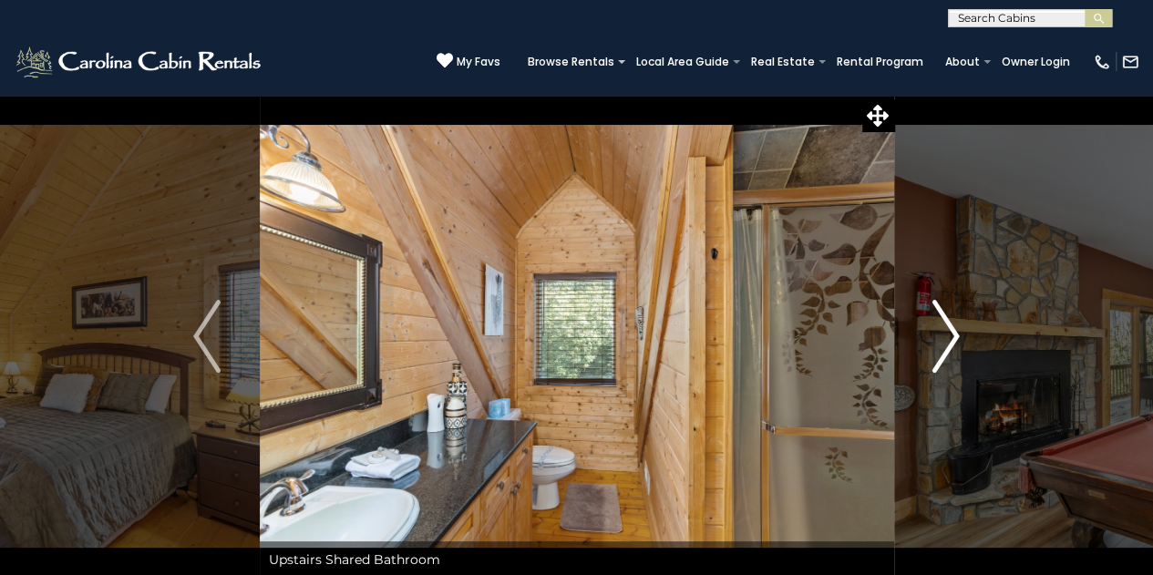
click at [948, 357] on img "Next" at bounding box center [945, 336] width 27 height 73
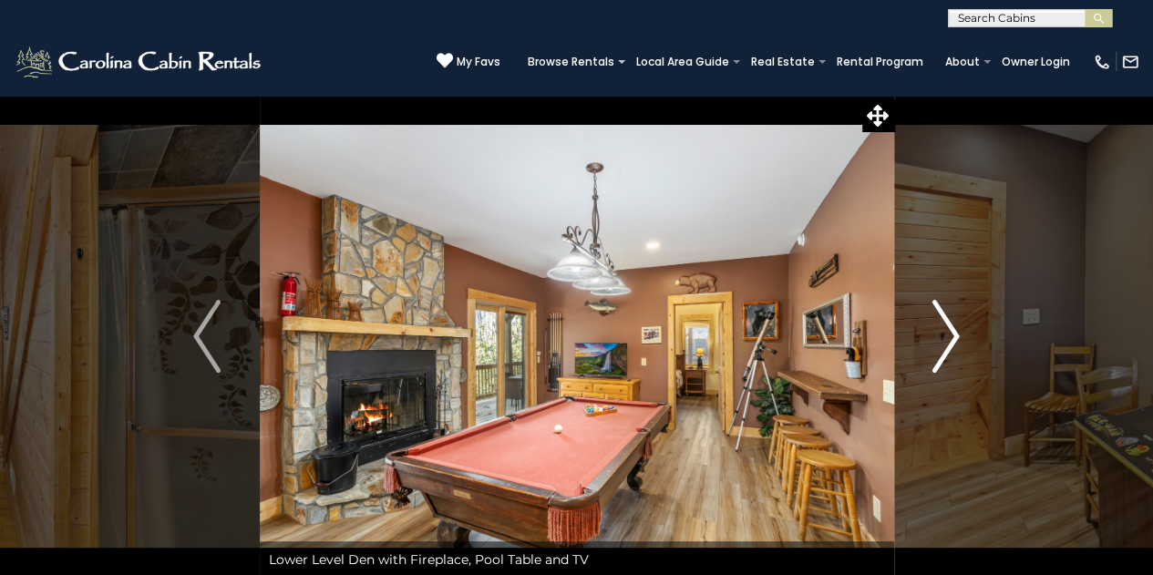
click at [948, 357] on img "Next" at bounding box center [945, 336] width 27 height 73
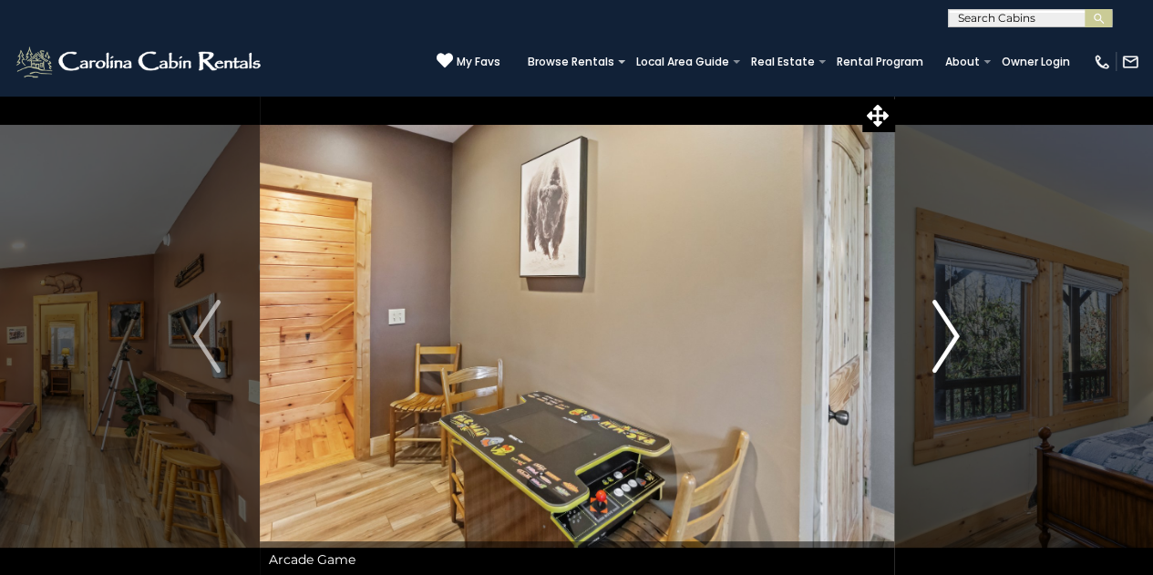
click at [948, 357] on img "Next" at bounding box center [945, 336] width 27 height 73
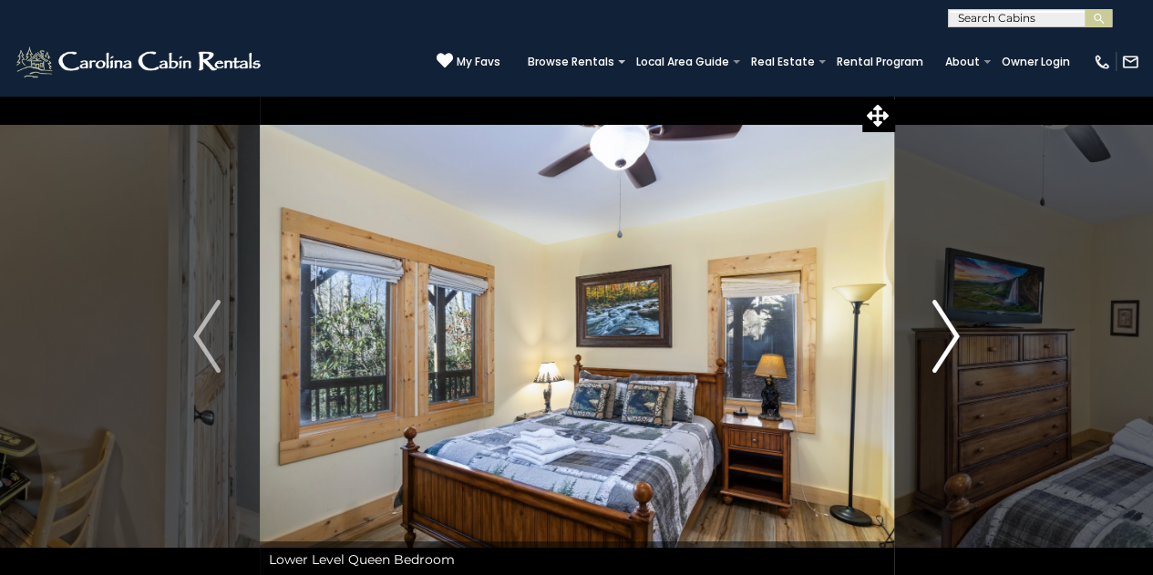
click at [948, 357] on img "Next" at bounding box center [945, 336] width 27 height 73
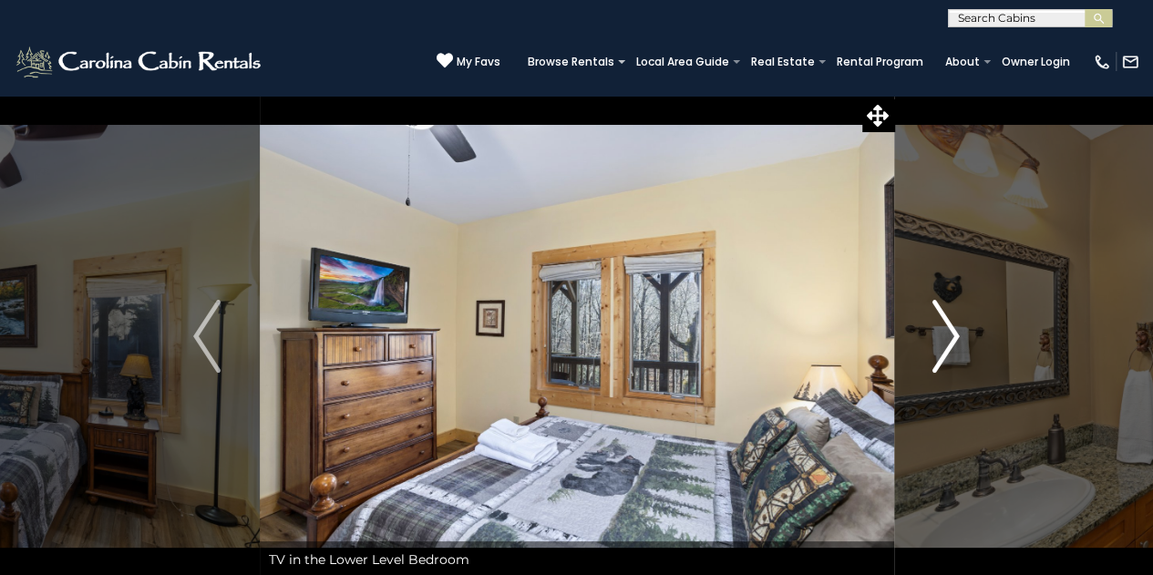
click at [948, 357] on img "Next" at bounding box center [945, 336] width 27 height 73
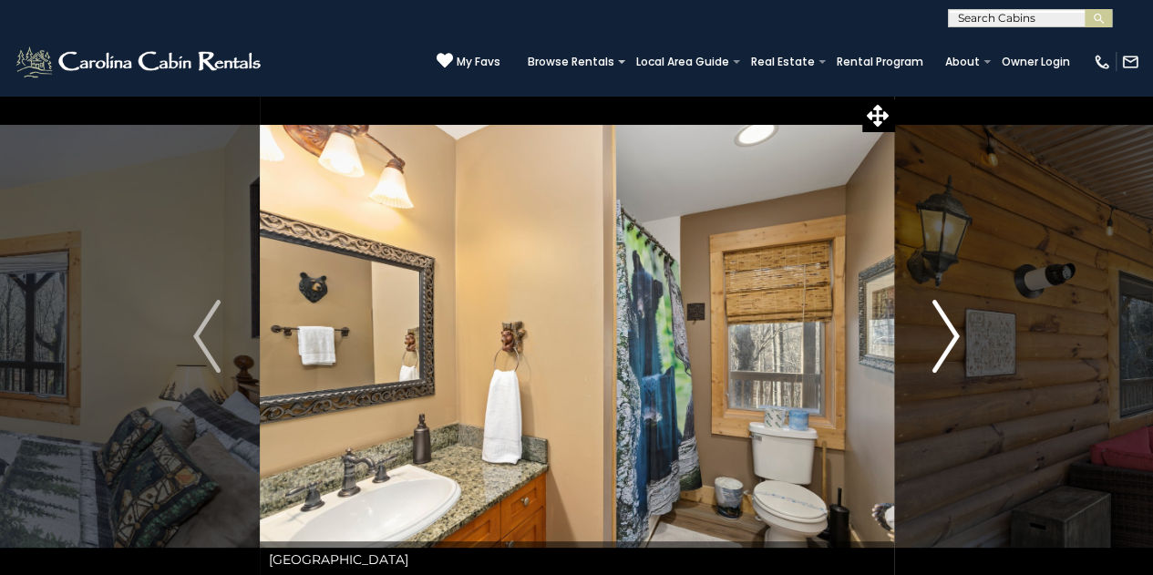
click at [946, 357] on img "Next" at bounding box center [945, 336] width 27 height 73
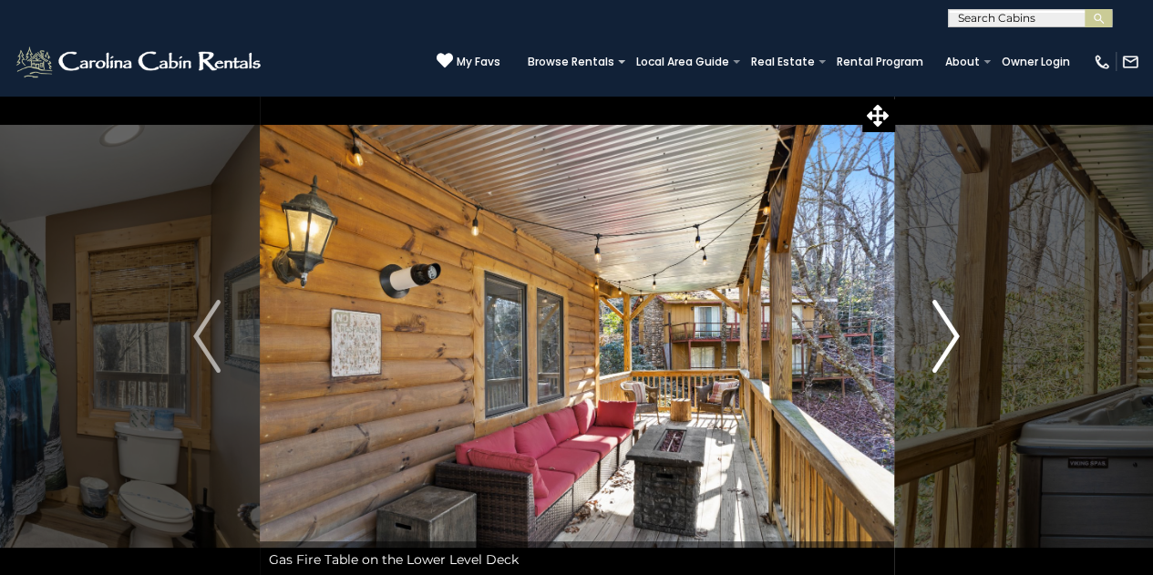
click at [946, 357] on img "Next" at bounding box center [945, 336] width 27 height 73
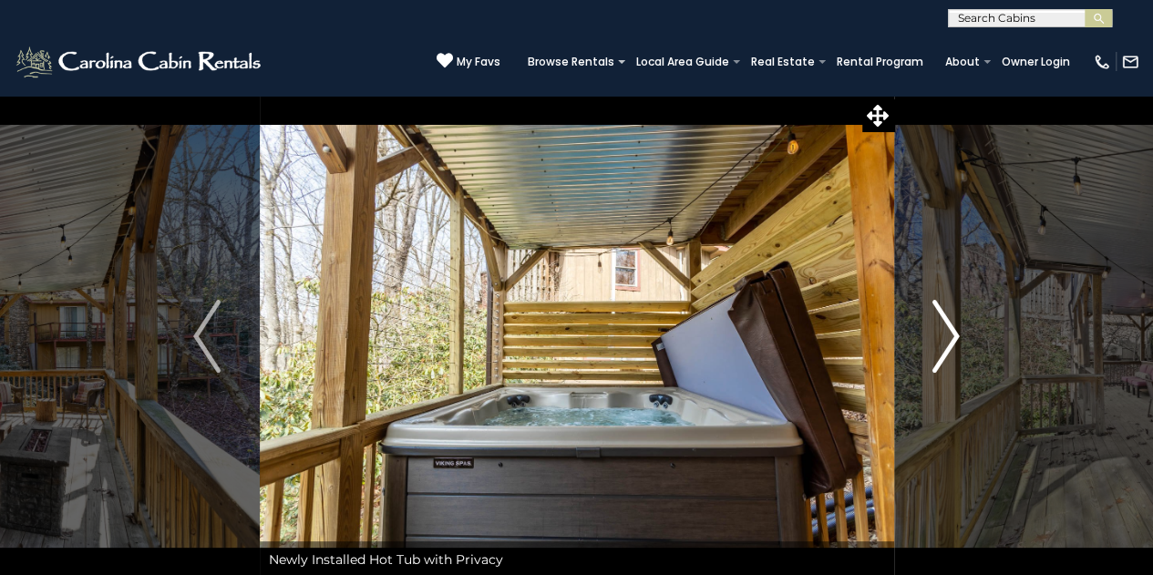
click at [946, 357] on img "Next" at bounding box center [945, 336] width 27 height 73
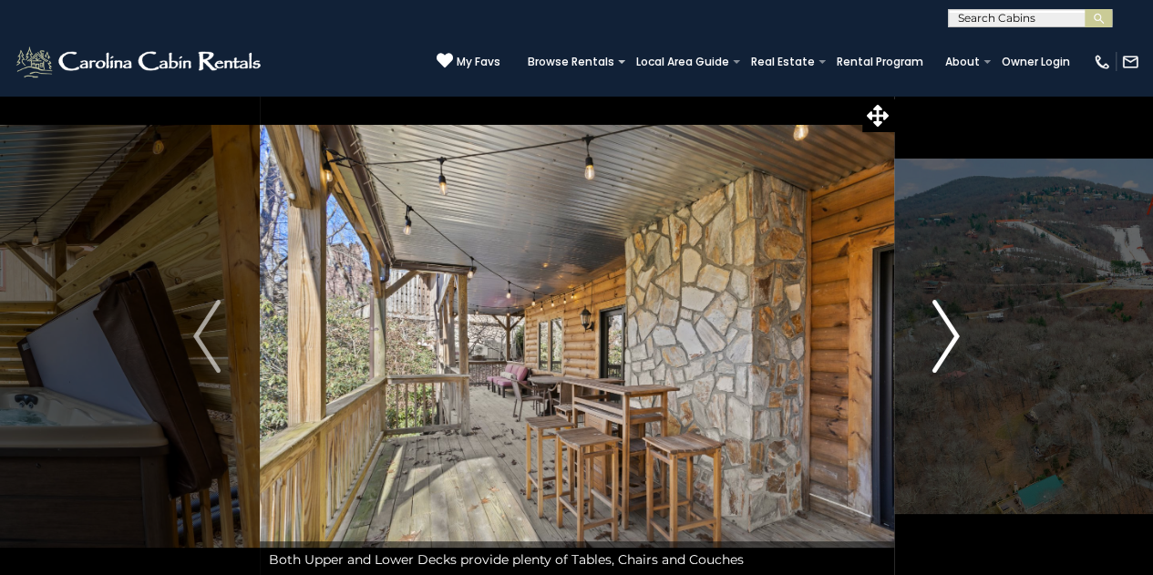
click at [944, 354] on img "Next" at bounding box center [945, 336] width 27 height 73
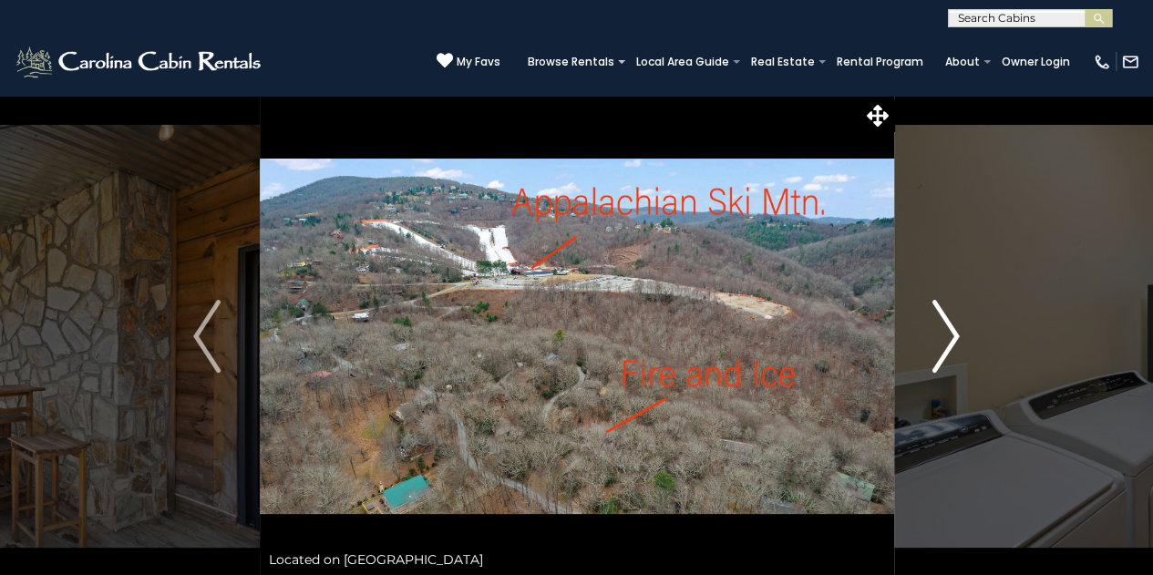
click at [944, 354] on img "Next" at bounding box center [945, 336] width 27 height 73
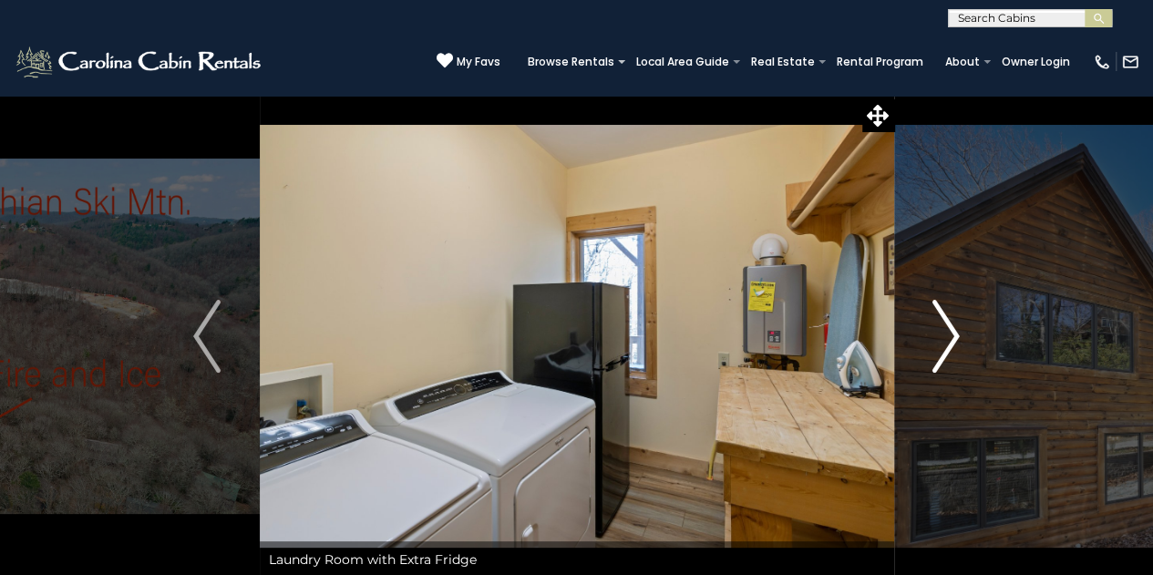
click at [944, 354] on img "Next" at bounding box center [945, 336] width 27 height 73
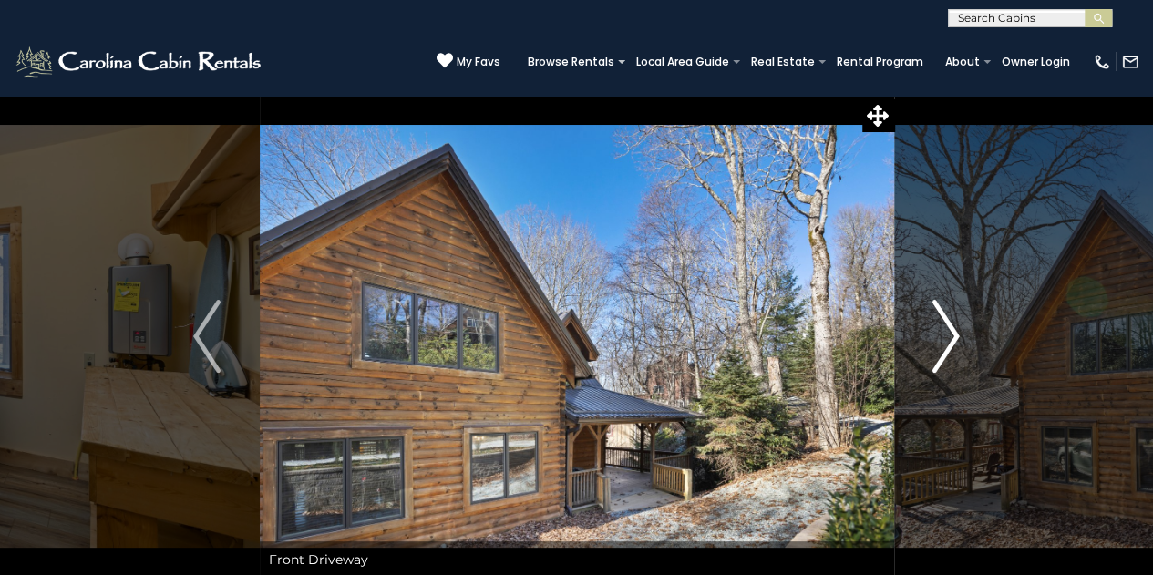
click at [944, 354] on img "Next" at bounding box center [945, 336] width 27 height 73
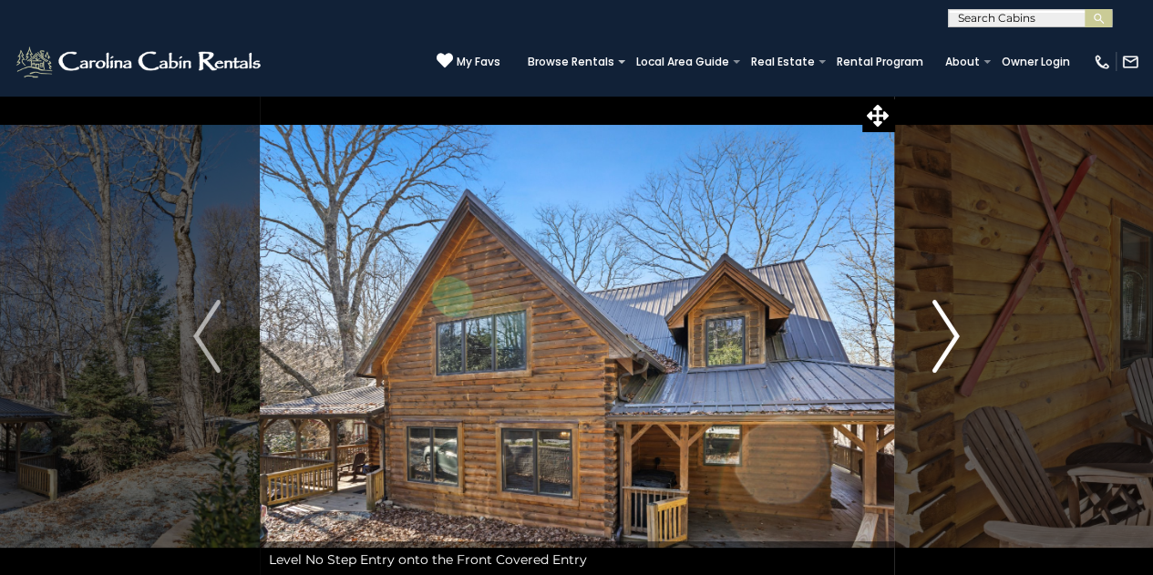
click at [944, 354] on img "Next" at bounding box center [945, 336] width 27 height 73
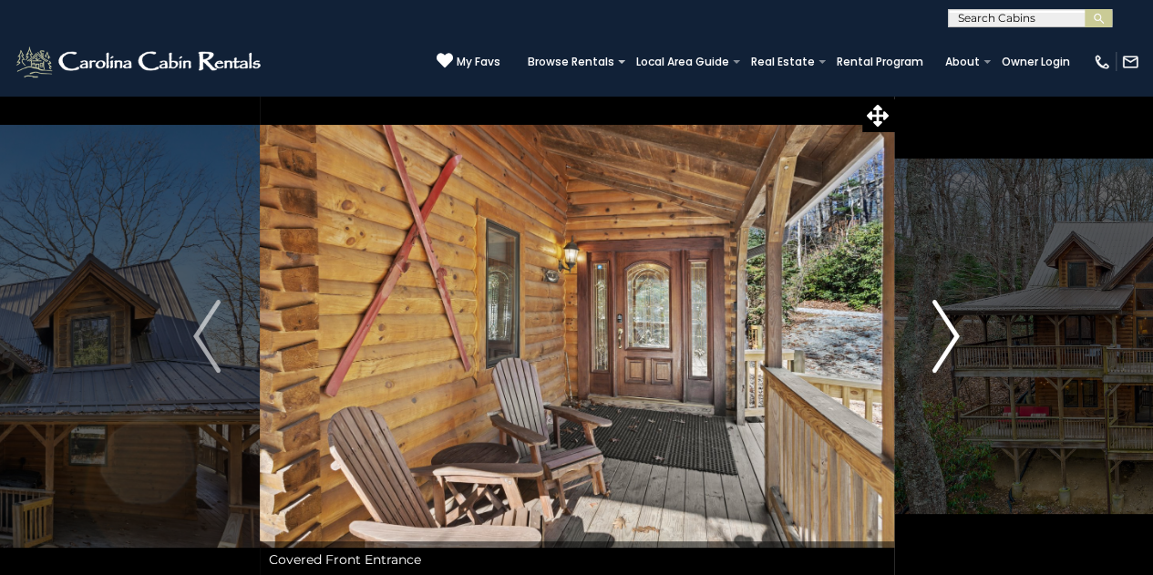
click at [944, 354] on img "Next" at bounding box center [945, 336] width 27 height 73
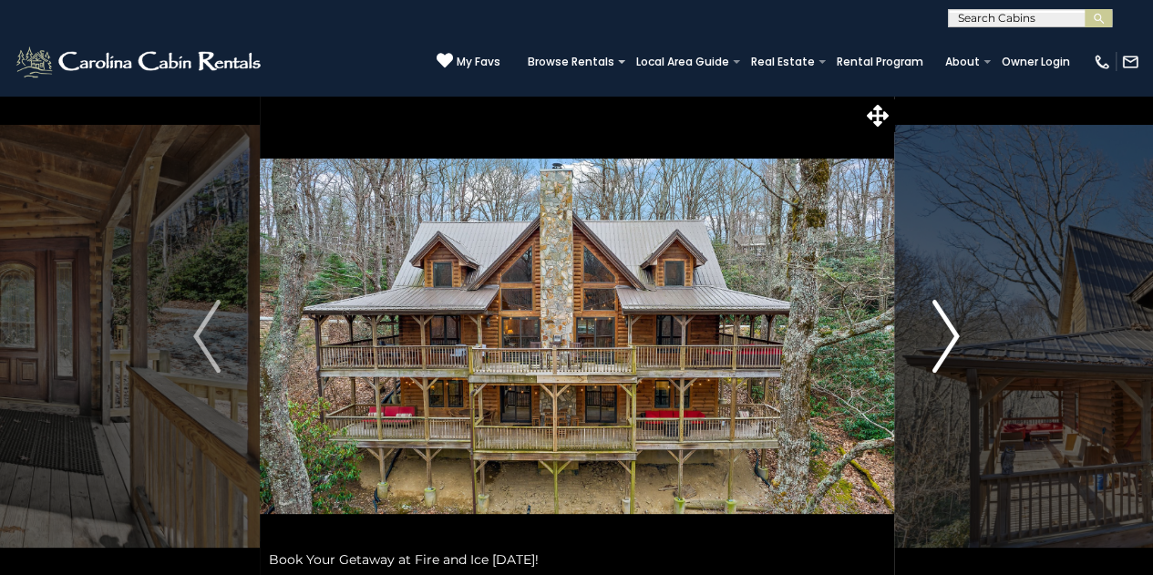
click at [944, 354] on img "Next" at bounding box center [945, 336] width 27 height 73
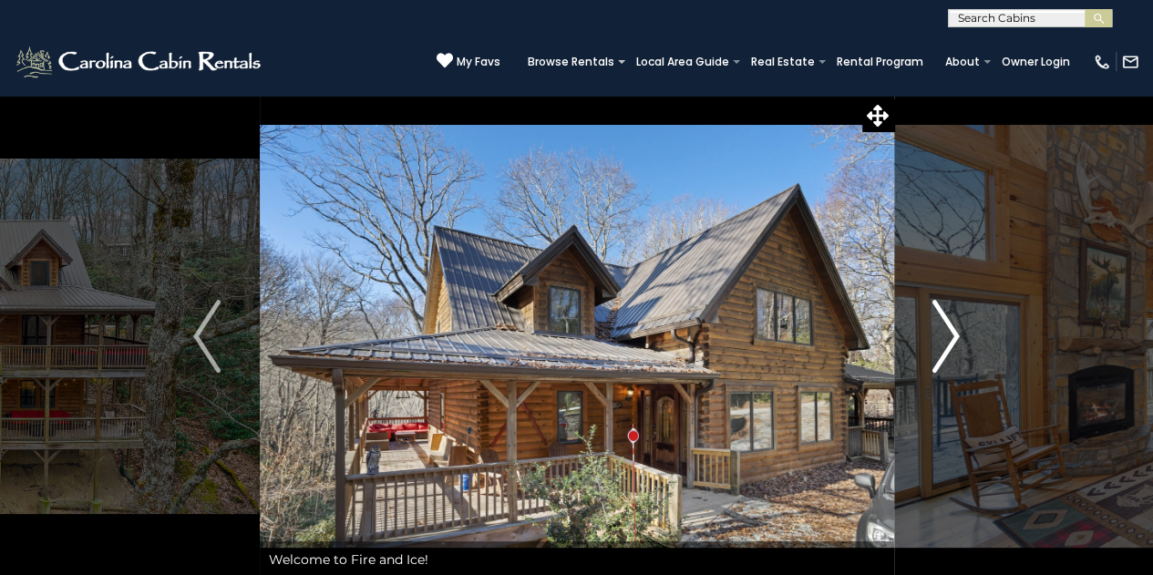
click at [944, 354] on img "Next" at bounding box center [945, 336] width 27 height 73
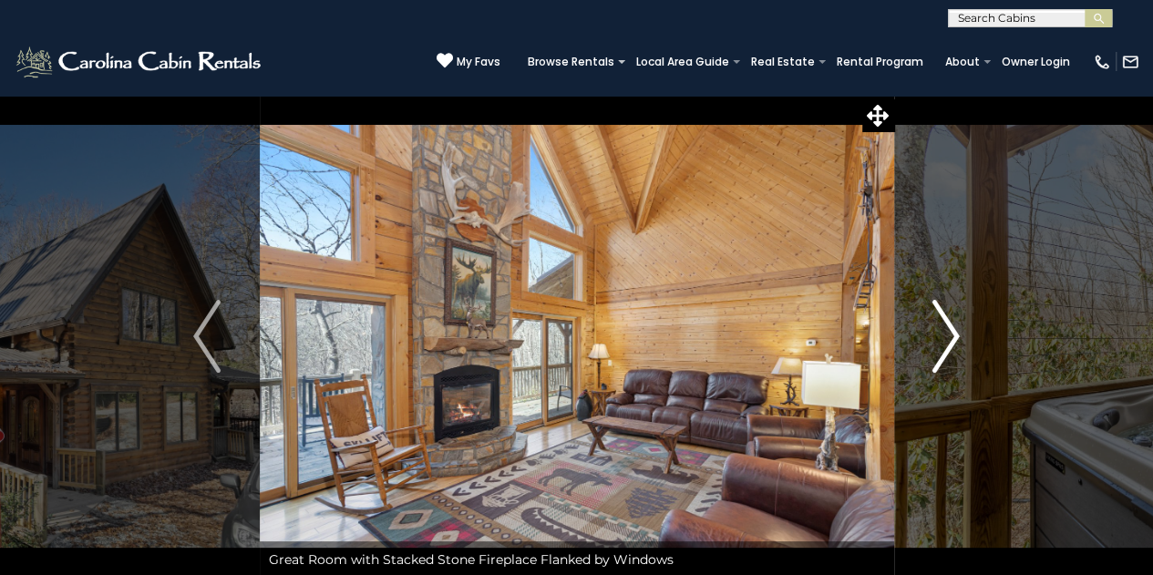
click at [944, 354] on img "Next" at bounding box center [945, 336] width 27 height 73
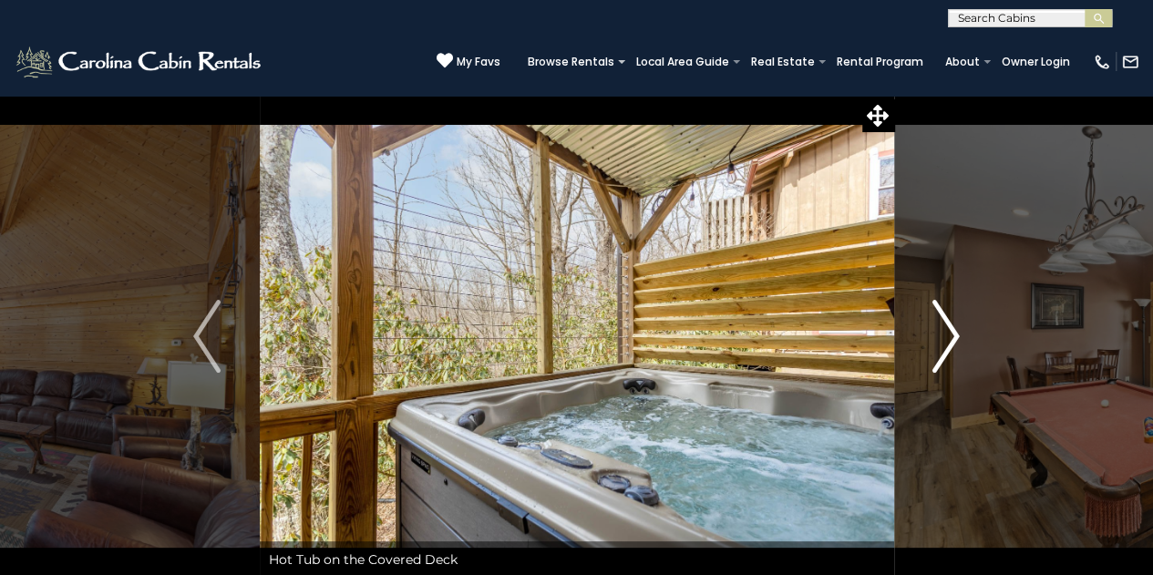
click at [944, 354] on img "Next" at bounding box center [945, 336] width 27 height 73
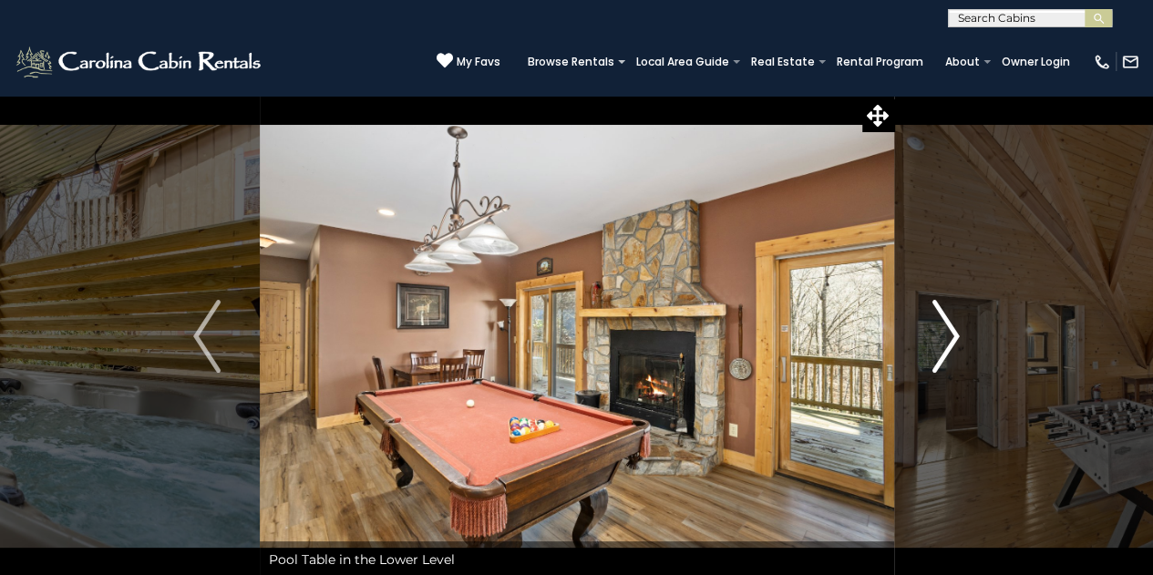
click at [944, 354] on img "Next" at bounding box center [945, 336] width 27 height 73
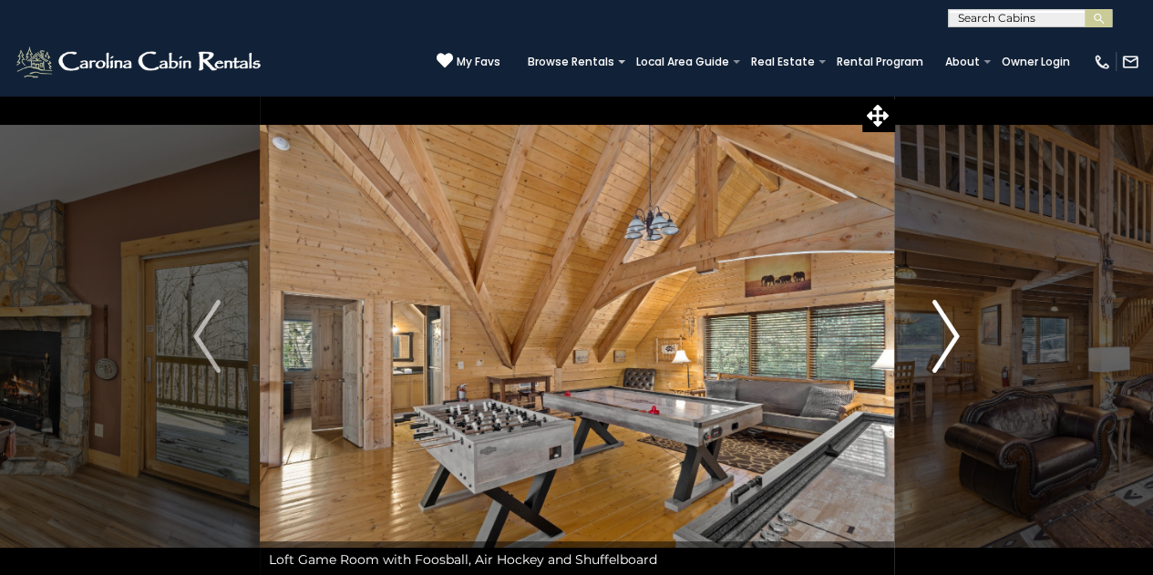
click at [944, 354] on img "Next" at bounding box center [945, 336] width 27 height 73
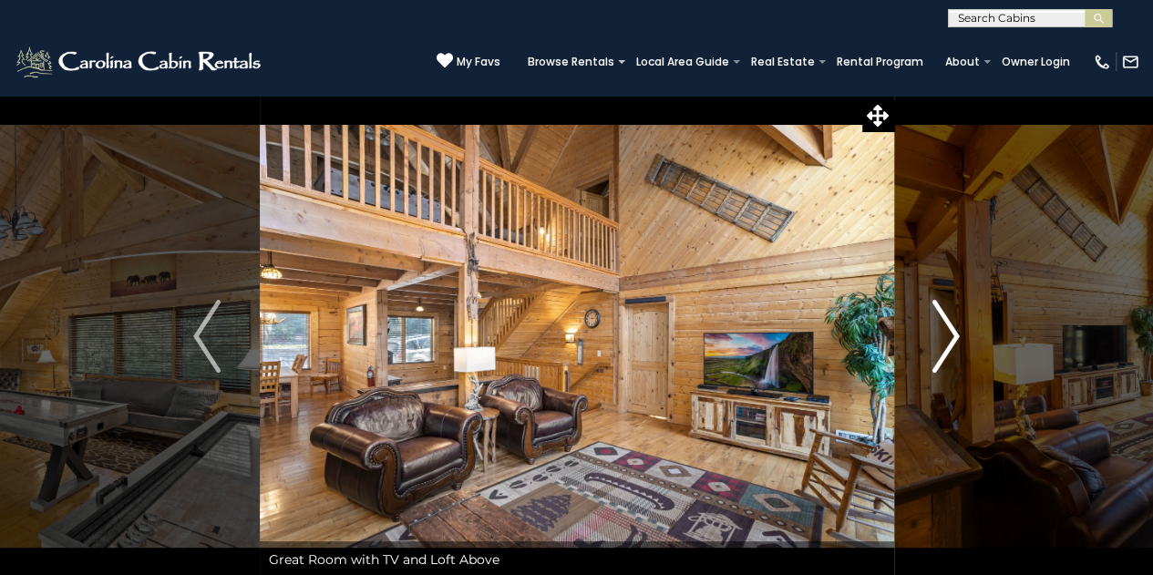
click at [944, 354] on img "Next" at bounding box center [945, 336] width 27 height 73
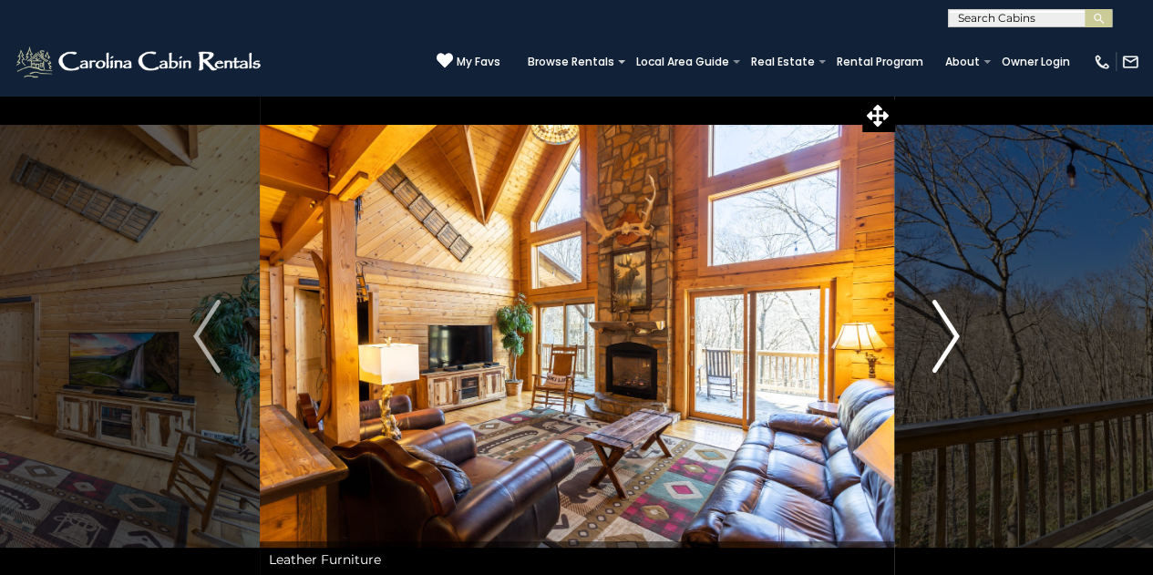
click at [944, 353] on img "Next" at bounding box center [945, 336] width 27 height 73
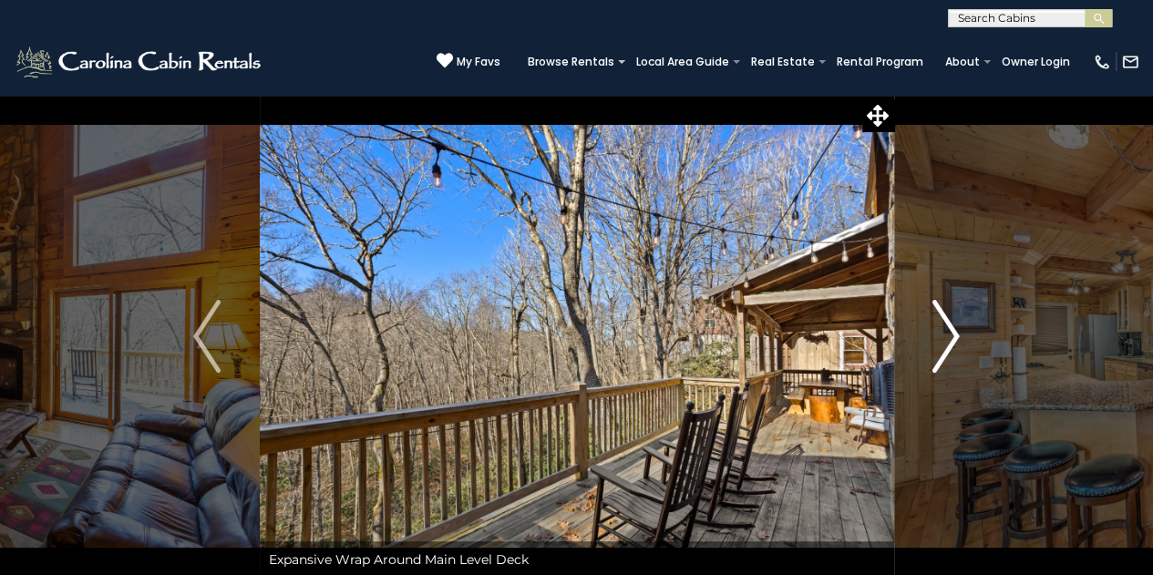
click at [944, 353] on img "Next" at bounding box center [945, 336] width 27 height 73
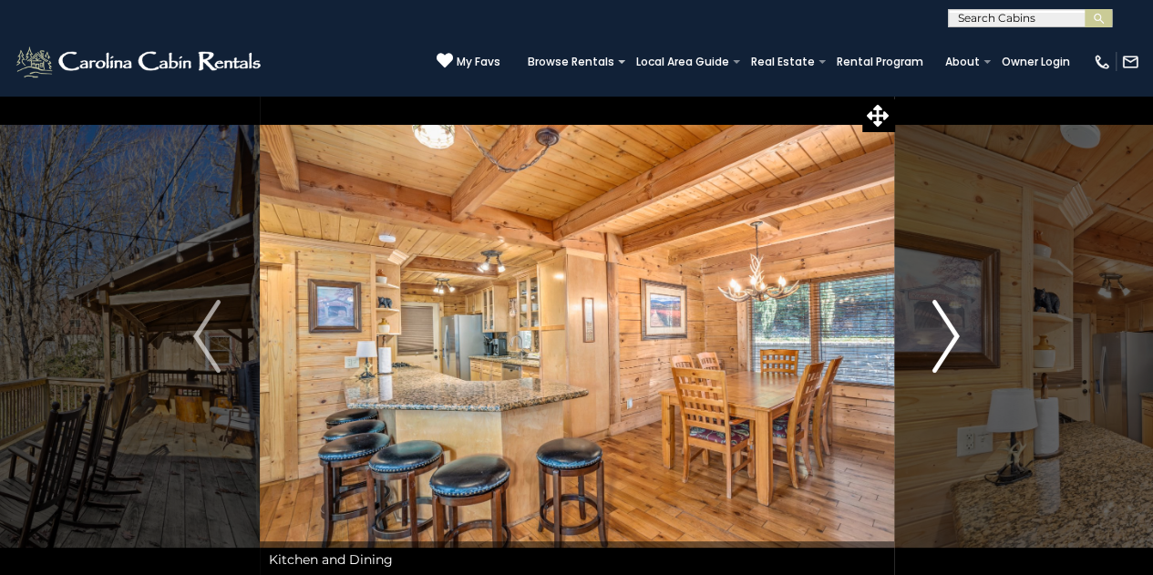
click at [944, 353] on img "Next" at bounding box center [945, 336] width 27 height 73
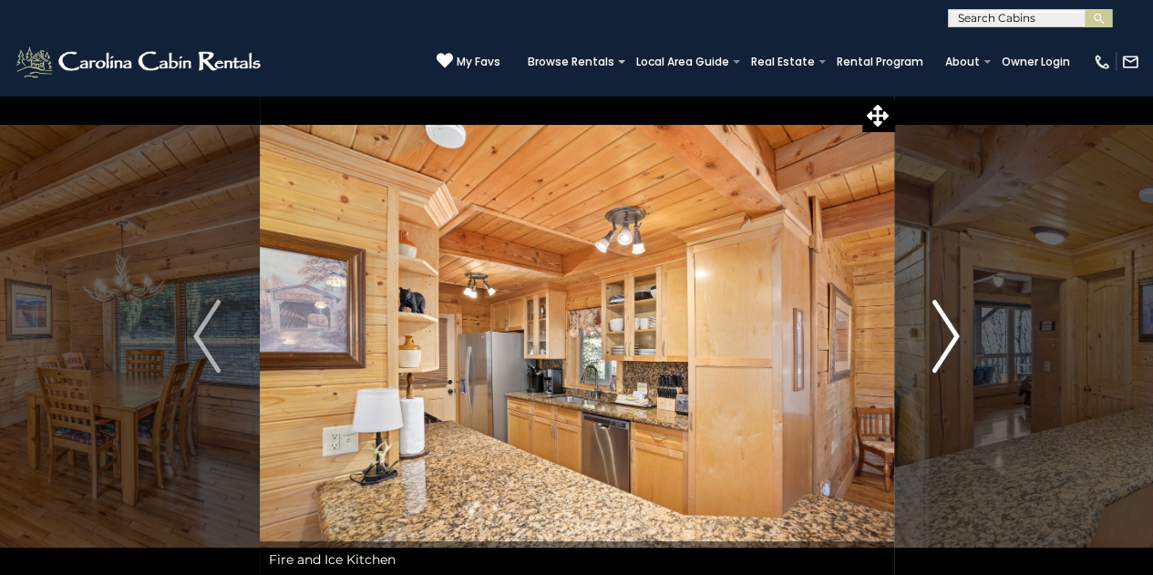
click at [944, 353] on img "Next" at bounding box center [945, 336] width 27 height 73
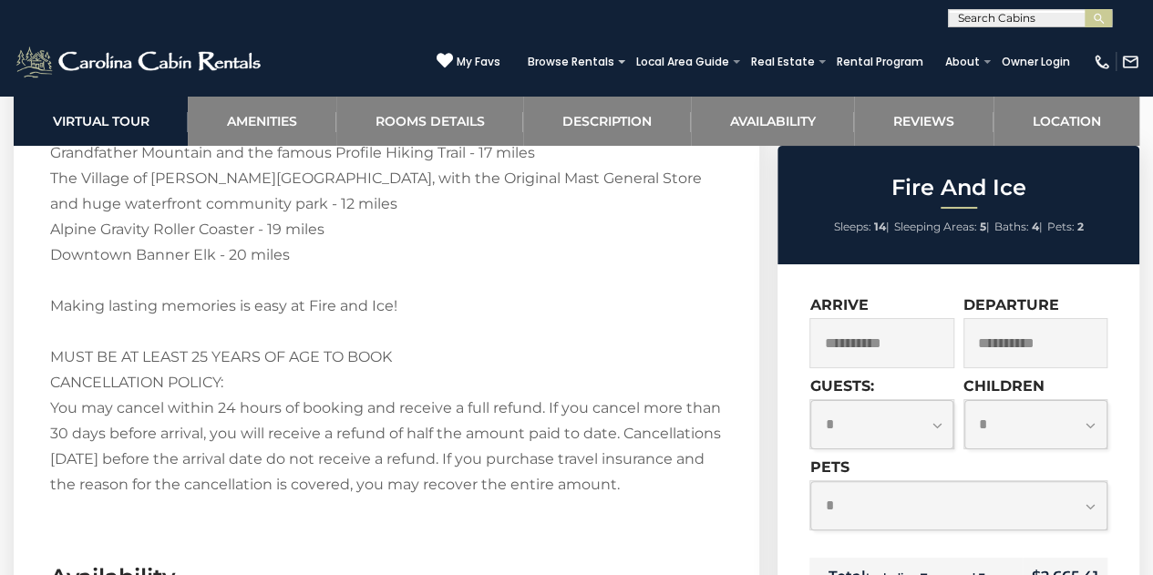
scroll to position [3644, 0]
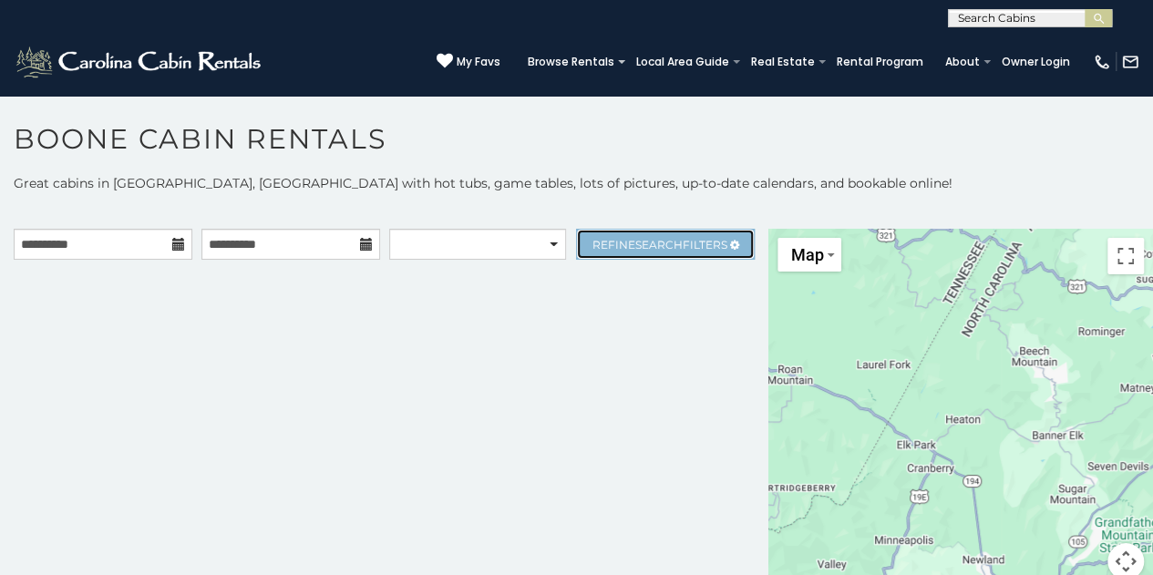
click at [671, 232] on link "Refine Search Filters" at bounding box center [665, 244] width 179 height 31
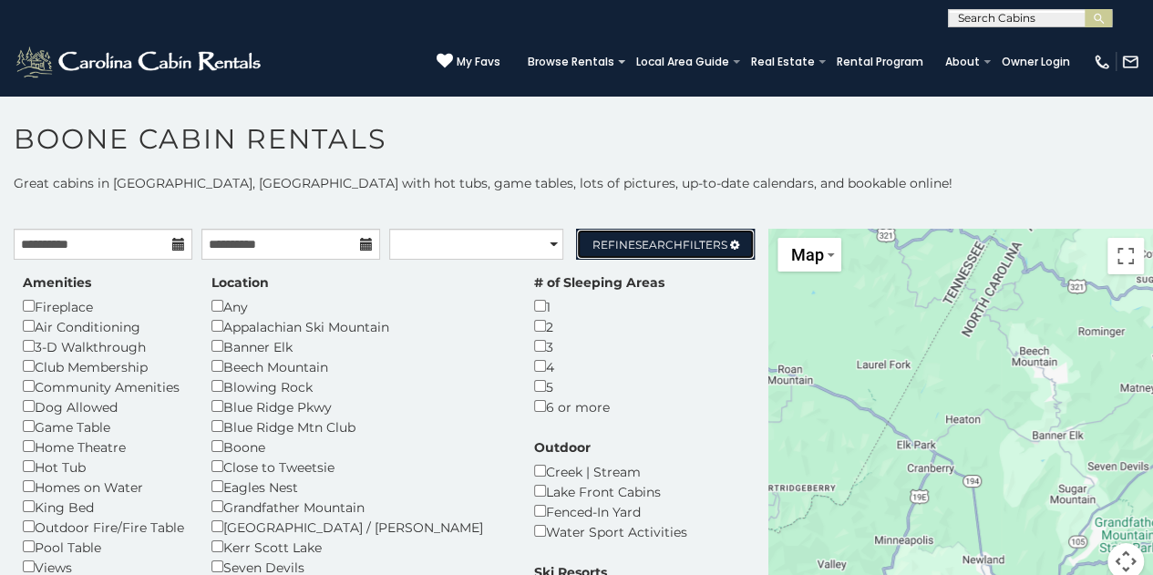
scroll to position [9, 0]
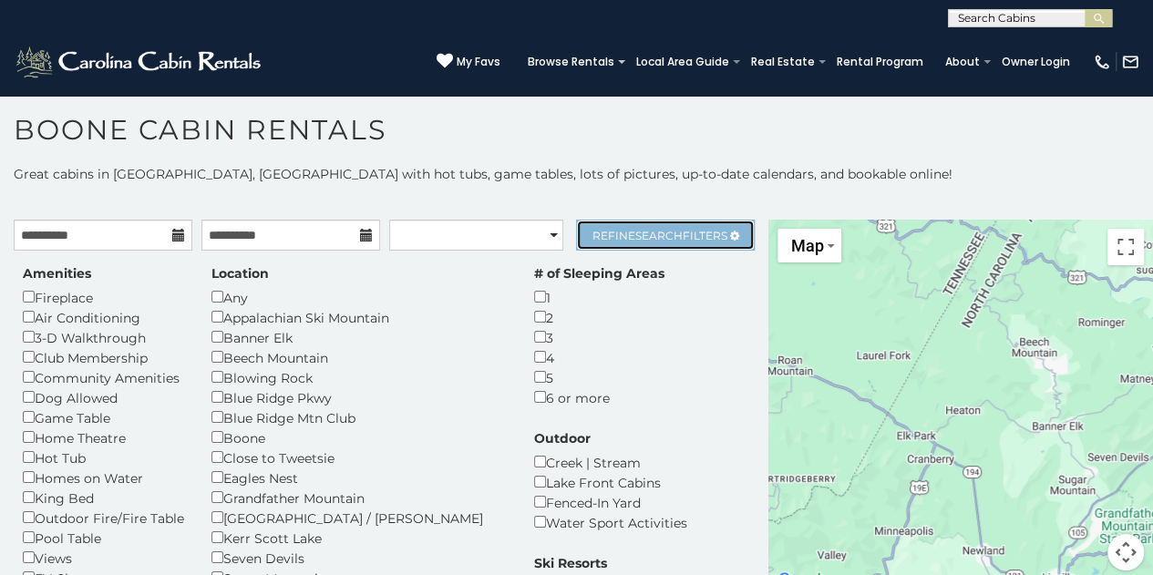
click at [641, 224] on link "Refine Search Filters" at bounding box center [665, 235] width 179 height 31
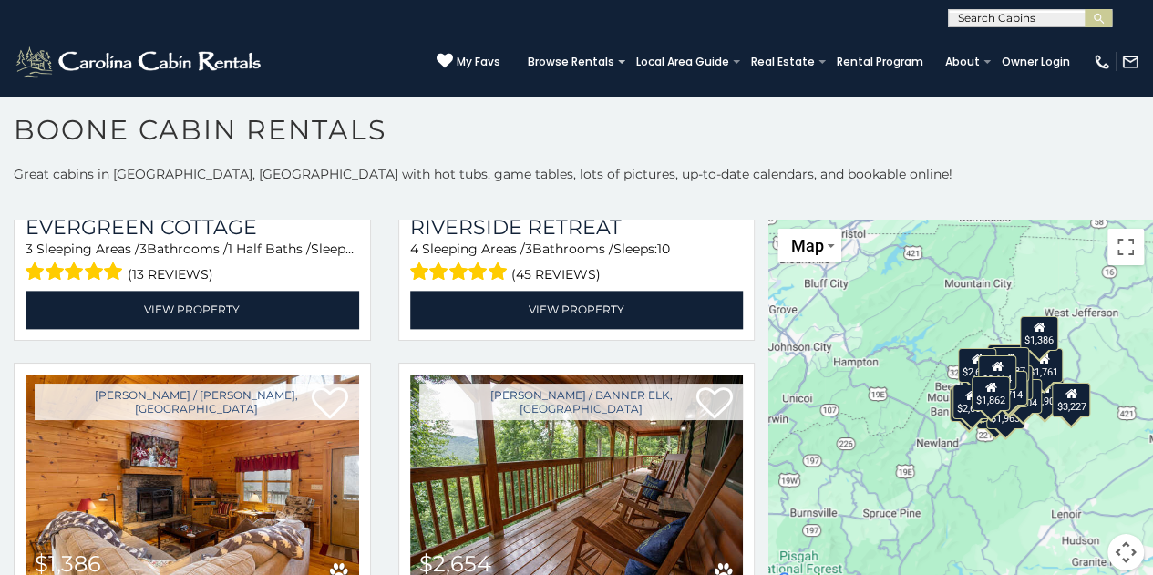
scroll to position [4646, 0]
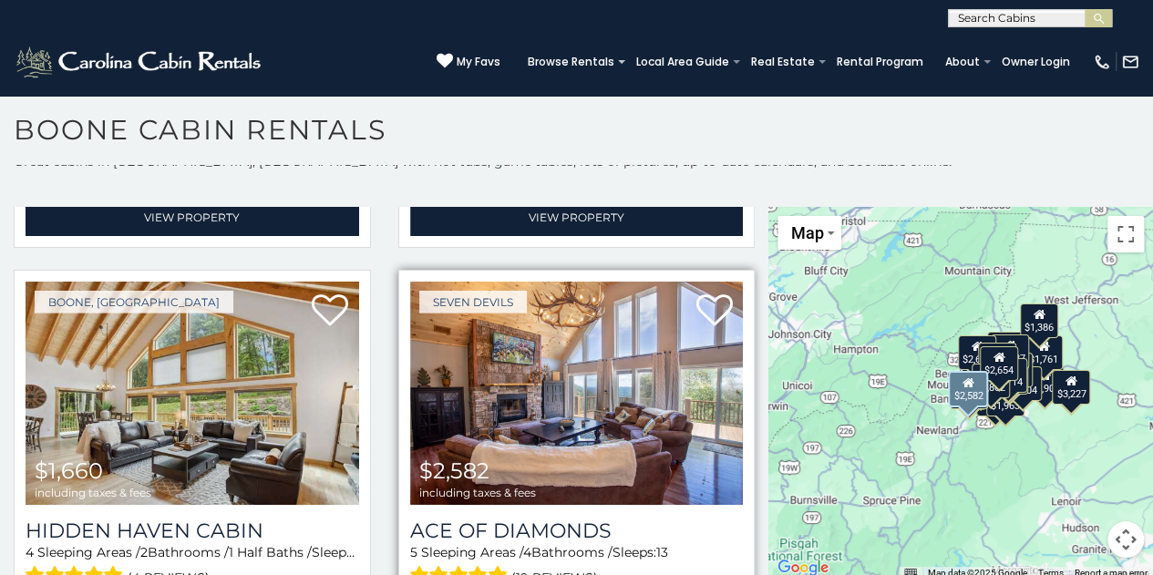
scroll to position [16, 0]
